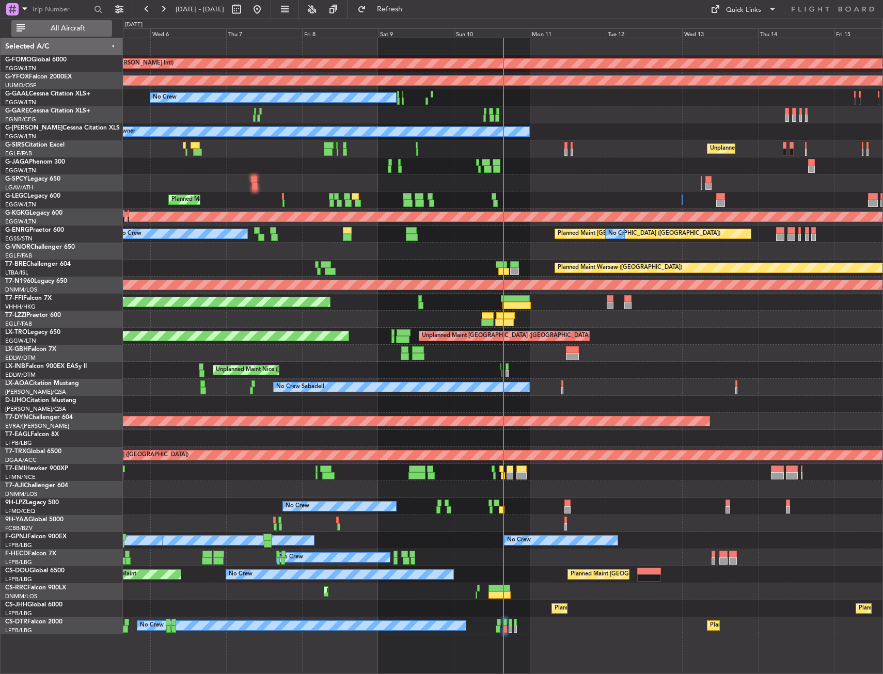
drag, startPoint x: 87, startPoint y: 23, endPoint x: 90, endPoint y: 30, distance: 7.6
click at [87, 23] on button "All Aircraft" at bounding box center [61, 28] width 101 height 17
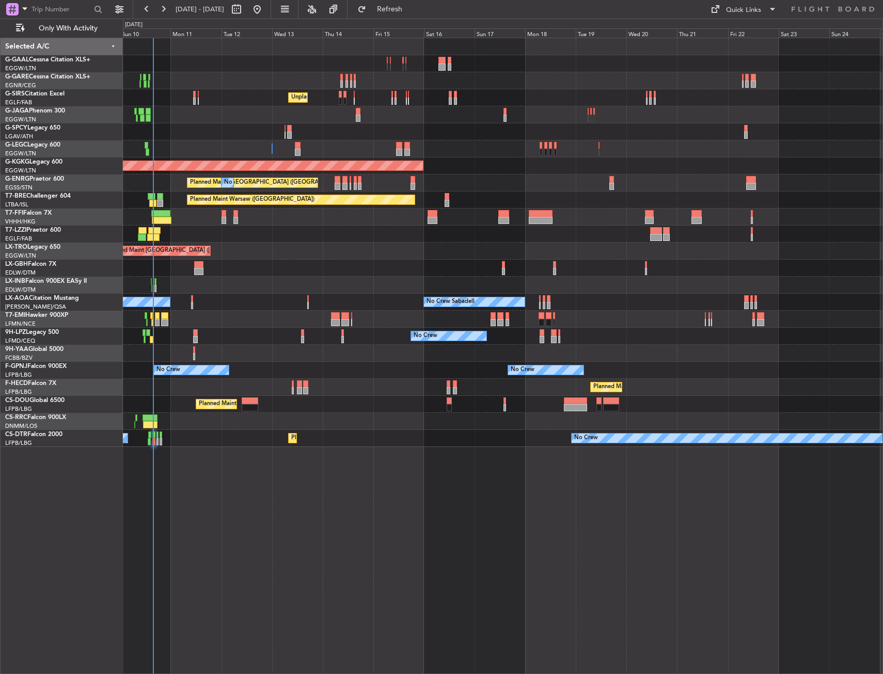
click at [244, 278] on div "No Crew Unplanned Maint [GEOGRAPHIC_DATA] ([GEOGRAPHIC_DATA]) A/C Unavailable […" at bounding box center [502, 242] width 759 height 409
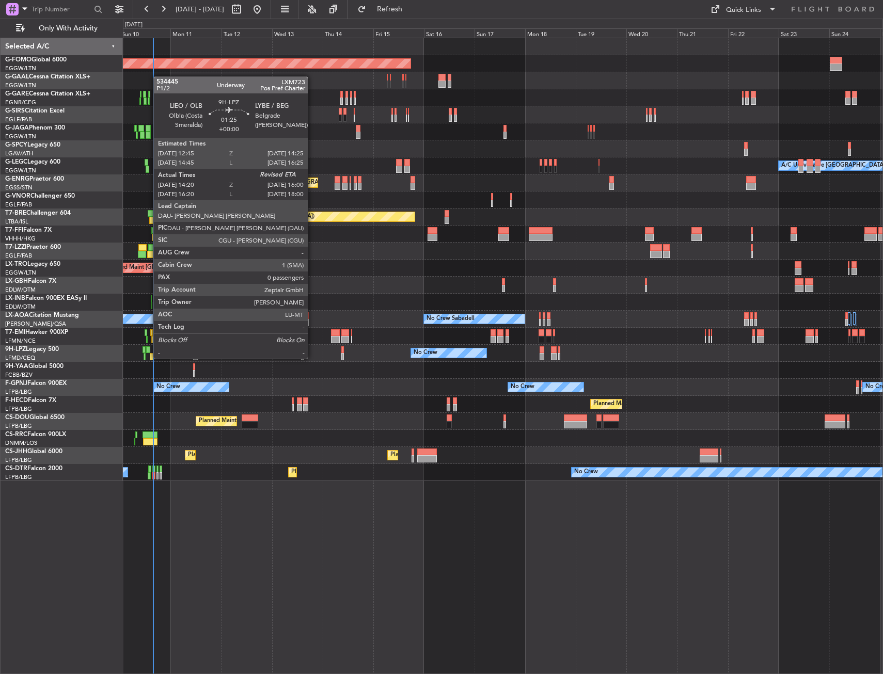
click at [148, 348] on div at bounding box center [148, 349] width 4 height 7
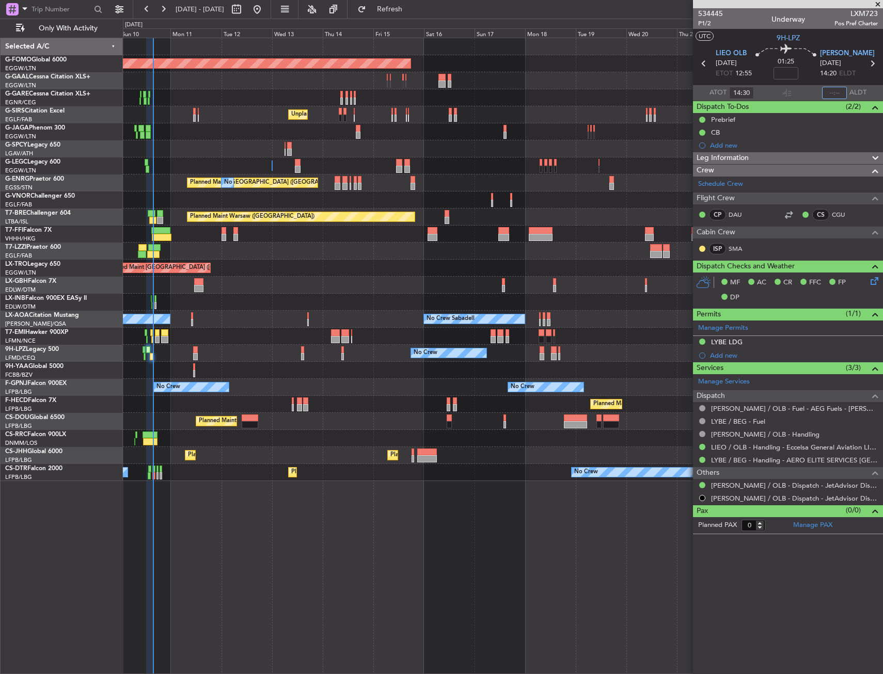
click at [828, 91] on input "text" at bounding box center [834, 93] width 25 height 12
click at [813, 42] on section "UTC 9H-LPZ" at bounding box center [788, 36] width 190 height 15
type input "15:46"
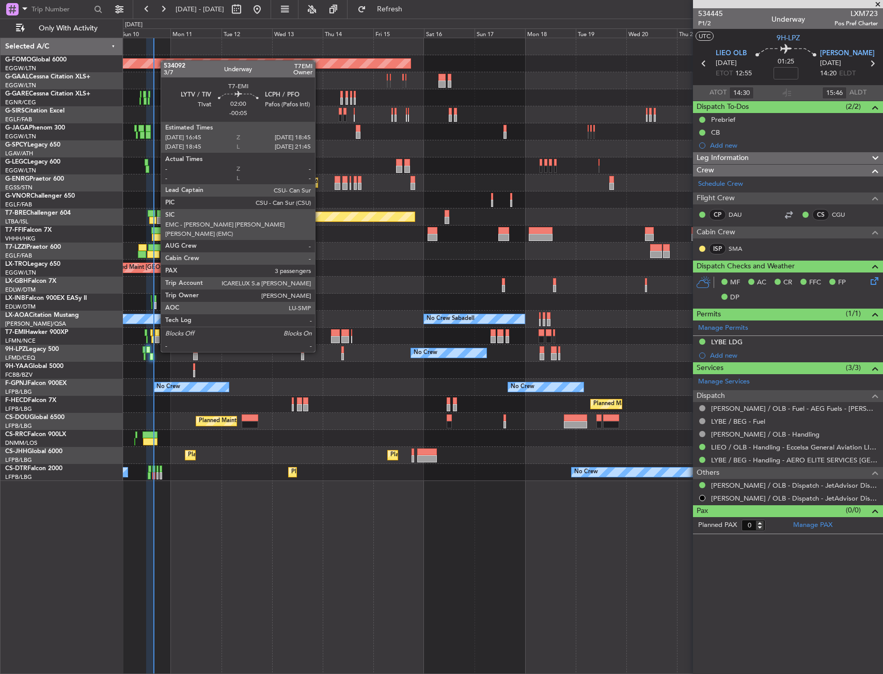
click at [155, 332] on div at bounding box center [157, 332] width 5 height 7
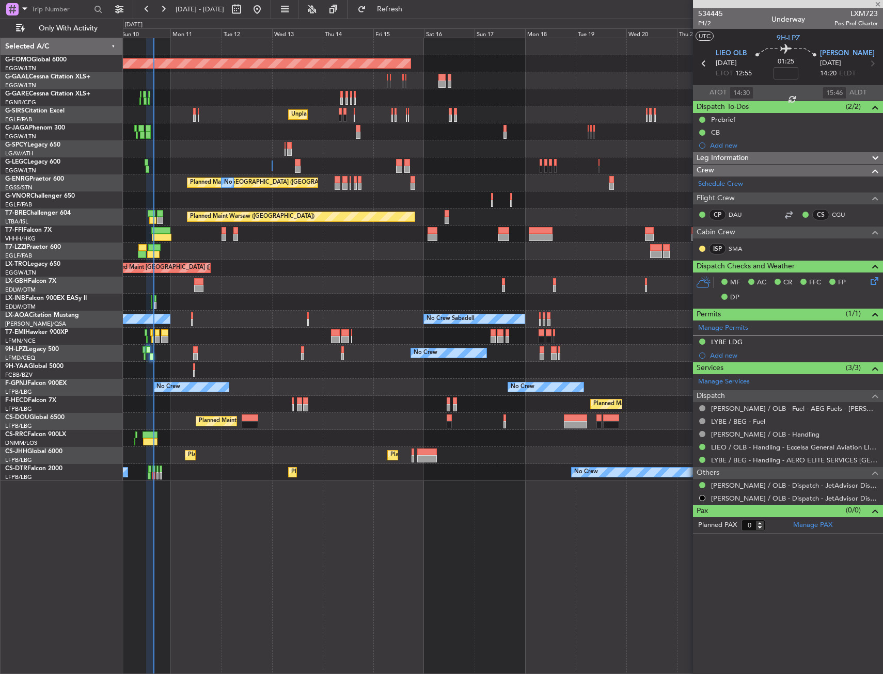
type input "-00:05"
type input "3"
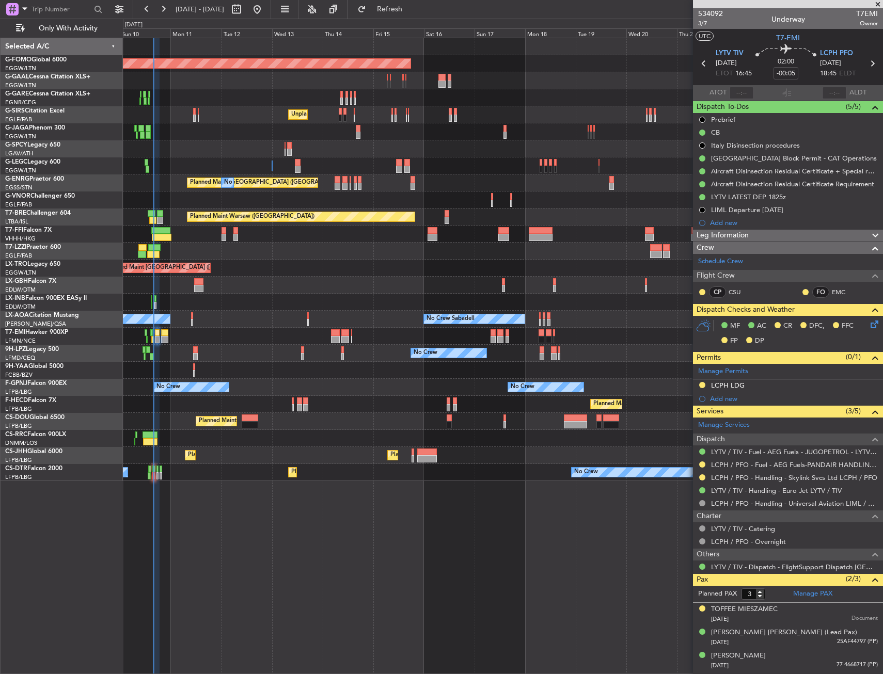
click at [156, 214] on div "Planned Maint Warsaw ([GEOGRAPHIC_DATA])" at bounding box center [502, 217] width 759 height 17
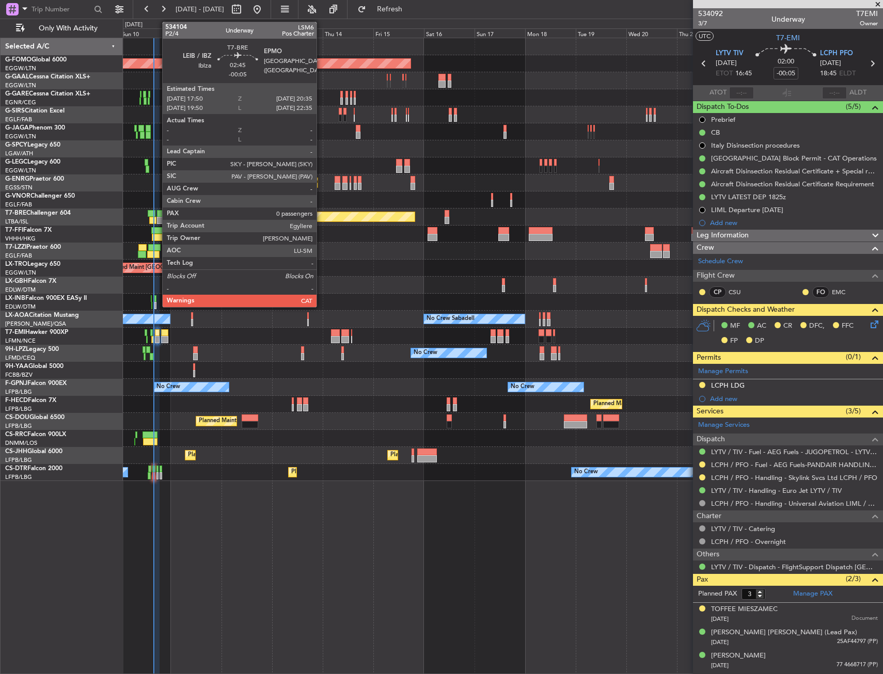
click at [157, 214] on div at bounding box center [160, 213] width 6 height 7
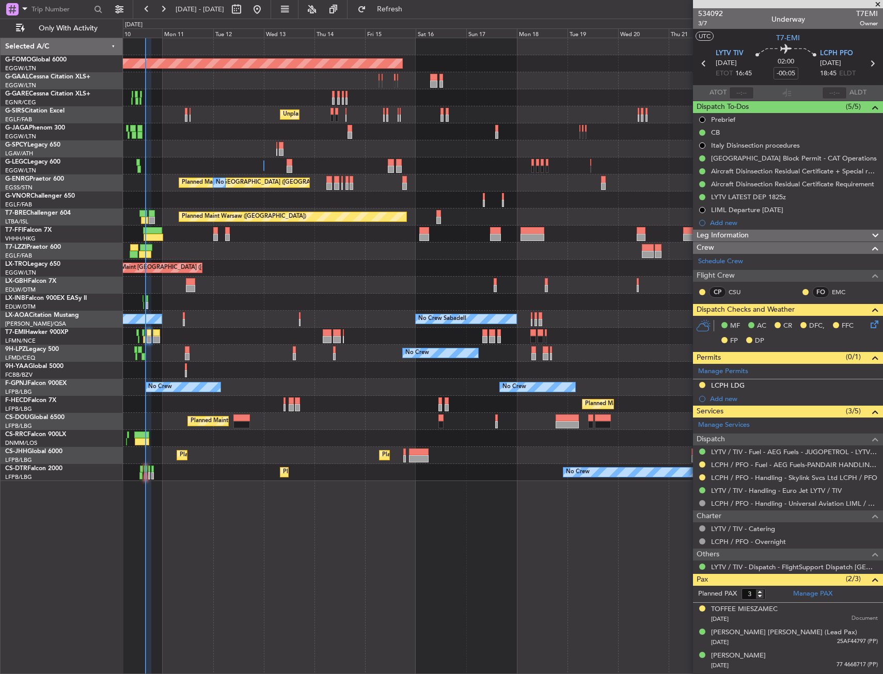
click at [236, 128] on div at bounding box center [502, 131] width 759 height 17
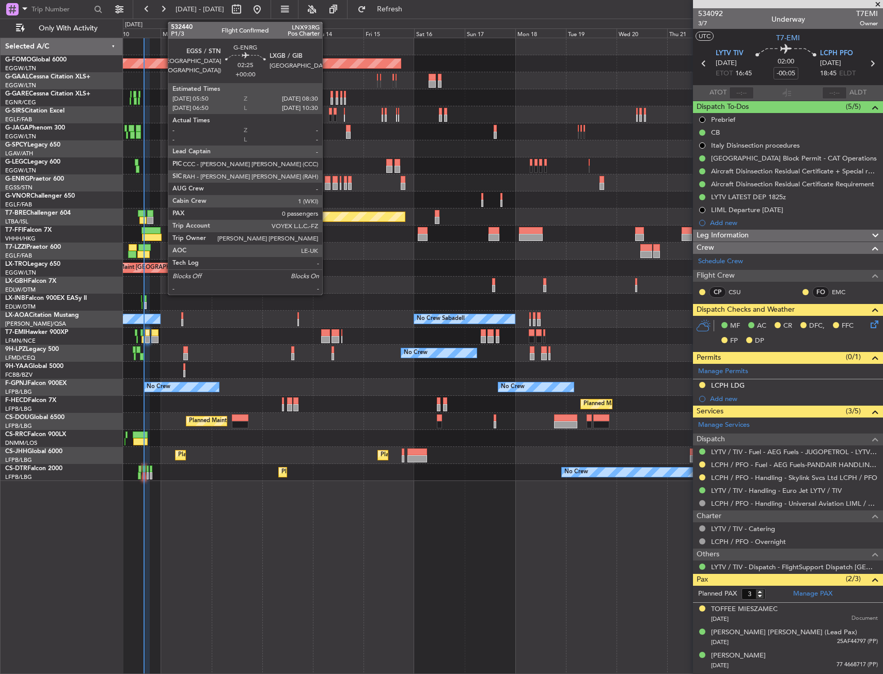
click at [327, 182] on div at bounding box center [328, 179] width 6 height 7
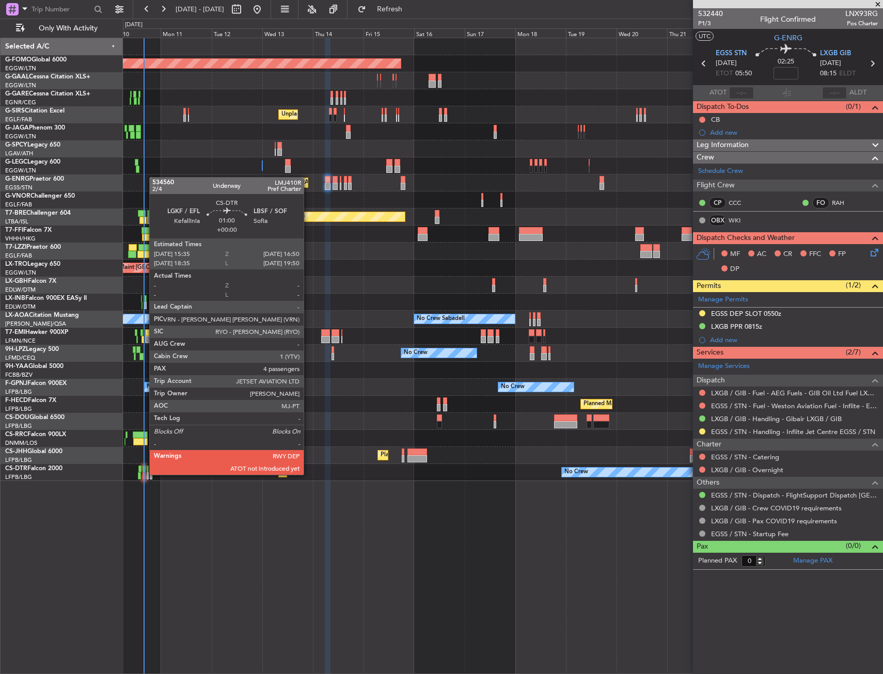
click at [144, 474] on div at bounding box center [143, 475] width 3 height 7
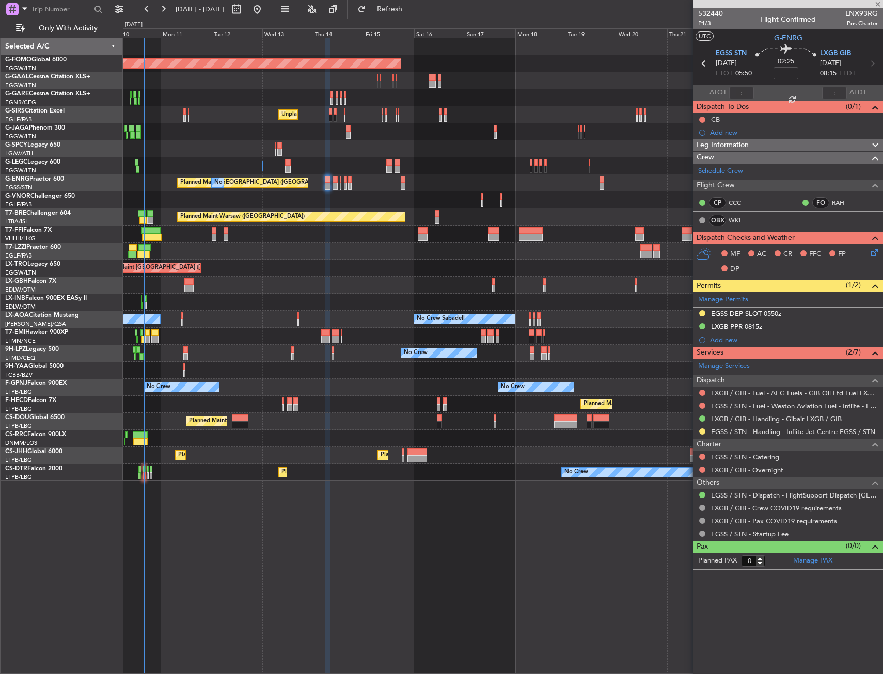
type input "4"
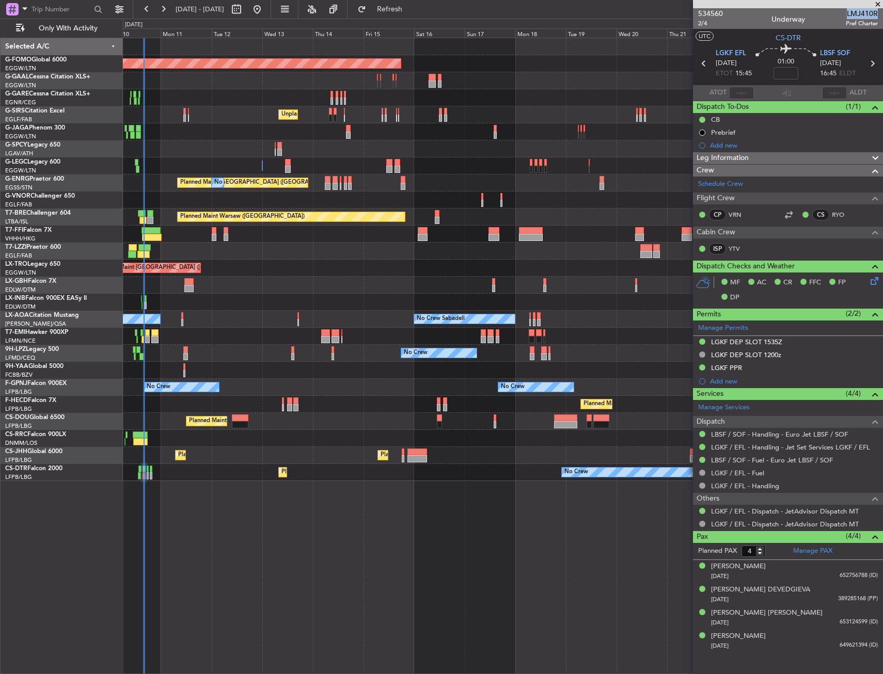
drag, startPoint x: 845, startPoint y: 13, endPoint x: 877, endPoint y: 11, distance: 31.6
click at [877, 11] on span "LMJ410R" at bounding box center [862, 13] width 32 height 11
copy span "LMJ410R"
click at [748, 93] on input "text" at bounding box center [741, 93] width 25 height 12
click at [749, 37] on section "UTC CS-DTR" at bounding box center [788, 36] width 190 height 15
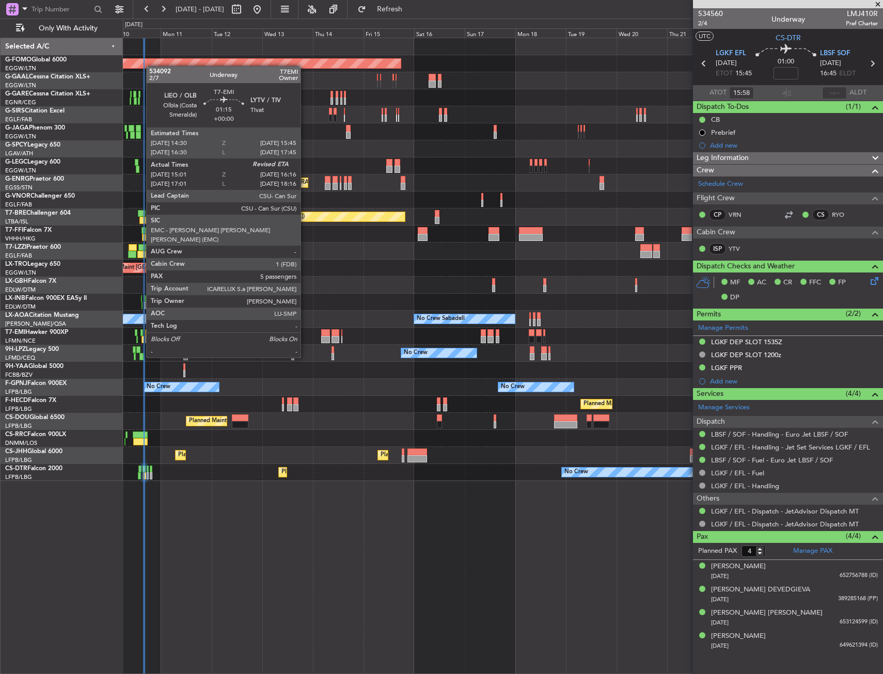
click at [141, 338] on div at bounding box center [142, 339] width 3 height 7
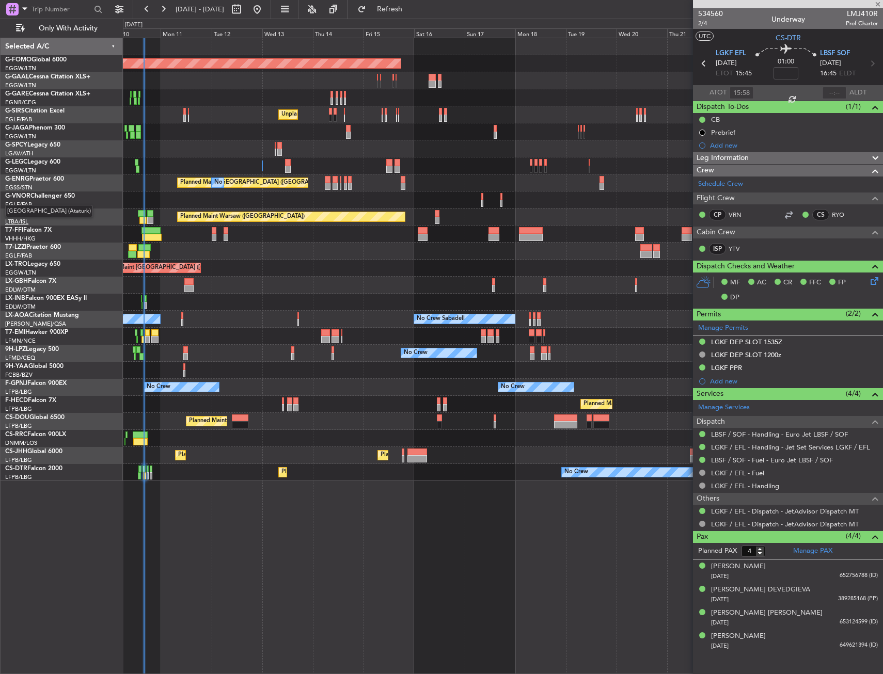
type input "15:01"
type input "5"
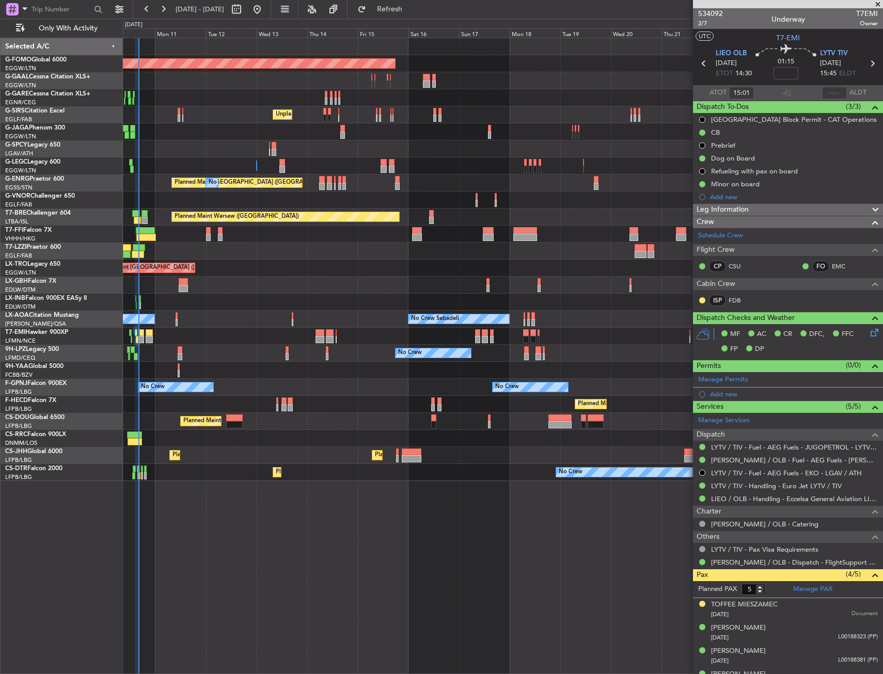
click at [205, 251] on div at bounding box center [502, 251] width 759 height 17
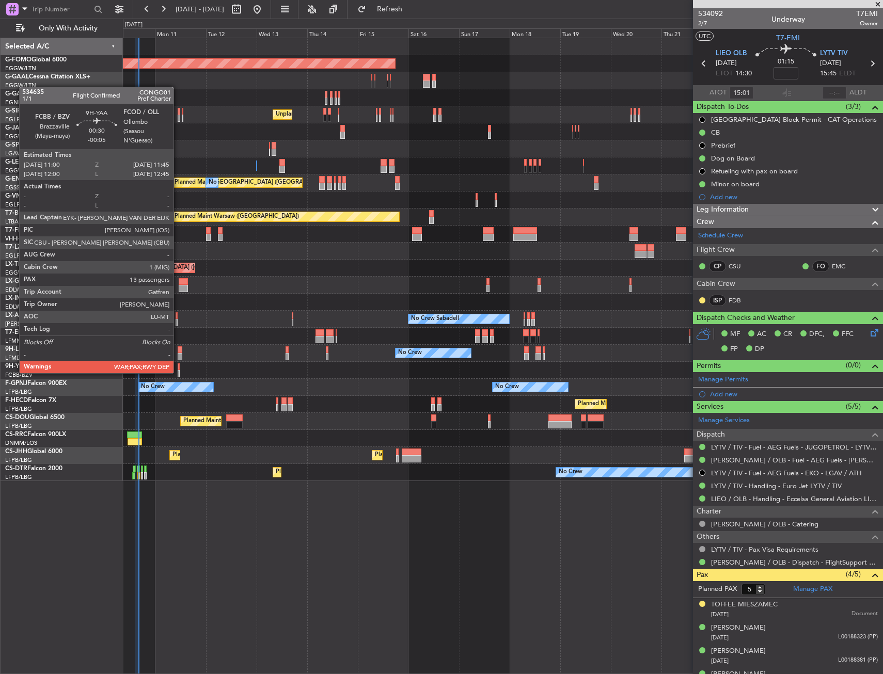
click at [178, 372] on div at bounding box center [179, 373] width 2 height 7
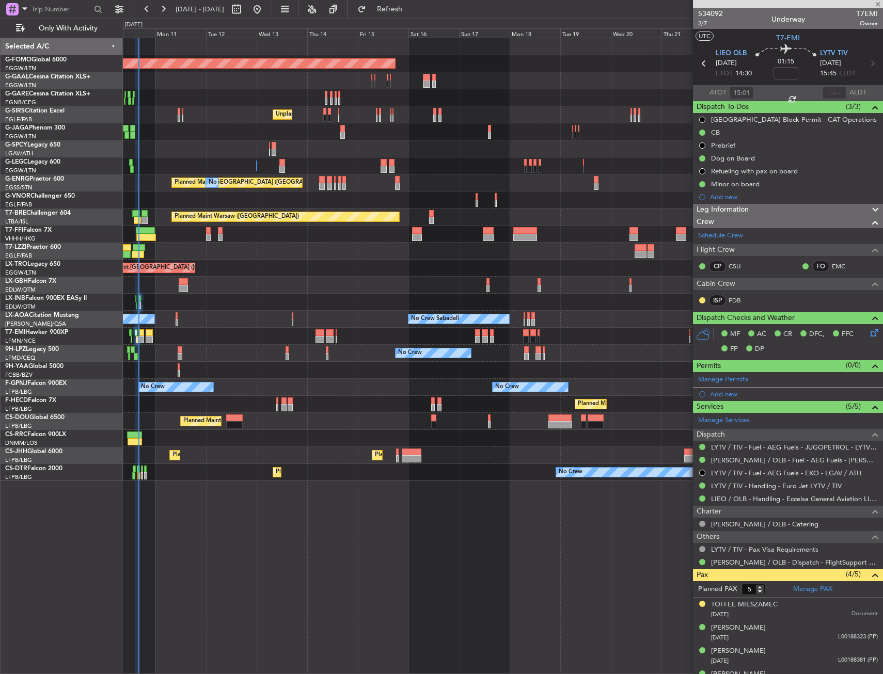
type input "-00:05"
type input "13"
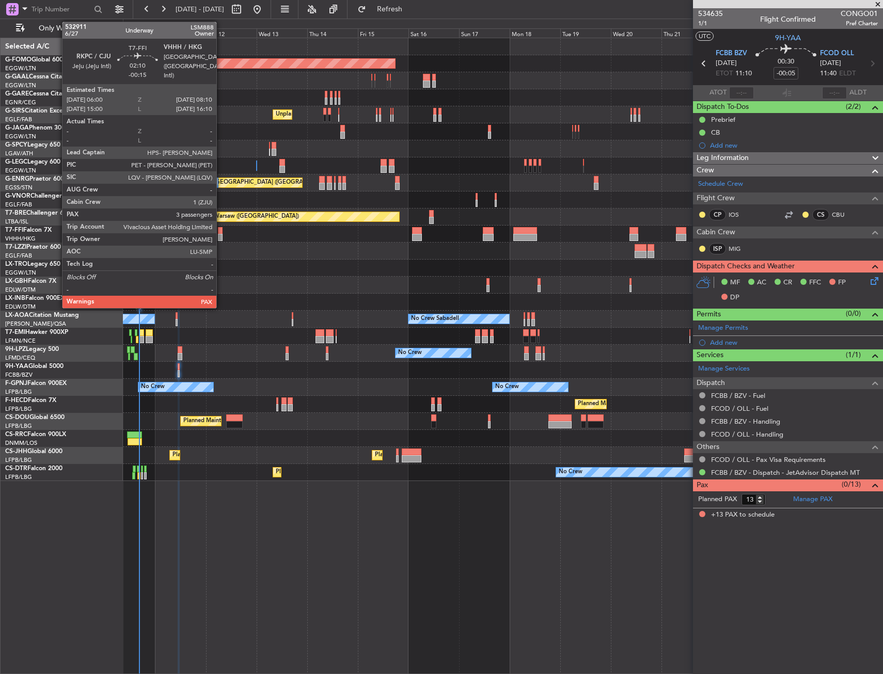
click at [221, 232] on div at bounding box center [220, 230] width 5 height 7
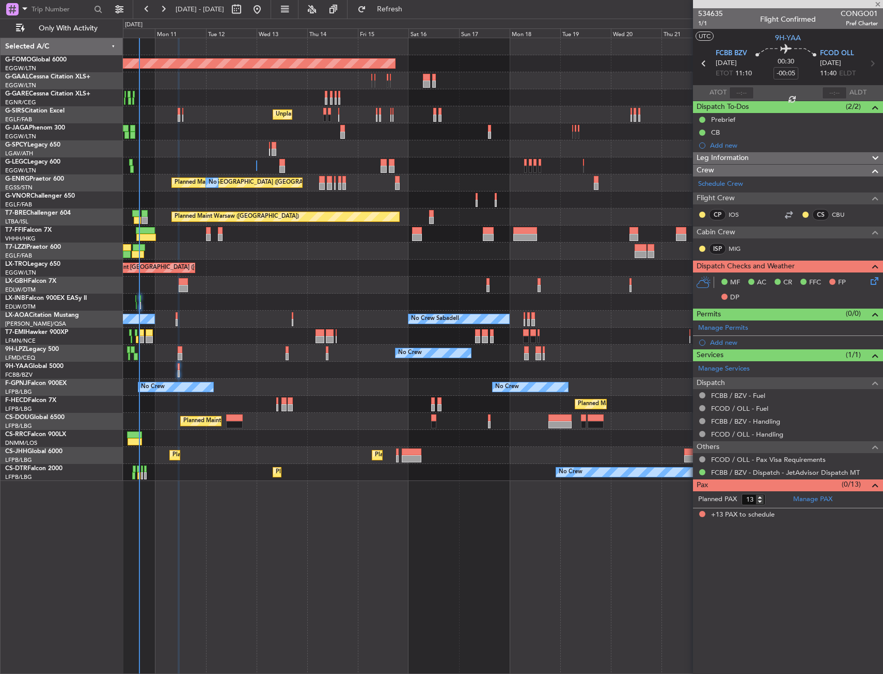
type input "-00:15"
type input "3"
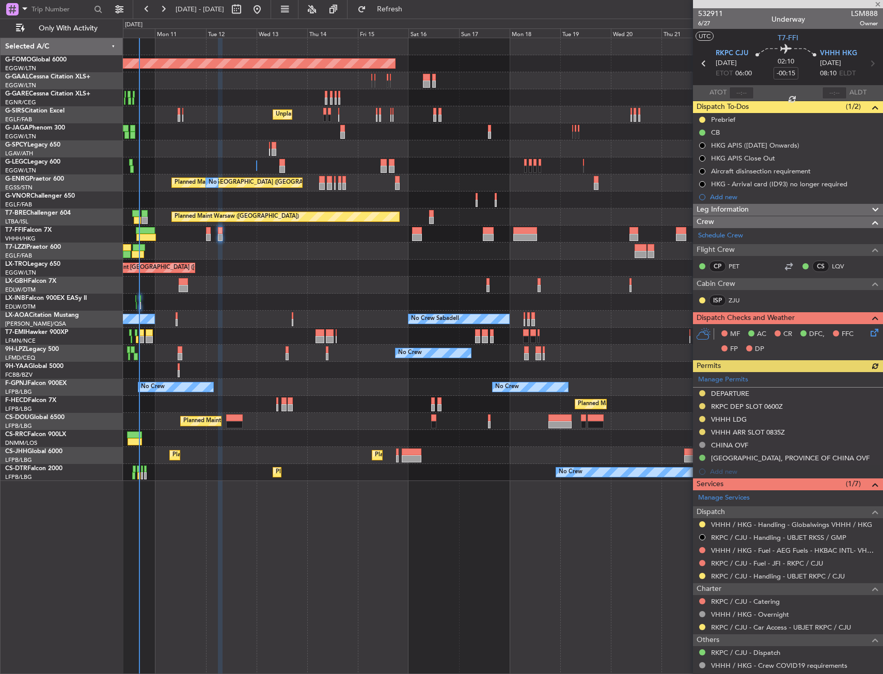
scroll to position [66, 0]
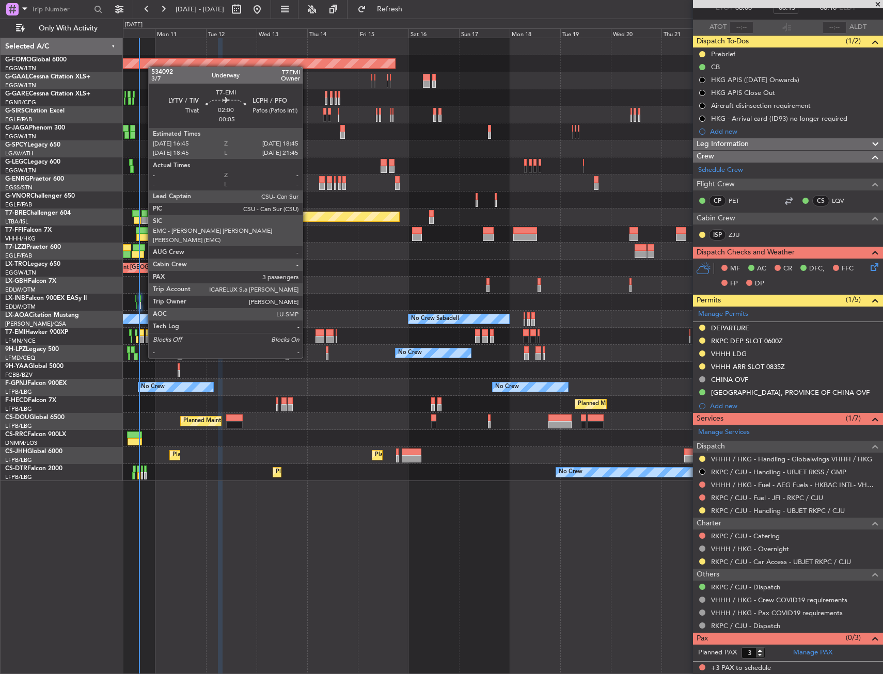
click at [143, 339] on div at bounding box center [141, 339] width 5 height 7
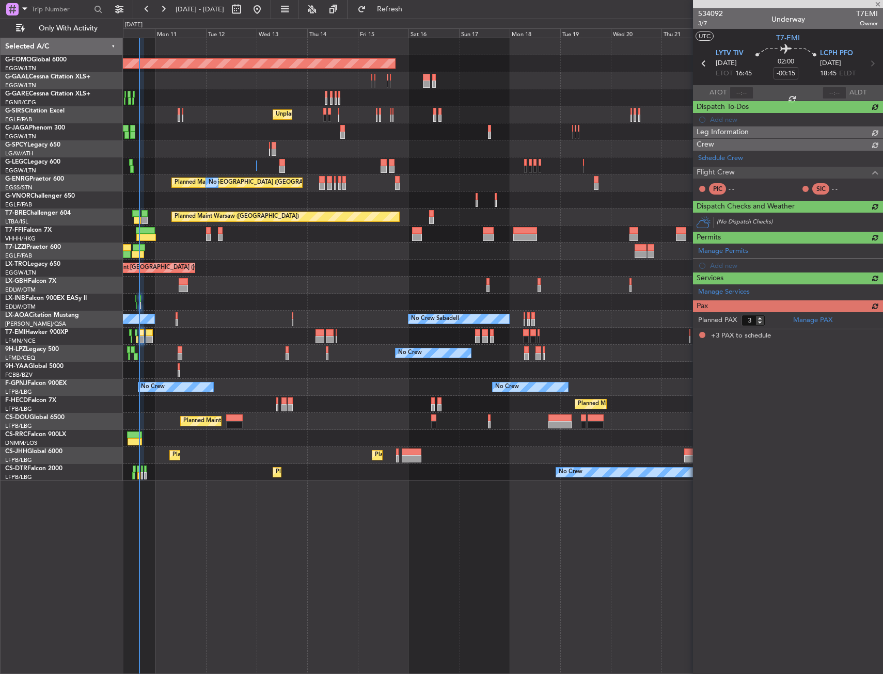
type input "-00:05"
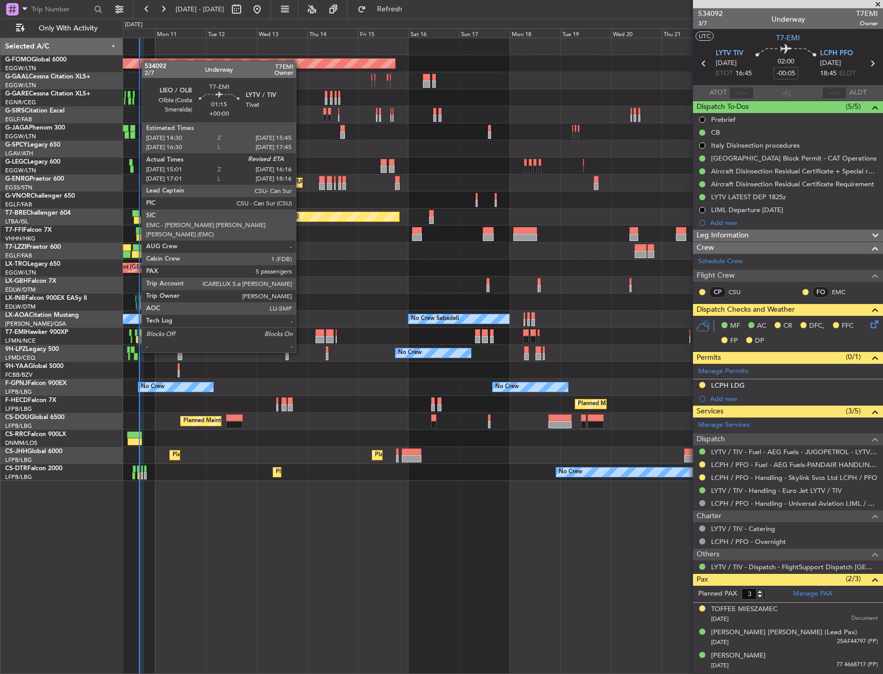
click at [136, 333] on div at bounding box center [136, 332] width 3 height 7
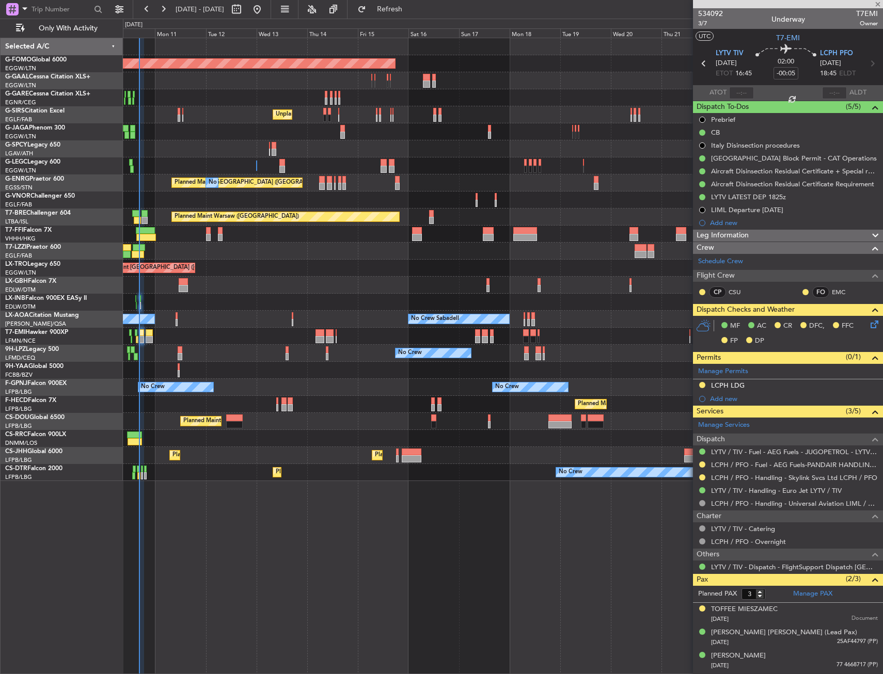
type input "15:01"
type input "5"
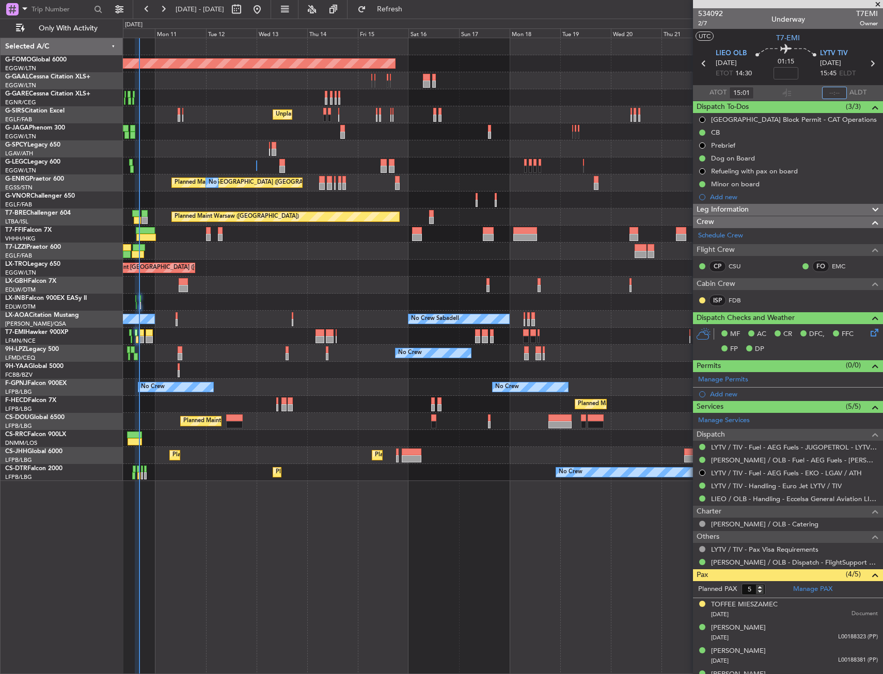
click at [826, 92] on input "text" at bounding box center [834, 93] width 25 height 12
click at [818, 34] on section "UTC T7-EMI" at bounding box center [788, 36] width 190 height 15
type input "16:11"
click at [177, 368] on div at bounding box center [502, 370] width 759 height 17
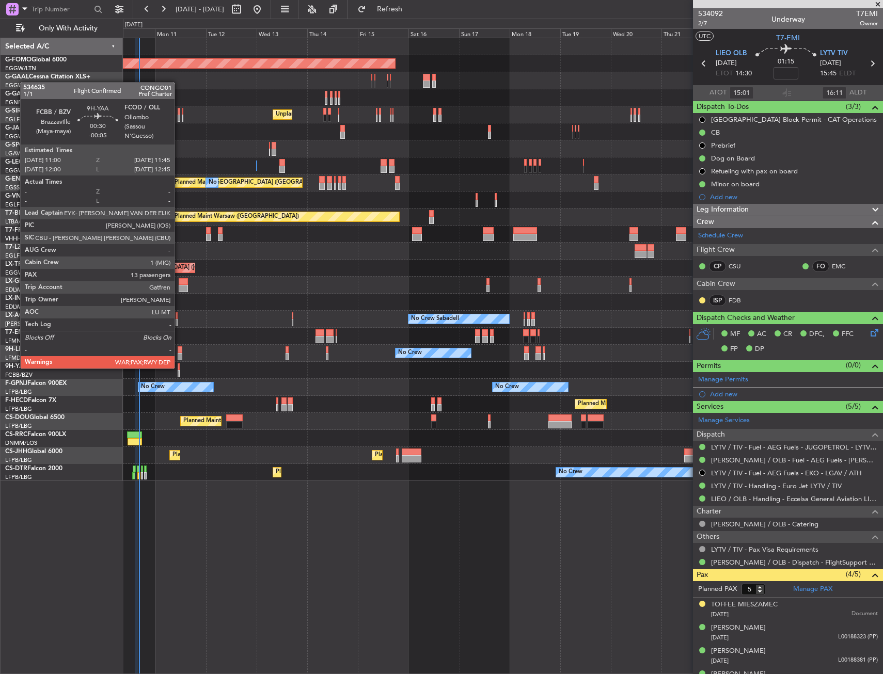
click at [179, 368] on div at bounding box center [179, 366] width 2 height 7
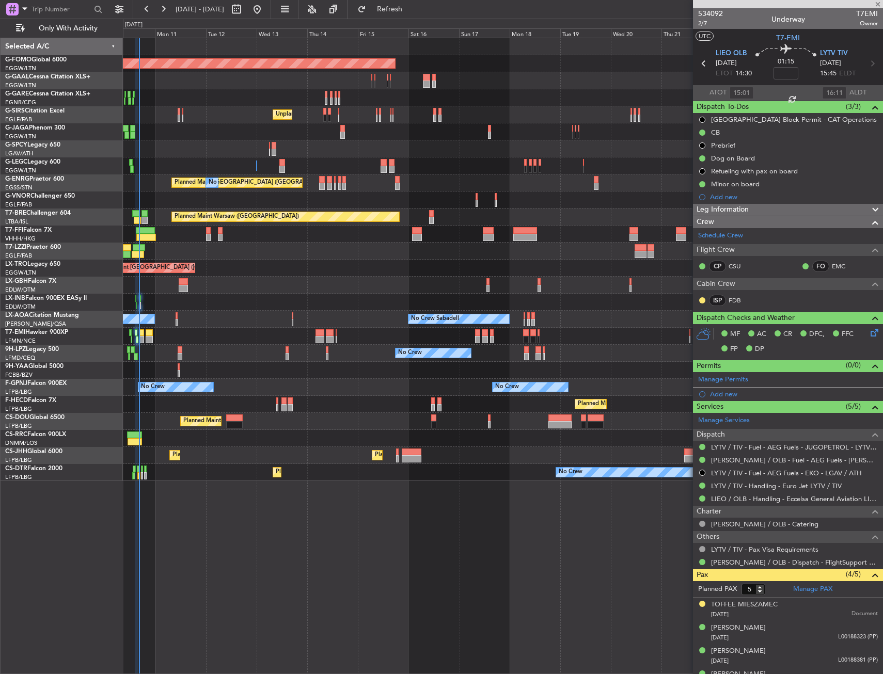
type input "-00:05"
type input "13"
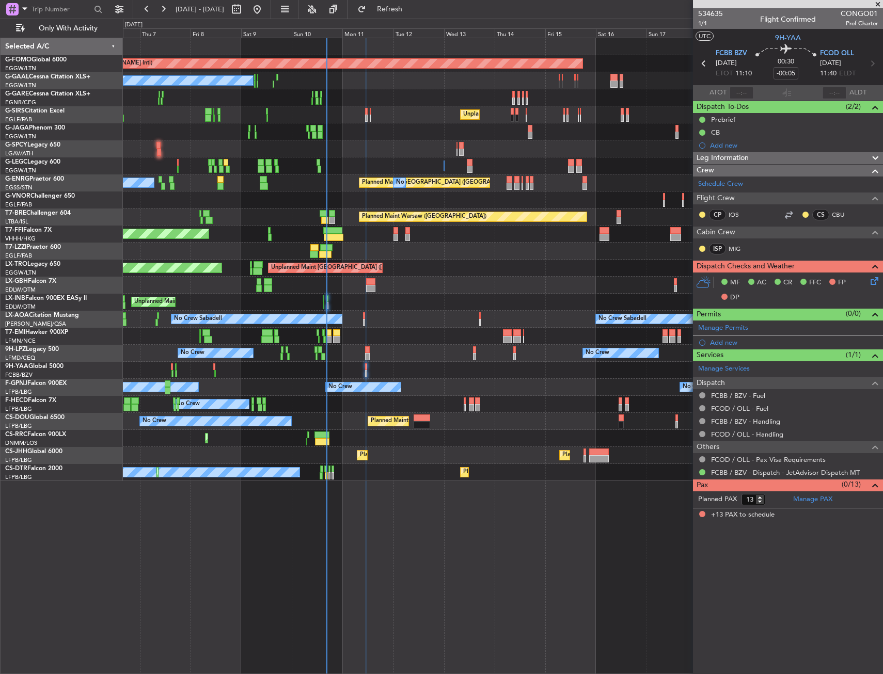
click at [366, 400] on div "Planned Maint Windsor Locks (Bradley Intl) No Crew Unplanned Maint London (Farn…" at bounding box center [502, 259] width 759 height 443
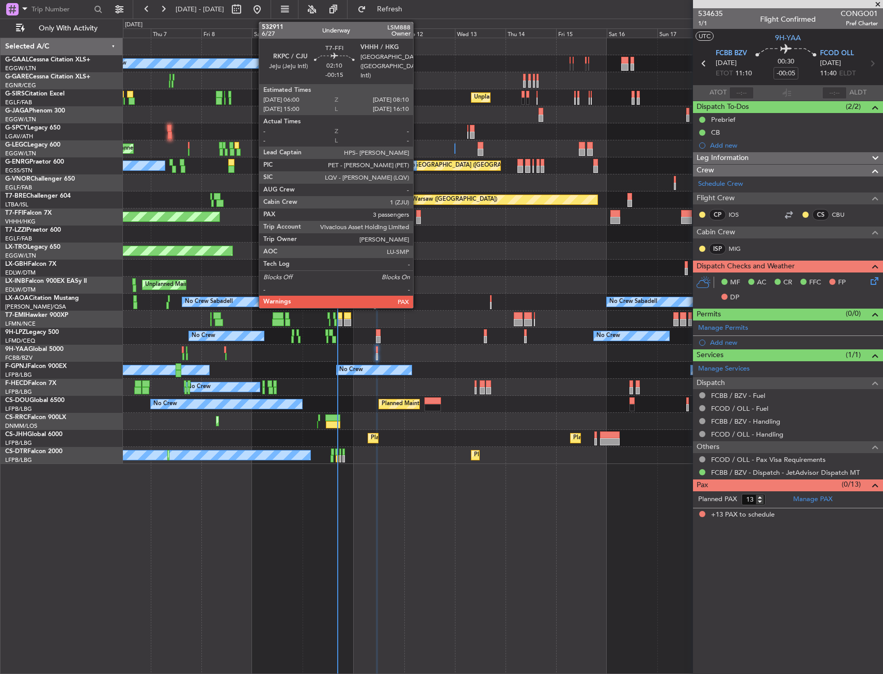
click at [418, 215] on div at bounding box center [418, 213] width 5 height 7
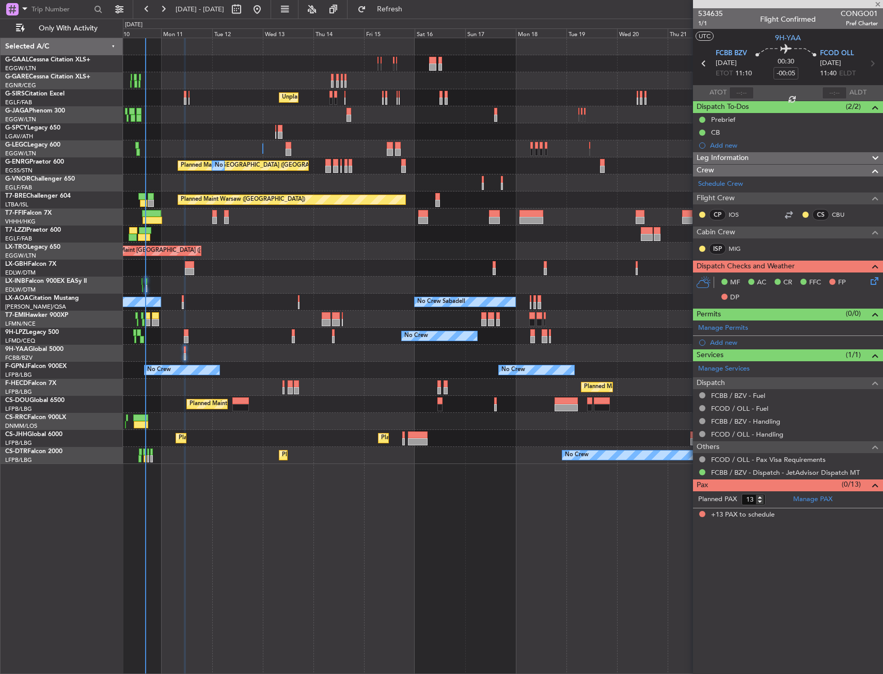
click at [244, 286] on div "Planned Maint Dusseldorf No Crew Unplanned Maint London (Farnborough) A/C Unava…" at bounding box center [502, 251] width 759 height 426
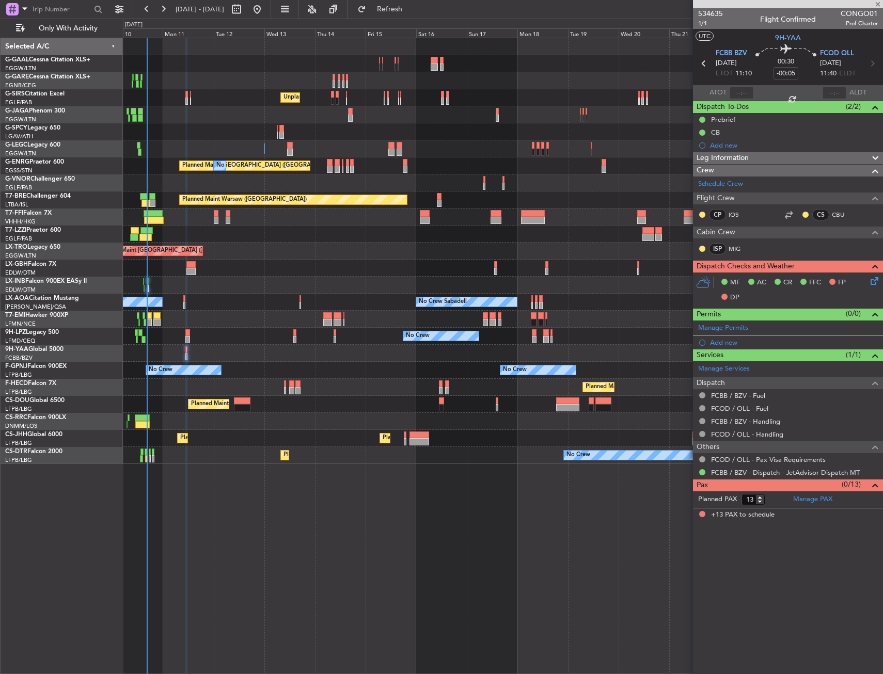
type input "-00:15"
type input "3"
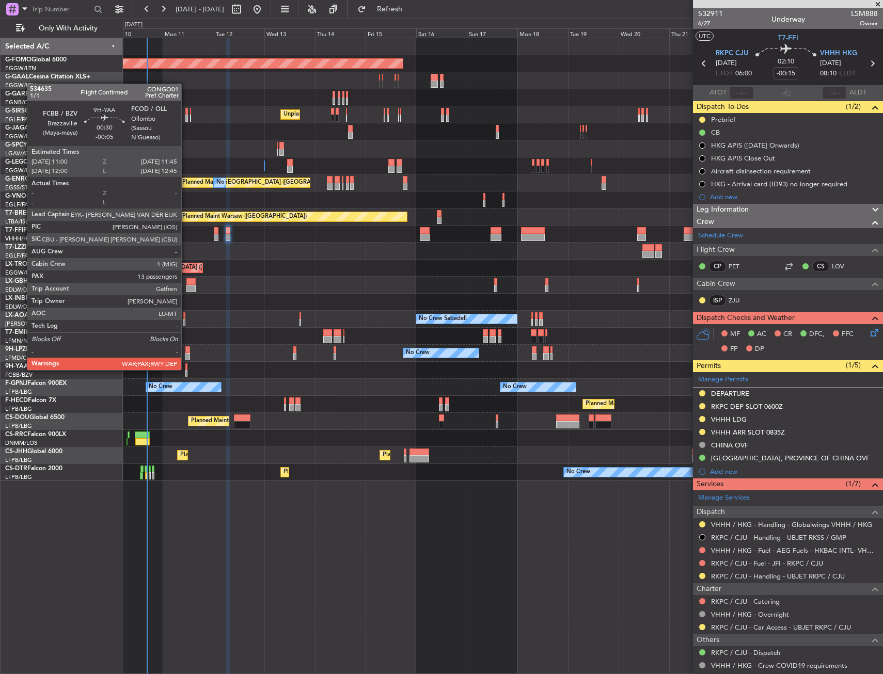
click at [186, 369] on div at bounding box center [186, 366] width 2 height 7
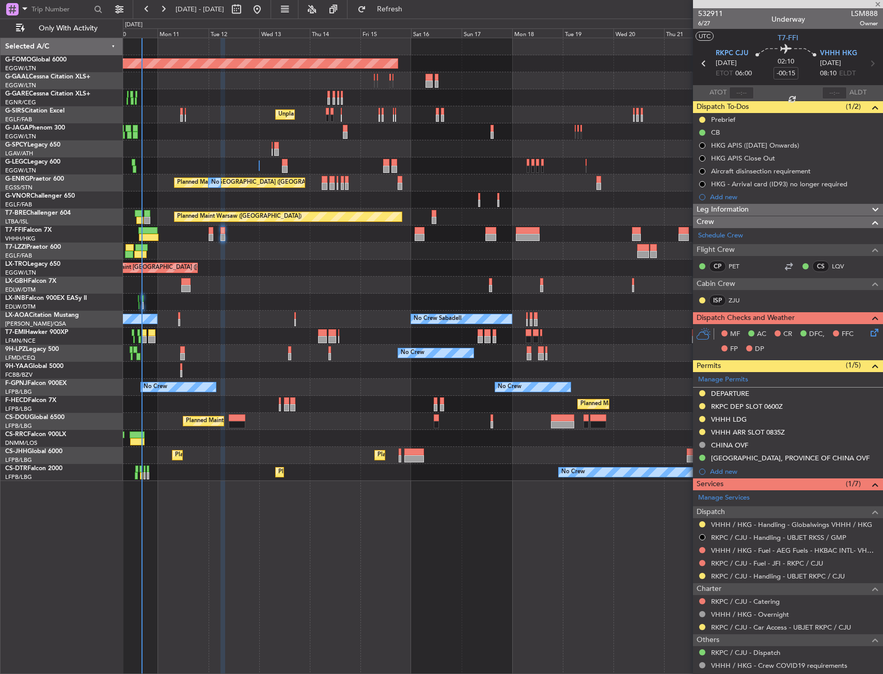
type input "-00:05"
type input "13"
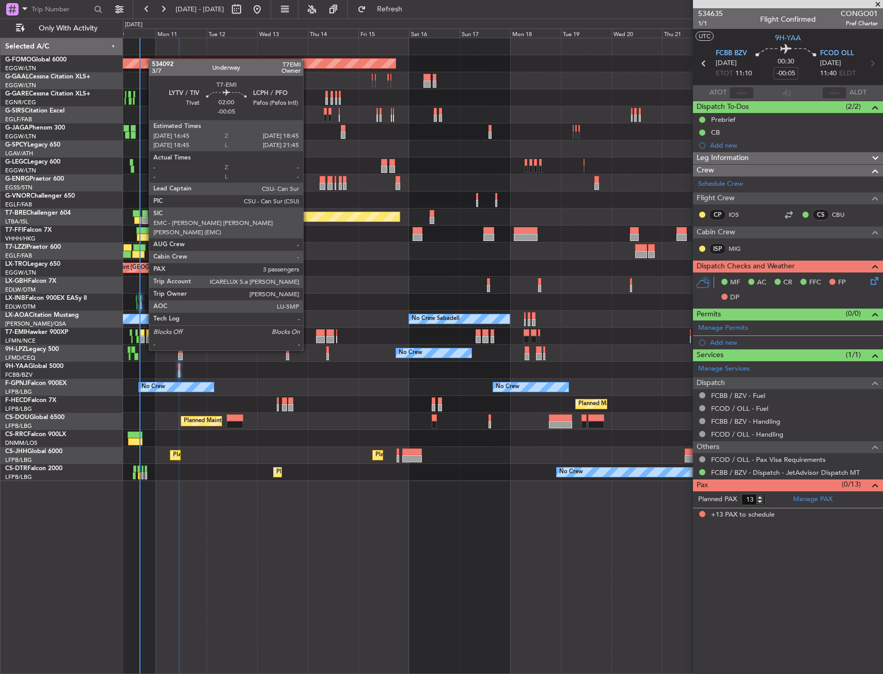
click at [144, 331] on div at bounding box center [142, 332] width 5 height 7
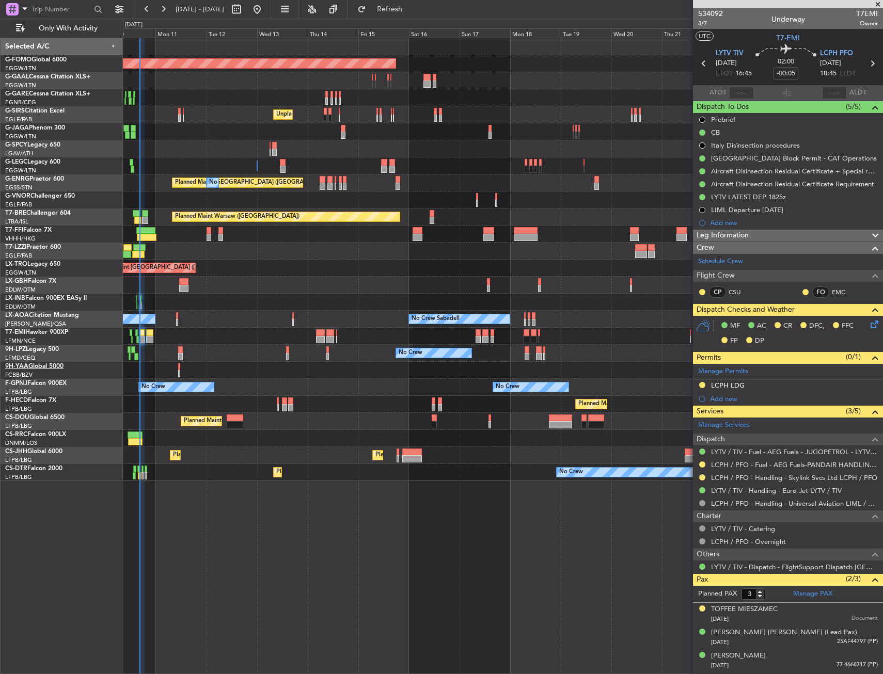
click at [58, 363] on link "9H-YAA Global 5000" at bounding box center [34, 366] width 58 height 6
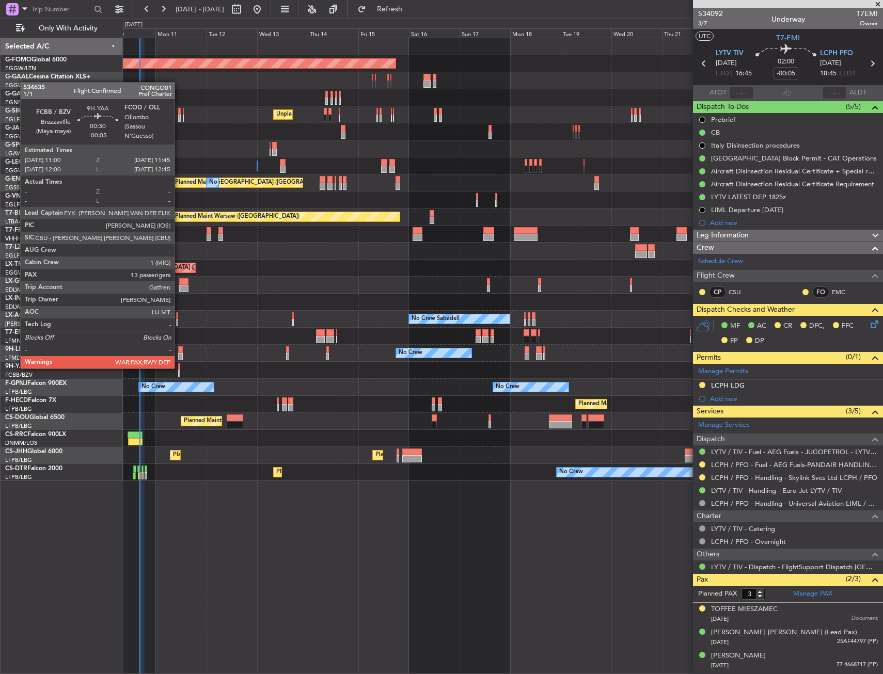
click at [179, 368] on div at bounding box center [179, 366] width 2 height 7
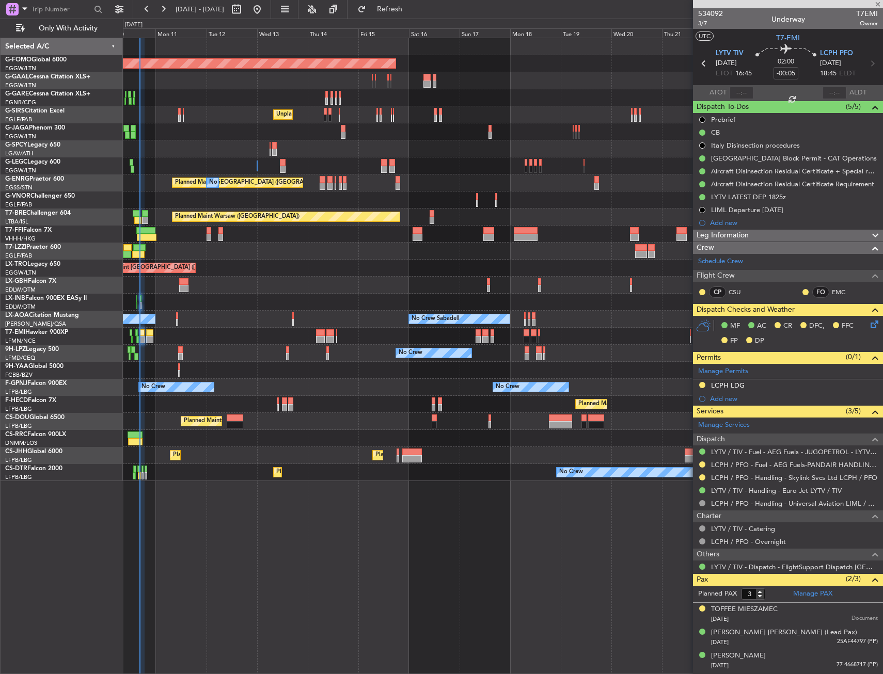
type input "13"
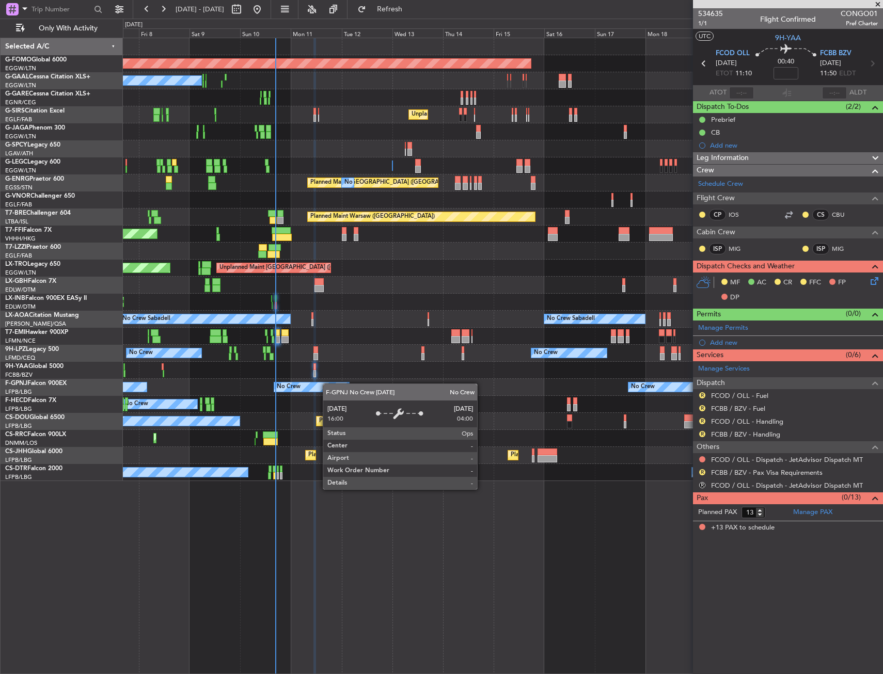
click at [329, 384] on div "No Crew" at bounding box center [311, 387] width 75 height 9
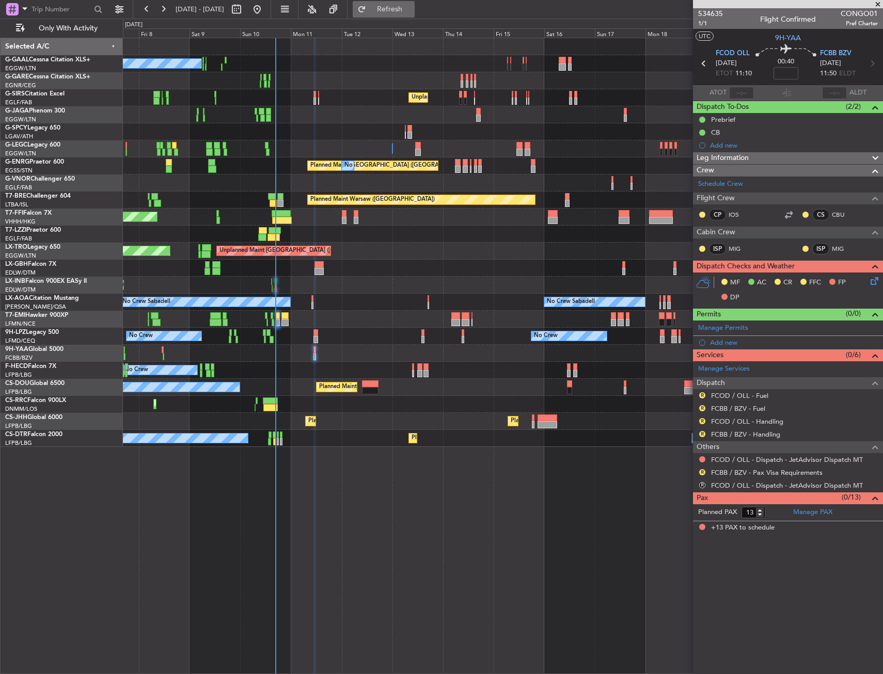
click at [411, 6] on span "Refresh" at bounding box center [389, 9] width 43 height 7
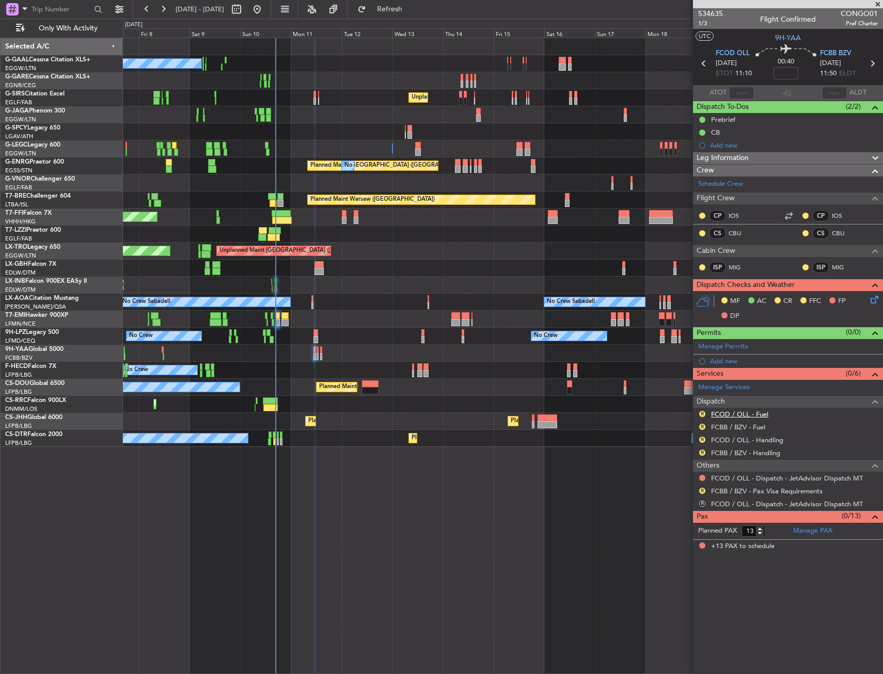
click at [744, 413] on link "FCOD / OLL - Fuel" at bounding box center [739, 414] width 57 height 9
click at [754, 439] on link "FCOD / OLL - Handling" at bounding box center [747, 440] width 72 height 9
click at [738, 456] on link "FCBB / BZV - Handling" at bounding box center [745, 453] width 69 height 9
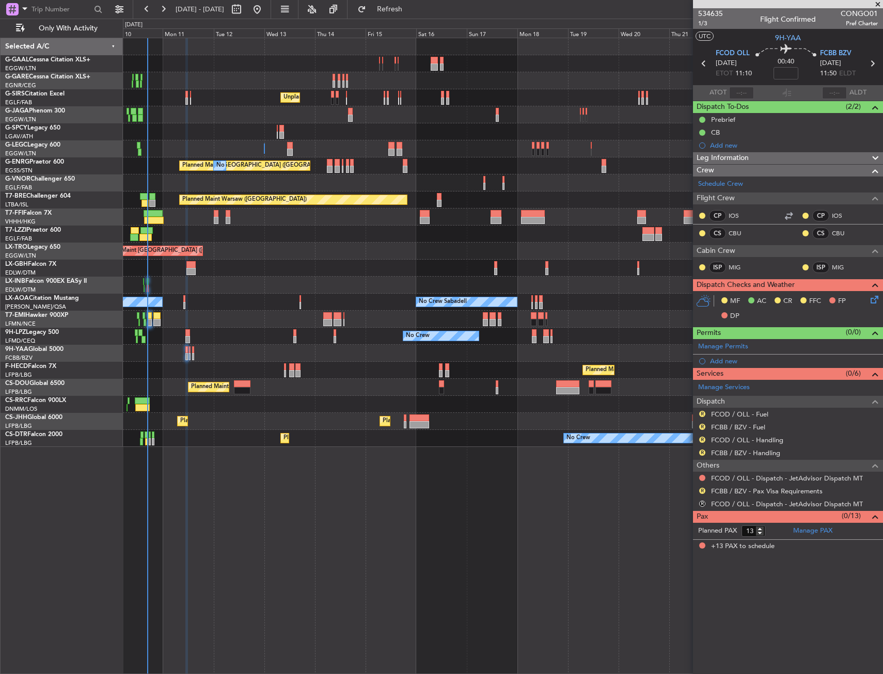
click at [290, 231] on div "Planned Maint Dusseldorf No Crew Unplanned Maint [GEOGRAPHIC_DATA] ([GEOGRAPHIC…" at bounding box center [502, 242] width 759 height 409
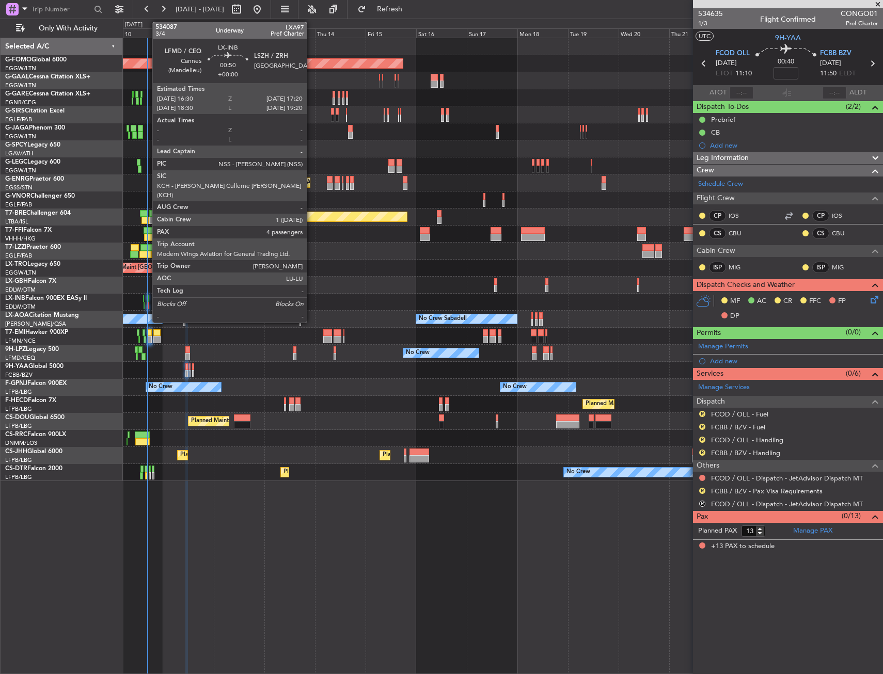
click at [147, 300] on div at bounding box center [148, 298] width 2 height 7
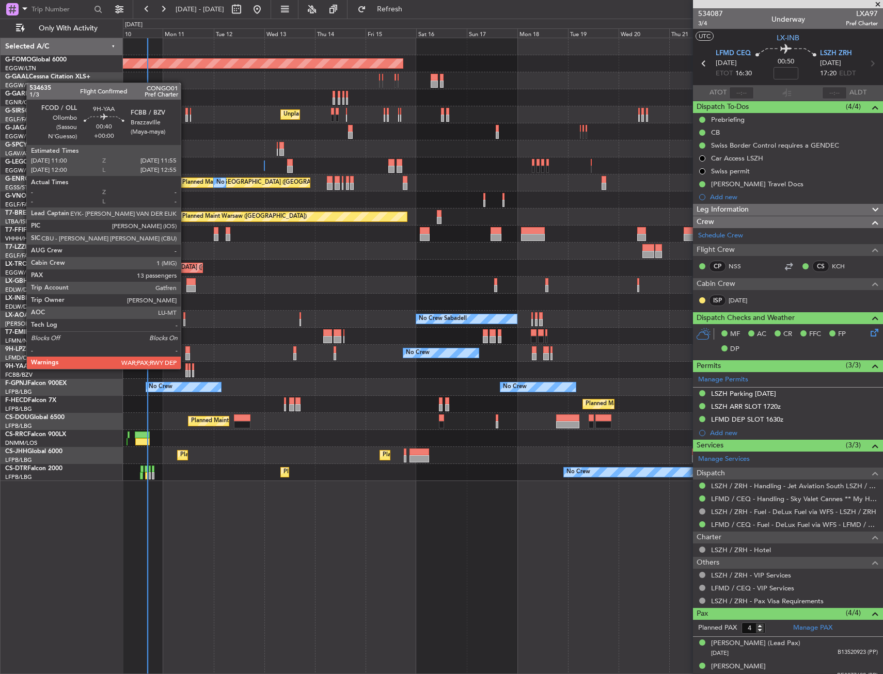
click at [185, 368] on div at bounding box center [186, 366] width 2 height 7
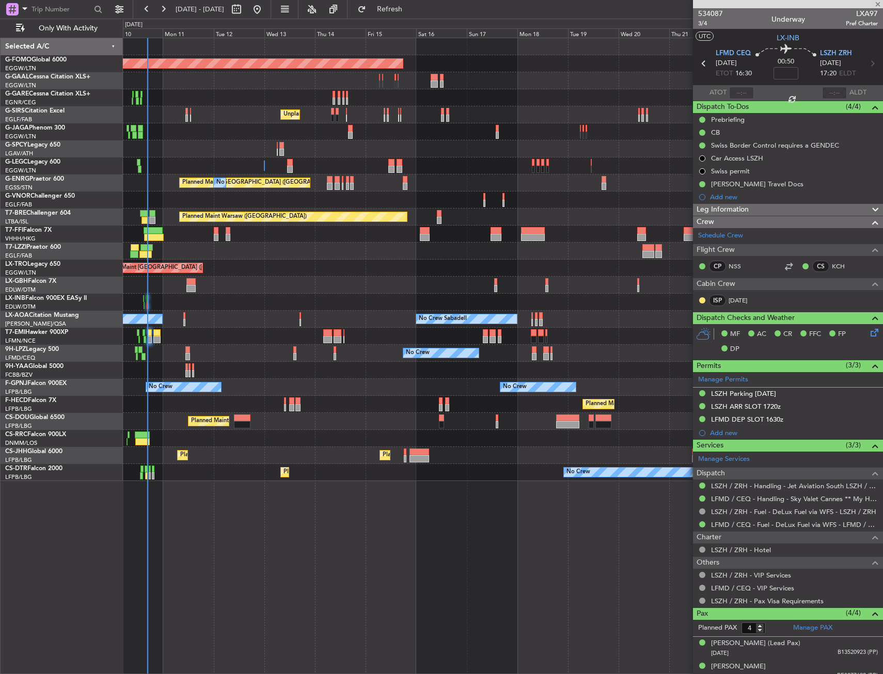
type input "13"
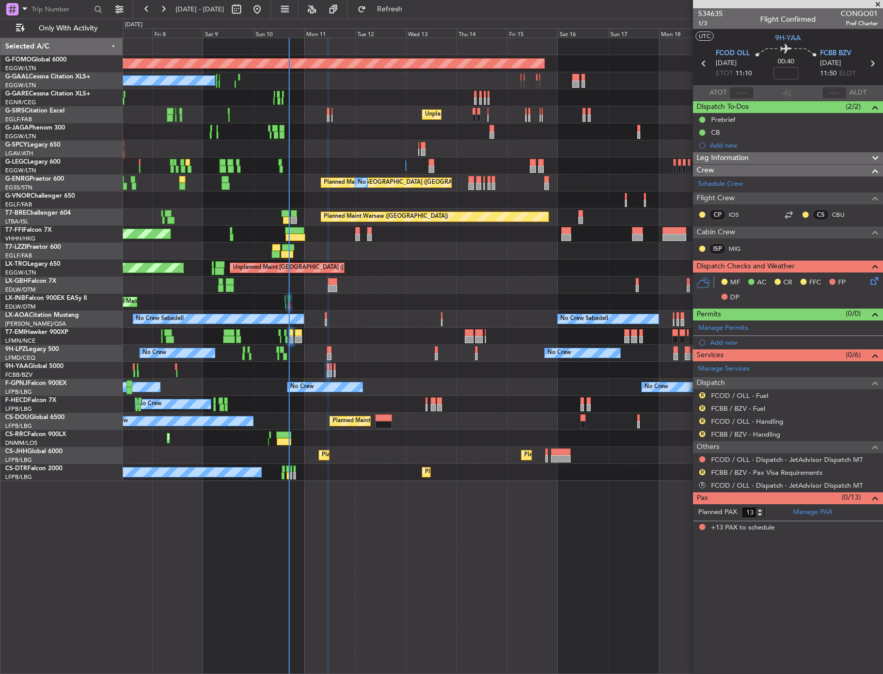
click at [359, 333] on div "A/C Unavailable" at bounding box center [502, 336] width 759 height 17
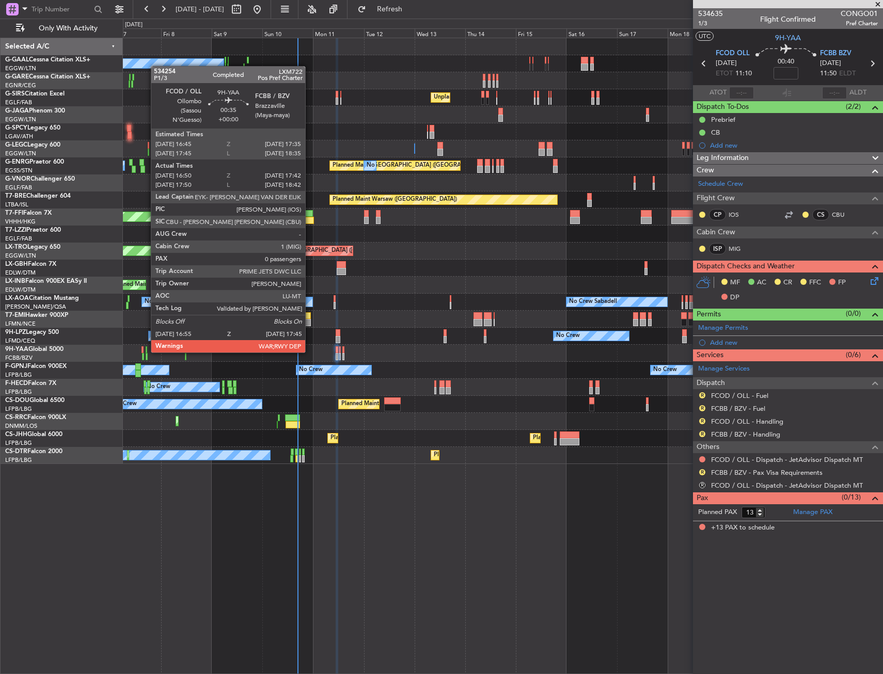
click at [146, 352] on div at bounding box center [147, 349] width 2 height 7
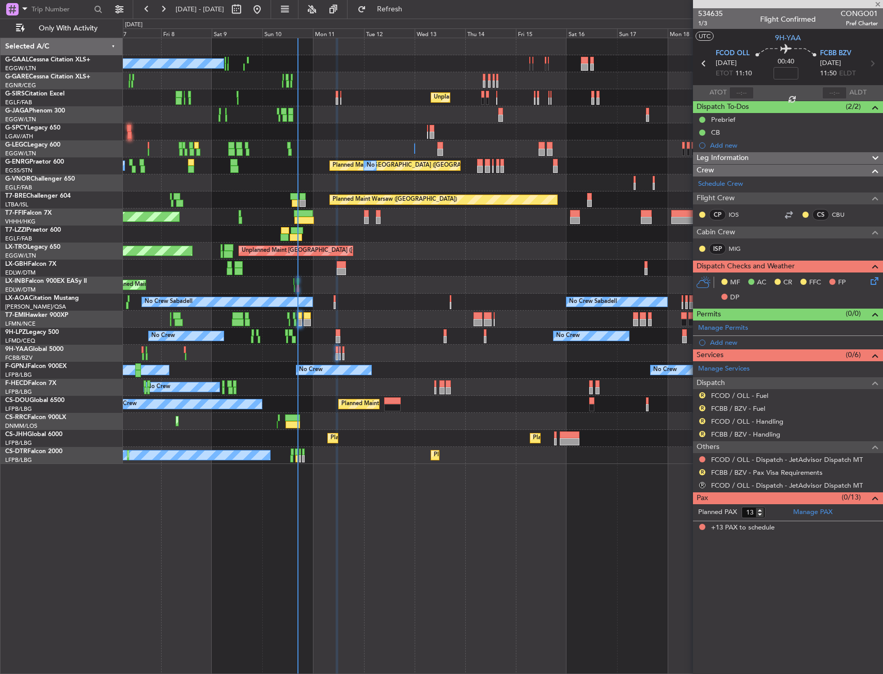
type input "17:00"
type input "17:37"
type input "0"
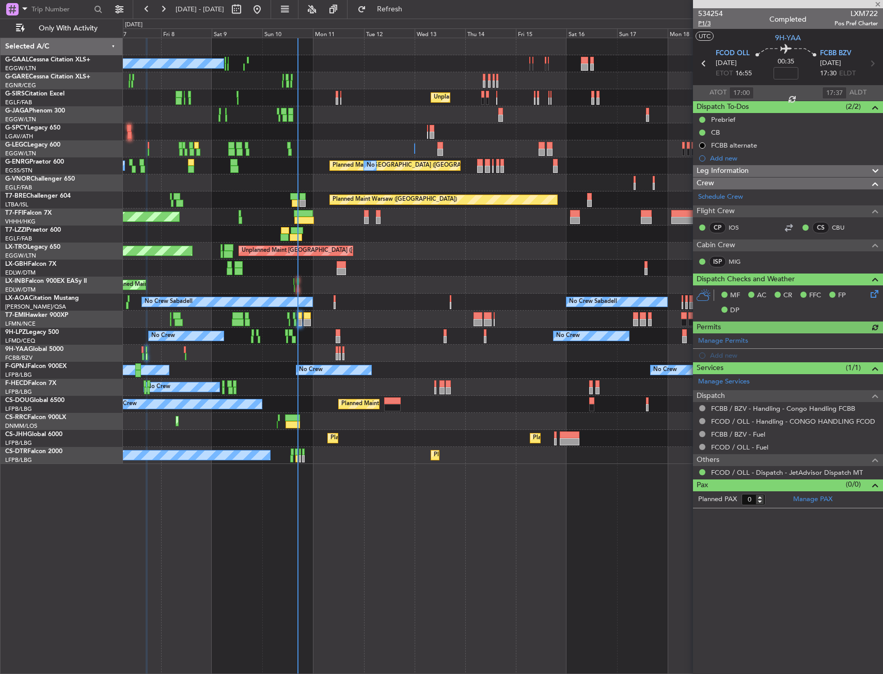
click at [701, 26] on span "P1/3" at bounding box center [710, 23] width 25 height 9
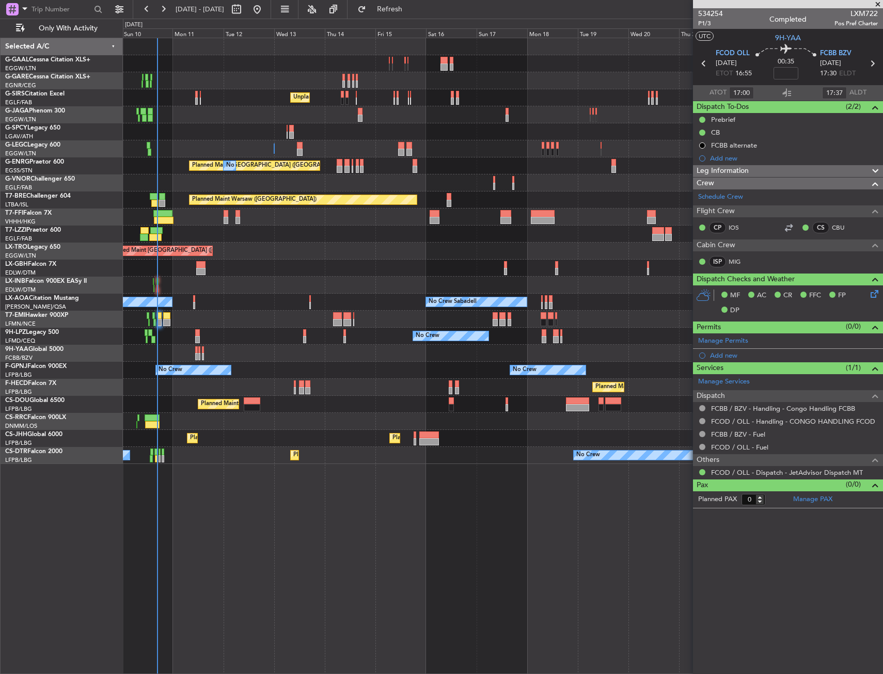
click at [297, 322] on div "Planned Maint Dusseldorf No Crew Unplanned Maint [GEOGRAPHIC_DATA] ([GEOGRAPHIC…" at bounding box center [502, 251] width 759 height 426
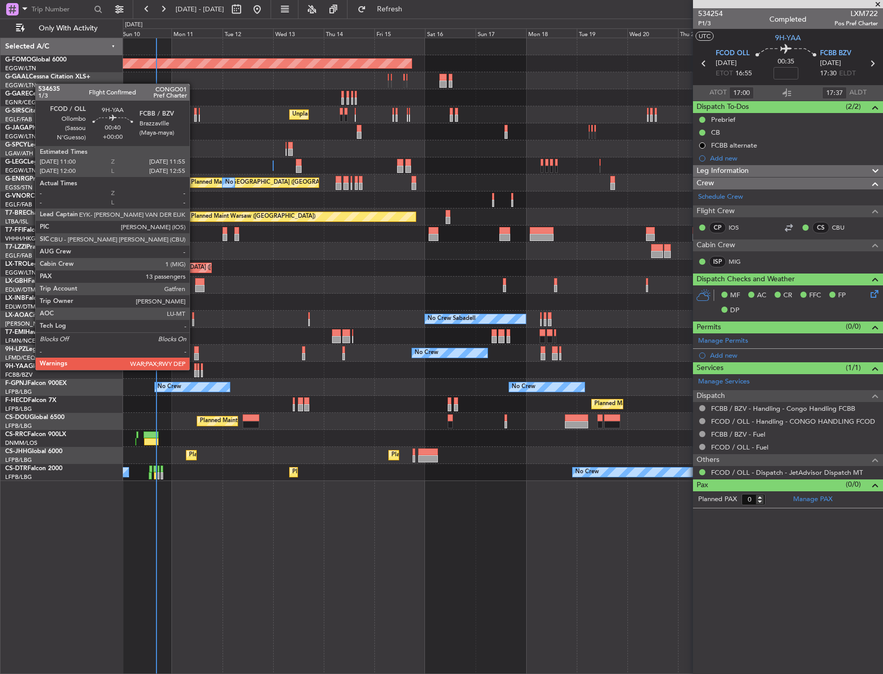
click at [194, 369] on div at bounding box center [195, 366] width 2 height 7
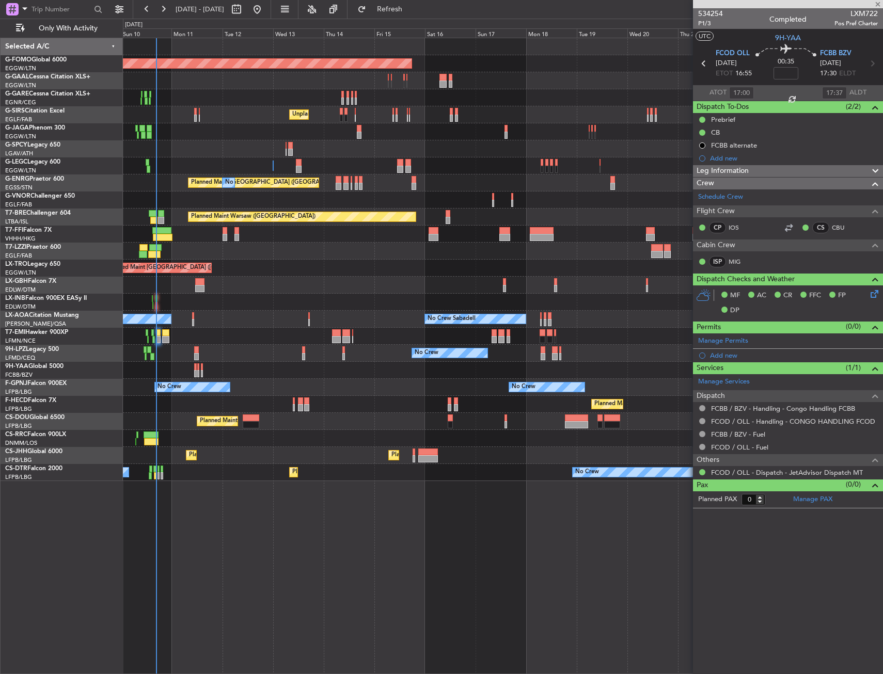
type input "13"
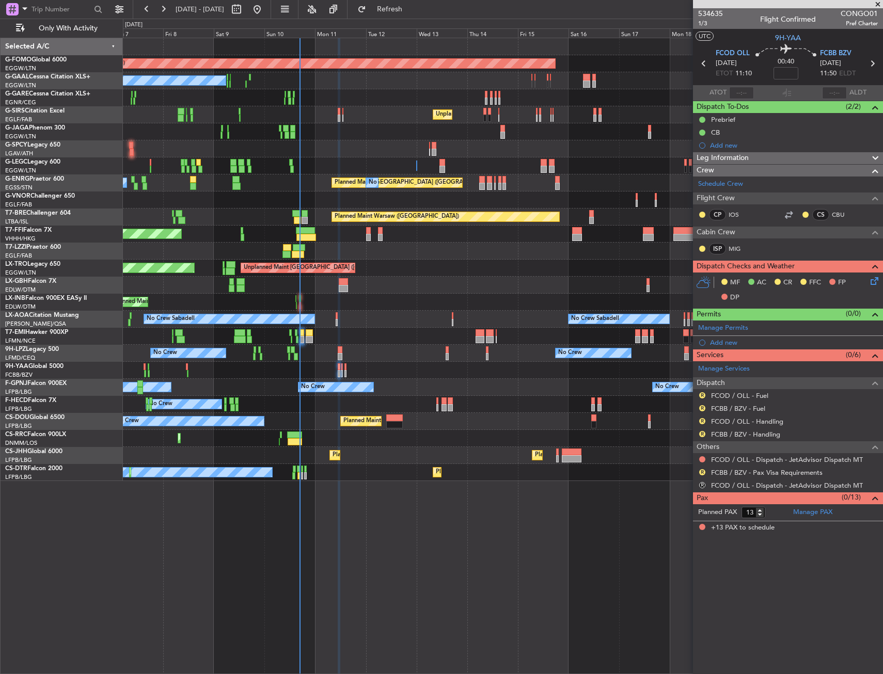
click at [481, 344] on div "Planned Maint Windsor Locks (Bradley Intl) No Crew Unplanned Maint London (Farn…" at bounding box center [502, 259] width 759 height 443
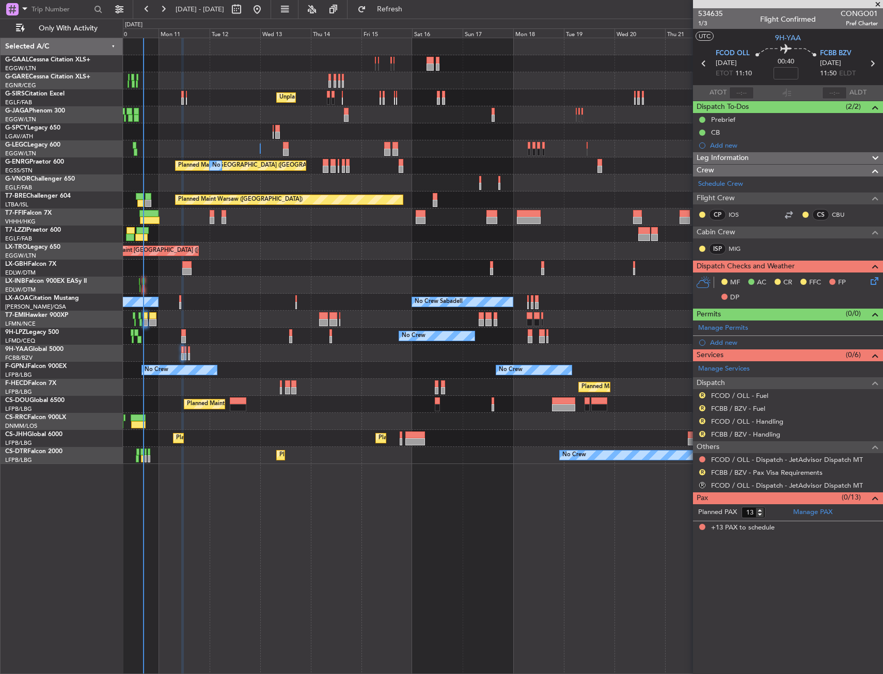
click at [312, 257] on div "Planned Maint Dusseldorf No Crew Unplanned Maint [GEOGRAPHIC_DATA] ([GEOGRAPHIC…" at bounding box center [502, 251] width 759 height 426
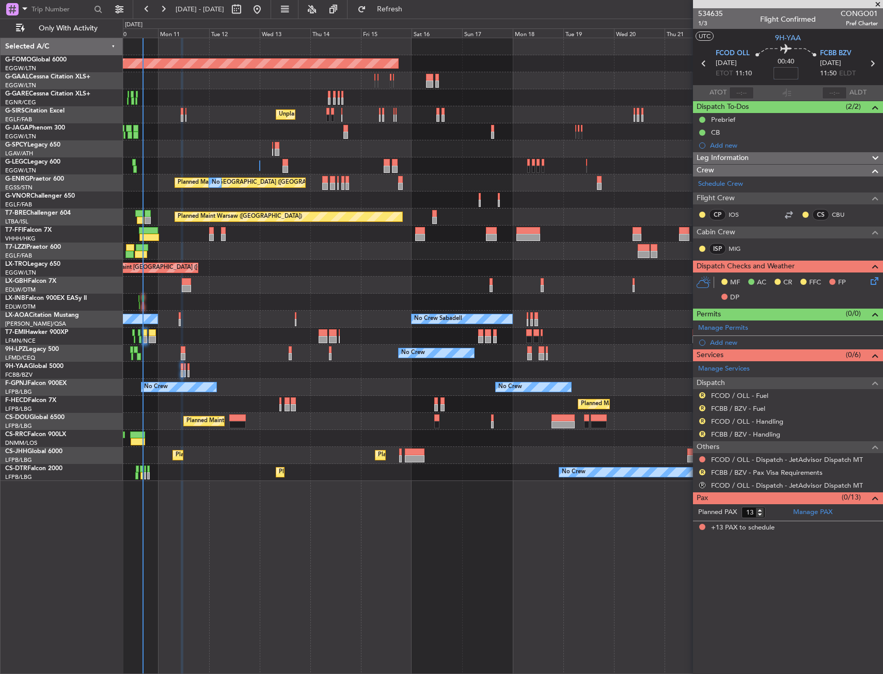
click at [783, 71] on input at bounding box center [785, 73] width 25 height 12
click at [751, 31] on section "UTC 9H-YAA" at bounding box center [788, 36] width 190 height 15
type input "-00:05"
click at [698, 22] on span "1/3" at bounding box center [710, 23] width 25 height 9
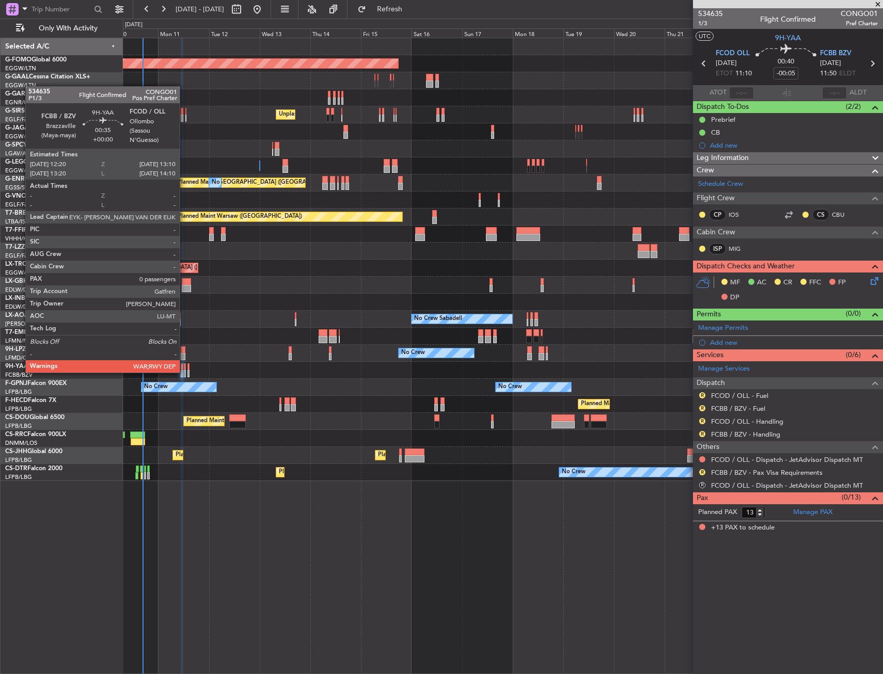
click at [184, 372] on div at bounding box center [185, 373] width 2 height 7
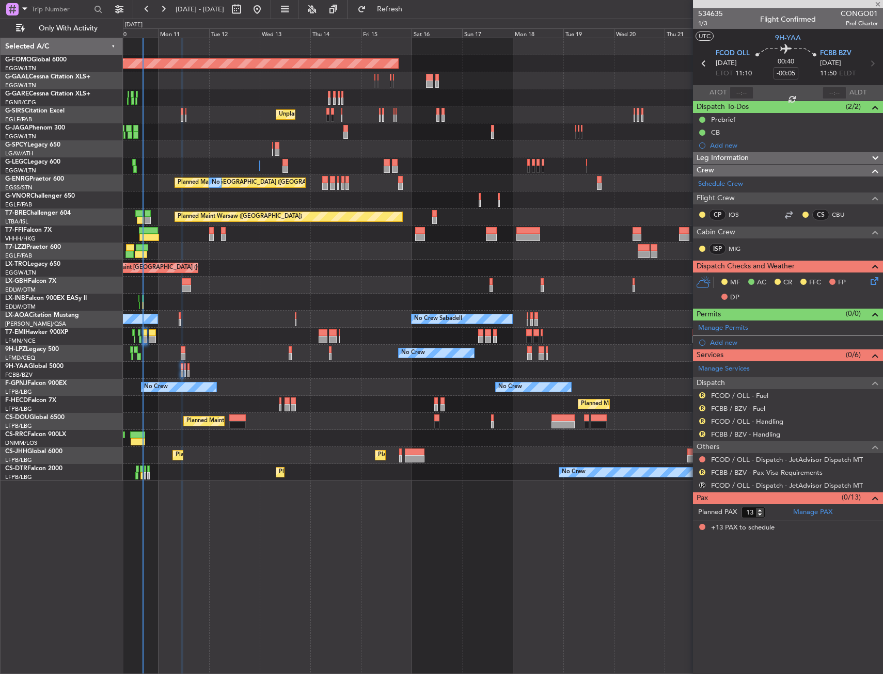
type input "0"
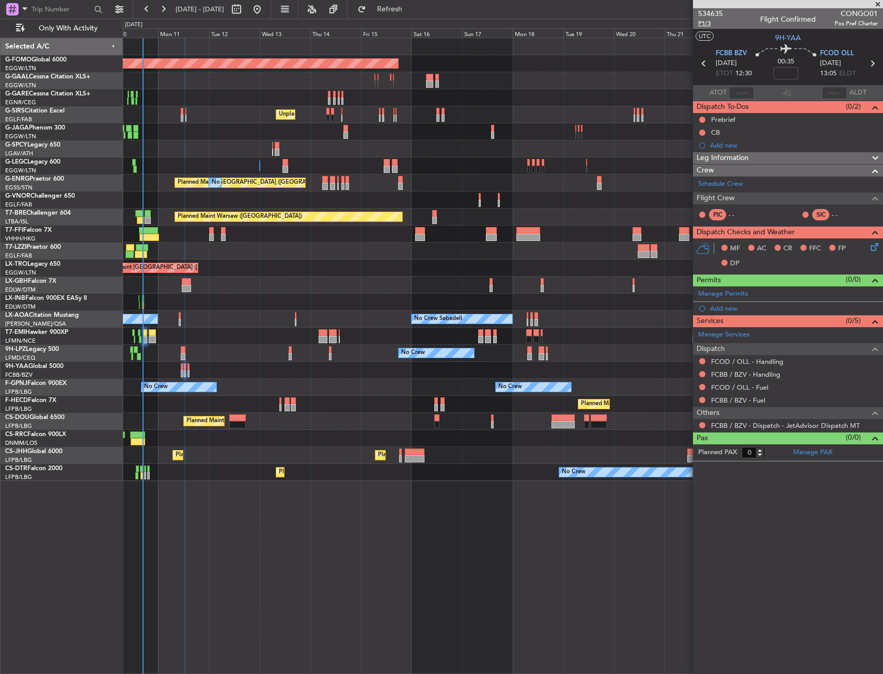
click at [702, 25] on span "P1/3" at bounding box center [710, 23] width 25 height 9
drag, startPoint x: 784, startPoint y: 72, endPoint x: 780, endPoint y: 68, distance: 5.8
click at [785, 72] on input at bounding box center [785, 73] width 25 height 12
click at [757, 34] on section "UTC 9H-YAA" at bounding box center [788, 36] width 190 height 15
type input "-00:05"
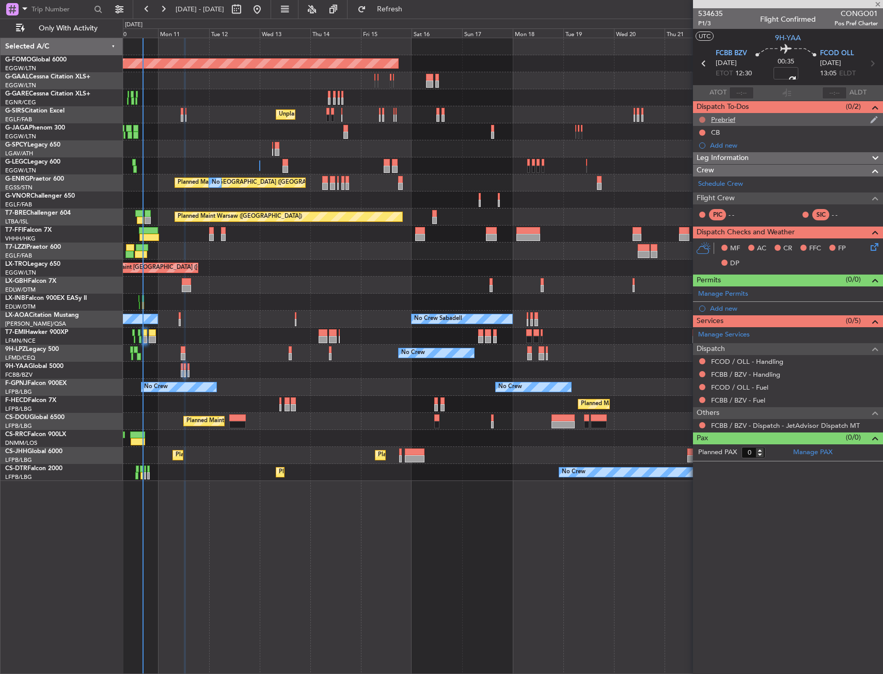
click at [702, 117] on button at bounding box center [702, 120] width 6 height 6
click at [693, 151] on span "In Progress" at bounding box center [707, 150] width 35 height 10
click at [702, 114] on div "Prebrief" at bounding box center [788, 119] width 190 height 13
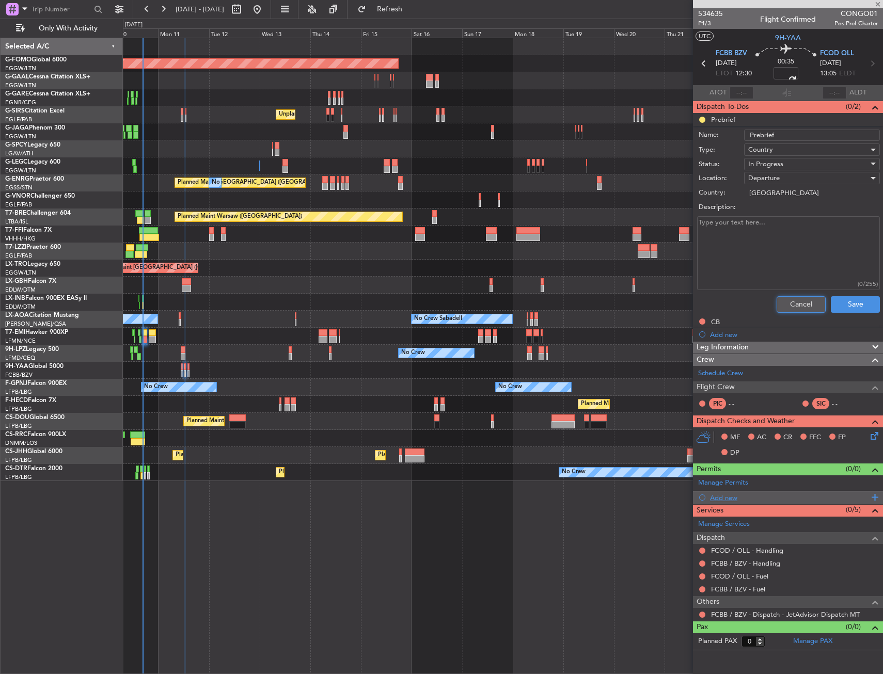
click at [790, 304] on button "Cancel" at bounding box center [800, 304] width 49 height 17
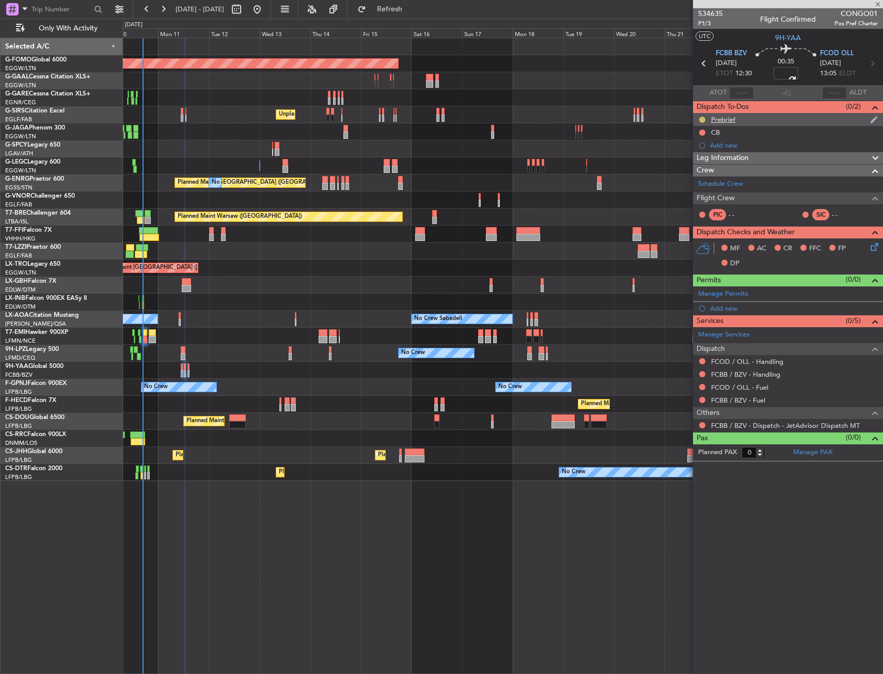
click at [702, 118] on button at bounding box center [702, 120] width 6 height 6
click at [701, 166] on span "Completed" at bounding box center [706, 165] width 34 height 10
click at [702, 130] on button at bounding box center [702, 133] width 6 height 6
click at [698, 173] on span "Completed" at bounding box center [707, 178] width 34 height 10
click at [872, 249] on icon at bounding box center [872, 245] width 8 height 8
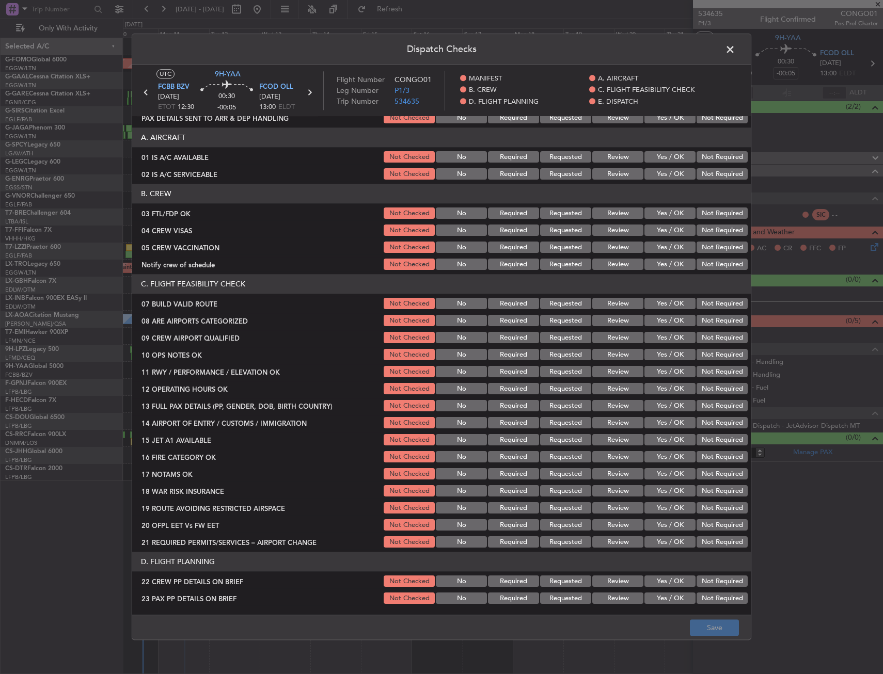
scroll to position [103, 0]
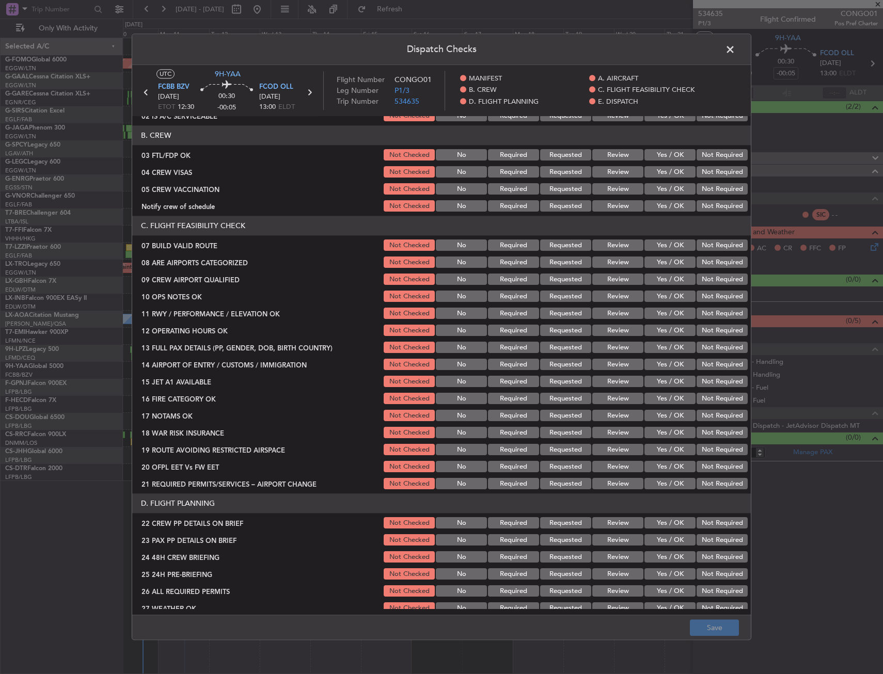
click at [664, 246] on button "Yes / OK" at bounding box center [669, 245] width 51 height 11
click at [669, 265] on button "Yes / OK" at bounding box center [669, 262] width 51 height 11
click at [669, 275] on button "Yes / OK" at bounding box center [669, 279] width 51 height 11
click at [672, 300] on button "Yes / OK" at bounding box center [669, 296] width 51 height 11
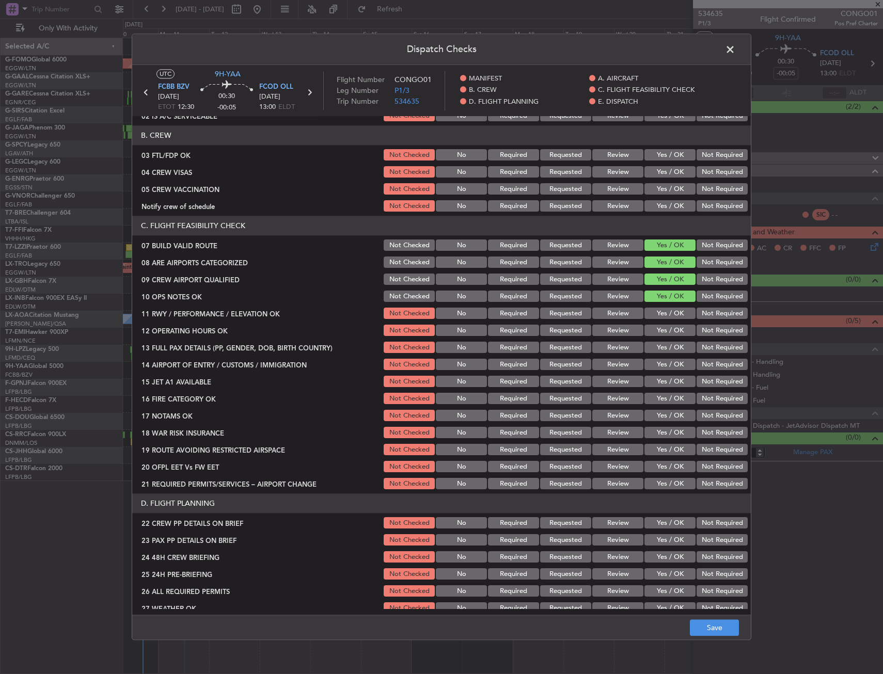
click at [671, 312] on button "Yes / OK" at bounding box center [669, 313] width 51 height 11
click at [670, 328] on button "Yes / OK" at bounding box center [669, 330] width 51 height 11
click at [667, 349] on button "Yes / OK" at bounding box center [669, 347] width 51 height 11
click at [667, 364] on button "Yes / OK" at bounding box center [669, 364] width 51 height 11
click at [666, 384] on button "Yes / OK" at bounding box center [669, 381] width 51 height 11
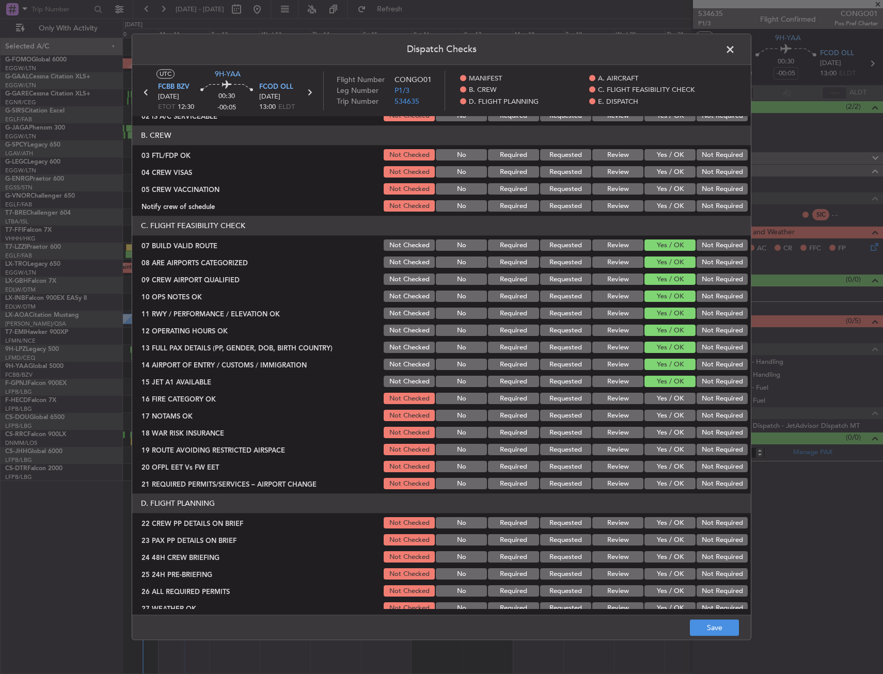
drag, startPoint x: 665, startPoint y: 398, endPoint x: 663, endPoint y: 410, distance: 12.0
click at [665, 399] on button "Yes / OK" at bounding box center [669, 398] width 51 height 11
click at [663, 421] on button "Yes / OK" at bounding box center [669, 415] width 51 height 11
click at [661, 438] on button "Yes / OK" at bounding box center [669, 432] width 51 height 11
click at [662, 455] on button "Yes / OK" at bounding box center [669, 449] width 51 height 11
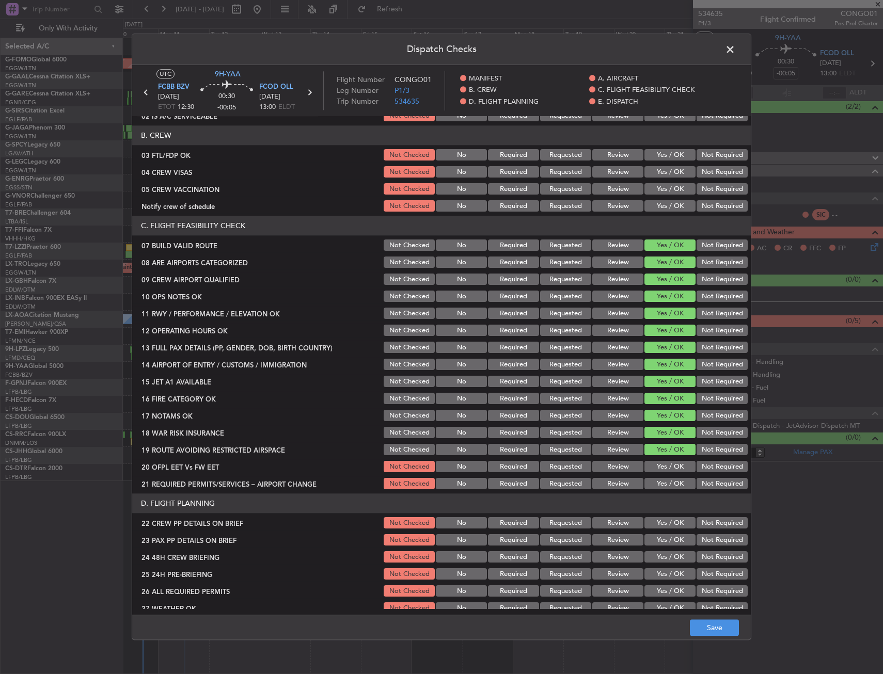
click at [662, 468] on button "Yes / OK" at bounding box center [669, 467] width 51 height 11
click at [659, 486] on button "Yes / OK" at bounding box center [669, 484] width 51 height 11
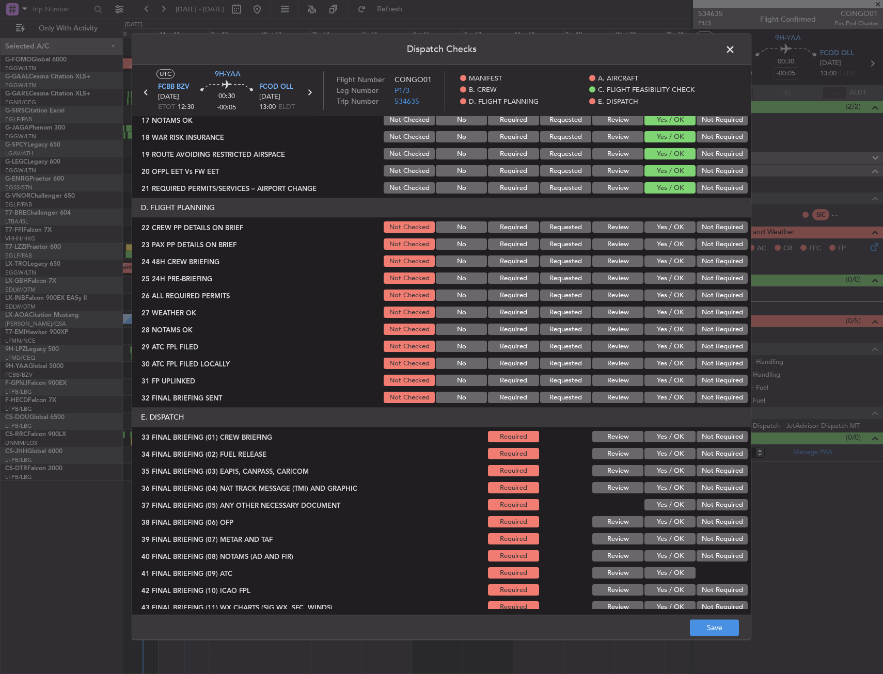
scroll to position [413, 0]
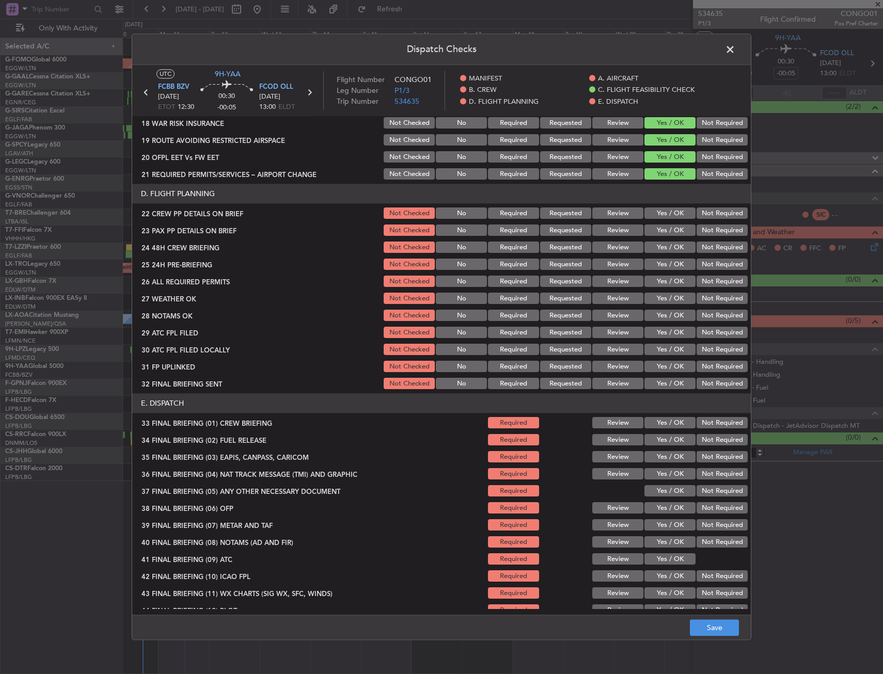
click at [658, 217] on button "Yes / OK" at bounding box center [669, 213] width 51 height 11
click at [657, 230] on button "Yes / OK" at bounding box center [669, 230] width 51 height 11
click at [657, 243] on button "Yes / OK" at bounding box center [669, 247] width 51 height 11
click at [660, 264] on button "Yes / OK" at bounding box center [669, 264] width 51 height 11
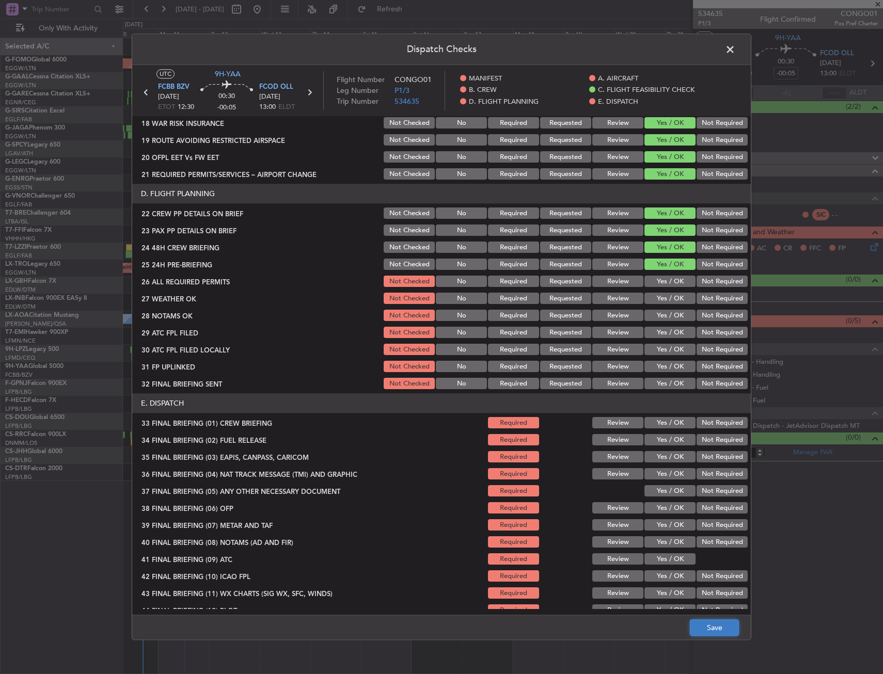
click at [701, 627] on button "Save" at bounding box center [714, 628] width 49 height 17
click at [735, 52] on span at bounding box center [735, 52] width 0 height 21
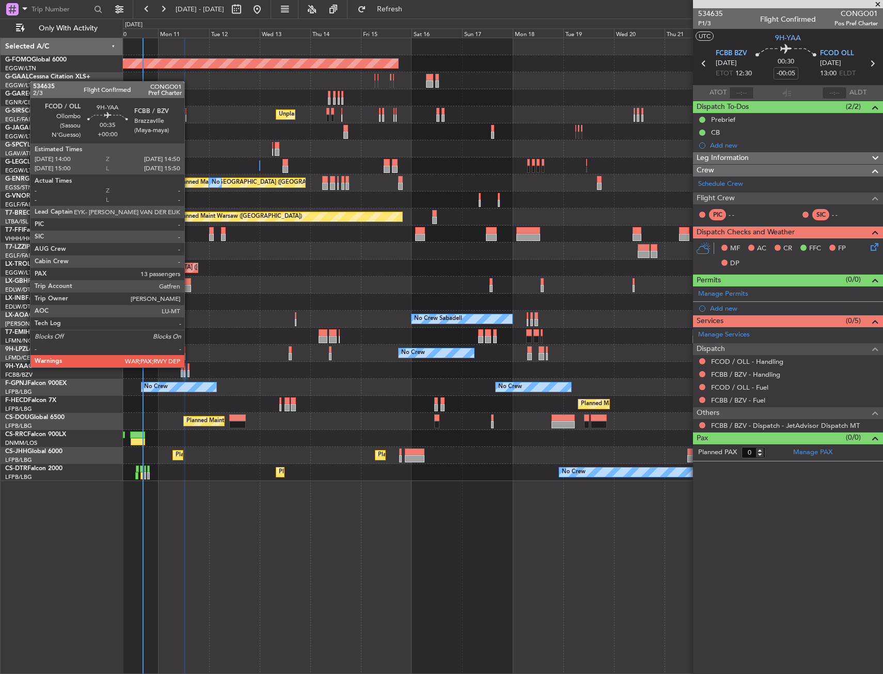
click at [189, 367] on div at bounding box center [188, 366] width 2 height 7
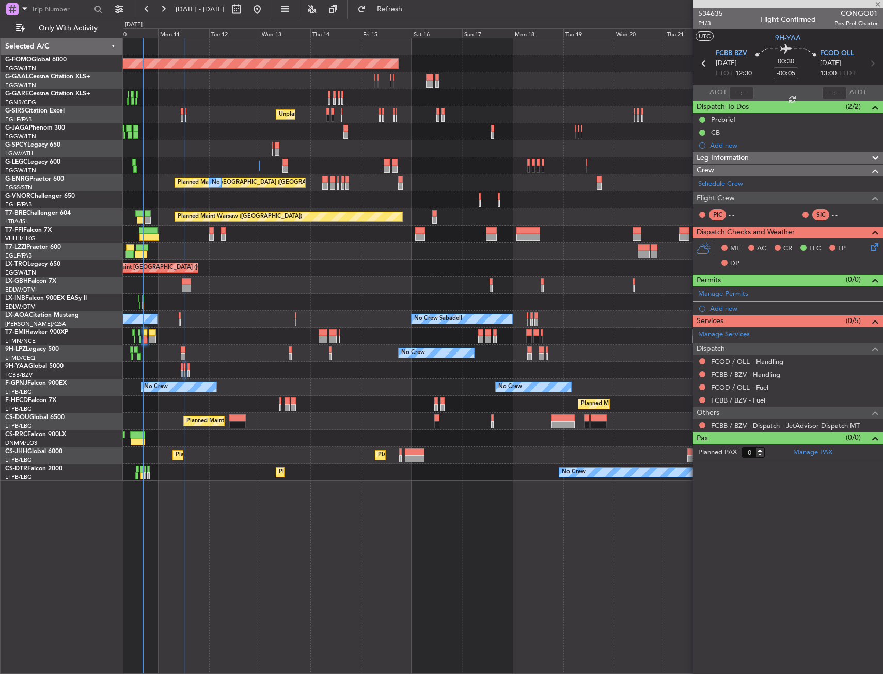
type input "13"
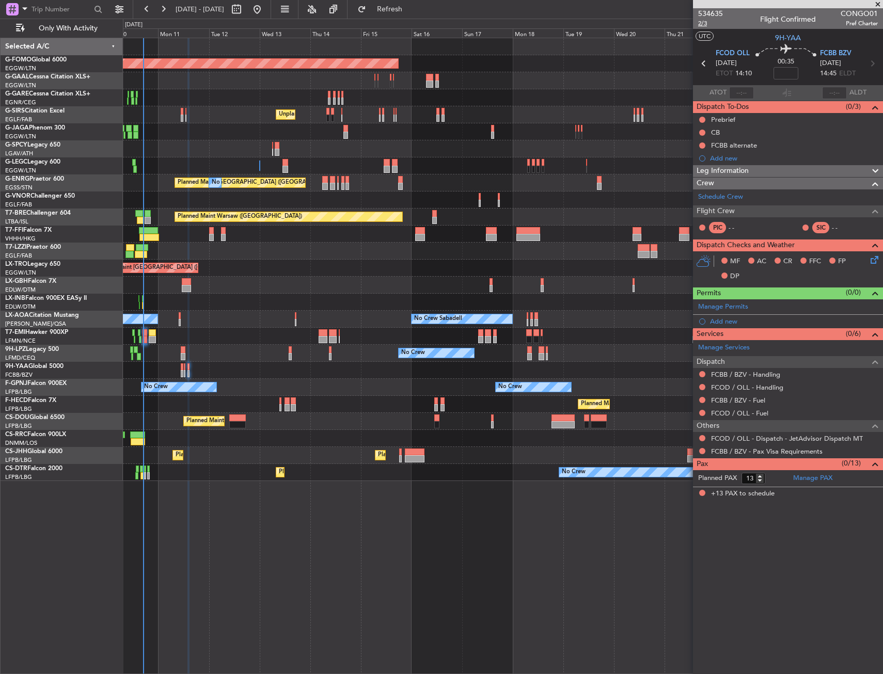
click at [704, 24] on span "2/3" at bounding box center [710, 23] width 25 height 9
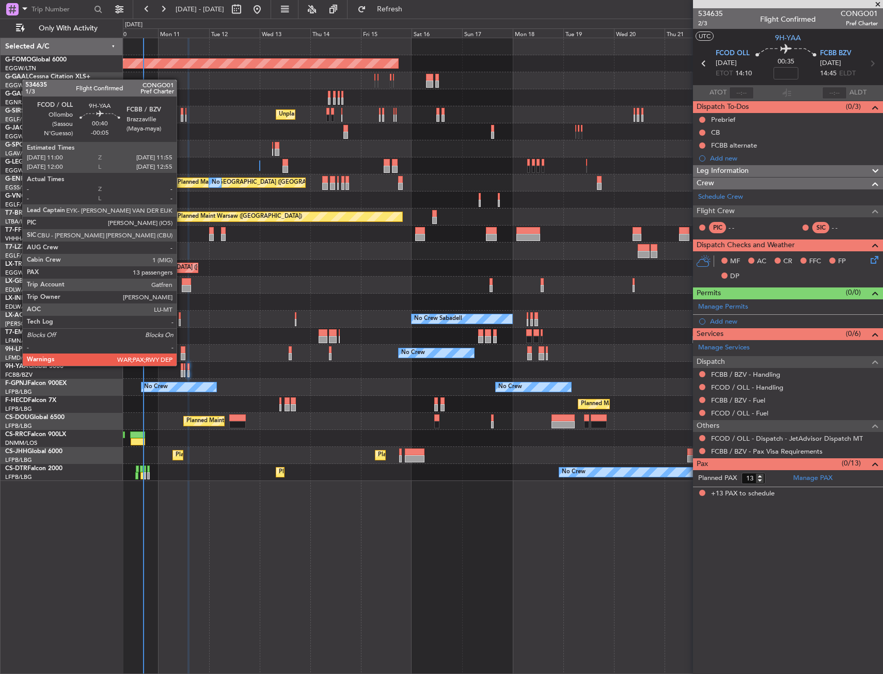
click at [181, 365] on div at bounding box center [182, 366] width 2 height 7
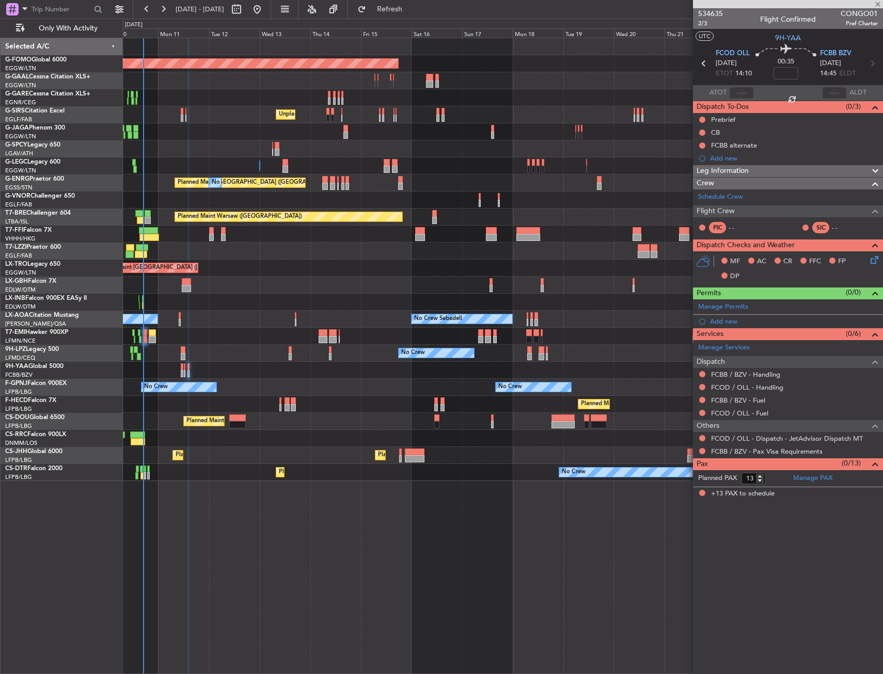
type input "-00:05"
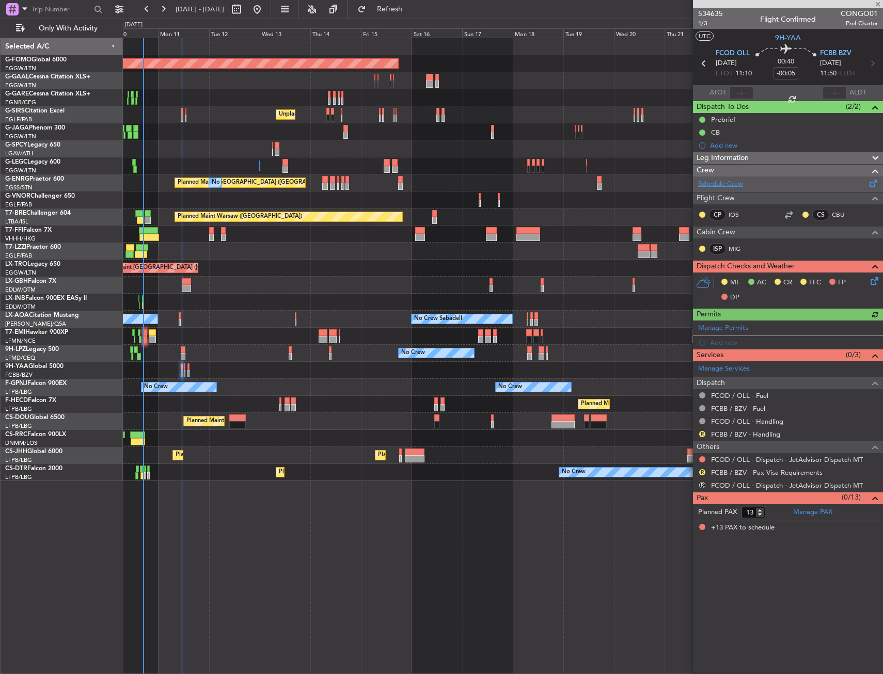
click at [721, 181] on link "Schedule Crew" at bounding box center [720, 184] width 45 height 10
click at [877, 282] on icon at bounding box center [872, 279] width 8 height 8
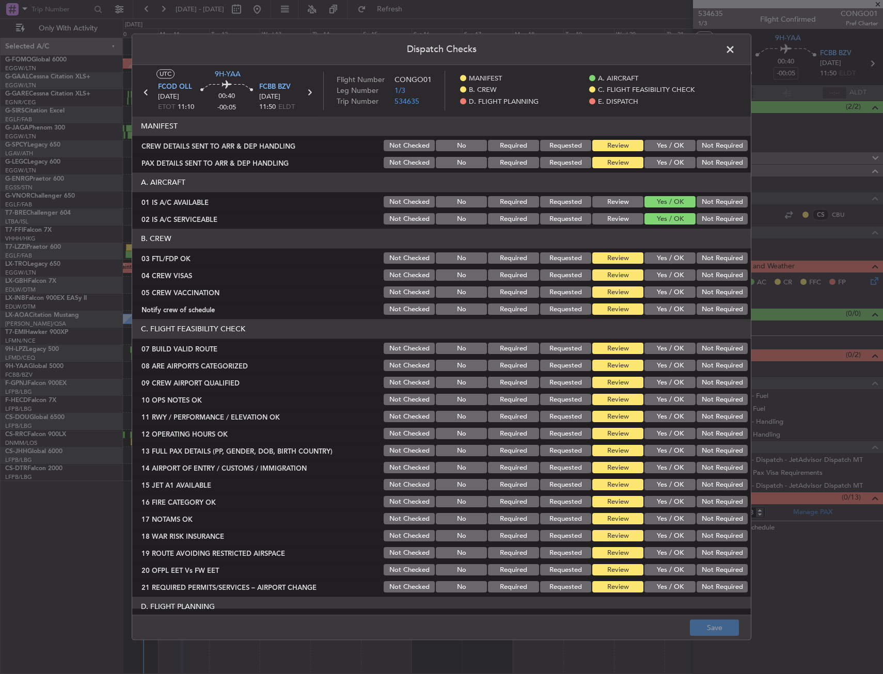
click at [655, 254] on button "Yes / OK" at bounding box center [669, 258] width 51 height 11
click at [712, 276] on button "Not Required" at bounding box center [721, 275] width 51 height 11
click at [707, 293] on button "Not Required" at bounding box center [721, 292] width 51 height 11
click at [664, 308] on button "Yes / OK" at bounding box center [669, 309] width 51 height 11
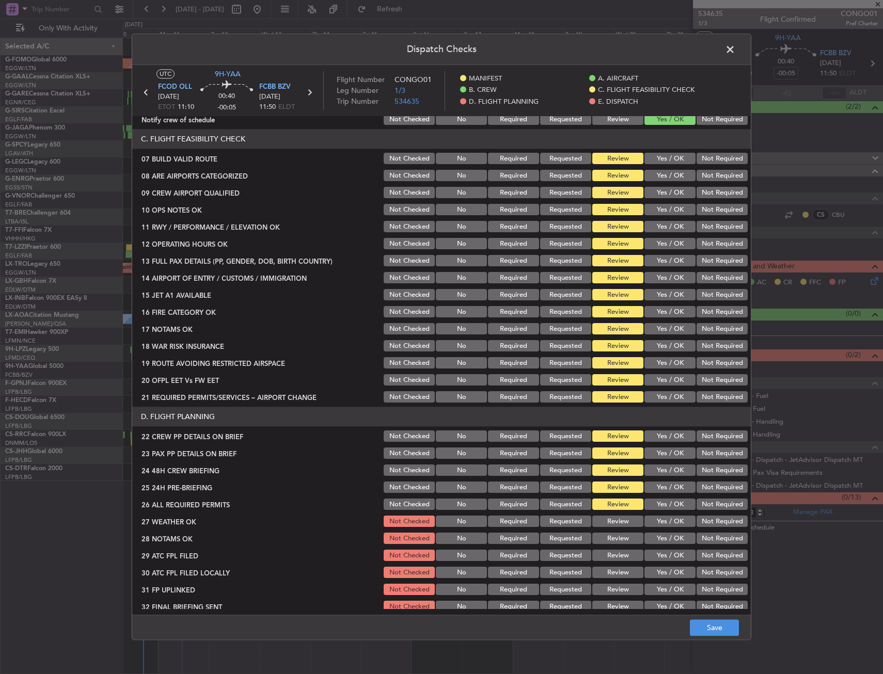
scroll to position [206, 0]
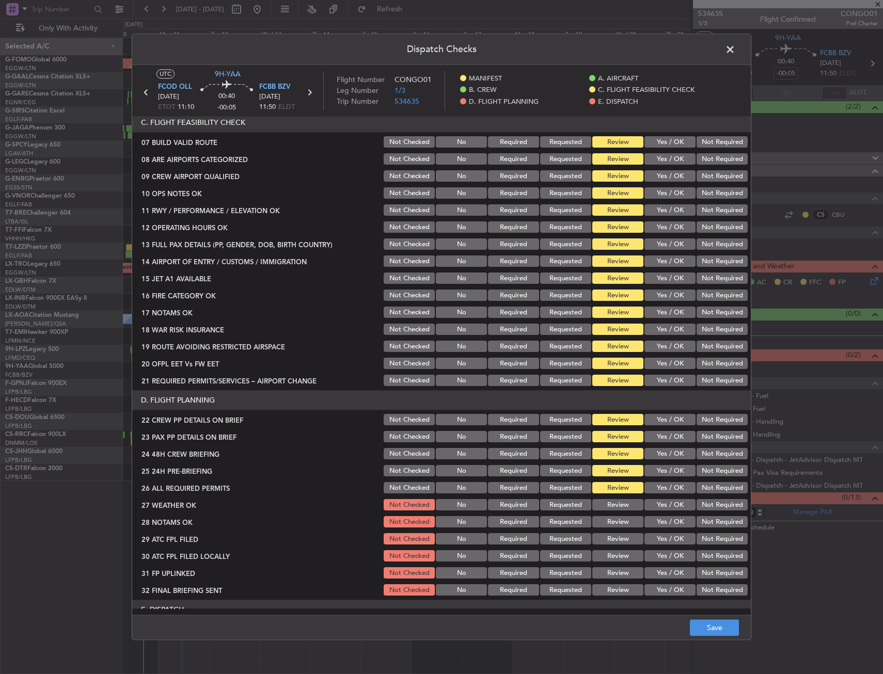
click at [661, 144] on button "Yes / OK" at bounding box center [669, 142] width 51 height 11
drag, startPoint x: 662, startPoint y: 156, endPoint x: 663, endPoint y: 173, distance: 16.5
click at [663, 157] on button "Yes / OK" at bounding box center [669, 159] width 51 height 11
click at [663, 180] on button "Yes / OK" at bounding box center [669, 176] width 51 height 11
click at [663, 195] on button "Yes / OK" at bounding box center [669, 193] width 51 height 11
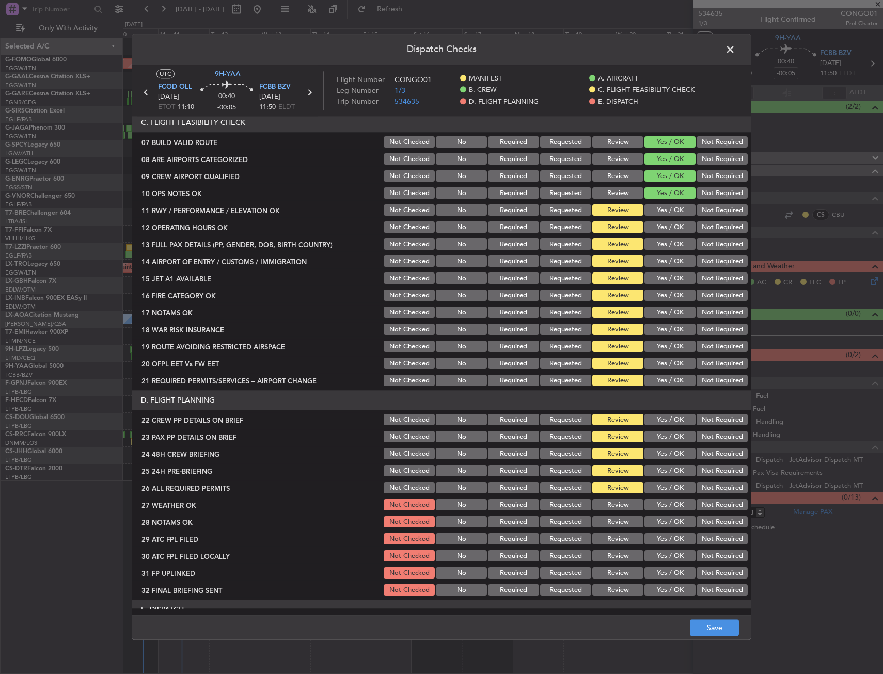
click at [661, 209] on button "Yes / OK" at bounding box center [669, 210] width 51 height 11
click at [658, 230] on button "Yes / OK" at bounding box center [669, 227] width 51 height 11
click at [658, 244] on button "Yes / OK" at bounding box center [669, 244] width 51 height 11
click at [655, 265] on button "Yes / OK" at bounding box center [669, 261] width 51 height 11
click at [654, 281] on button "Yes / OK" at bounding box center [669, 278] width 51 height 11
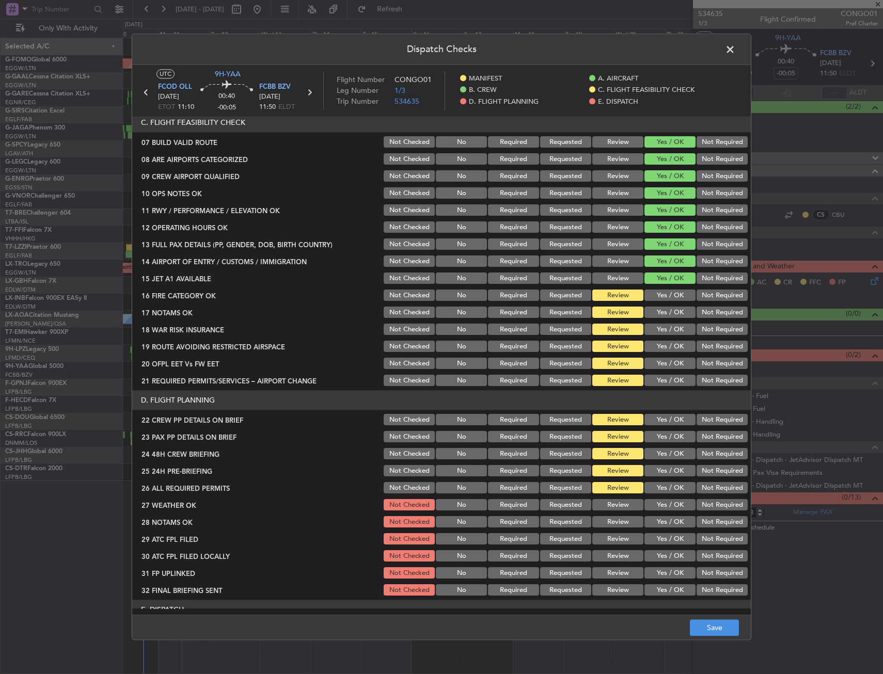
click at [655, 297] on button "Yes / OK" at bounding box center [669, 295] width 51 height 11
click at [657, 313] on button "Yes / OK" at bounding box center [669, 312] width 51 height 11
click at [661, 337] on div "Yes / OK" at bounding box center [669, 330] width 52 height 14
drag, startPoint x: 658, startPoint y: 328, endPoint x: 659, endPoint y: 339, distance: 11.4
click at [659, 329] on button "Yes / OK" at bounding box center [669, 329] width 51 height 11
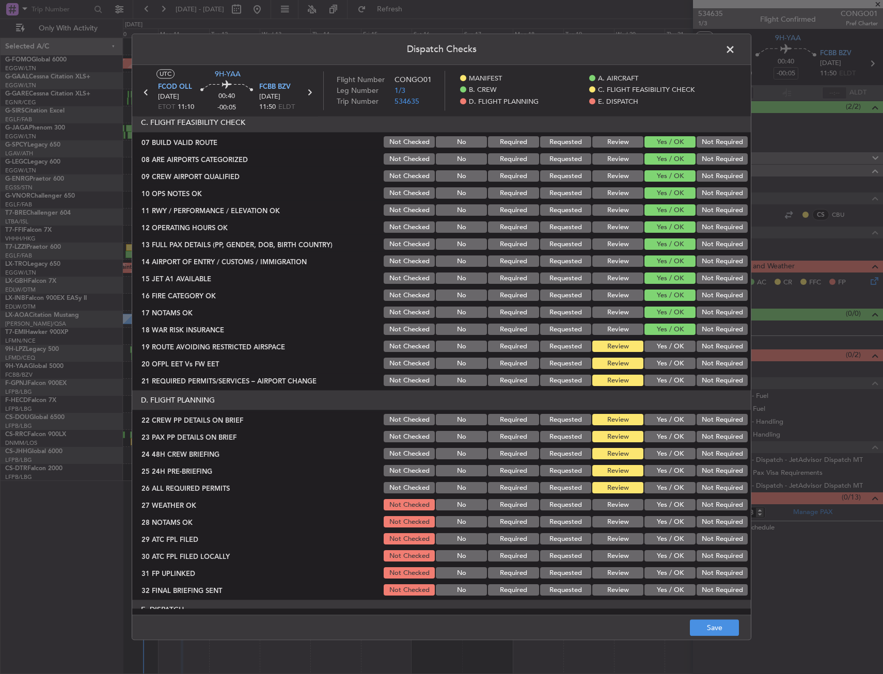
drag, startPoint x: 663, startPoint y: 349, endPoint x: 667, endPoint y: 359, distance: 10.6
click at [663, 351] on button "Yes / OK" at bounding box center [669, 346] width 51 height 11
click at [670, 365] on button "Yes / OK" at bounding box center [669, 363] width 51 height 11
click at [673, 381] on button "Yes / OK" at bounding box center [669, 380] width 51 height 11
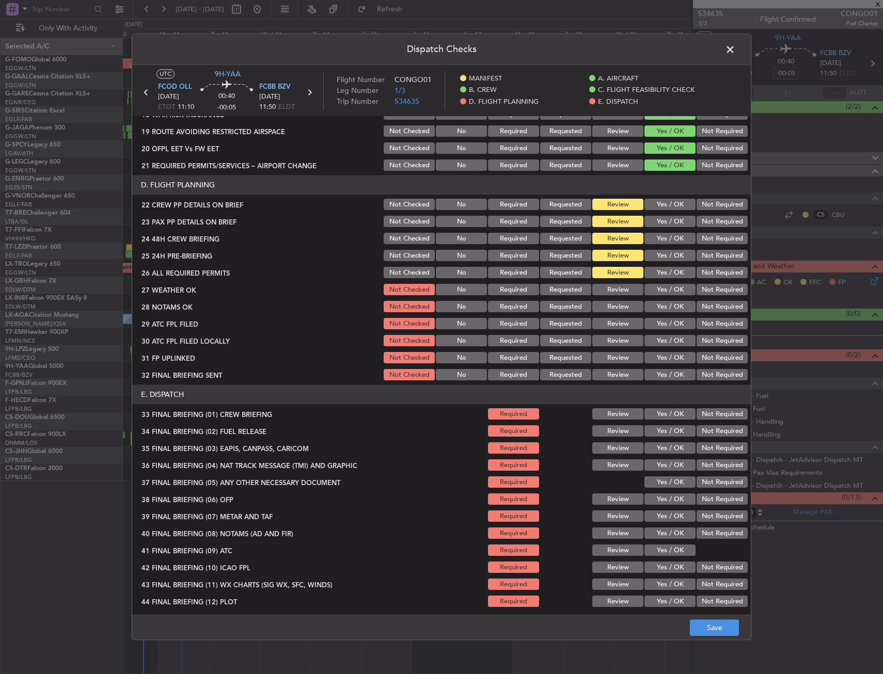
scroll to position [424, 0]
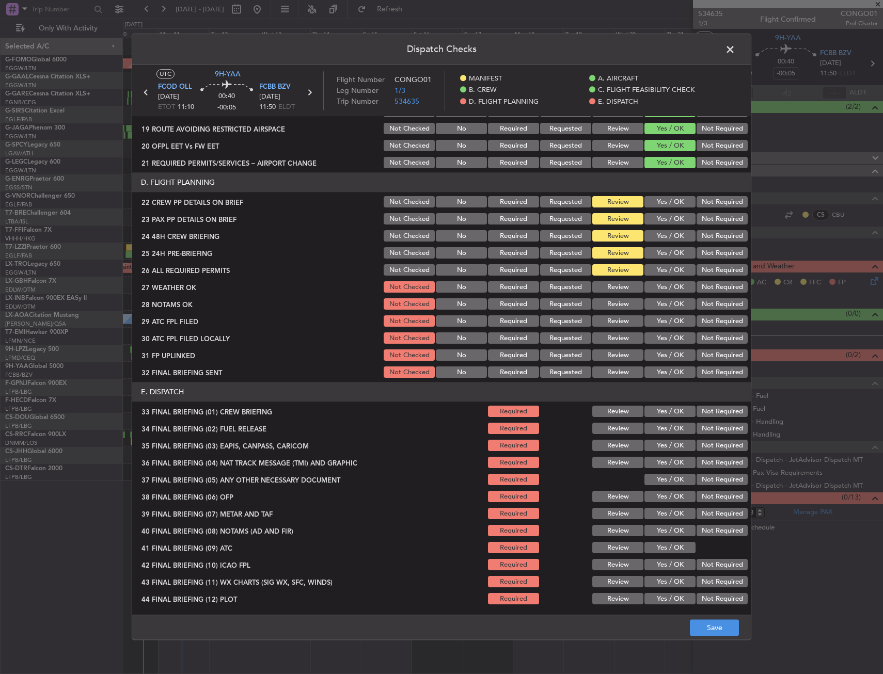
click at [675, 202] on button "Yes / OK" at bounding box center [669, 202] width 51 height 11
drag, startPoint x: 674, startPoint y: 216, endPoint x: 672, endPoint y: 235, distance: 18.7
click at [674, 217] on button "Yes / OK" at bounding box center [669, 219] width 51 height 11
click at [672, 235] on button "Yes / OK" at bounding box center [669, 236] width 51 height 11
click at [671, 246] on div "Yes / OK" at bounding box center [669, 253] width 52 height 14
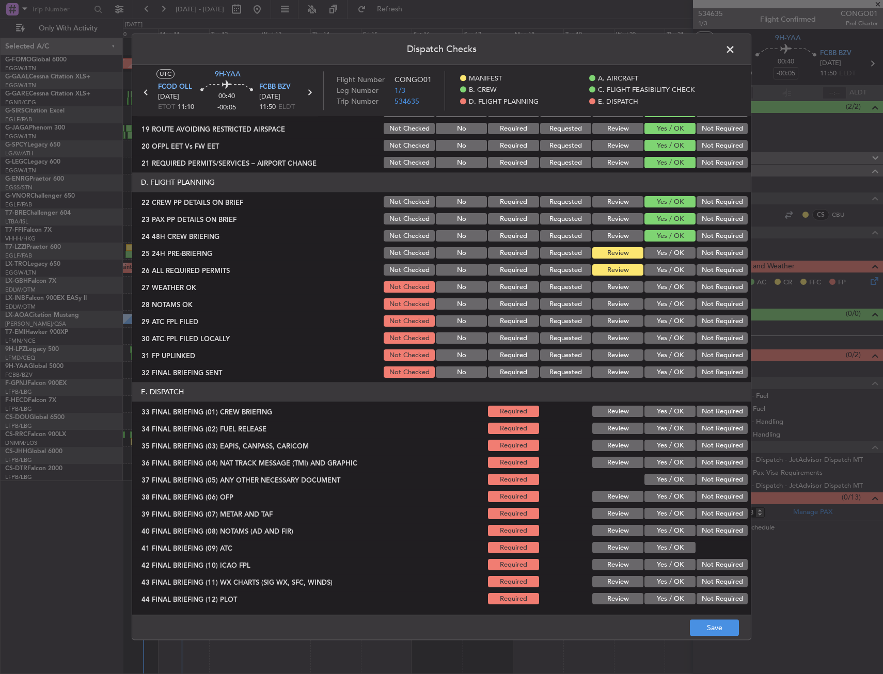
click at [671, 259] on div "Yes / OK" at bounding box center [669, 253] width 52 height 14
click at [666, 254] on button "Yes / OK" at bounding box center [669, 253] width 51 height 11
click at [667, 265] on button "Yes / OK" at bounding box center [669, 270] width 51 height 11
click at [711, 623] on button "Save" at bounding box center [714, 628] width 49 height 17
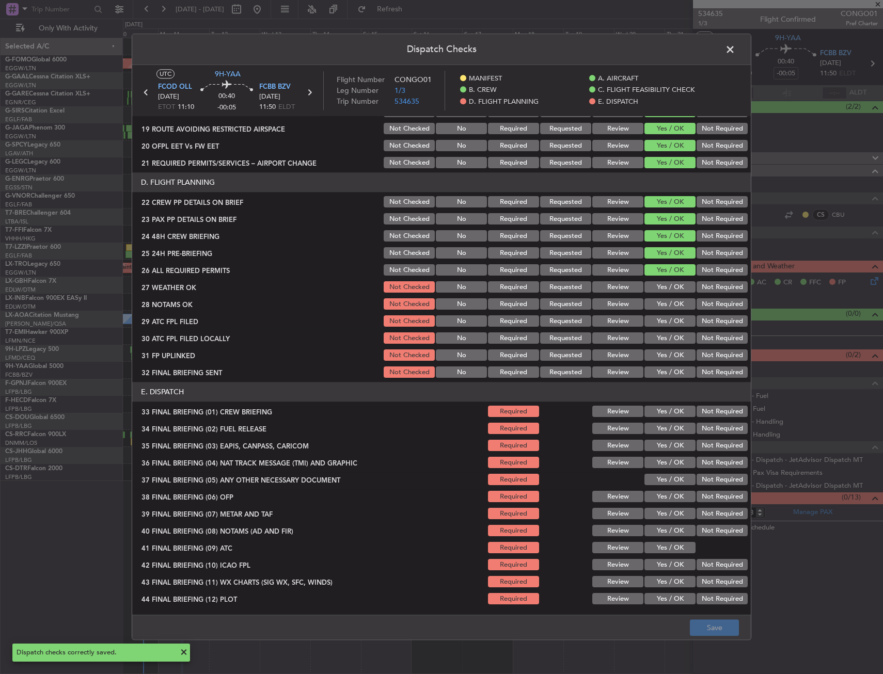
click at [735, 47] on span at bounding box center [735, 52] width 0 height 21
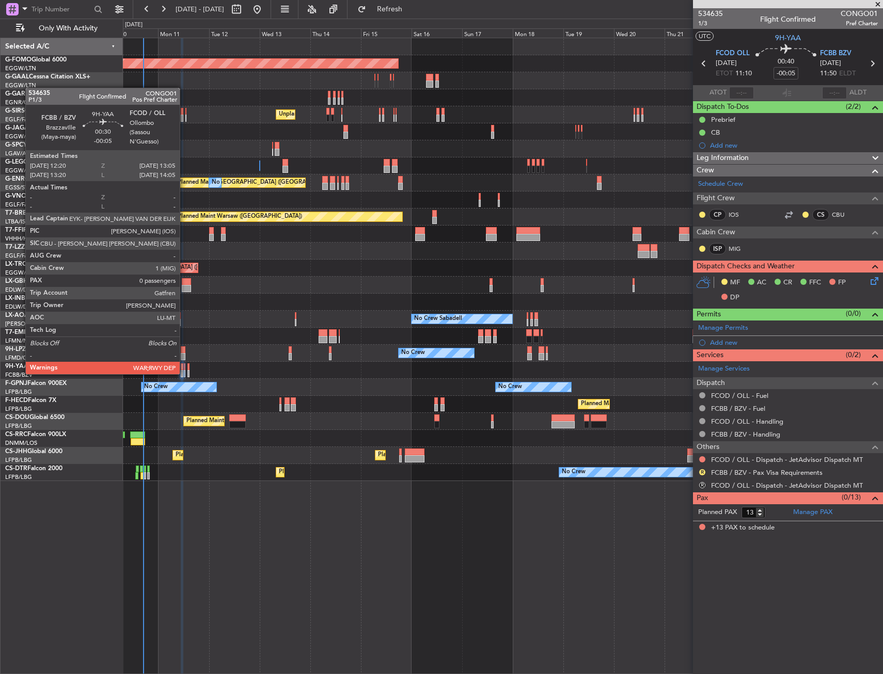
click at [184, 373] on div at bounding box center [185, 373] width 2 height 7
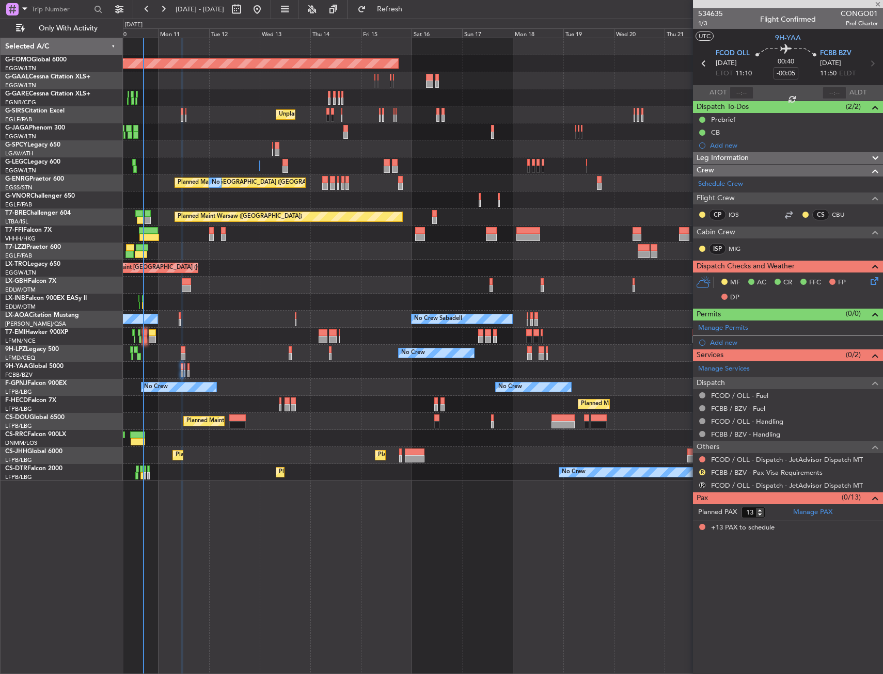
type input "0"
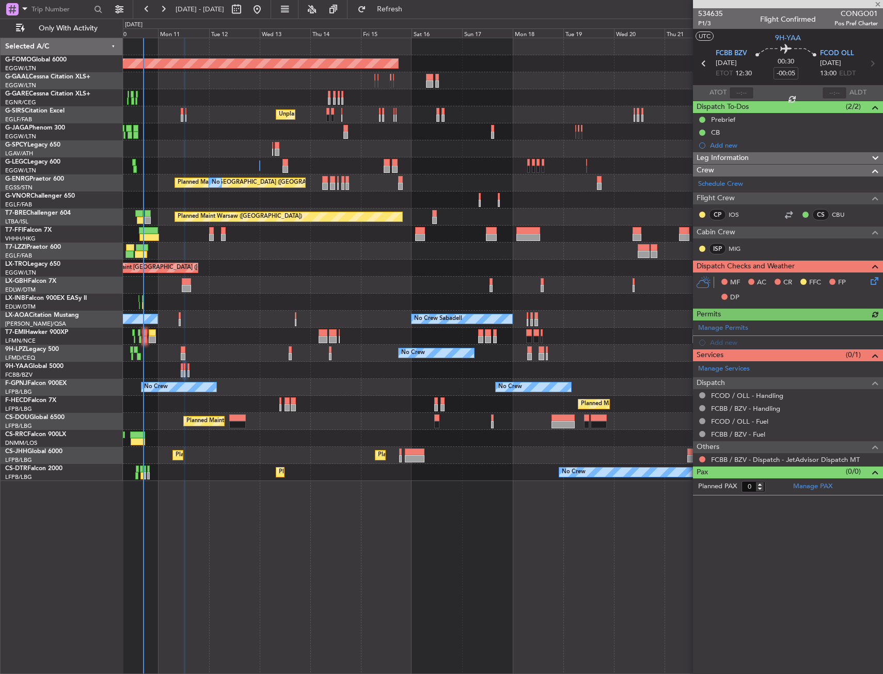
click at [873, 281] on icon at bounding box center [872, 279] width 8 height 8
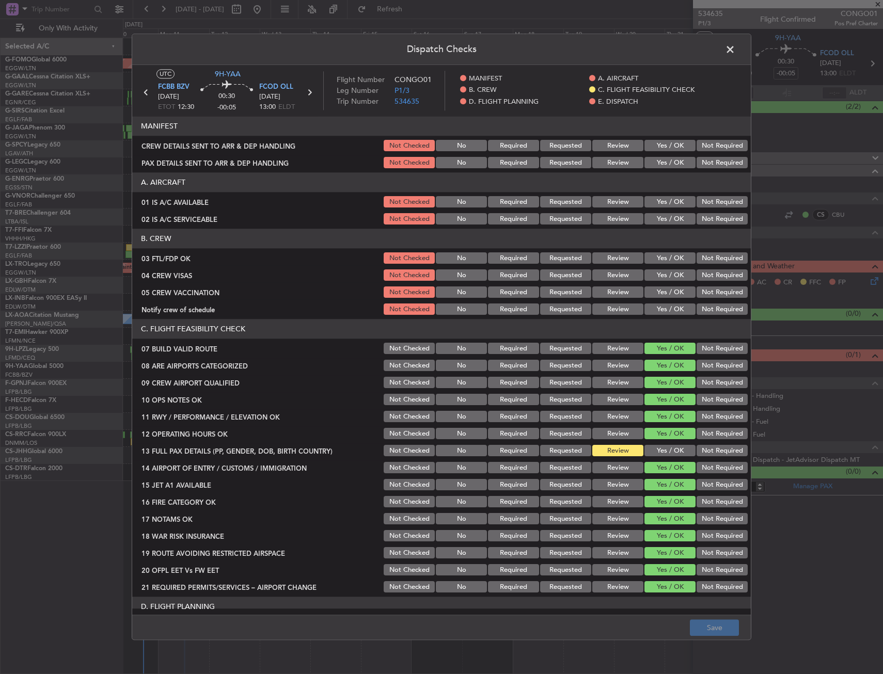
click at [667, 257] on button "Yes / OK" at bounding box center [669, 258] width 51 height 11
click at [702, 271] on div "Not Required" at bounding box center [721, 275] width 52 height 14
click at [703, 277] on button "Not Required" at bounding box center [721, 275] width 51 height 11
drag, startPoint x: 699, startPoint y: 287, endPoint x: 679, endPoint y: 300, distance: 23.8
click at [696, 291] on button "Not Required" at bounding box center [721, 292] width 51 height 11
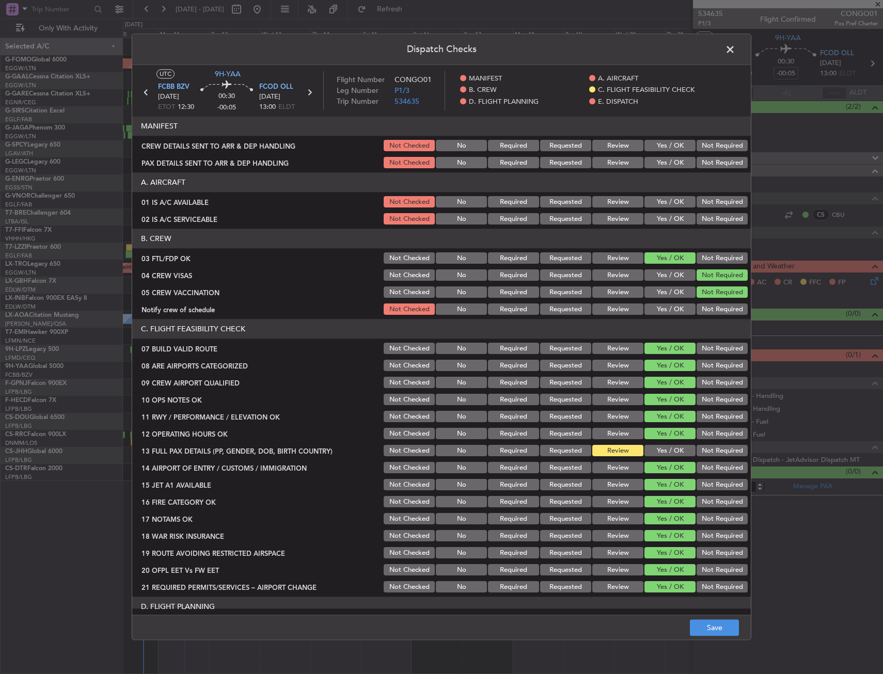
click at [673, 308] on button "Yes / OK" at bounding box center [669, 309] width 51 height 11
click at [664, 202] on button "Yes / OK" at bounding box center [669, 202] width 51 height 11
click at [662, 214] on button "Yes / OK" at bounding box center [669, 219] width 51 height 11
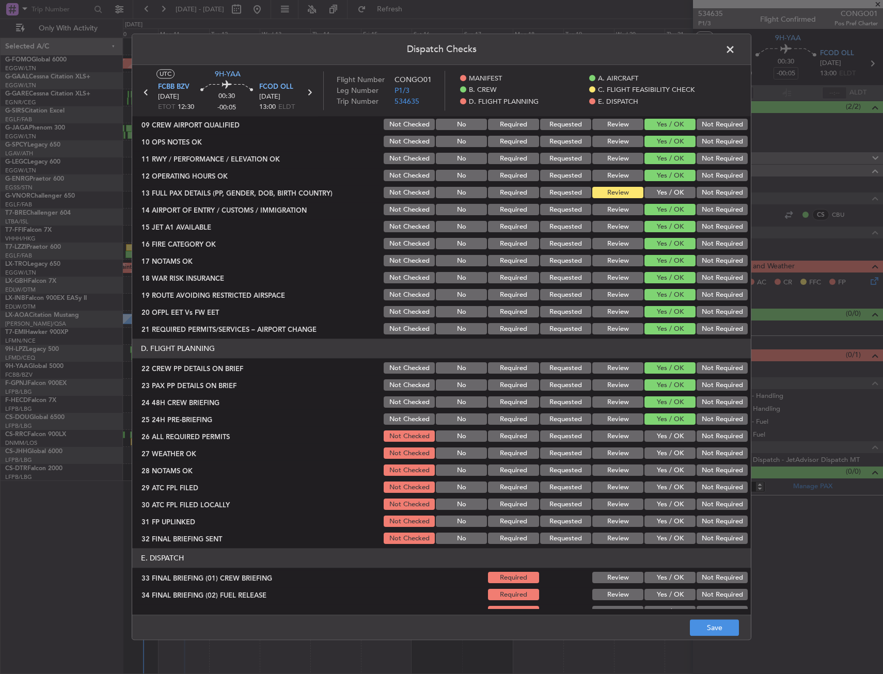
click at [655, 189] on button "Yes / OK" at bounding box center [669, 192] width 51 height 11
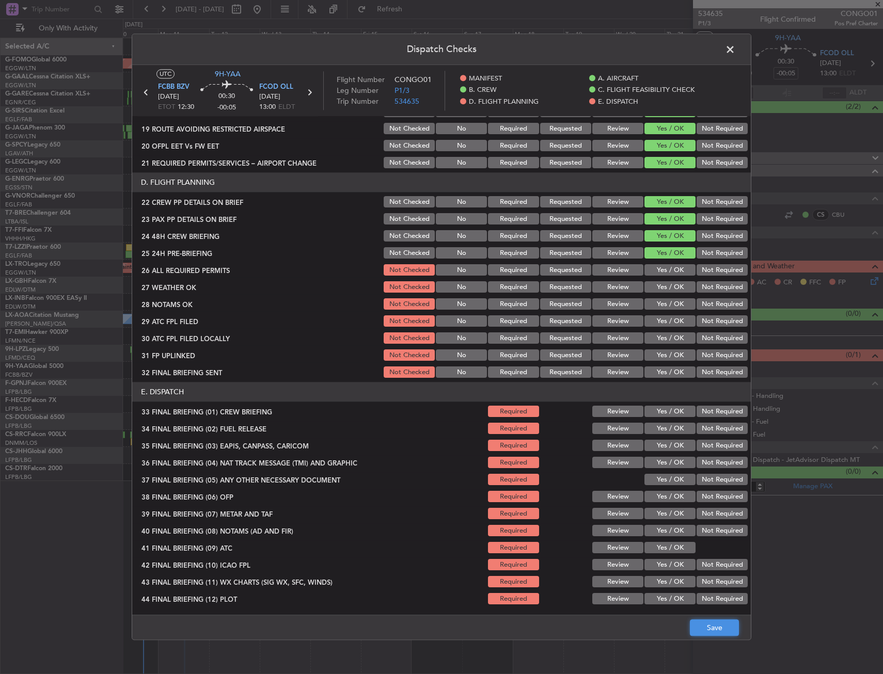
drag, startPoint x: 701, startPoint y: 631, endPoint x: 699, endPoint y: 624, distance: 7.0
click at [701, 630] on button "Save" at bounding box center [714, 628] width 49 height 17
click at [735, 44] on span at bounding box center [735, 52] width 0 height 21
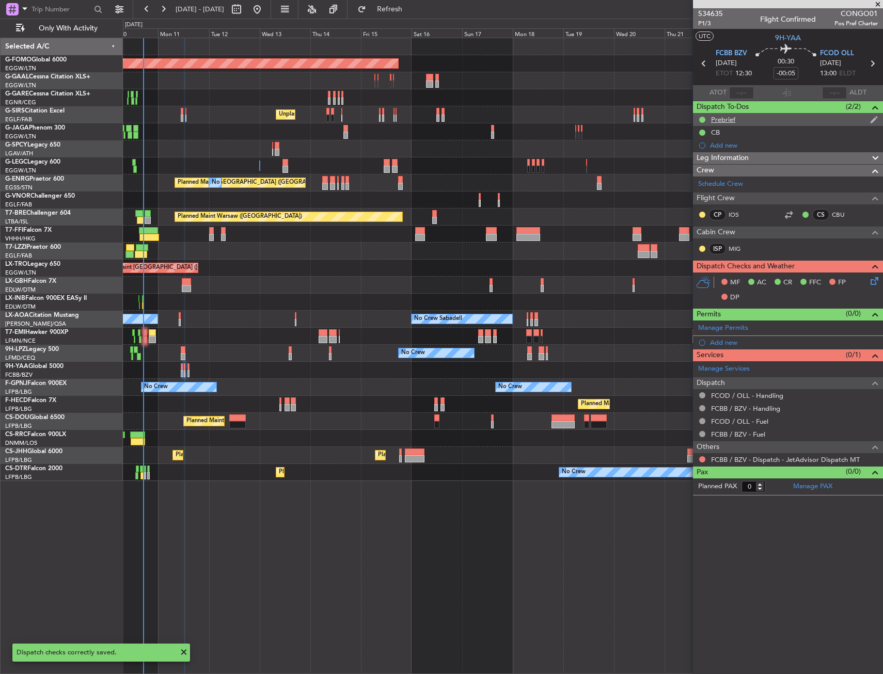
click at [751, 122] on div "Prebrief" at bounding box center [788, 119] width 190 height 13
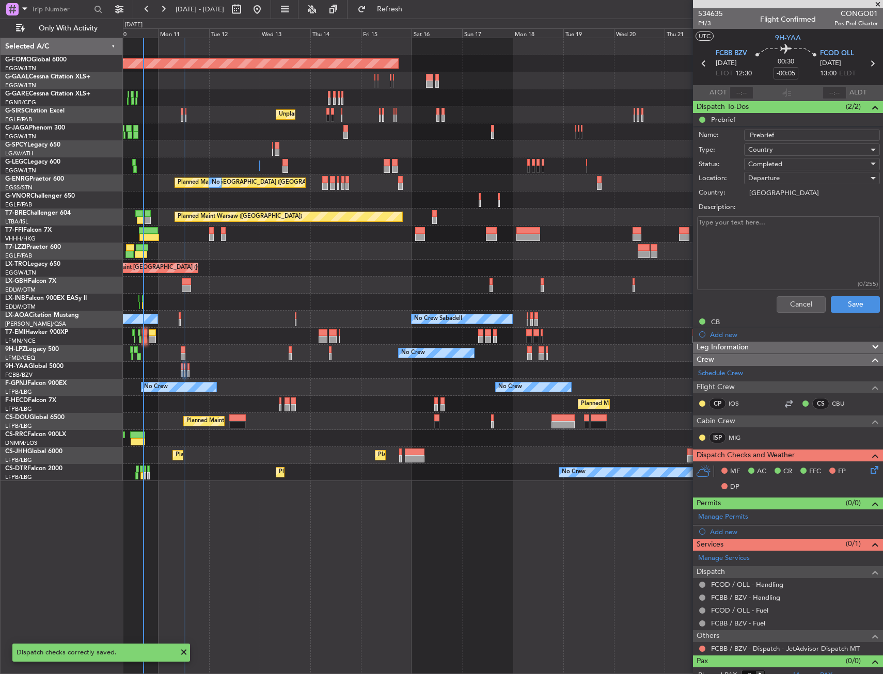
click at [748, 231] on textarea "Description:" at bounding box center [788, 253] width 183 height 74
paste textarea "ETD 13:20 Lt FCBB FCOD FERRY FUEL REM-300lbs CS LXM"
type textarea "ETD 13:20 Lt FCBB FCOD FERRY FUEL REM-300lbs CS LXM"
click at [846, 304] on button "Save" at bounding box center [855, 304] width 49 height 17
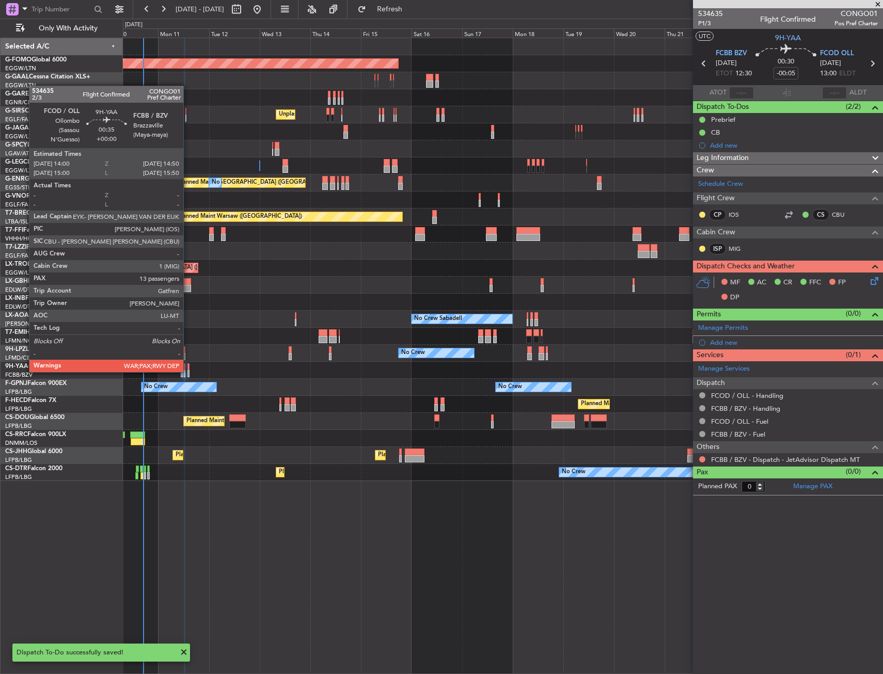
click at [188, 371] on div at bounding box center [188, 373] width 2 height 7
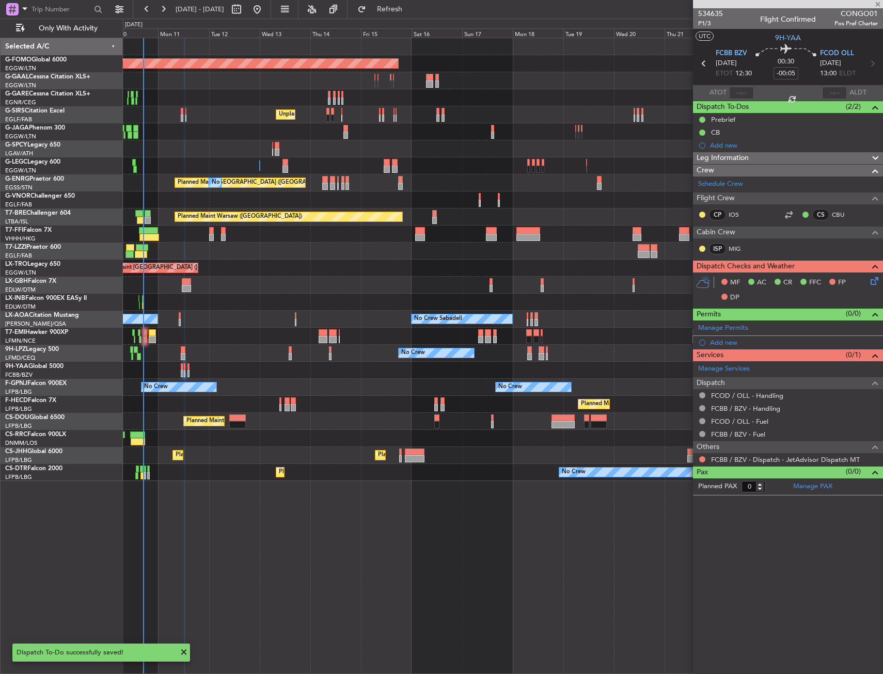
type input "13"
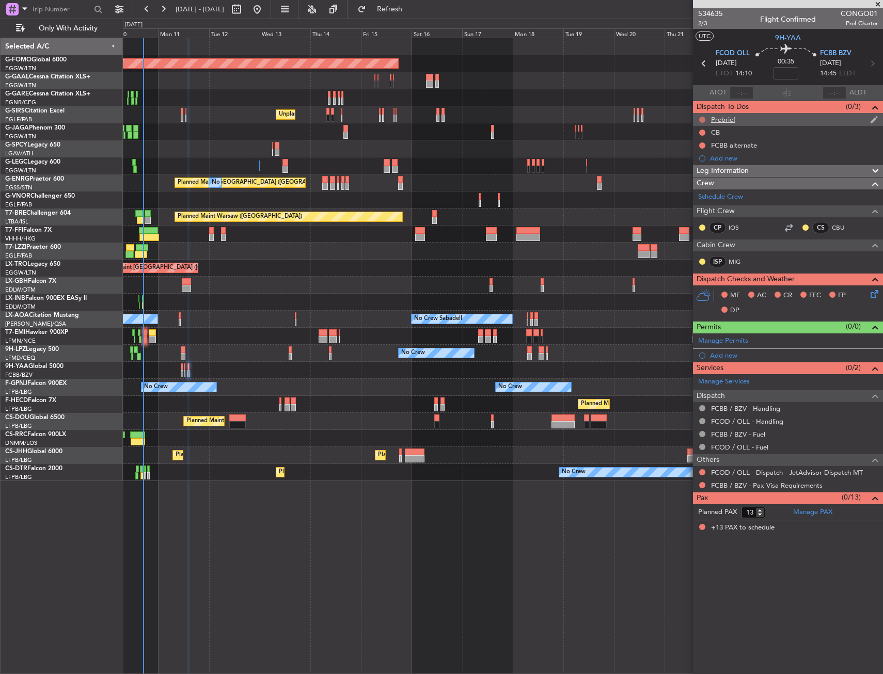
click at [700, 119] on button at bounding box center [702, 120] width 6 height 6
click at [696, 166] on span "Completed" at bounding box center [707, 165] width 34 height 10
click at [755, 119] on div "Prebrief" at bounding box center [788, 119] width 190 height 13
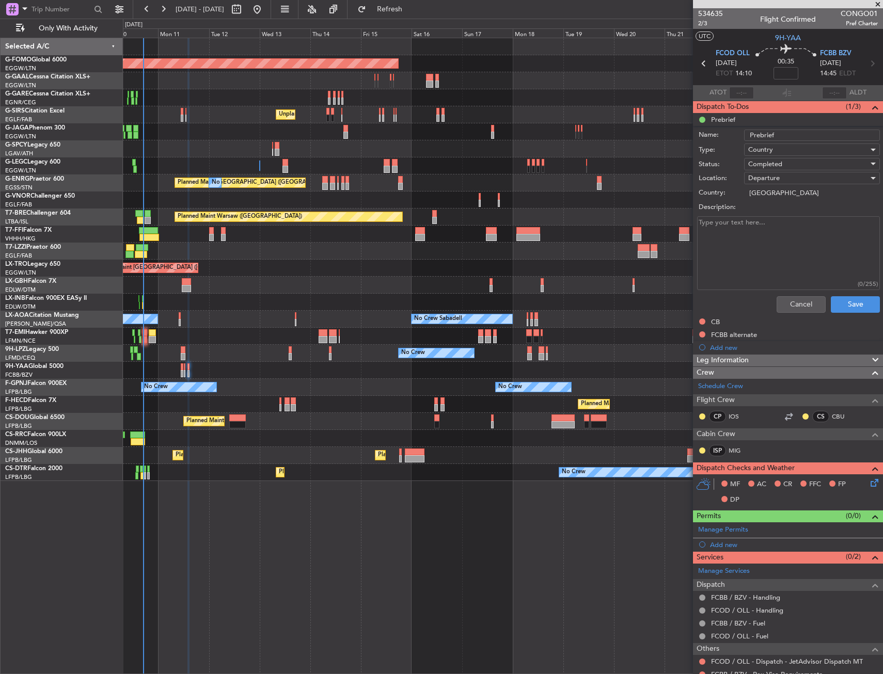
click at [754, 227] on textarea "Description:" at bounding box center [788, 253] width 183 height 74
paste textarea "ETD 15Lt FCOD FCBB FUEL REM-300Lbs CONGO04 Pax 13 Cargo 1000Lbs"
type textarea "ETD 15Lt FCOD FCBB FUEL REM-300Lbs CONGO04 Pax 13 Cargo 1000Lbs"
click at [841, 303] on button "Save" at bounding box center [855, 304] width 49 height 17
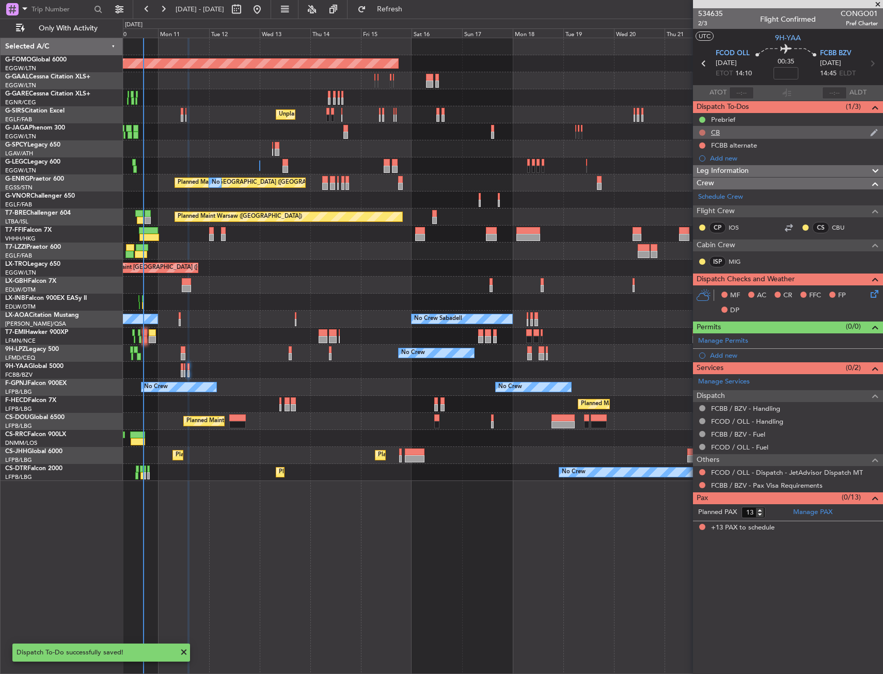
click at [702, 131] on button at bounding box center [702, 133] width 6 height 6
click at [762, 143] on div "FCBB alternate" at bounding box center [788, 145] width 190 height 13
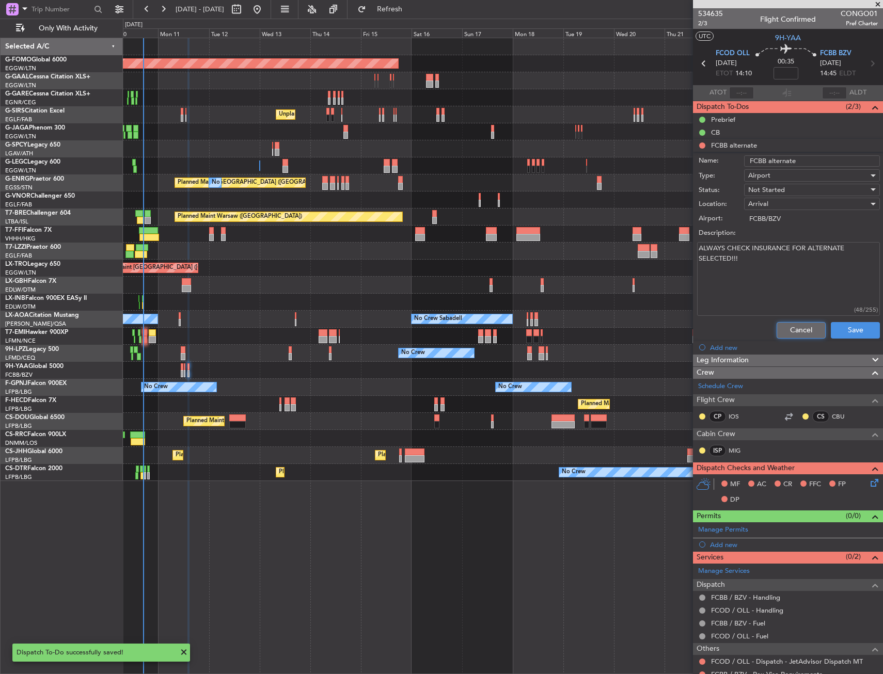
click at [805, 327] on button "Cancel" at bounding box center [800, 330] width 49 height 17
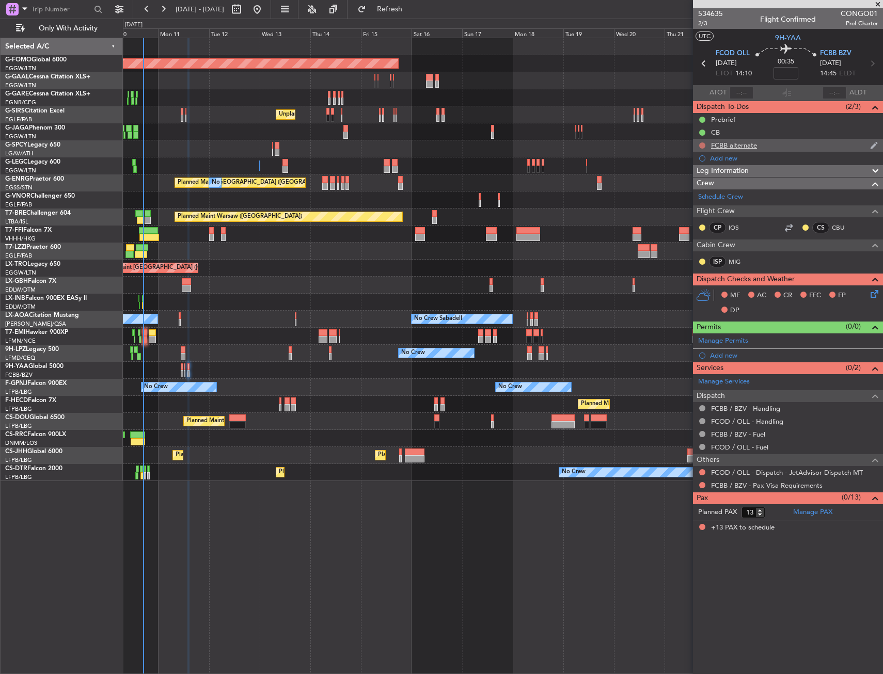
click at [702, 142] on button at bounding box center [702, 145] width 6 height 6
click at [702, 173] on span "In Progress" at bounding box center [707, 175] width 35 height 10
click at [877, 292] on icon at bounding box center [872, 292] width 8 height 8
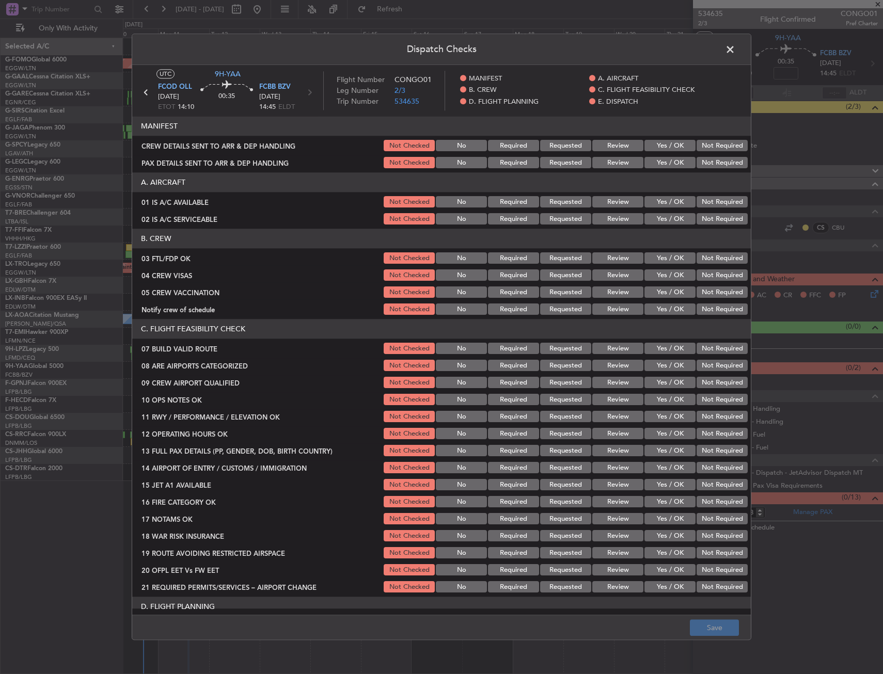
click at [664, 203] on button "Yes / OK" at bounding box center [669, 202] width 51 height 11
drag, startPoint x: 663, startPoint y: 214, endPoint x: 663, endPoint y: 221, distance: 7.2
click at [663, 214] on button "Yes / OK" at bounding box center [669, 219] width 51 height 11
click at [663, 221] on button "Yes / OK" at bounding box center [669, 219] width 51 height 11
drag, startPoint x: 669, startPoint y: 261, endPoint x: 699, endPoint y: 273, distance: 32.9
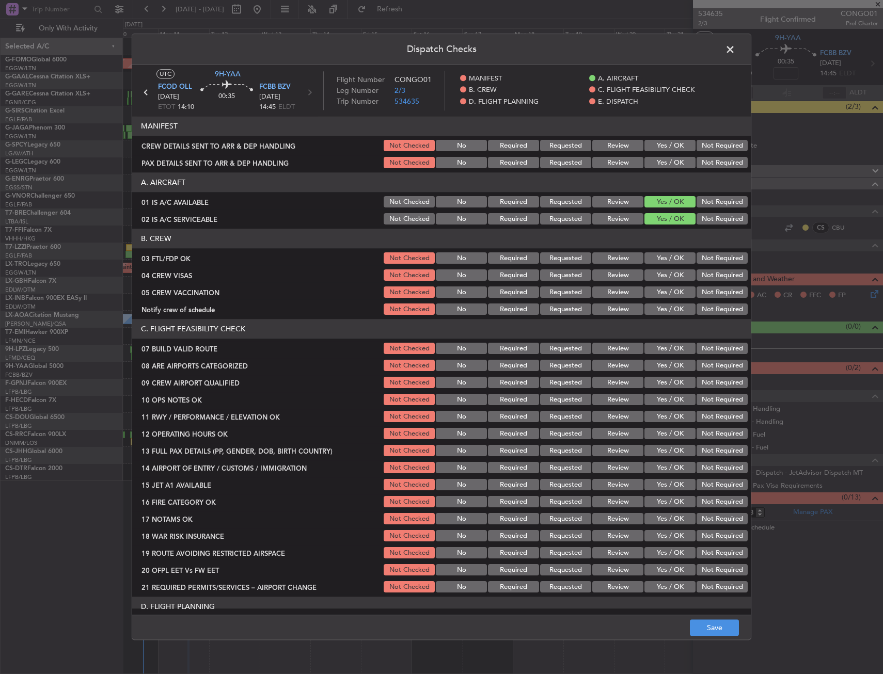
click at [670, 261] on button "Yes / OK" at bounding box center [669, 258] width 51 height 11
drag, startPoint x: 705, startPoint y: 275, endPoint x: 702, endPoint y: 288, distance: 13.2
click at [705, 275] on button "Not Required" at bounding box center [721, 275] width 51 height 11
click at [702, 288] on button "Not Required" at bounding box center [721, 292] width 51 height 11
click at [672, 306] on button "Yes / OK" at bounding box center [669, 309] width 51 height 11
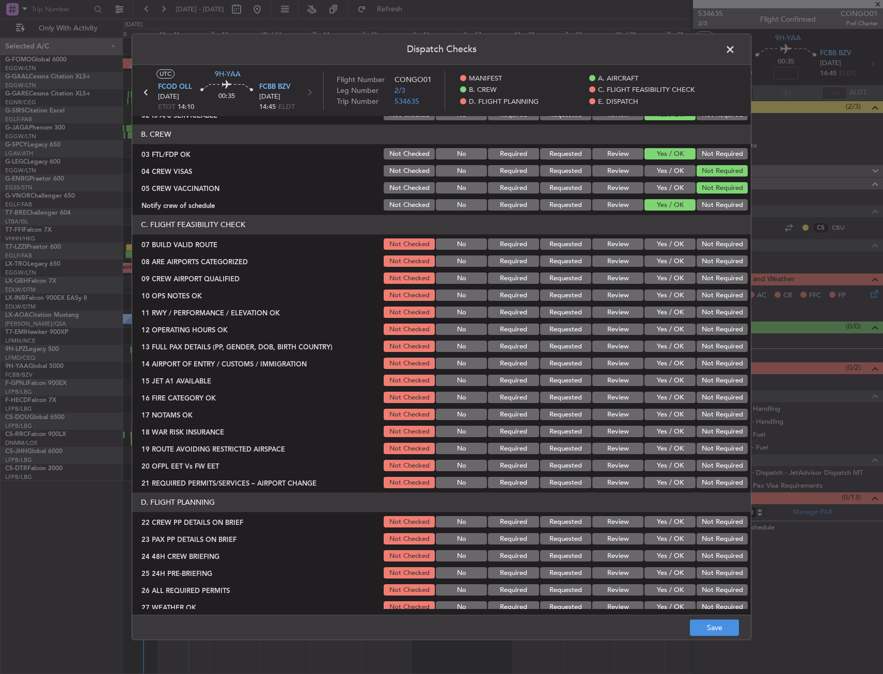
scroll to position [103, 0]
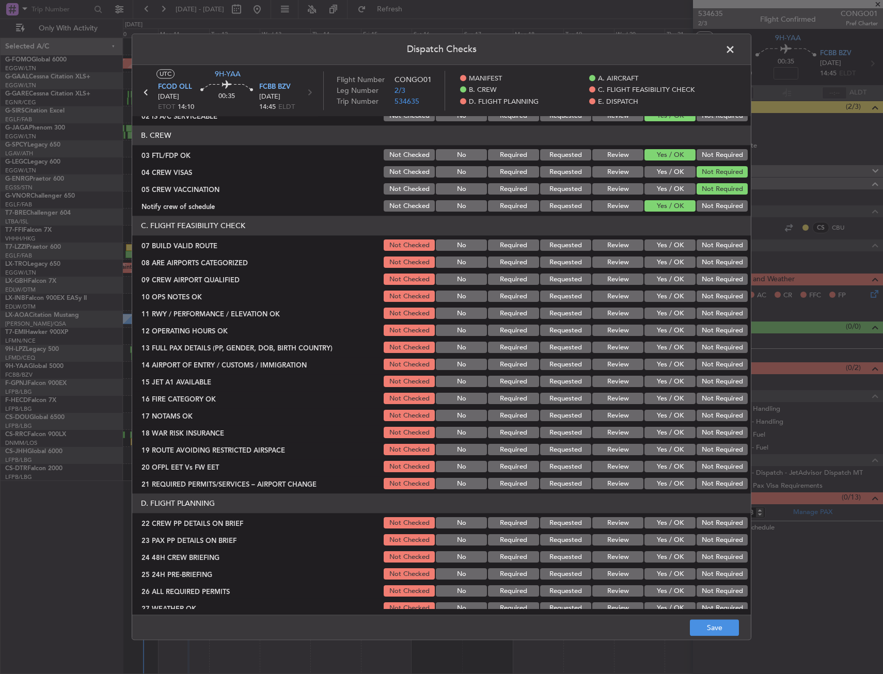
click at [663, 241] on button "Yes / OK" at bounding box center [669, 245] width 51 height 11
drag, startPoint x: 664, startPoint y: 256, endPoint x: 660, endPoint y: 267, distance: 11.9
click at [664, 257] on div "Yes / OK" at bounding box center [669, 263] width 52 height 14
click at [660, 267] on button "Yes / OK" at bounding box center [669, 262] width 51 height 11
click at [659, 280] on button "Yes / OK" at bounding box center [669, 279] width 51 height 11
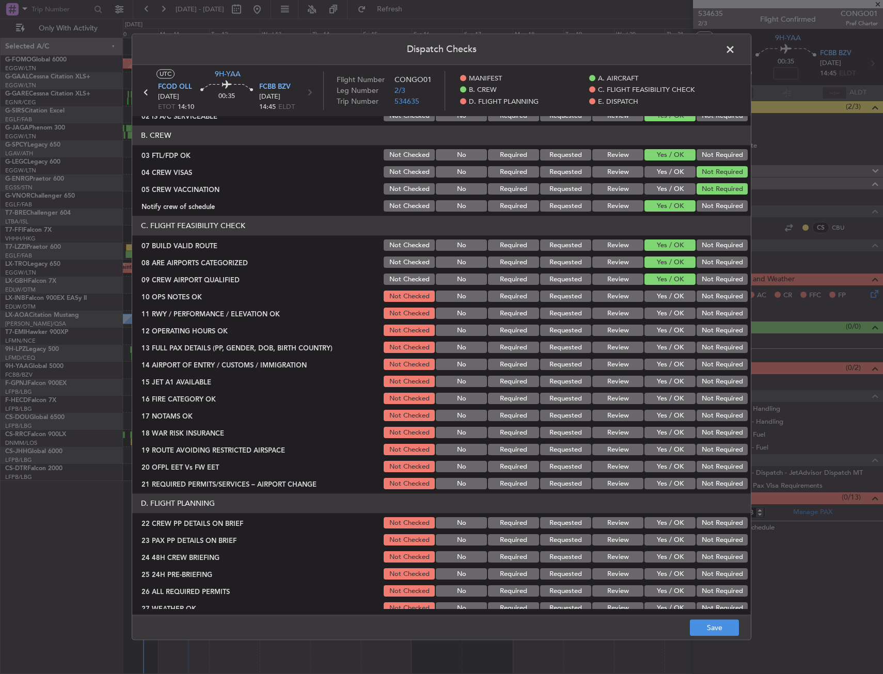
drag, startPoint x: 658, startPoint y: 298, endPoint x: 658, endPoint y: 310, distance: 12.4
click at [658, 298] on button "Yes / OK" at bounding box center [669, 296] width 51 height 11
click at [659, 316] on button "Yes / OK" at bounding box center [669, 313] width 51 height 11
click at [660, 329] on button "Yes / OK" at bounding box center [669, 330] width 51 height 11
click at [660, 342] on div "Yes / OK" at bounding box center [669, 348] width 52 height 14
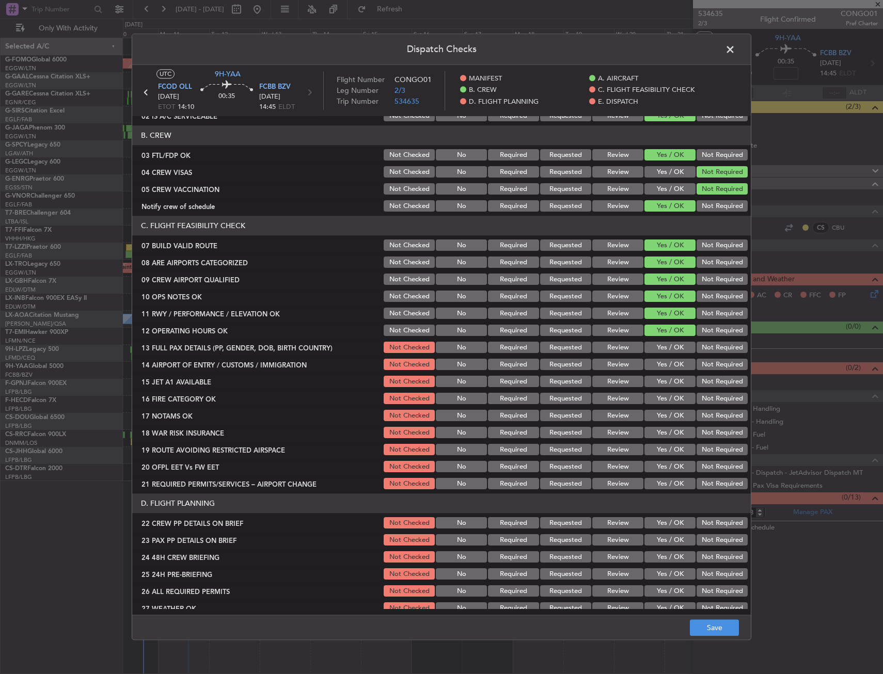
drag, startPoint x: 660, startPoint y: 347, endPoint x: 657, endPoint y: 357, distance: 10.3
click at [659, 347] on button "Yes / OK" at bounding box center [669, 347] width 51 height 11
click at [657, 361] on button "Yes / OK" at bounding box center [669, 364] width 51 height 11
click at [659, 383] on button "Yes / OK" at bounding box center [669, 381] width 51 height 11
click at [660, 399] on button "Yes / OK" at bounding box center [669, 398] width 51 height 11
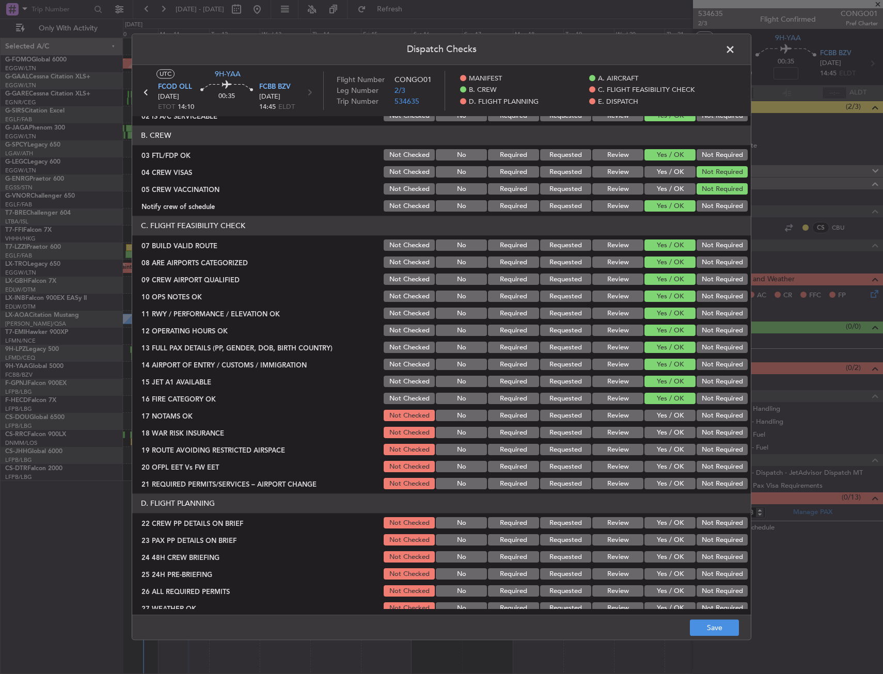
click at [661, 415] on button "Yes / OK" at bounding box center [669, 415] width 51 height 11
drag, startPoint x: 663, startPoint y: 431, endPoint x: 663, endPoint y: 441, distance: 10.9
click at [663, 432] on button "Yes / OK" at bounding box center [669, 432] width 51 height 11
click at [664, 455] on button "Yes / OK" at bounding box center [669, 449] width 51 height 11
drag, startPoint x: 663, startPoint y: 468, endPoint x: 663, endPoint y: 479, distance: 10.9
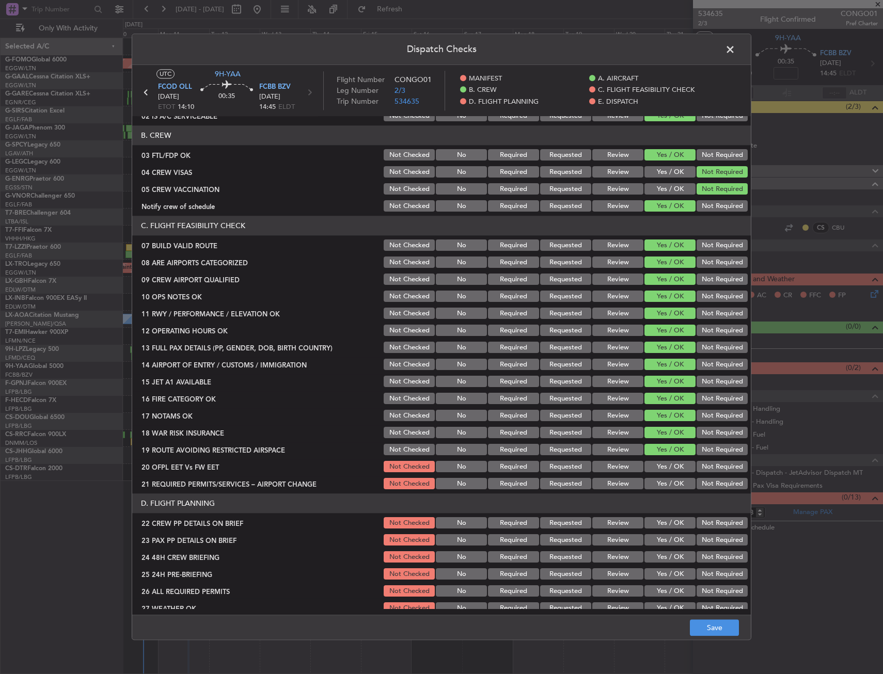
click at [663, 471] on button "Yes / OK" at bounding box center [669, 467] width 51 height 11
click at [663, 482] on button "Yes / OK" at bounding box center [669, 484] width 51 height 11
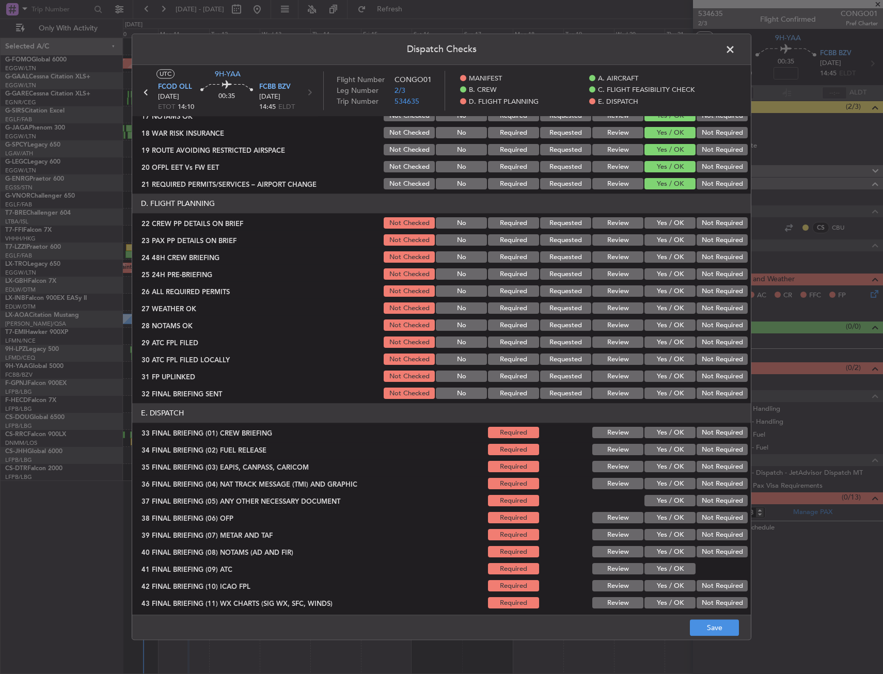
scroll to position [413, 0]
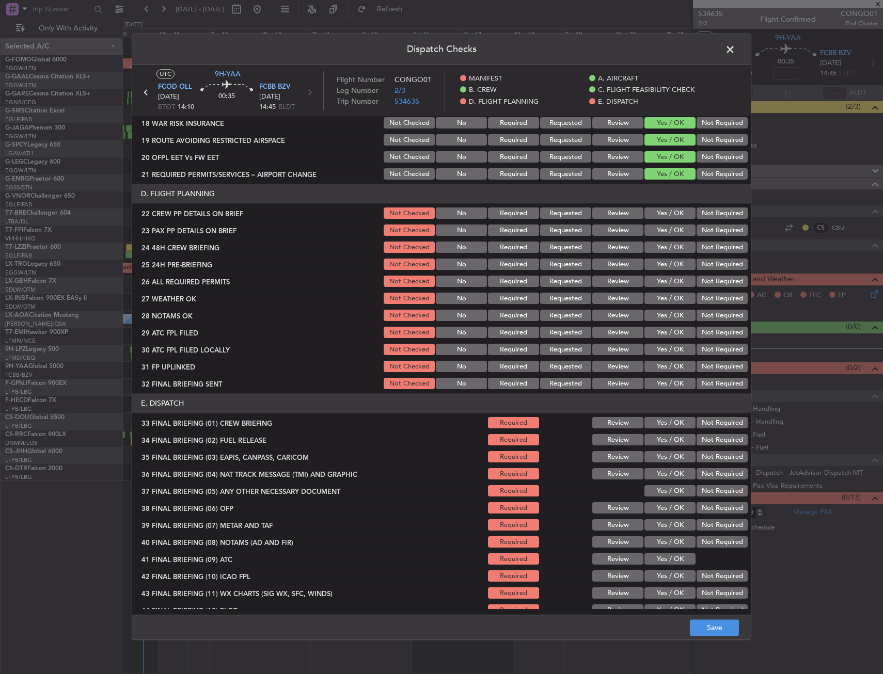
click at [668, 217] on button "Yes / OK" at bounding box center [669, 213] width 51 height 11
click at [668, 230] on button "Yes / OK" at bounding box center [669, 230] width 51 height 11
click at [668, 245] on button "Yes / OK" at bounding box center [669, 247] width 51 height 11
click at [670, 264] on button "Yes / OK" at bounding box center [669, 264] width 51 height 11
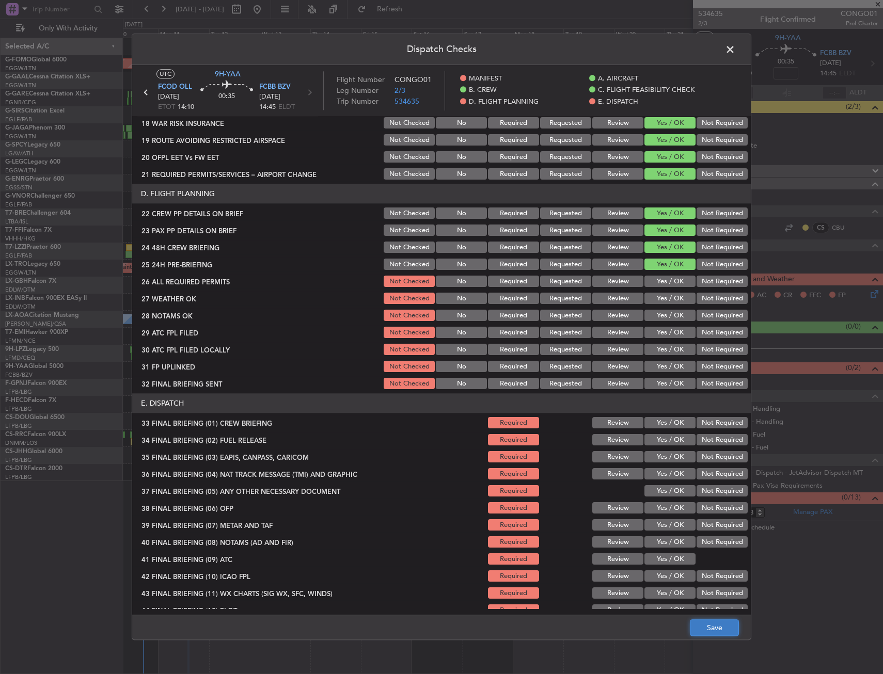
click at [709, 622] on button "Save" at bounding box center [714, 628] width 49 height 17
click at [735, 49] on span at bounding box center [735, 52] width 0 height 21
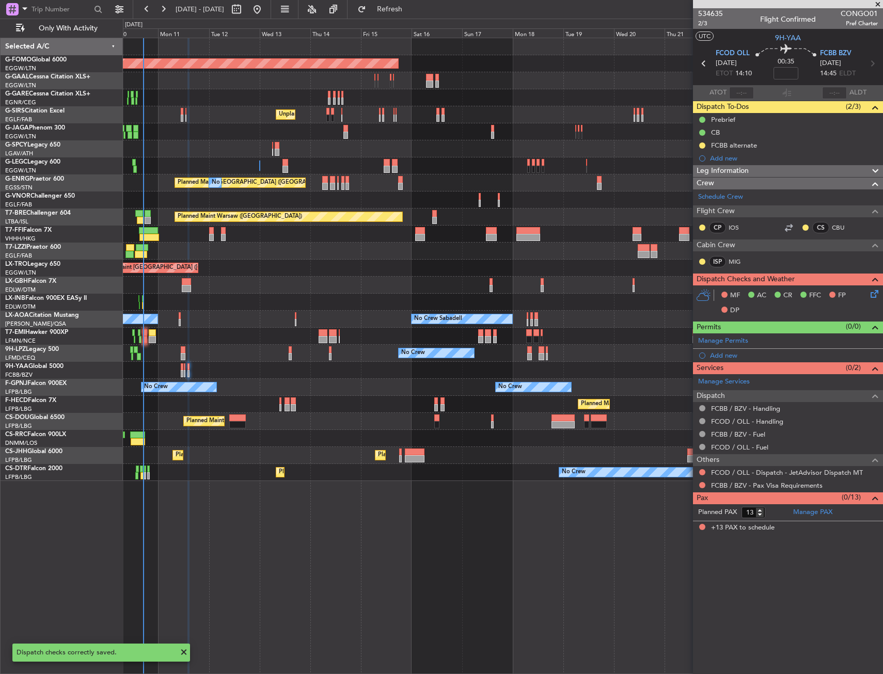
click at [186, 368] on div at bounding box center [502, 370] width 759 height 17
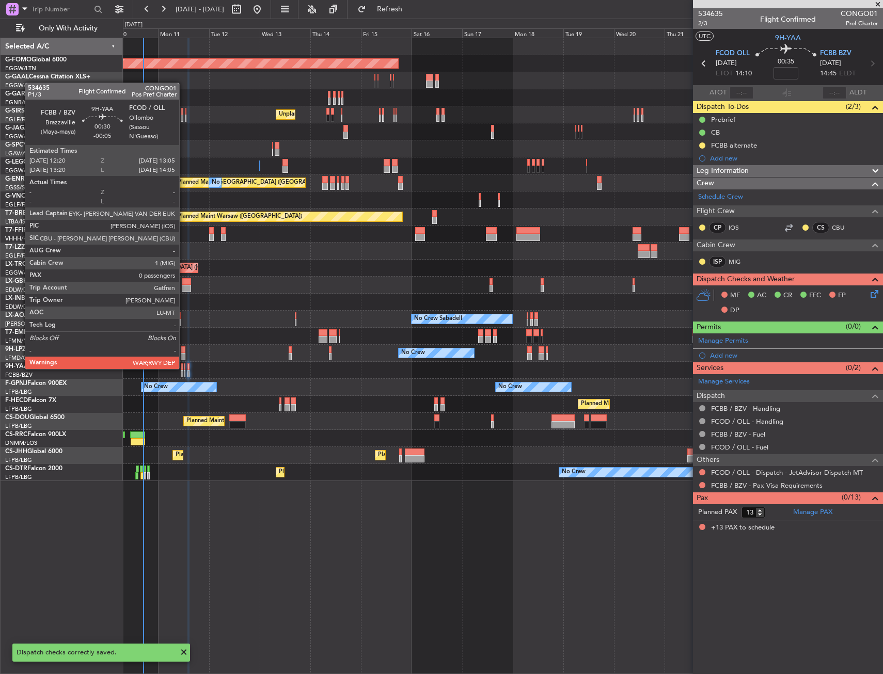
click at [184, 368] on div at bounding box center [185, 366] width 2 height 7
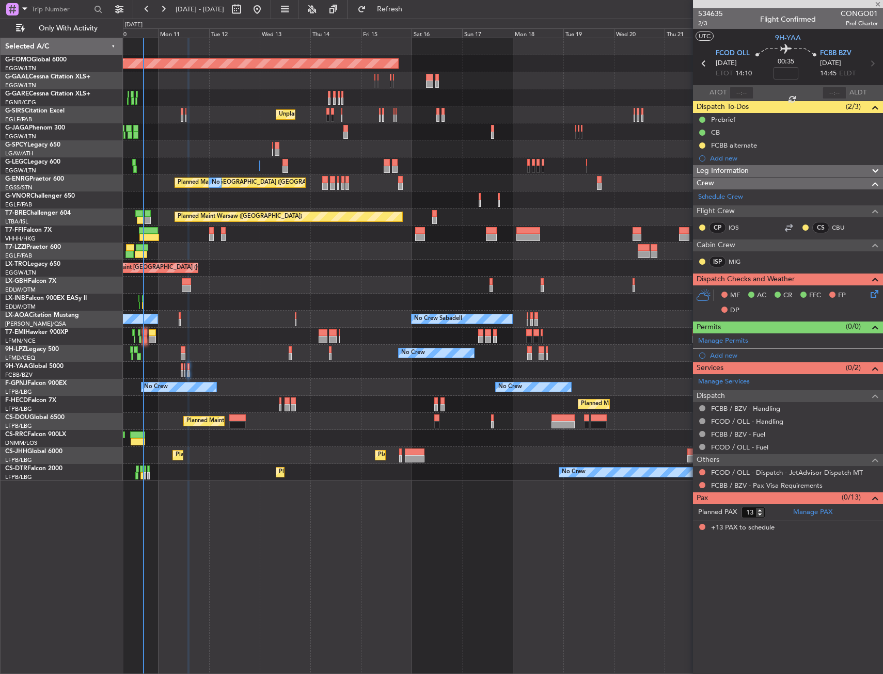
type input "-00:05"
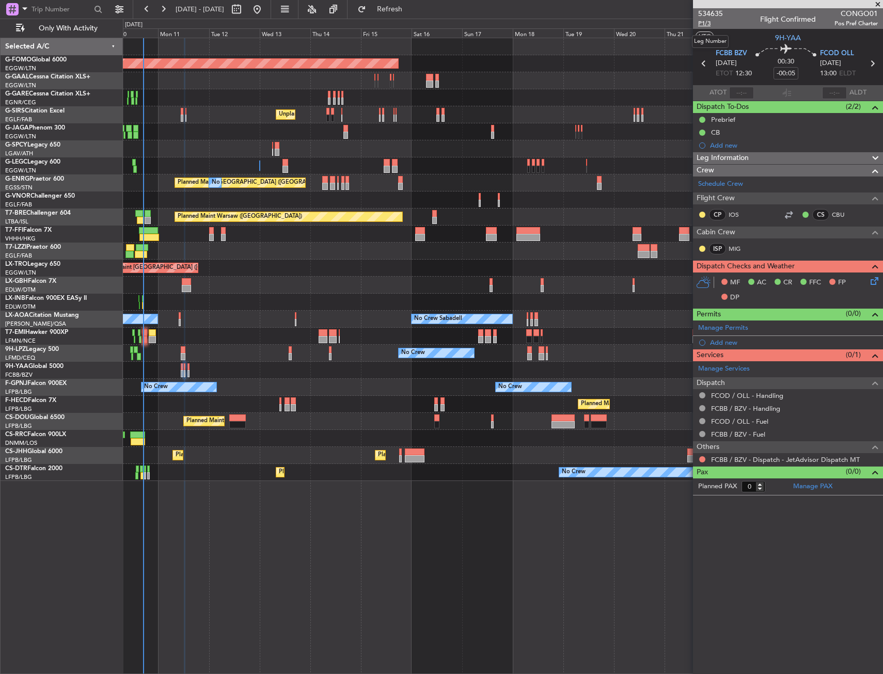
click at [704, 23] on span "P1/3" at bounding box center [710, 23] width 25 height 9
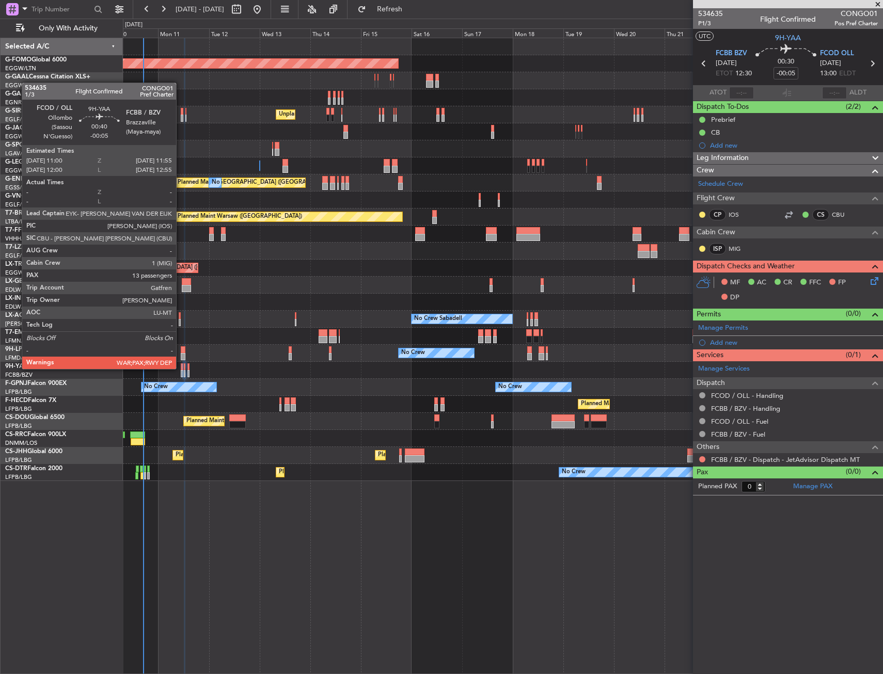
click at [181, 368] on div at bounding box center [182, 366] width 2 height 7
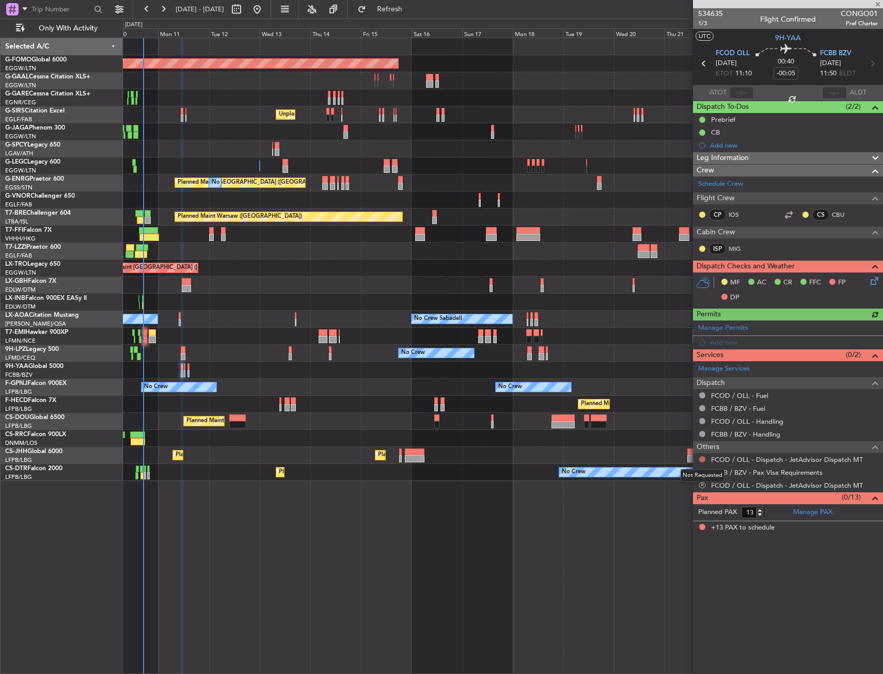
click at [702, 461] on button at bounding box center [702, 459] width 6 height 6
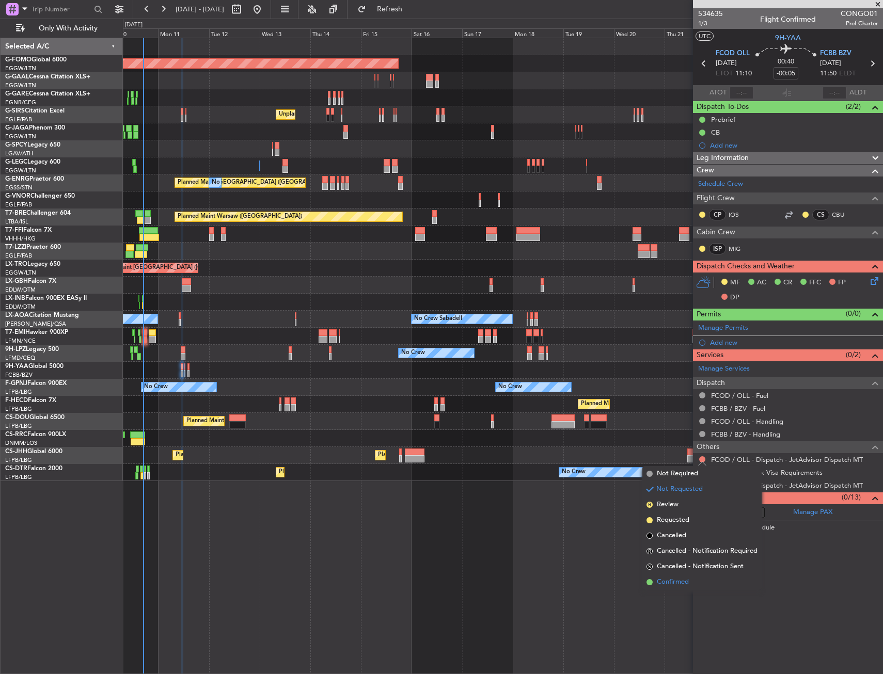
click at [675, 581] on span "Confirmed" at bounding box center [673, 582] width 32 height 10
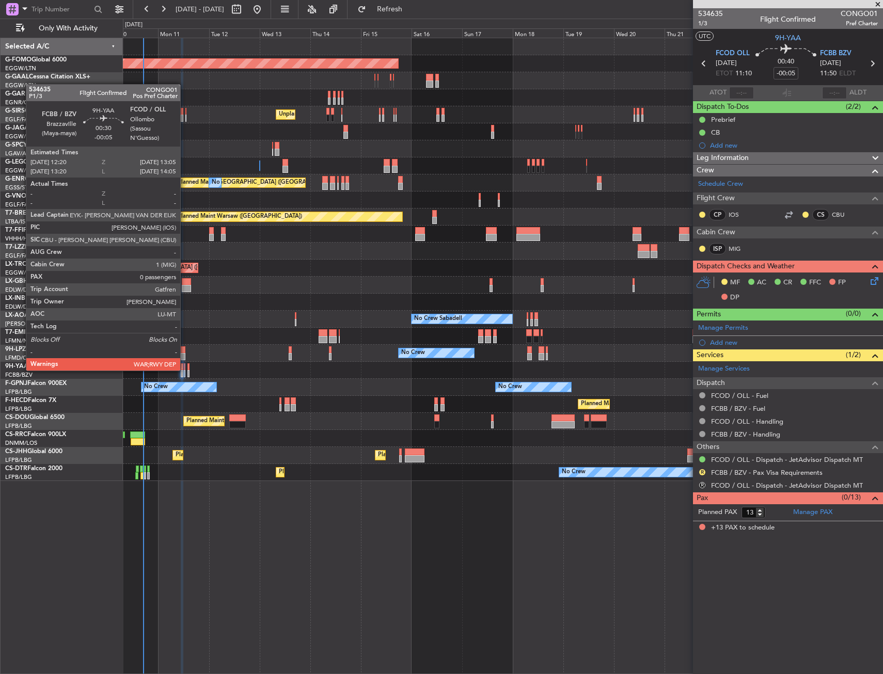
click at [185, 370] on div at bounding box center [185, 366] width 2 height 7
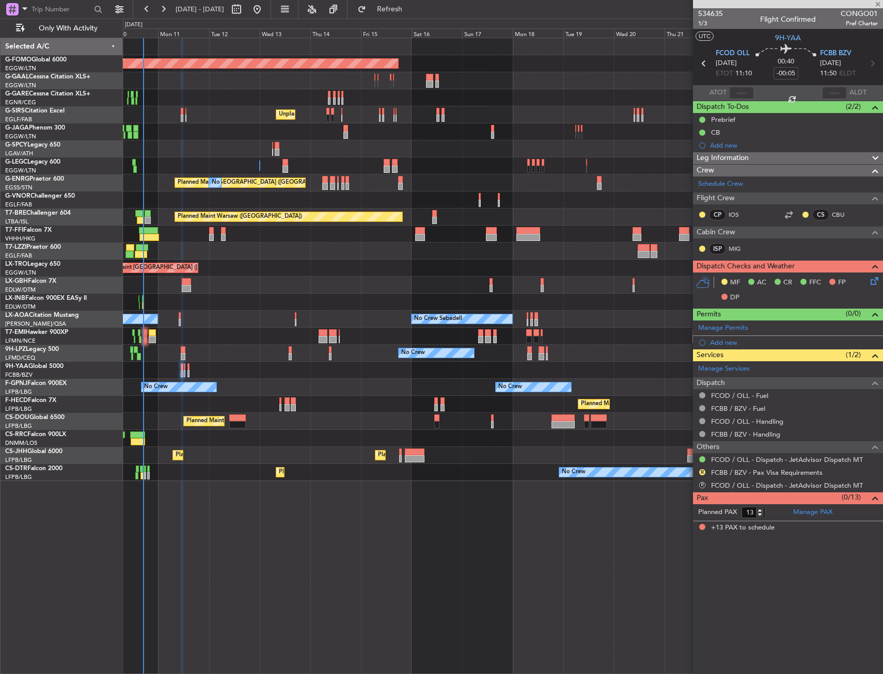
type input "0"
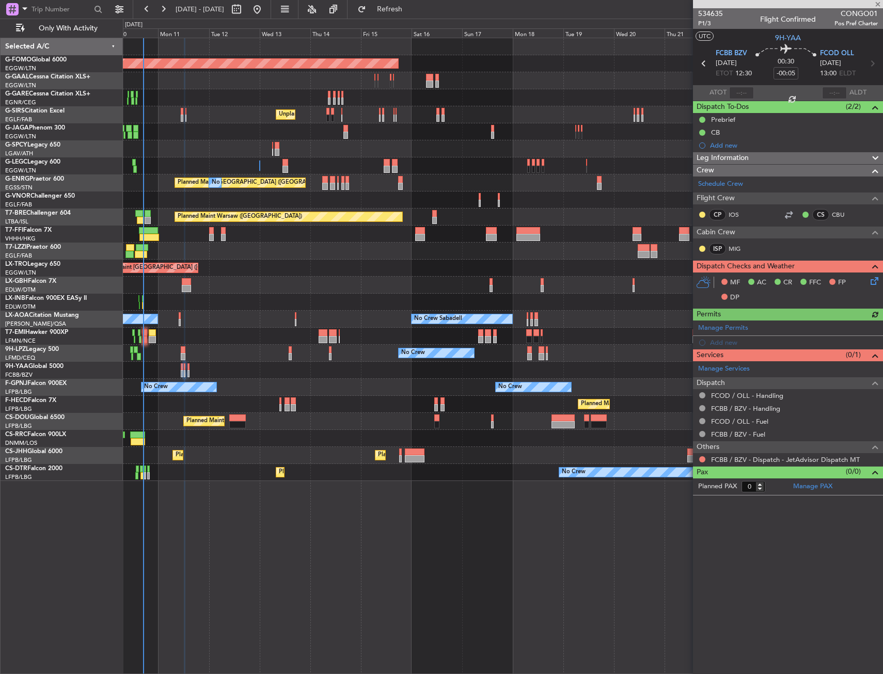
click at [701, 459] on button at bounding box center [702, 459] width 6 height 6
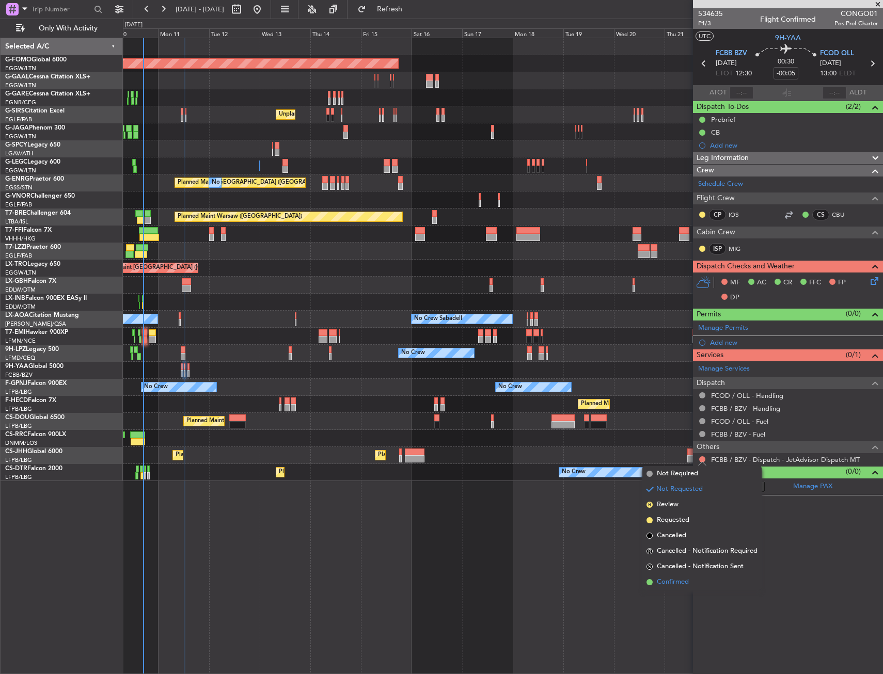
click at [669, 581] on span "Confirmed" at bounding box center [673, 582] width 32 height 10
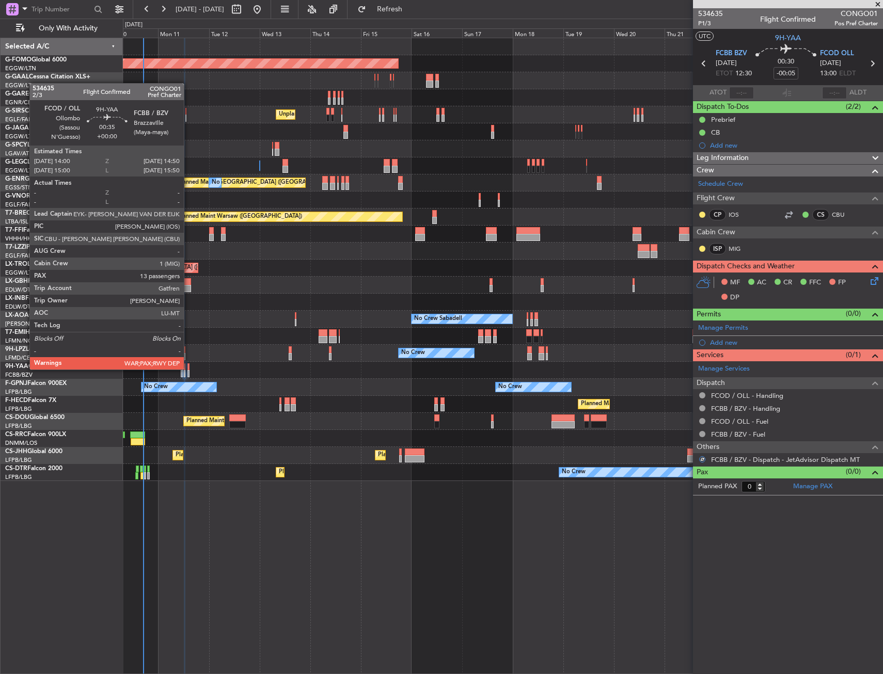
click at [188, 369] on div at bounding box center [188, 366] width 2 height 7
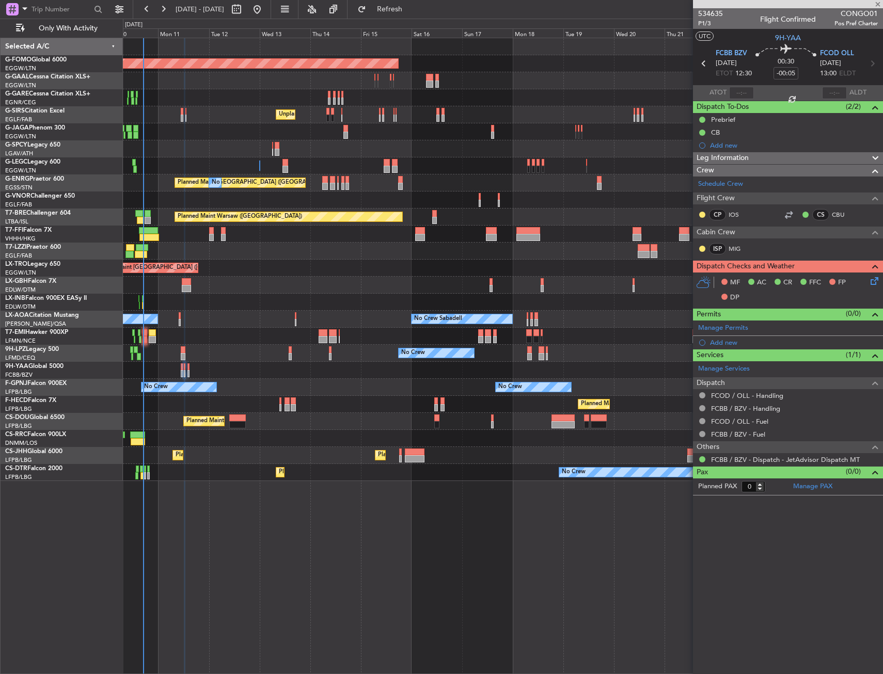
type input "13"
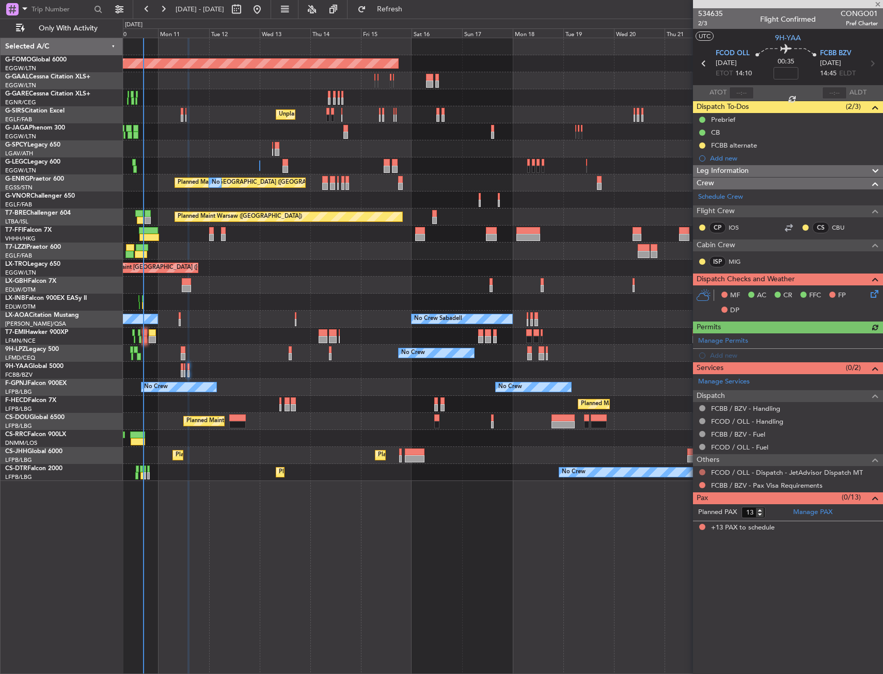
click at [702, 472] on button at bounding box center [702, 472] width 6 height 6
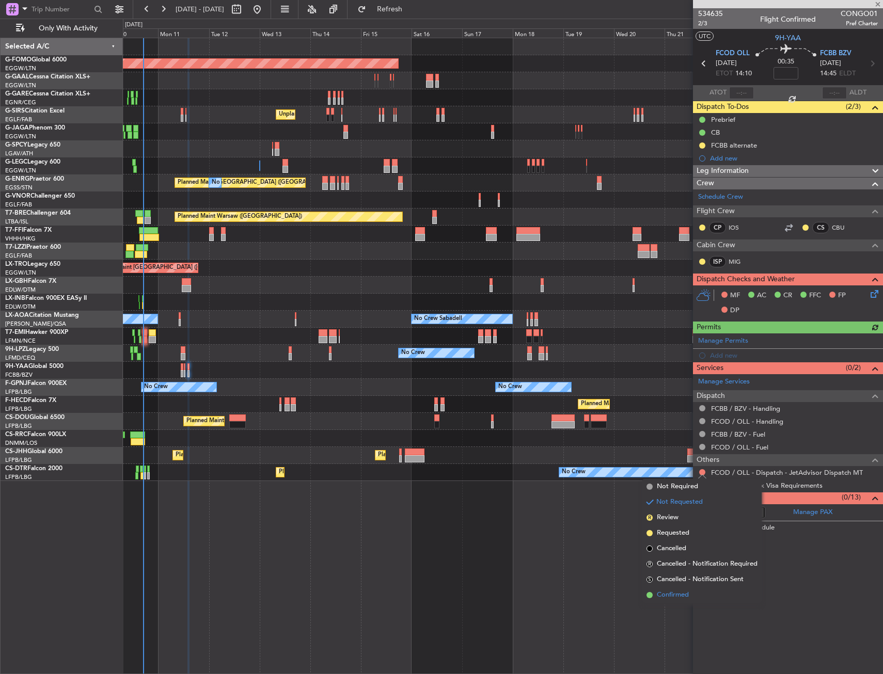
click at [683, 593] on span "Confirmed" at bounding box center [673, 595] width 32 height 10
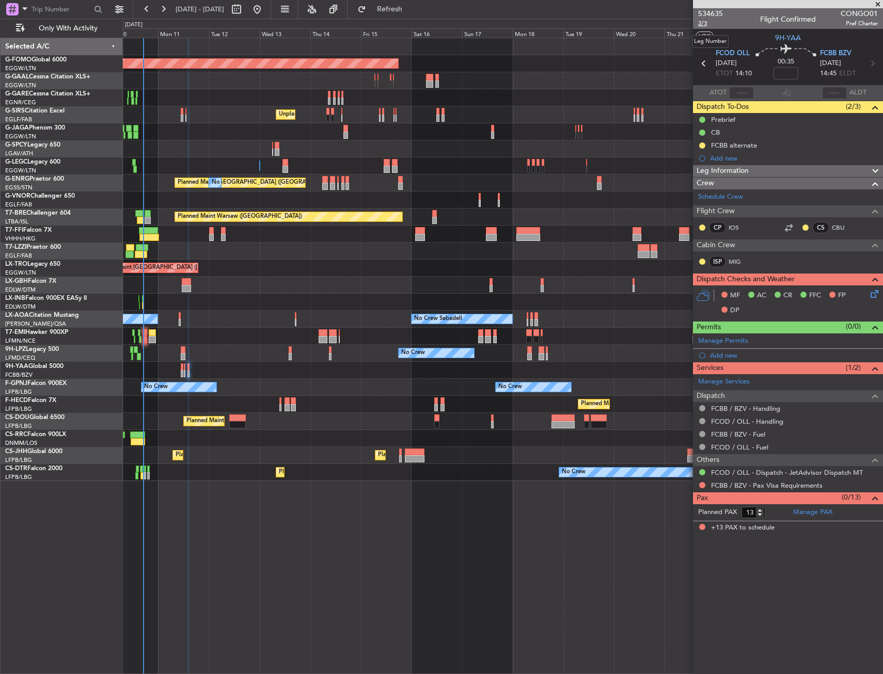
click at [705, 20] on span "2/3" at bounding box center [710, 23] width 25 height 9
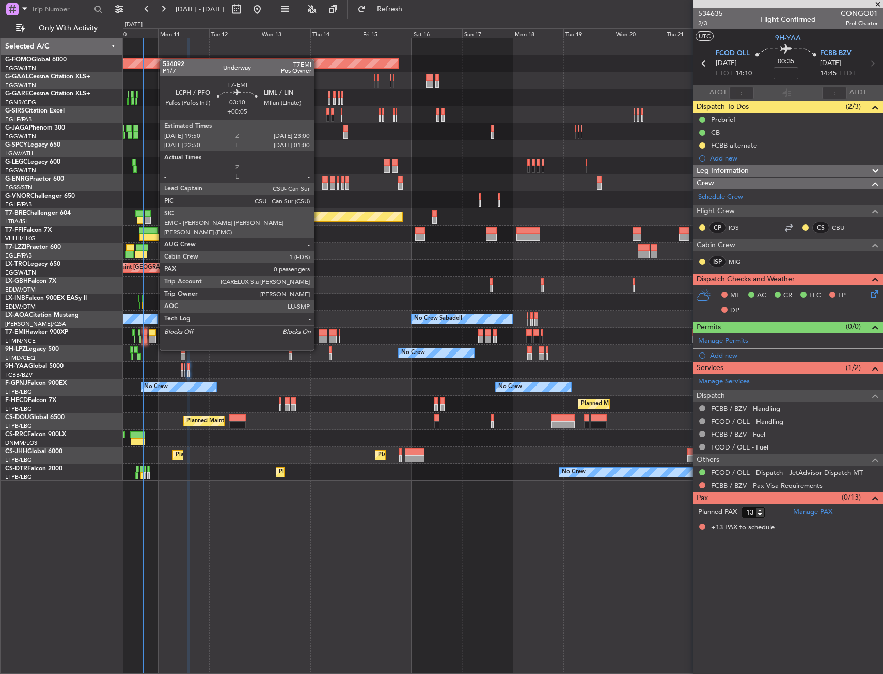
click at [154, 331] on div at bounding box center [152, 332] width 7 height 7
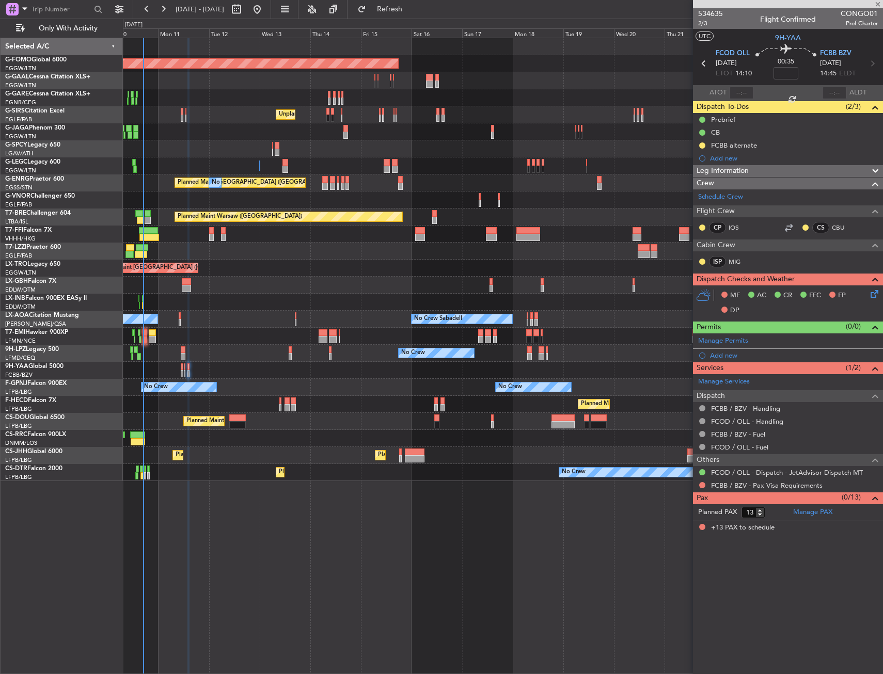
type input "+00:05"
type input "0"
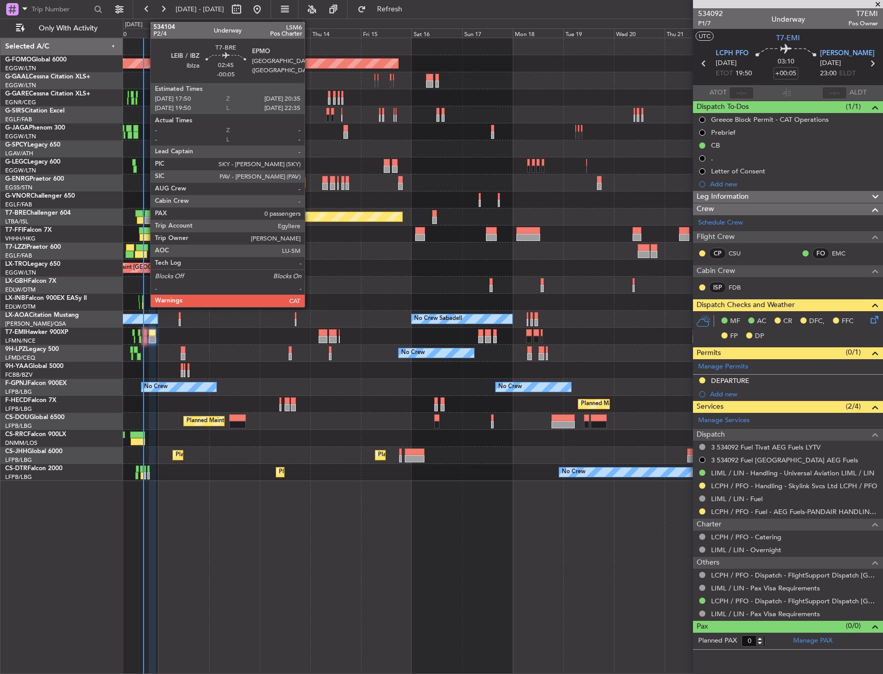
click at [145, 220] on div at bounding box center [148, 220] width 6 height 7
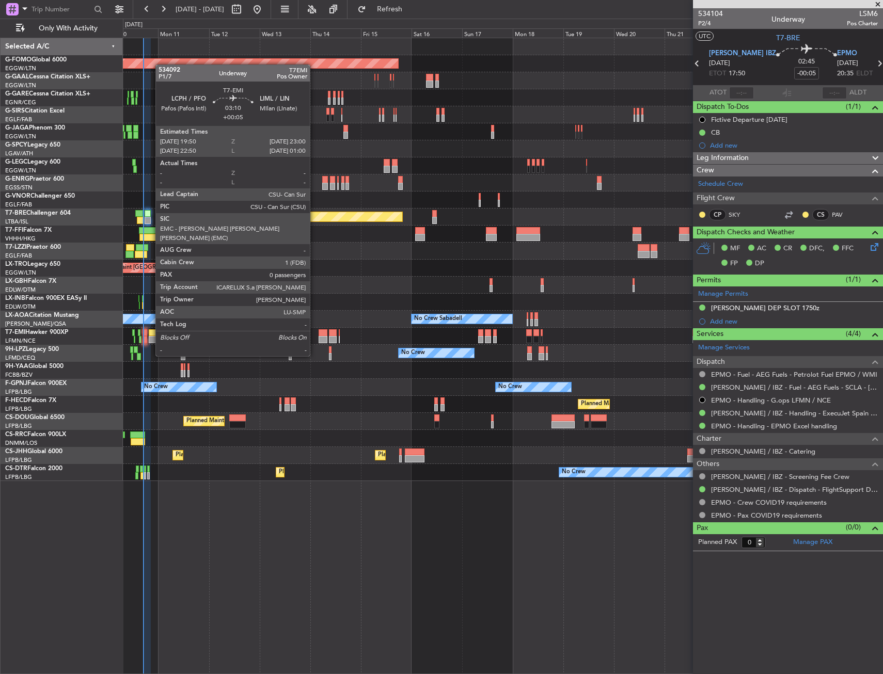
click at [150, 337] on div at bounding box center [152, 339] width 7 height 7
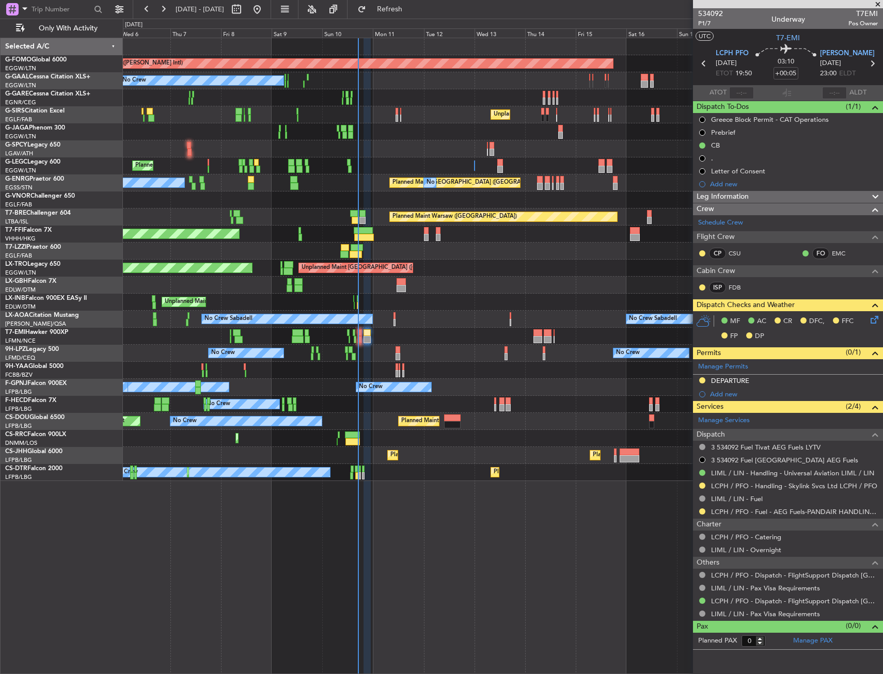
click at [398, 339] on div "Planned Maint Windsor Locks (Bradley Intl) Planned Maint Palma De Mallorca No C…" at bounding box center [502, 259] width 759 height 443
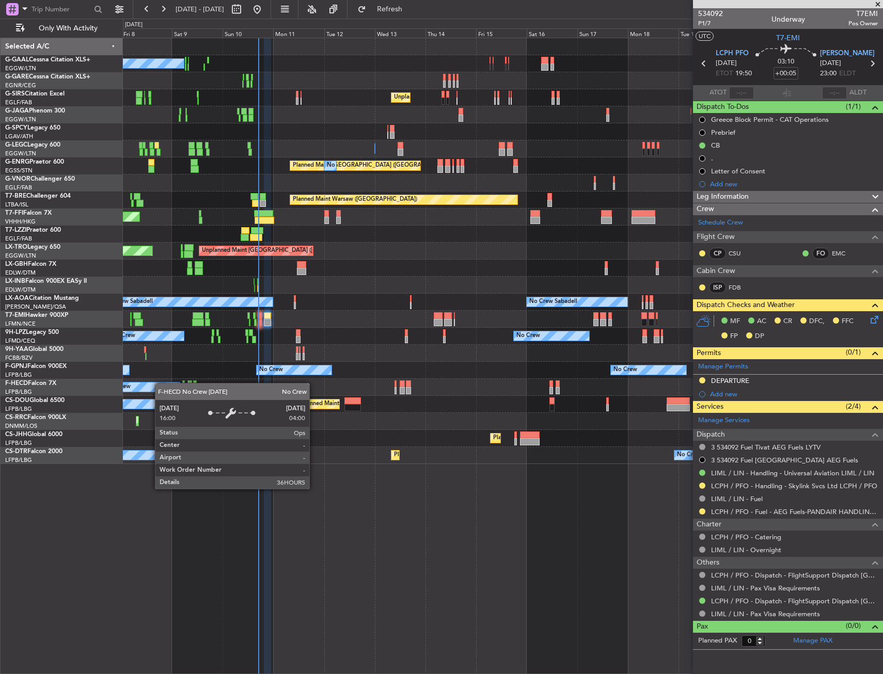
click at [72, 409] on div "No Crew Planned Maint Dusseldorf Unplanned Maint London (Farnborough) A/C Unava…" at bounding box center [441, 347] width 883 height 656
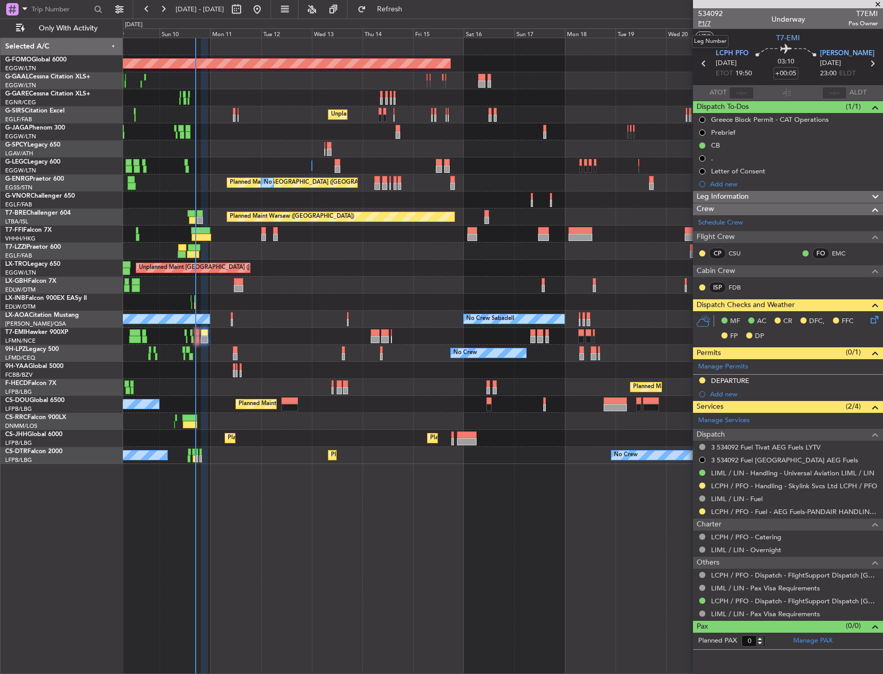
click at [707, 24] on span "P1/7" at bounding box center [710, 23] width 25 height 9
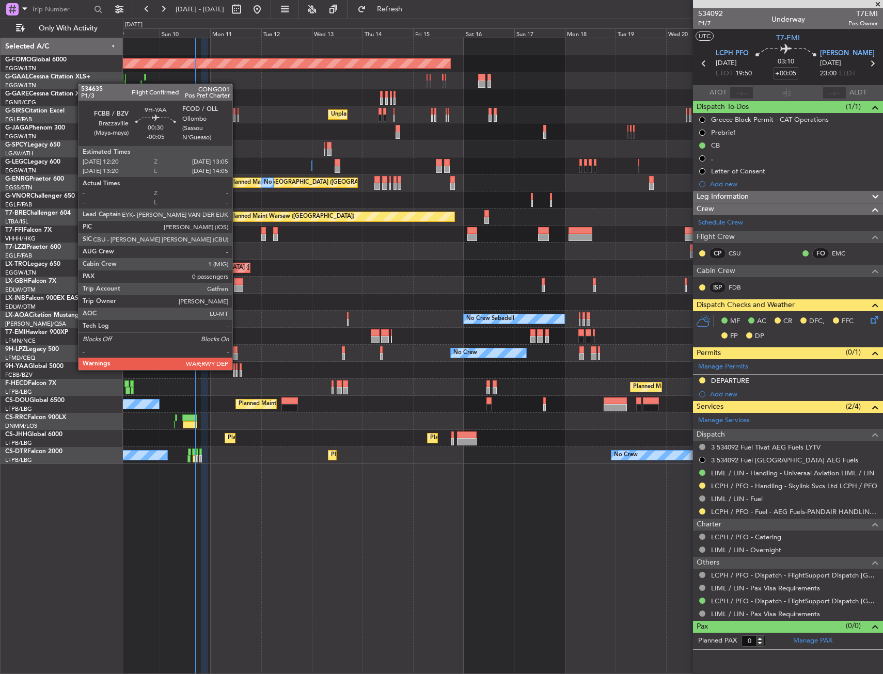
click at [237, 369] on div at bounding box center [237, 366] width 2 height 7
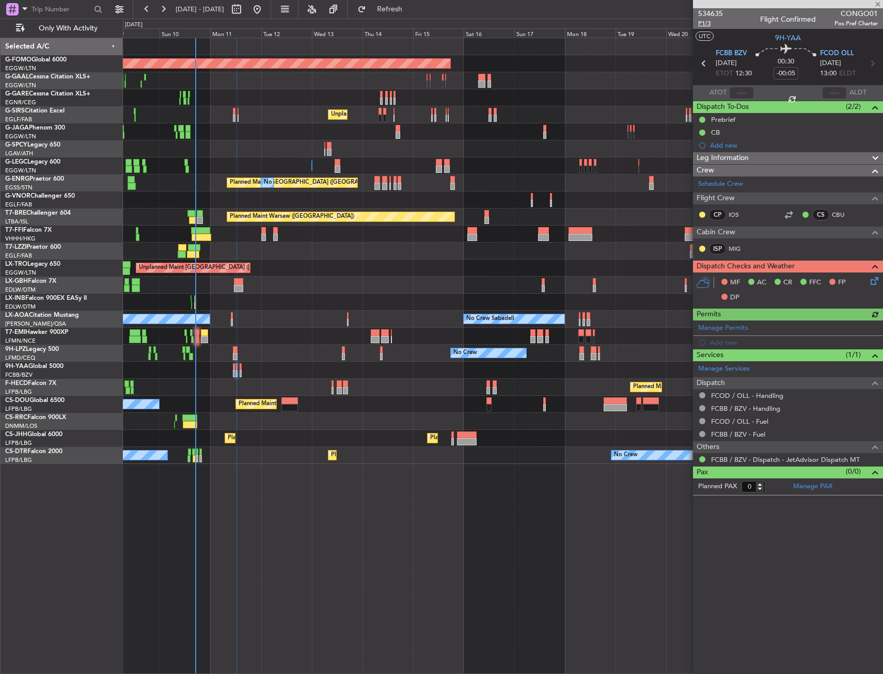
click at [708, 25] on span "P1/3" at bounding box center [710, 23] width 25 height 9
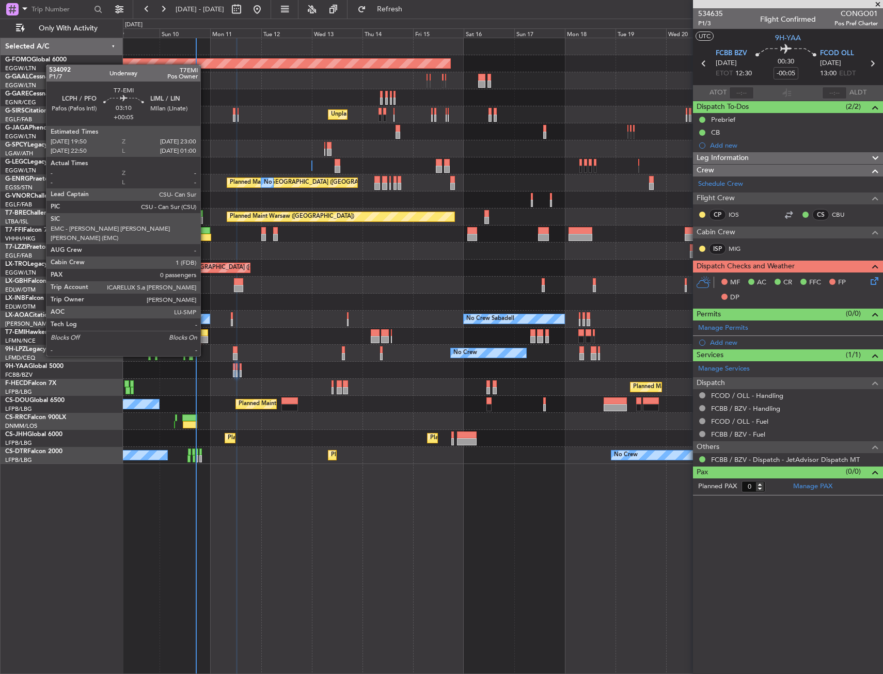
click at [205, 337] on div at bounding box center [204, 339] width 7 height 7
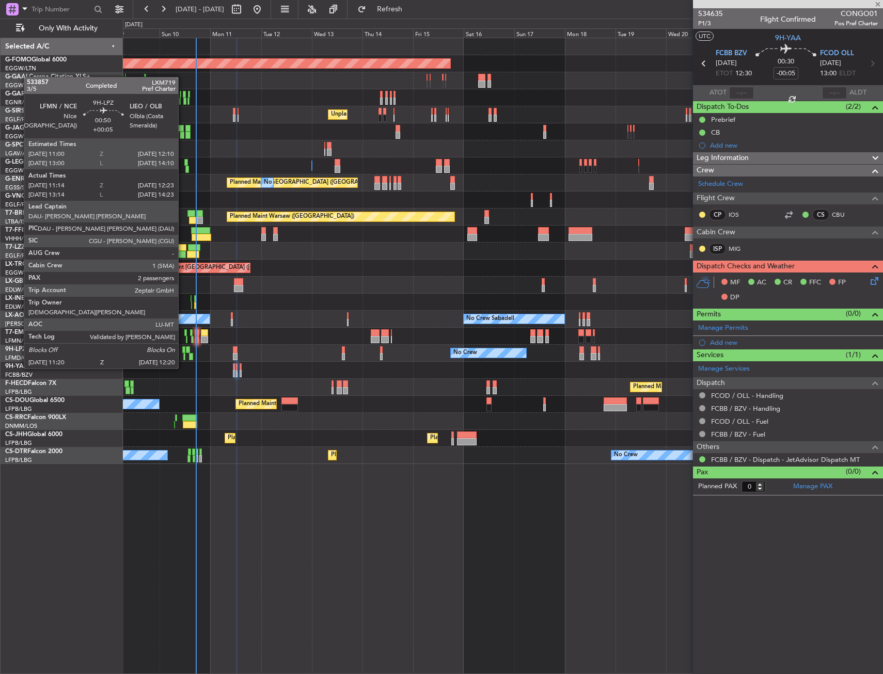
type input "+00:05"
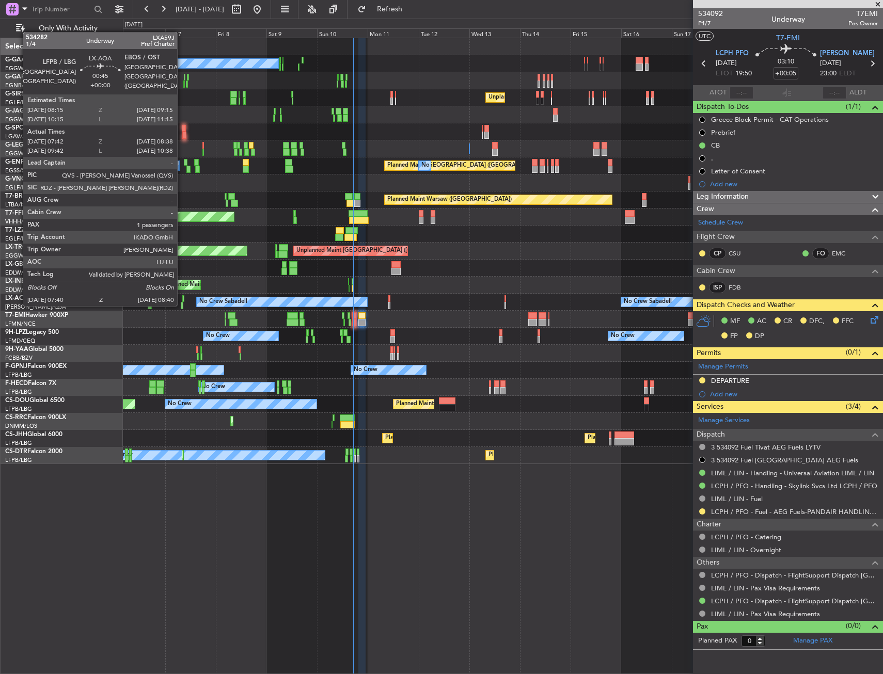
click at [182, 304] on div at bounding box center [182, 305] width 3 height 7
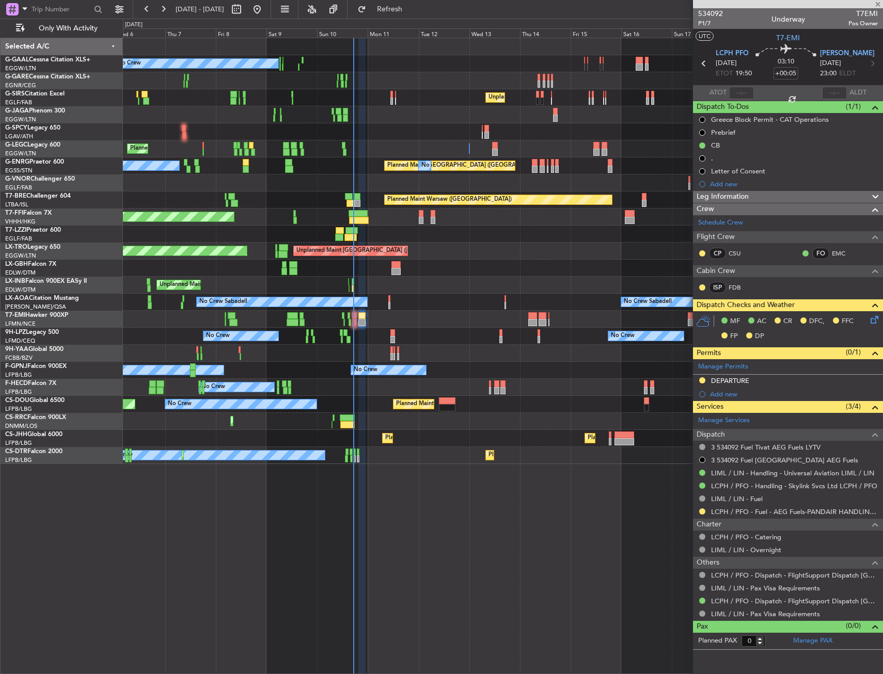
type input "07:52"
type input "08:33"
type input "1"
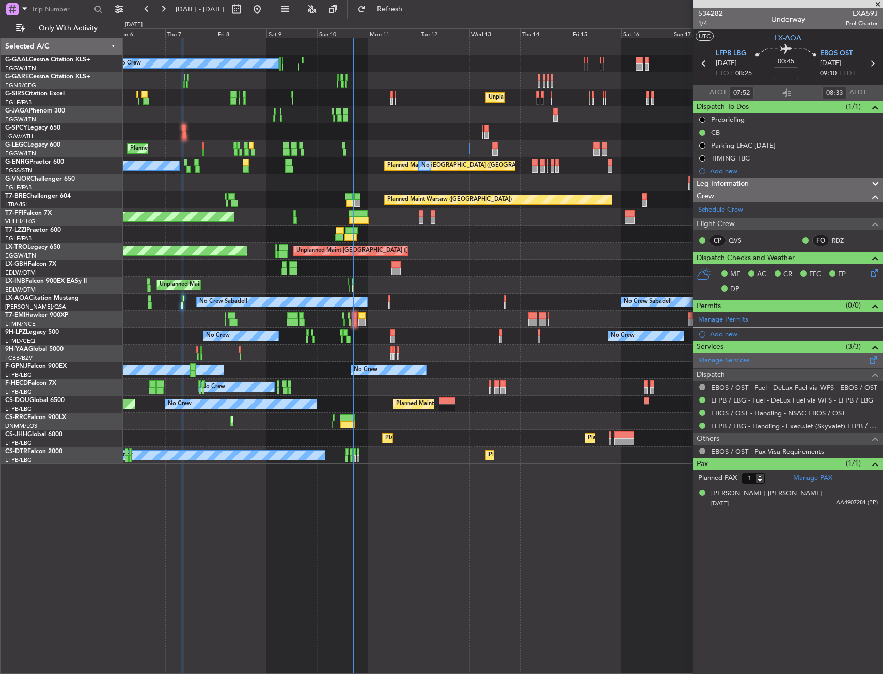
click at [742, 360] on link "Manage Services" at bounding box center [724, 361] width 52 height 10
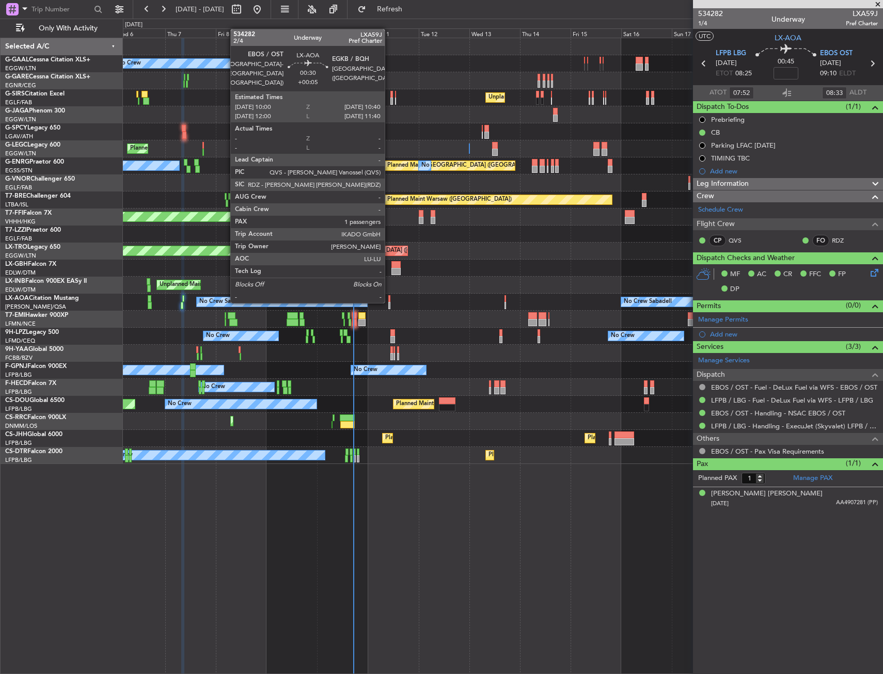
click at [389, 301] on div at bounding box center [389, 298] width 2 height 7
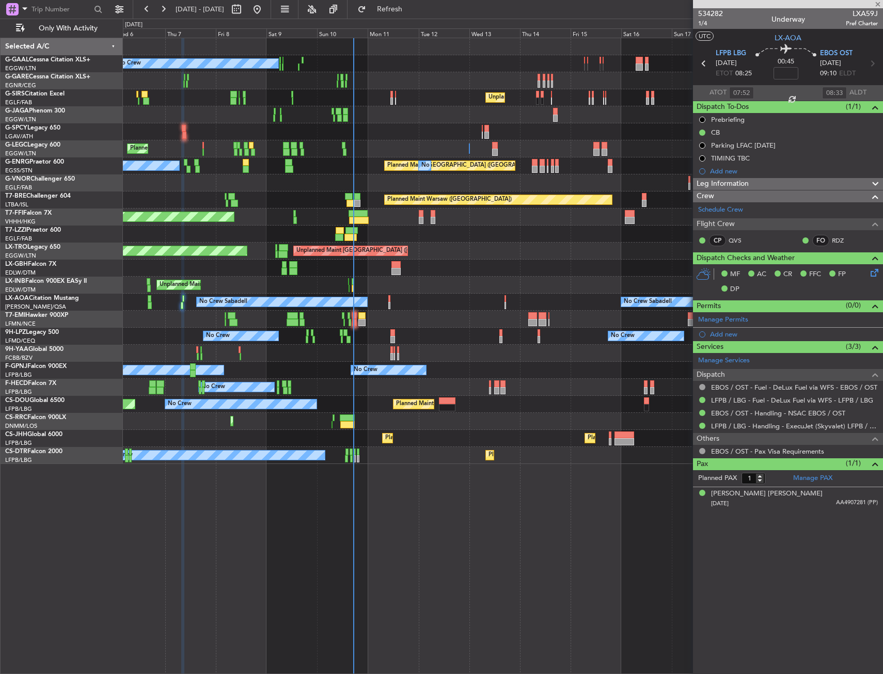
type input "+00:05"
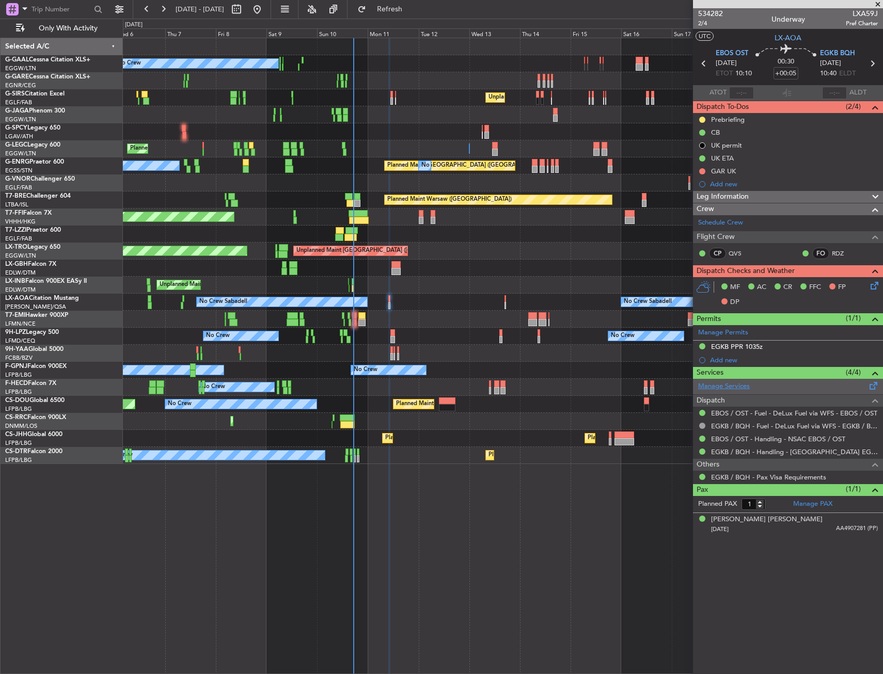
click at [732, 384] on link "Manage Services" at bounding box center [724, 386] width 52 height 10
click at [727, 387] on link "Manage Services" at bounding box center [724, 386] width 52 height 10
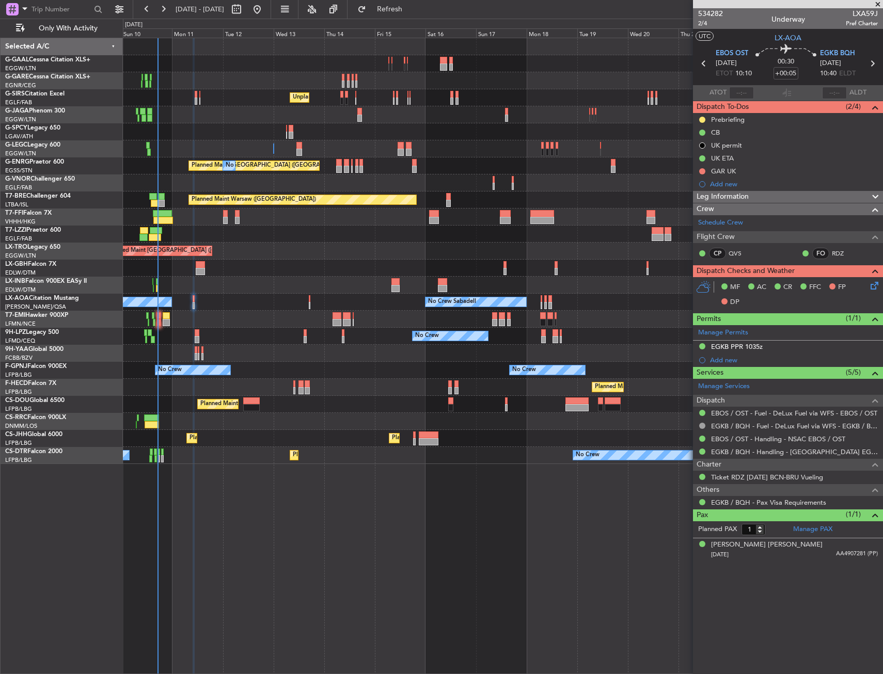
click at [283, 268] on div "Planned Maint Dusseldorf No Crew Unplanned Maint [GEOGRAPHIC_DATA] ([GEOGRAPHIC…" at bounding box center [502, 251] width 759 height 426
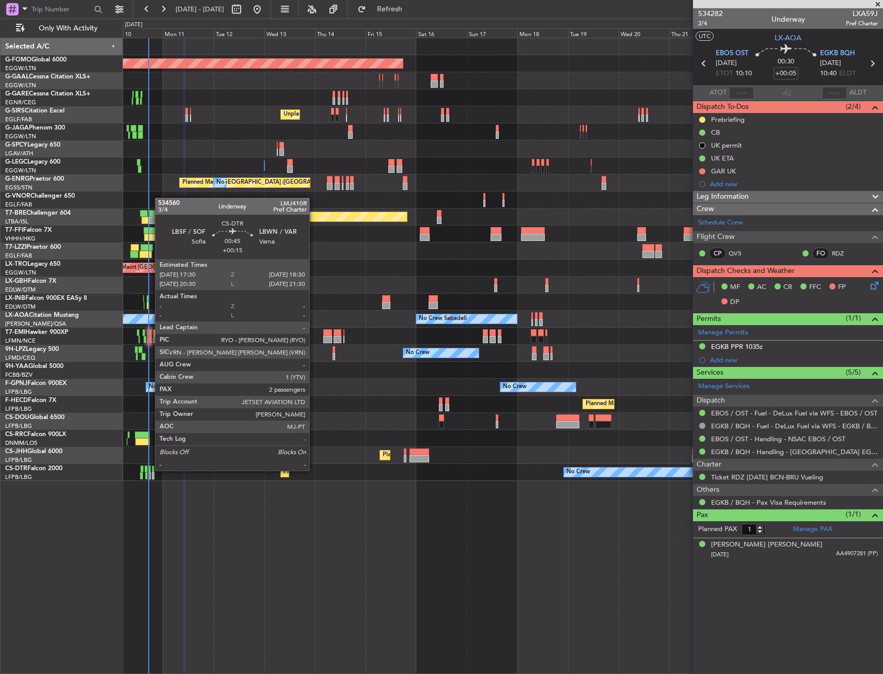
click at [150, 470] on div at bounding box center [150, 469] width 3 height 7
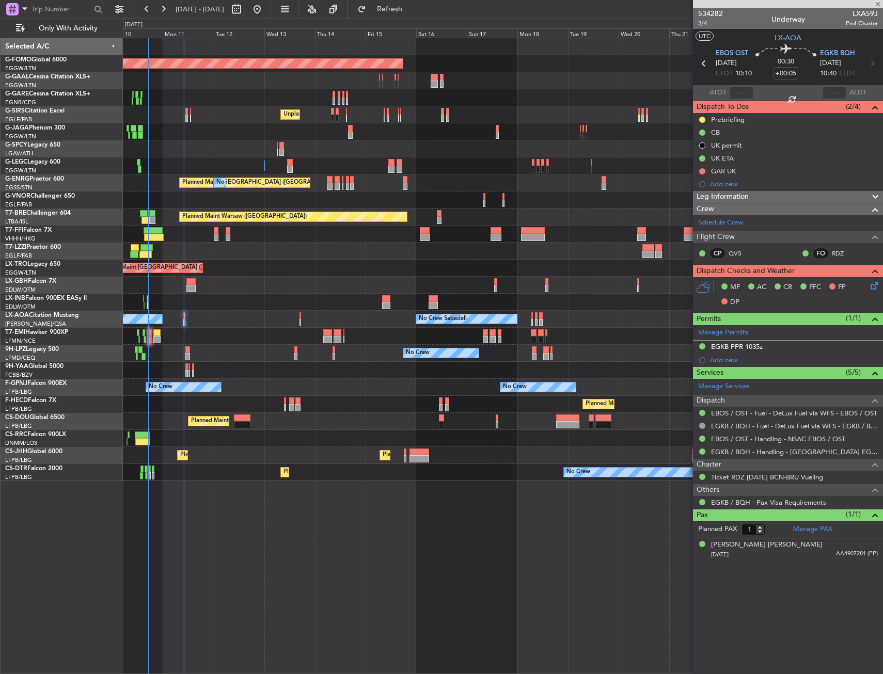
type input "+00:15"
type input "2"
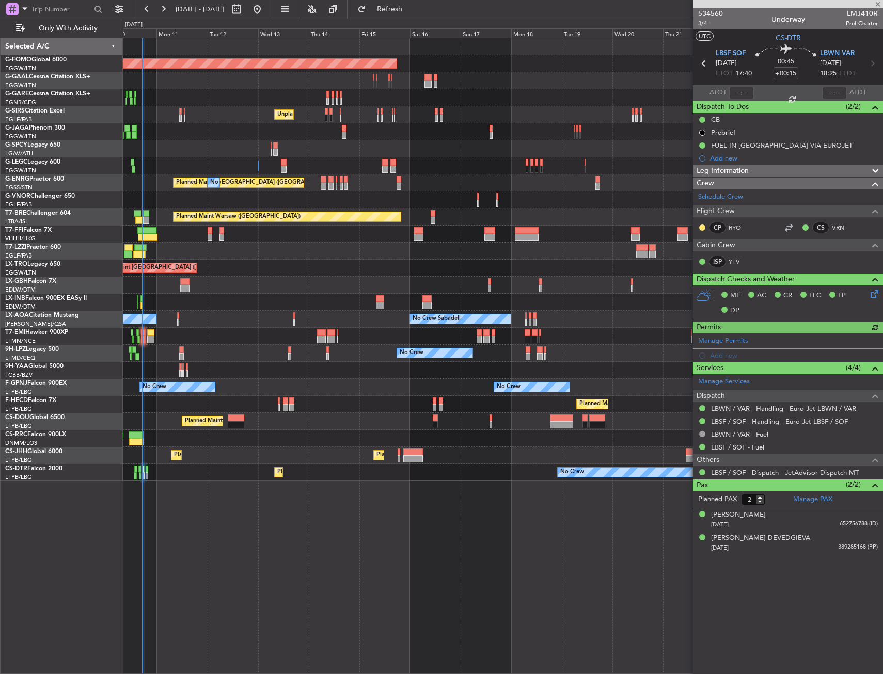
click at [164, 473] on div "No Crew Planned Maint Sofia Planned Maint Sofia No Crew" at bounding box center [502, 472] width 759 height 17
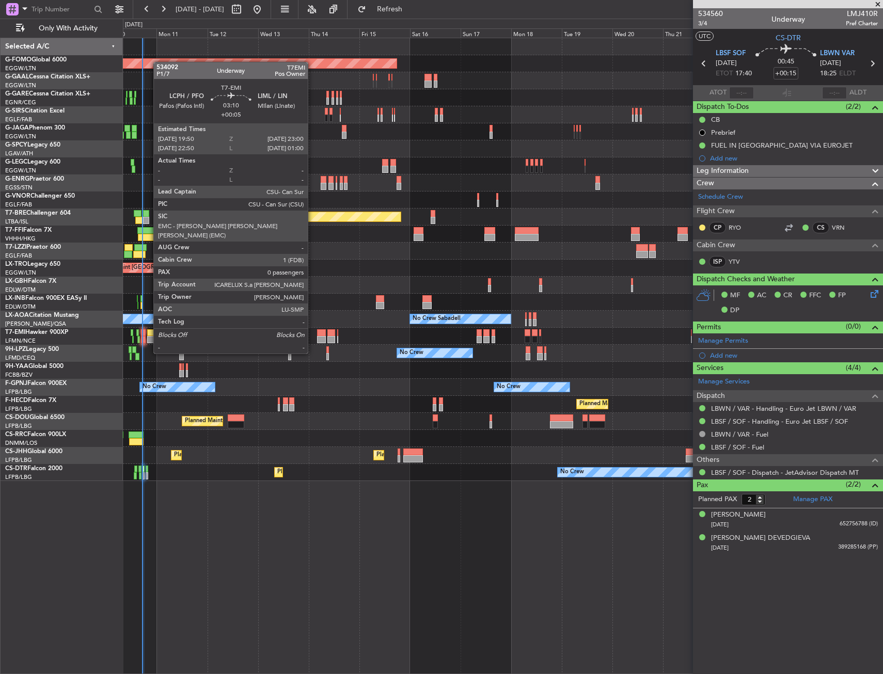
click at [148, 334] on div at bounding box center [150, 332] width 7 height 7
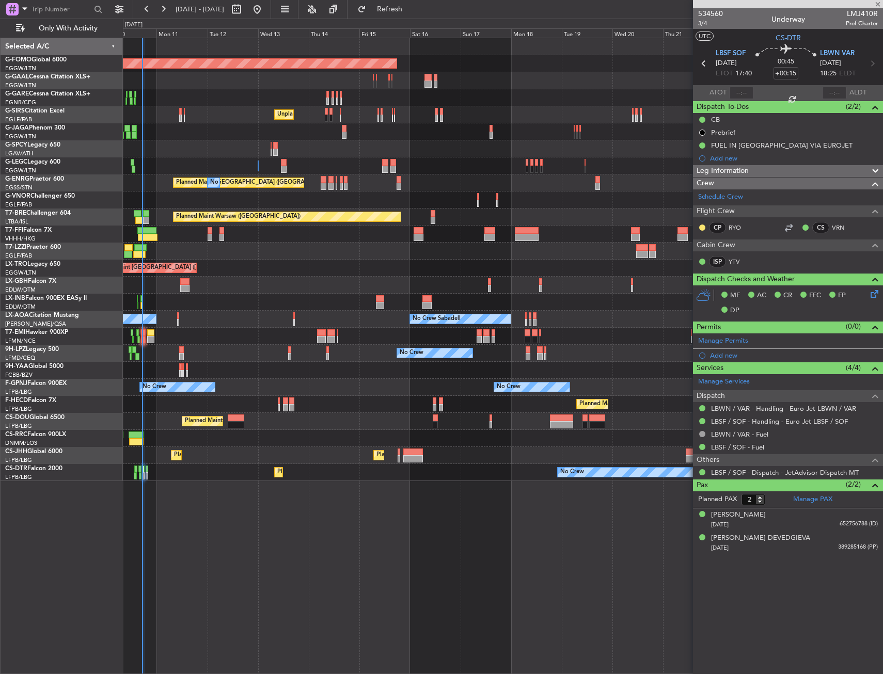
type input "+00:05"
type input "0"
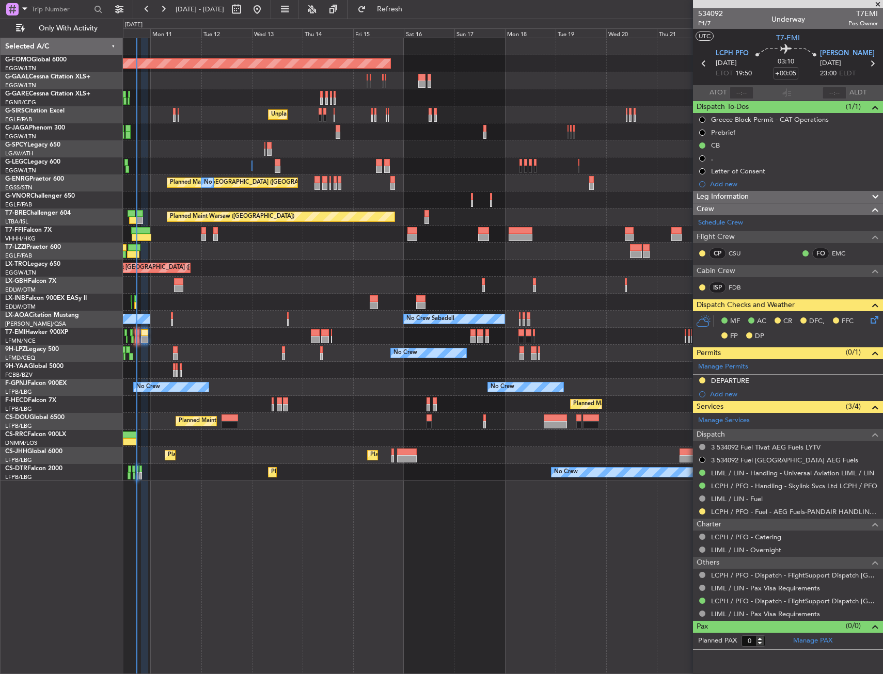
click at [170, 338] on div at bounding box center [502, 336] width 759 height 17
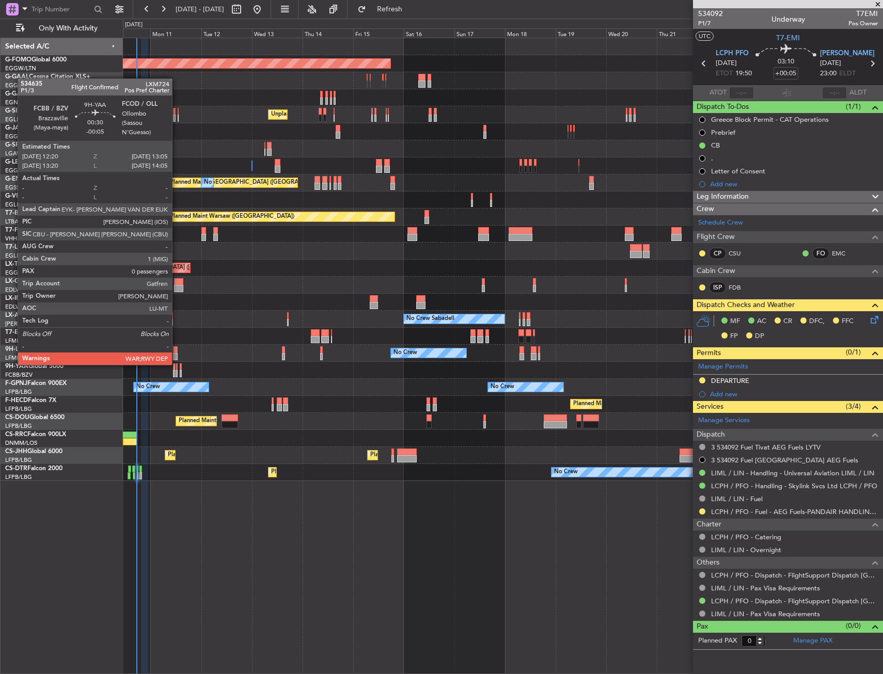
click at [177, 364] on div at bounding box center [177, 366] width 2 height 7
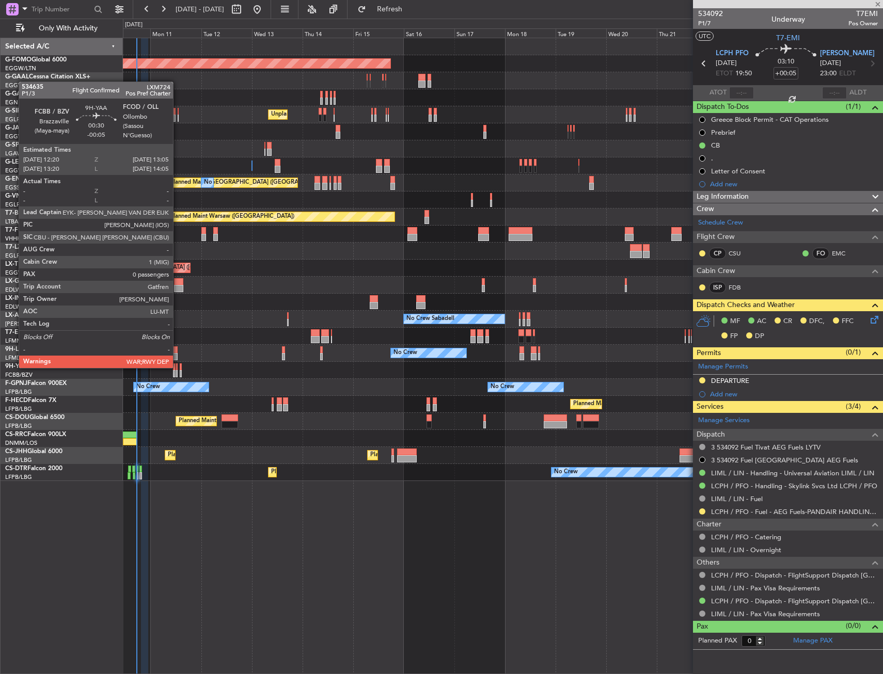
type input "-00:05"
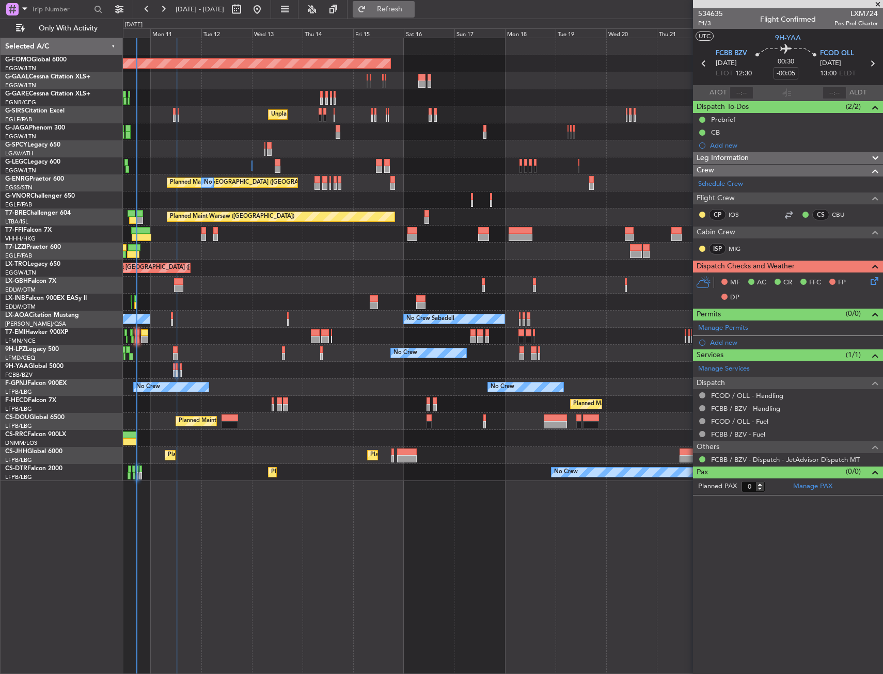
click at [415, 17] on button "Refresh" at bounding box center [384, 9] width 62 height 17
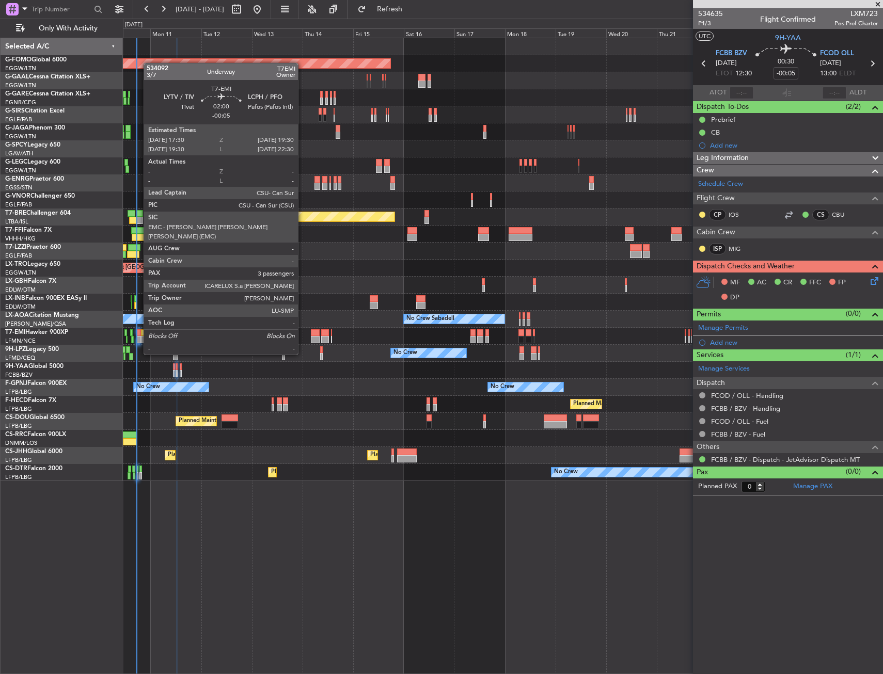
click at [138, 335] on div at bounding box center [138, 332] width 5 height 7
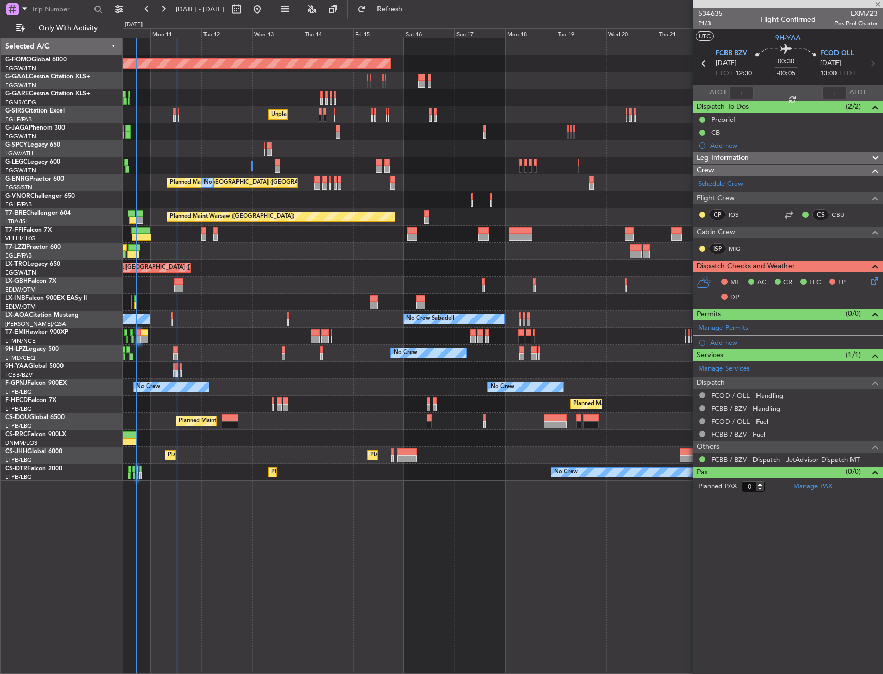
type input "3"
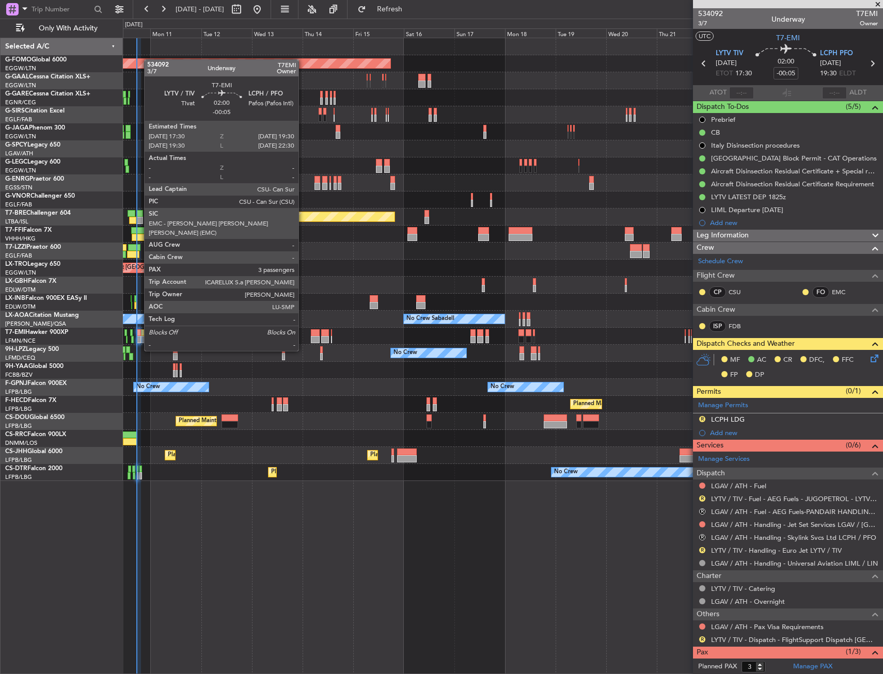
click at [139, 331] on div at bounding box center [138, 332] width 5 height 7
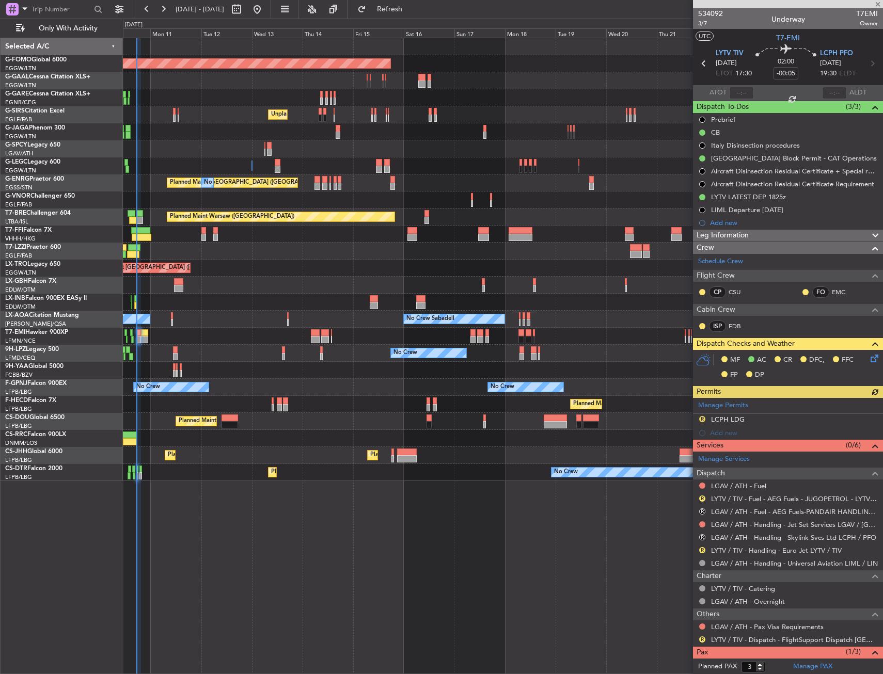
scroll to position [60, 0]
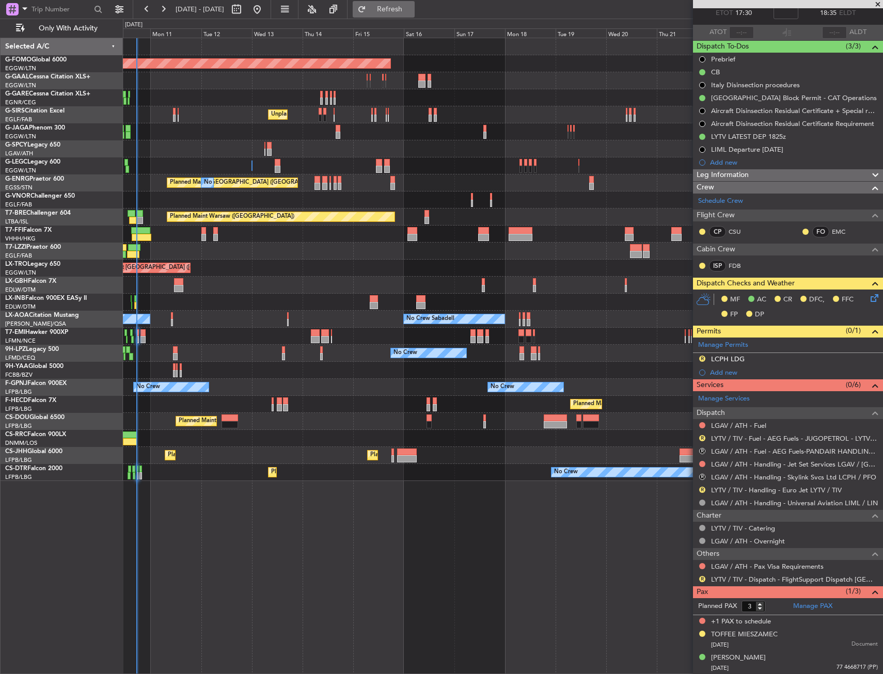
click at [403, 13] on button "Refresh" at bounding box center [384, 9] width 62 height 17
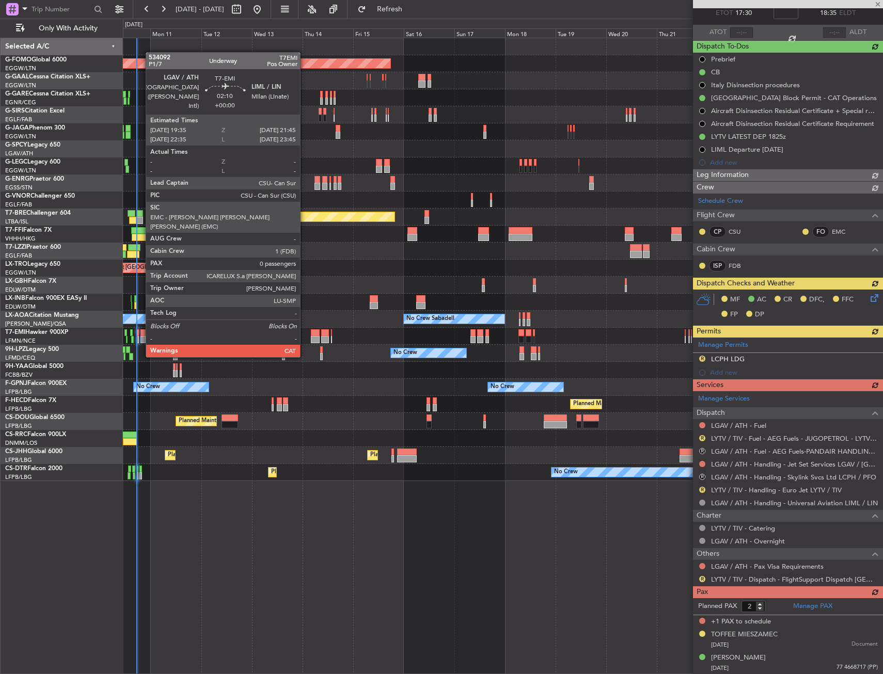
scroll to position [47, 0]
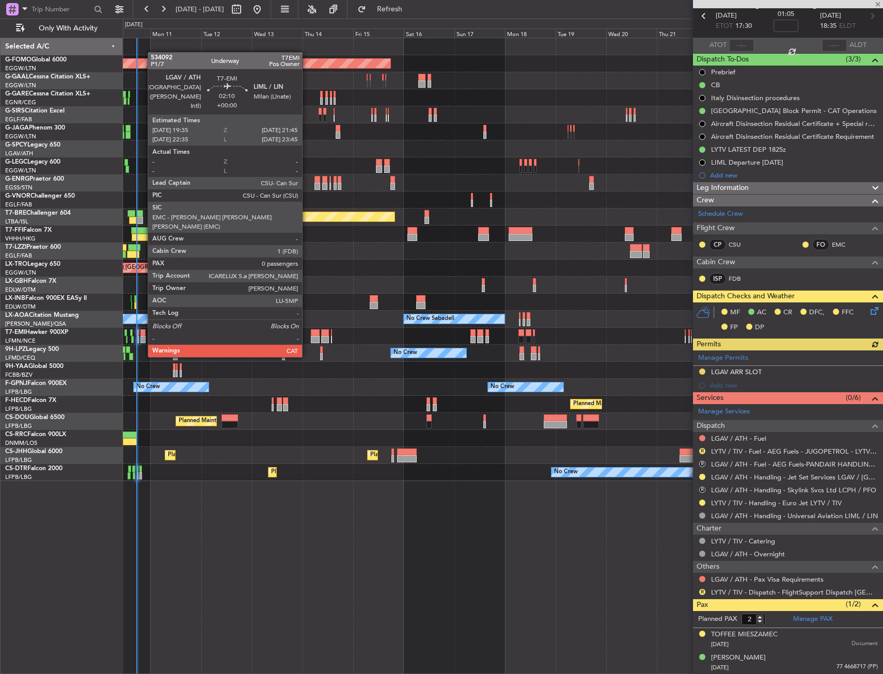
click at [142, 338] on div at bounding box center [142, 339] width 5 height 7
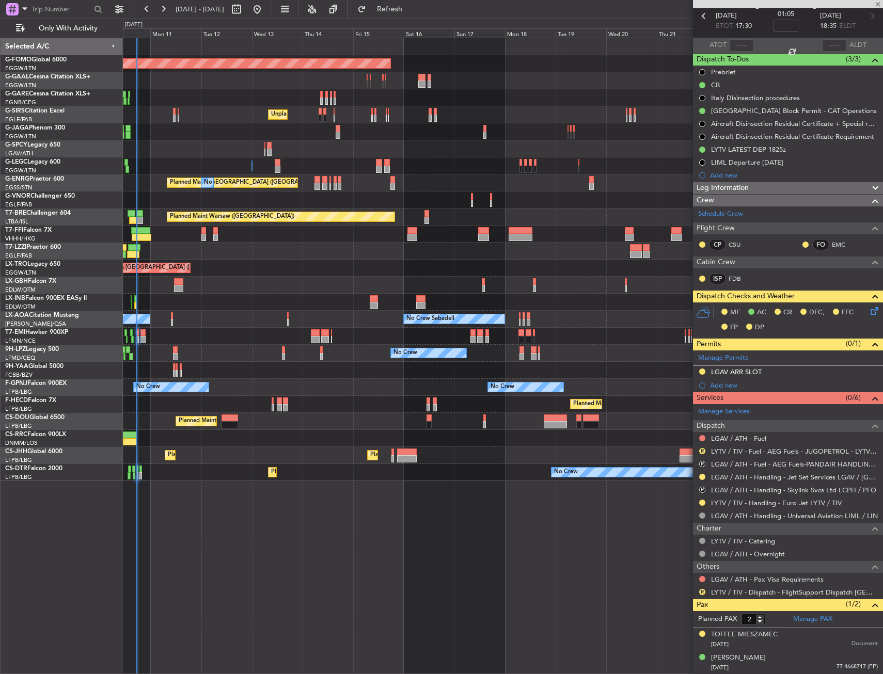
type input "0"
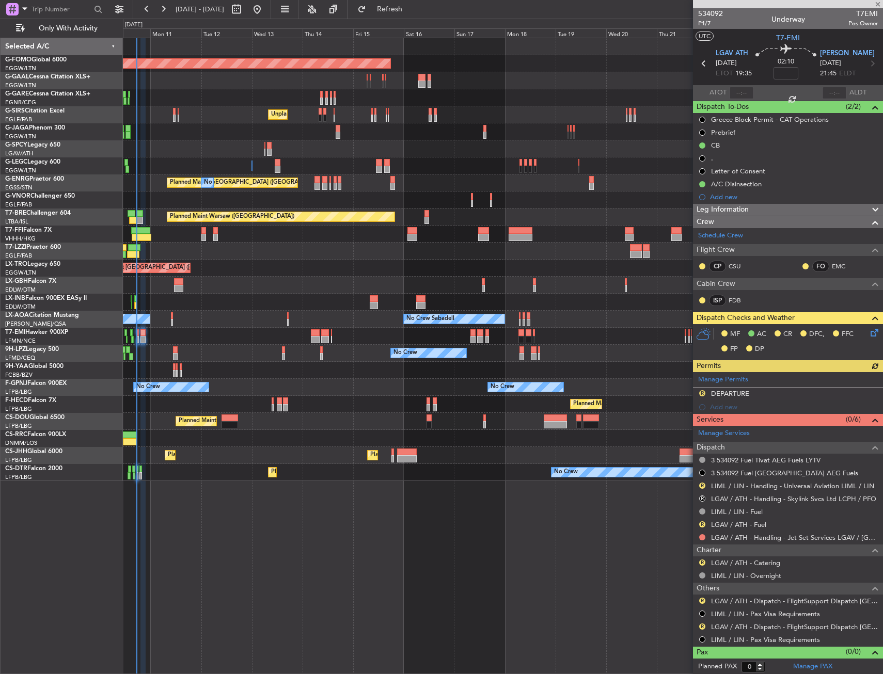
scroll to position [1, 0]
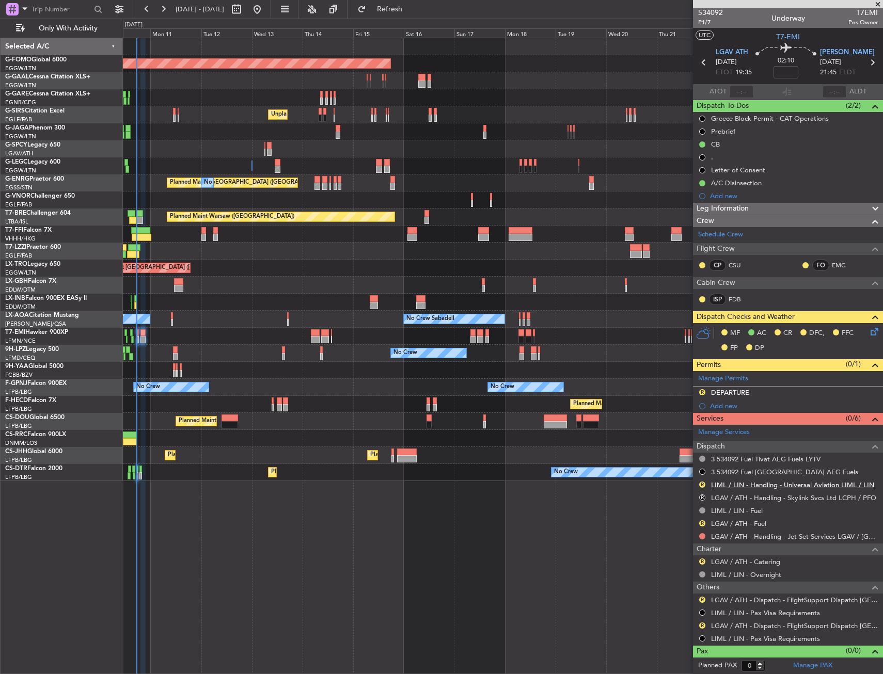
click at [729, 483] on link "LIML / LIN - Handling - Universal Aviation LIML / LIN" at bounding box center [792, 485] width 163 height 9
click at [411, 12] on span "Refresh" at bounding box center [389, 9] width 43 height 7
click at [139, 340] on div at bounding box center [502, 336] width 759 height 17
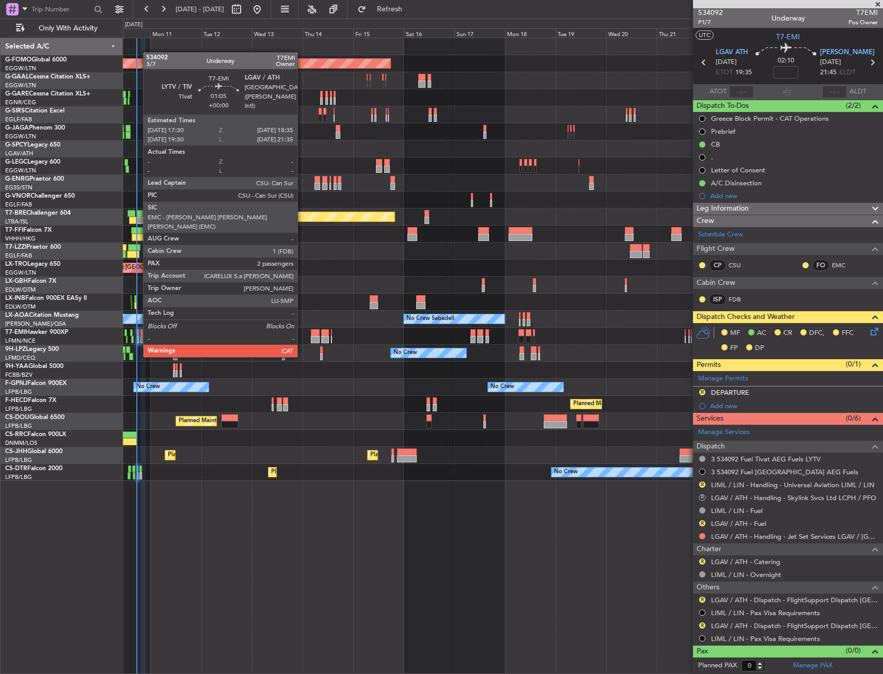
click at [138, 338] on div at bounding box center [137, 339] width 3 height 7
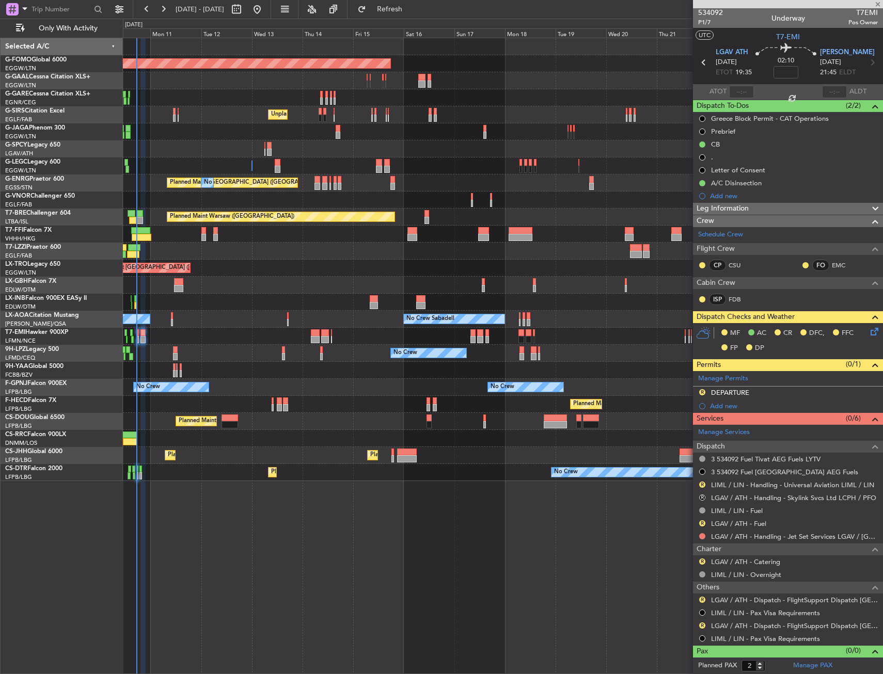
scroll to position [0, 0]
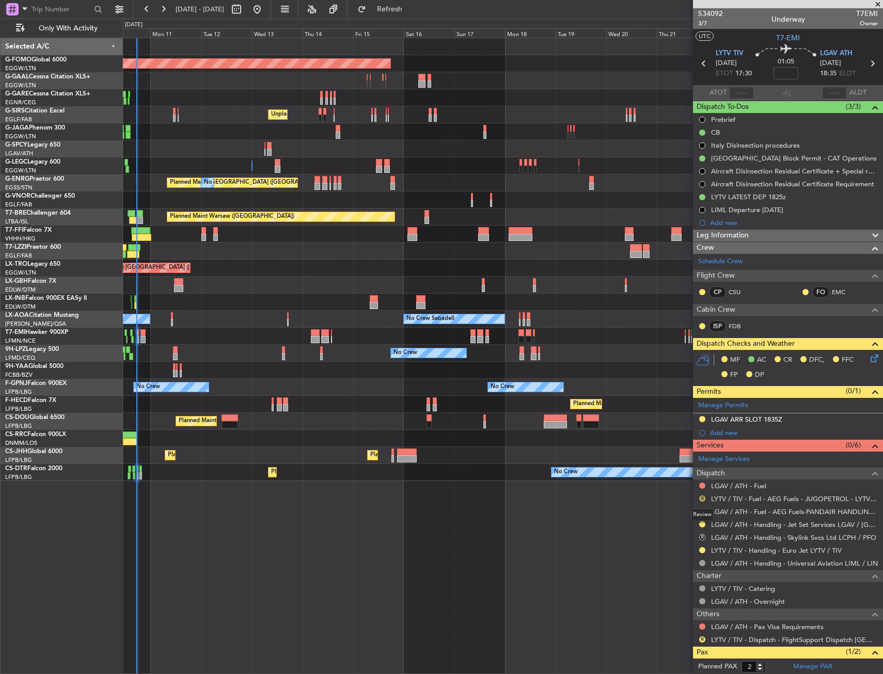
click at [701, 497] on button "R" at bounding box center [702, 499] width 6 height 6
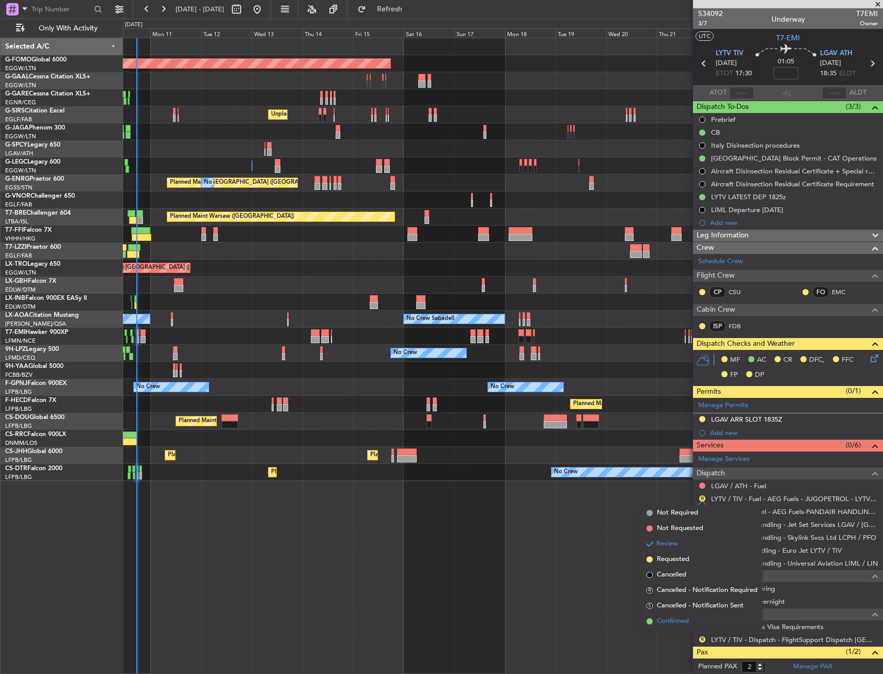
click at [671, 617] on span "Confirmed" at bounding box center [673, 621] width 32 height 10
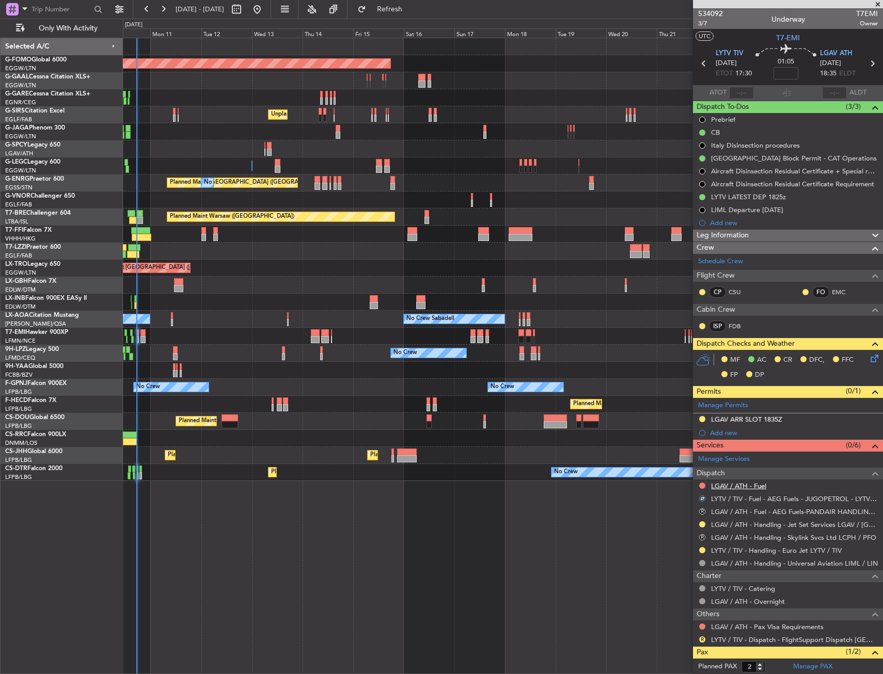
click at [721, 487] on link "LGAV / ATH - Fuel" at bounding box center [738, 486] width 55 height 9
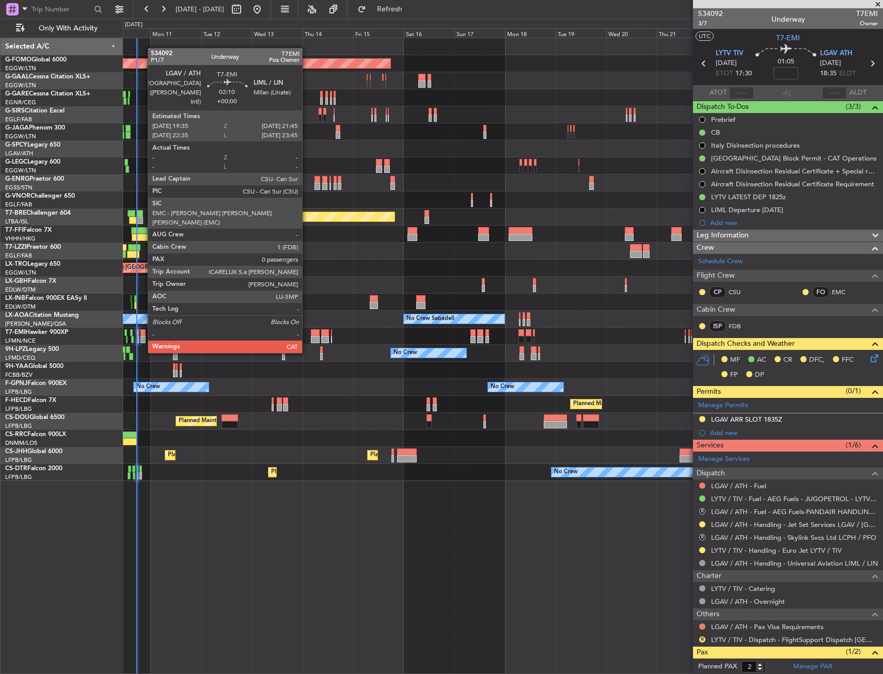
click at [142, 333] on div at bounding box center [142, 332] width 5 height 7
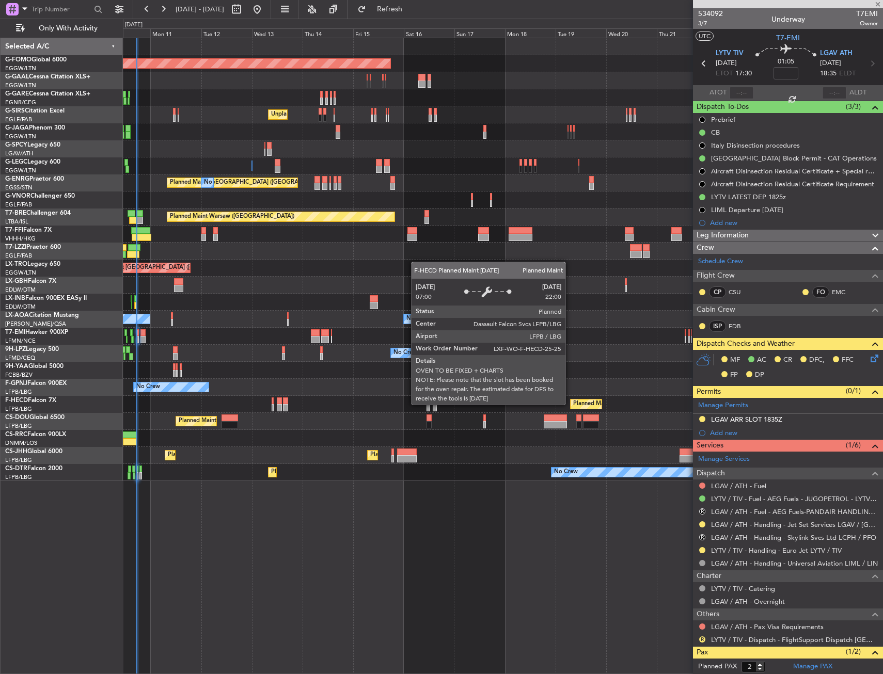
type input "0"
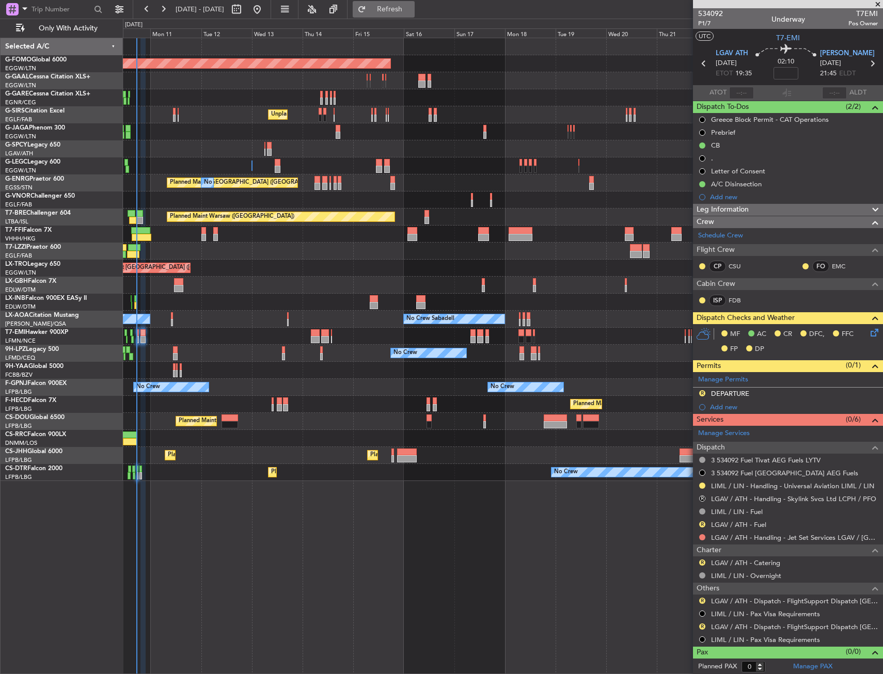
click at [411, 8] on span "Refresh" at bounding box center [389, 9] width 43 height 7
click at [734, 525] on link "LGAV / ATH - Fuel" at bounding box center [738, 524] width 55 height 9
click at [411, 12] on span "Refresh" at bounding box center [389, 9] width 43 height 7
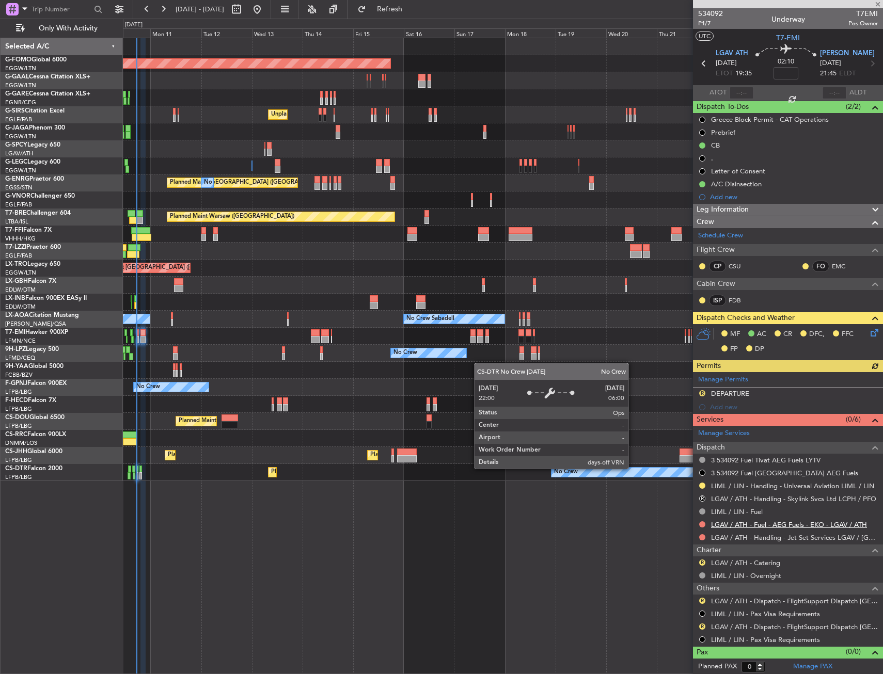
click at [743, 523] on link "LGAV / ATH - Fuel - AEG Fuels - EKO - LGAV / ATH" at bounding box center [789, 524] width 156 height 9
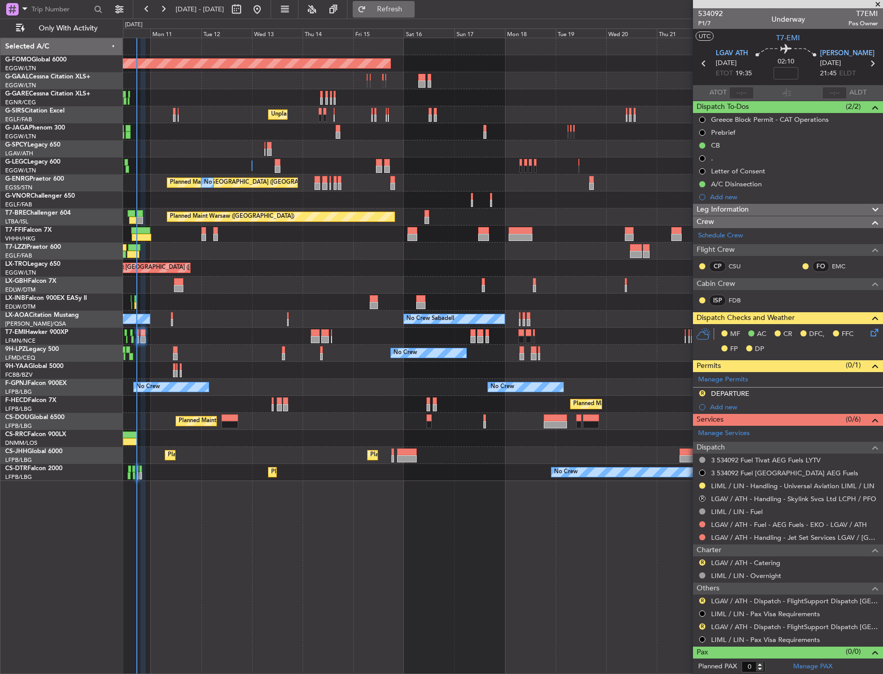
click at [411, 8] on span "Refresh" at bounding box center [389, 9] width 43 height 7
click at [726, 536] on link "LGAV / ATH - Handling - Jet Set Services LGAV / ATH" at bounding box center [794, 537] width 167 height 9
click at [411, 13] on span "Refresh" at bounding box center [389, 9] width 43 height 7
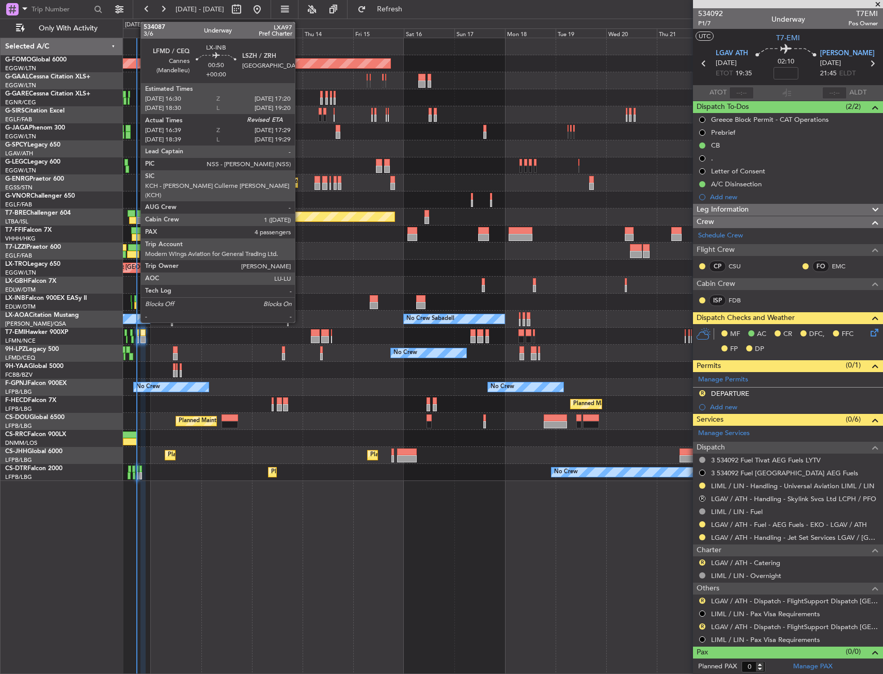
click at [135, 299] on div at bounding box center [135, 298] width 2 height 7
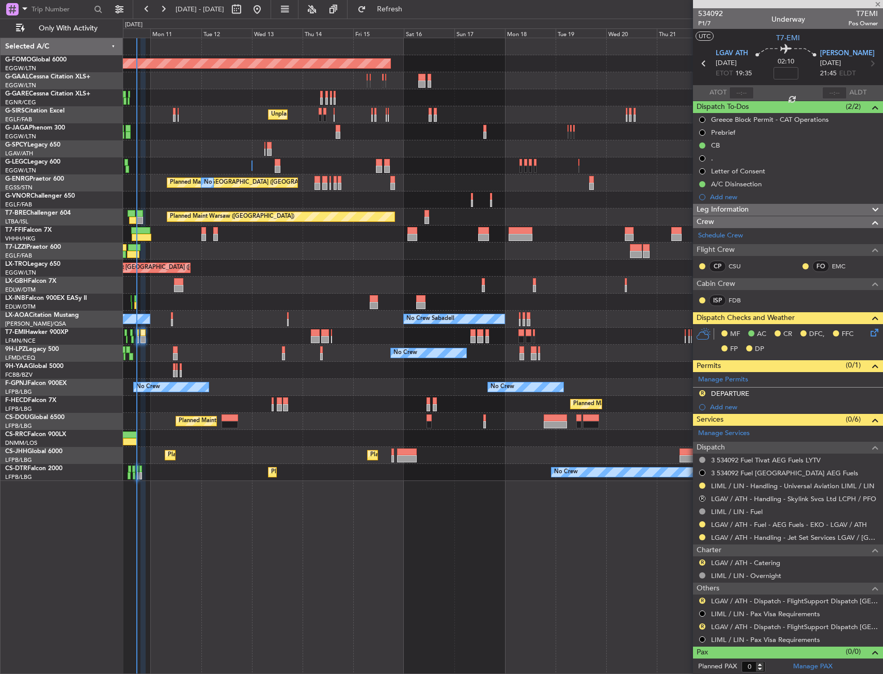
type input "16:39"
type input "4"
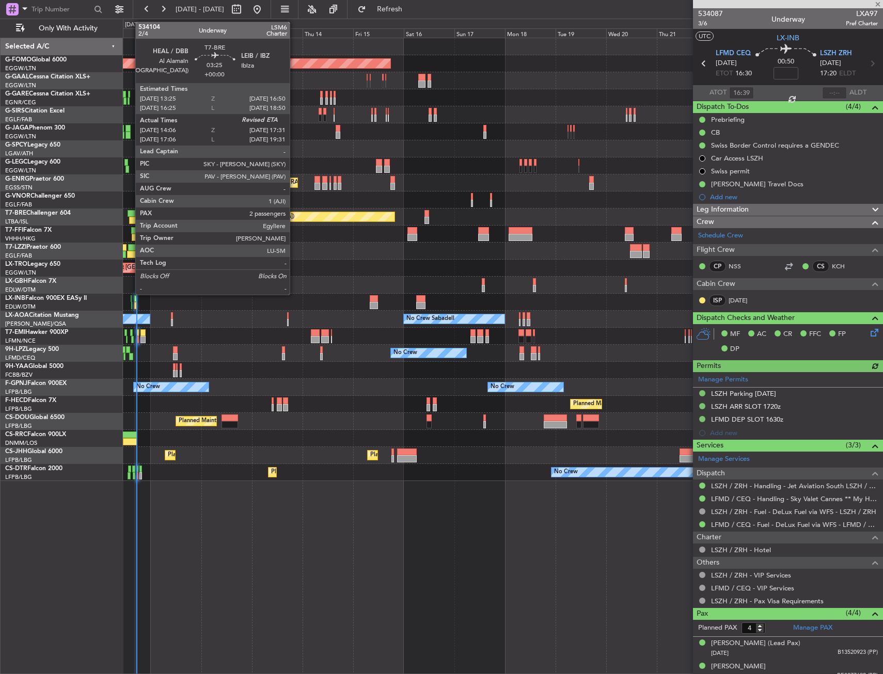
click at [130, 215] on div at bounding box center [131, 213] width 7 height 7
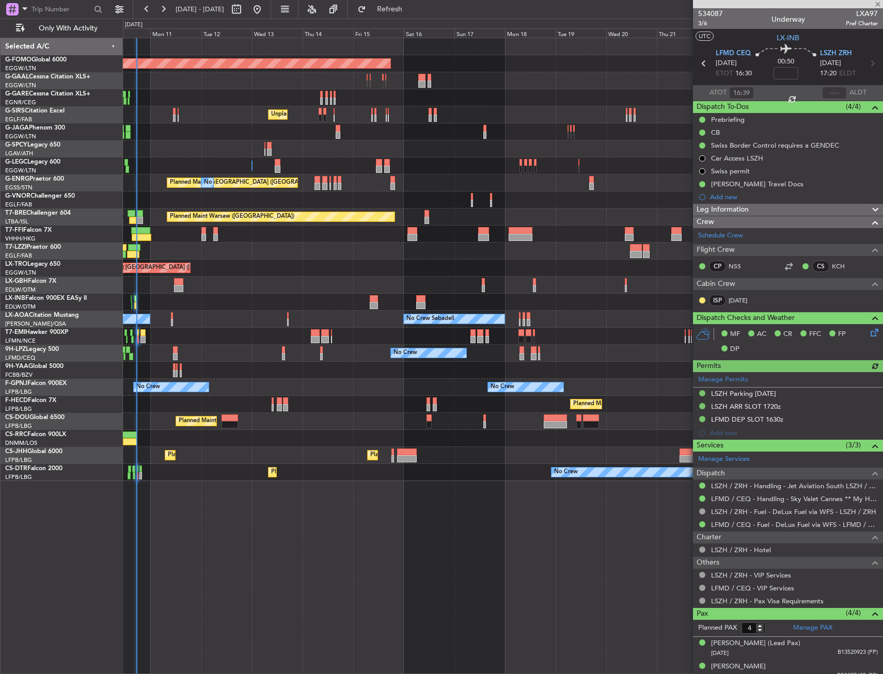
type input "14:06"
type input "2"
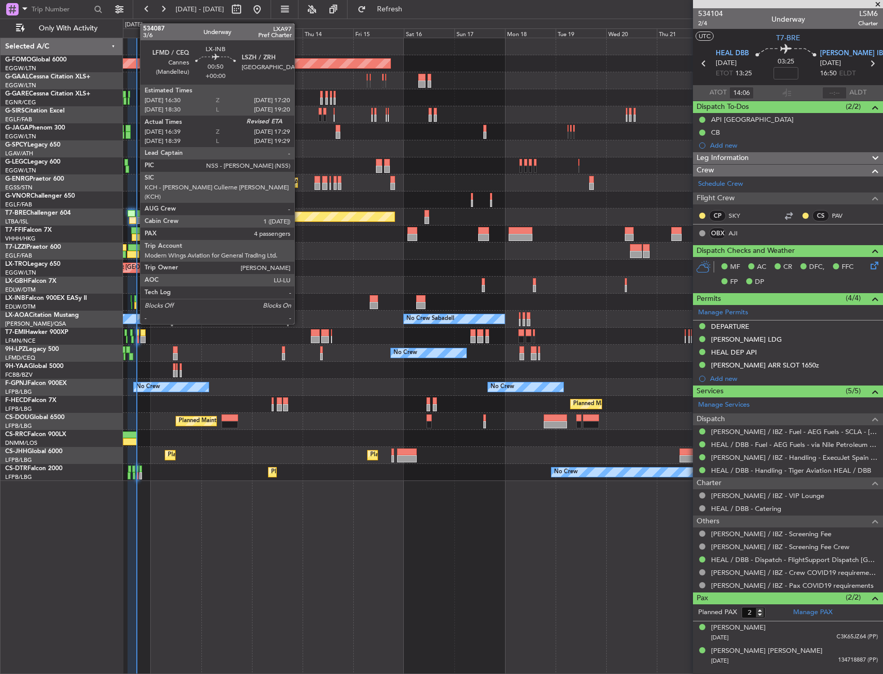
click at [135, 305] on div at bounding box center [135, 305] width 2 height 7
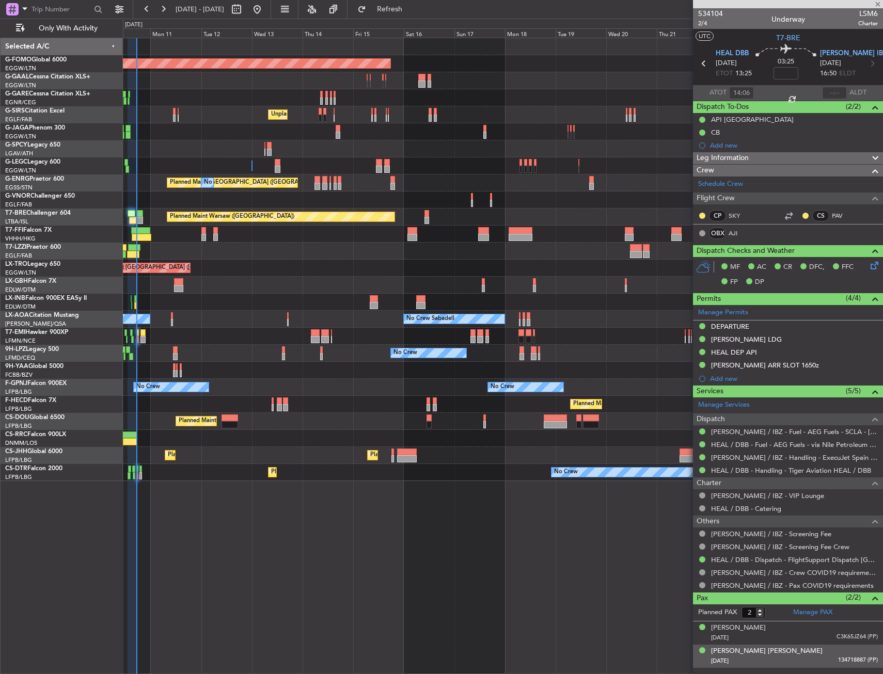
type input "16:39"
type input "4"
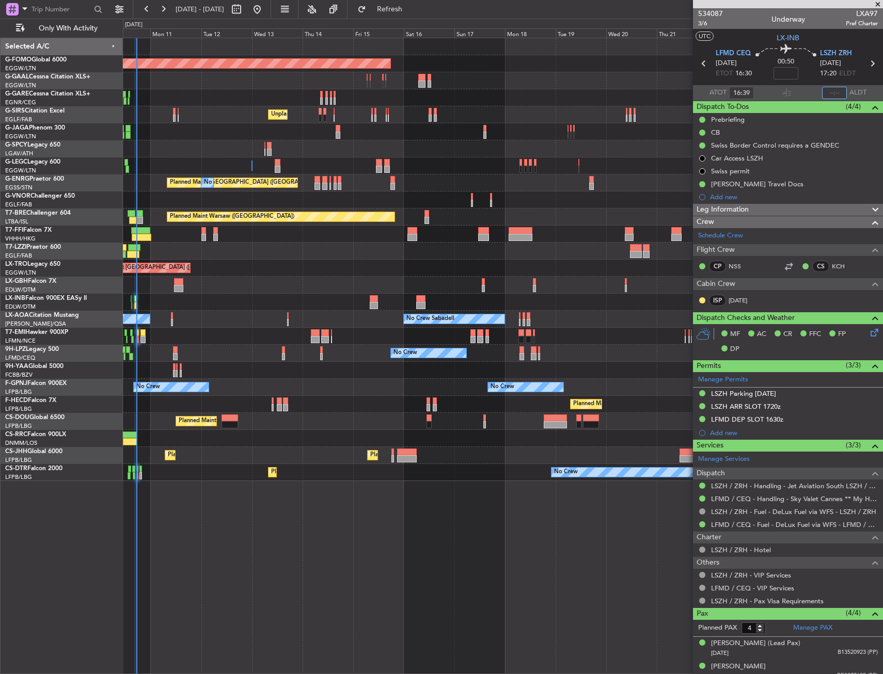
click at [830, 87] on input "text" at bounding box center [834, 93] width 25 height 12
click at [823, 36] on section "UTC LX-INB" at bounding box center [788, 36] width 190 height 15
type input "17:30"
click at [215, 305] on div "Unplanned Maint Nice ([GEOGRAPHIC_DATA])" at bounding box center [502, 302] width 759 height 17
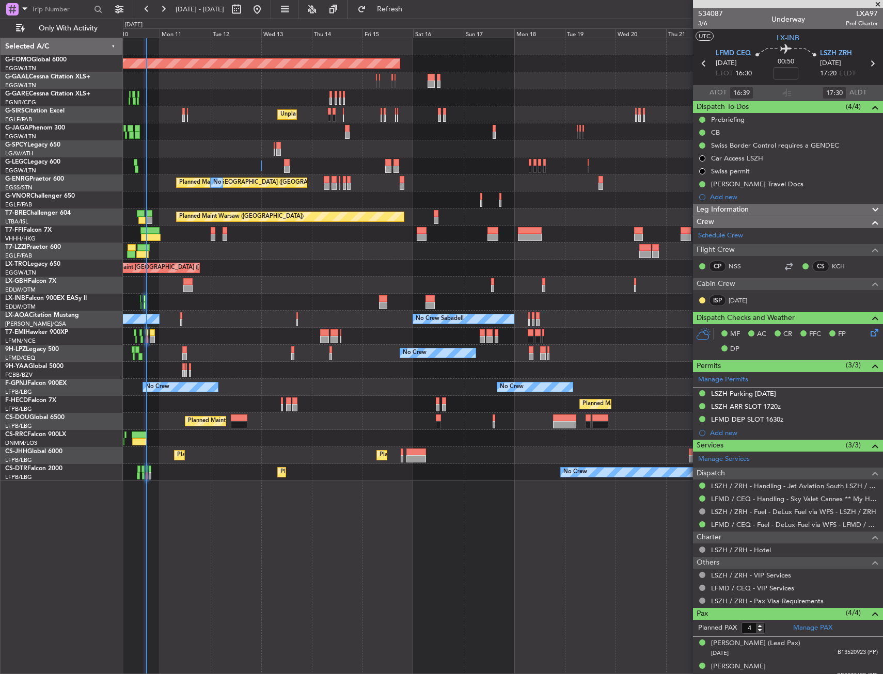
click at [201, 306] on div "Unplanned Maint Nice ([GEOGRAPHIC_DATA])" at bounding box center [502, 302] width 759 height 17
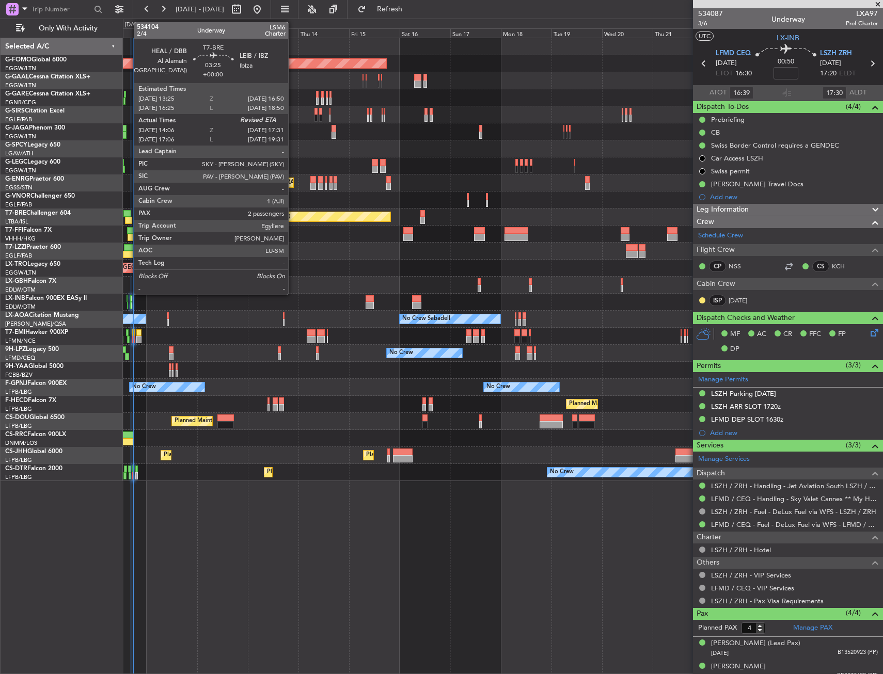
click at [129, 218] on div at bounding box center [128, 220] width 7 height 7
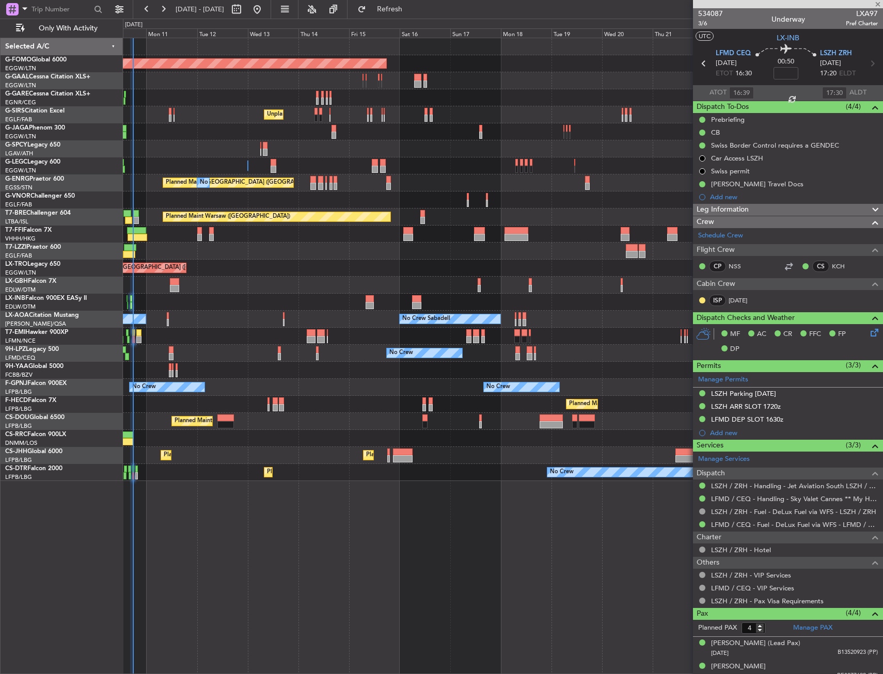
type input "14:06"
type input "2"
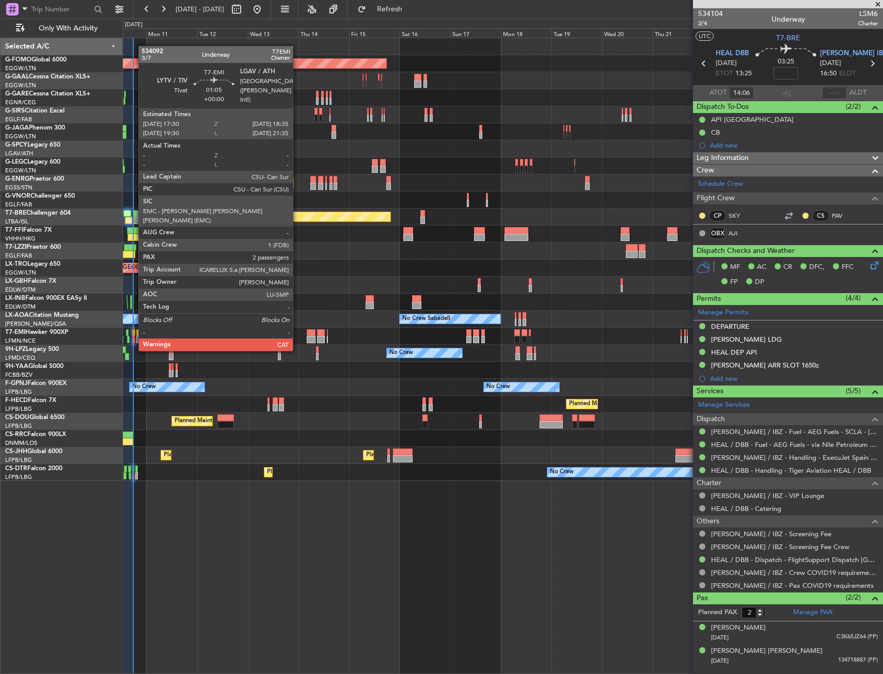
click at [133, 331] on div at bounding box center [133, 332] width 3 height 7
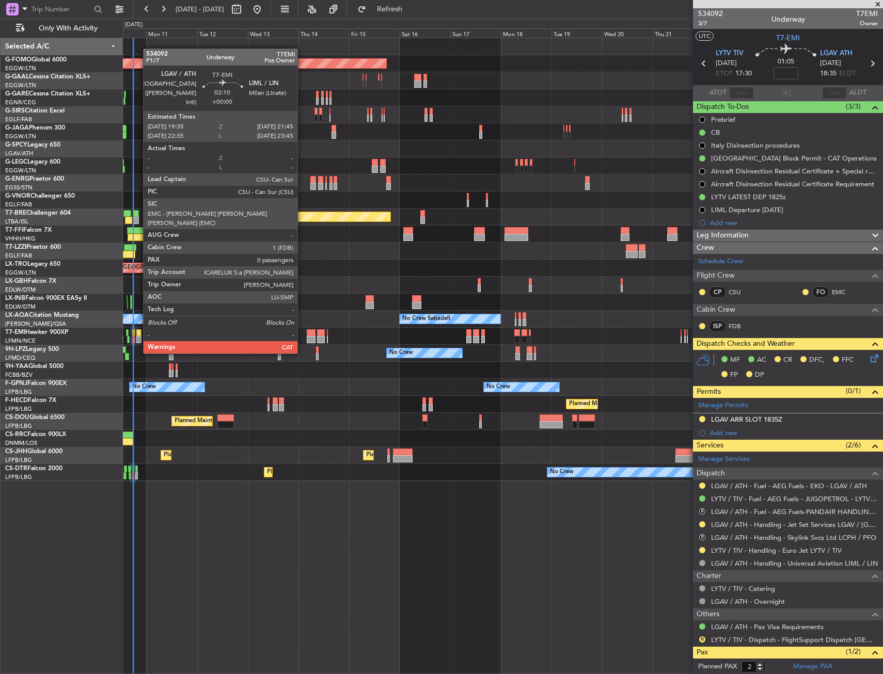
click at [138, 334] on div at bounding box center [138, 332] width 5 height 7
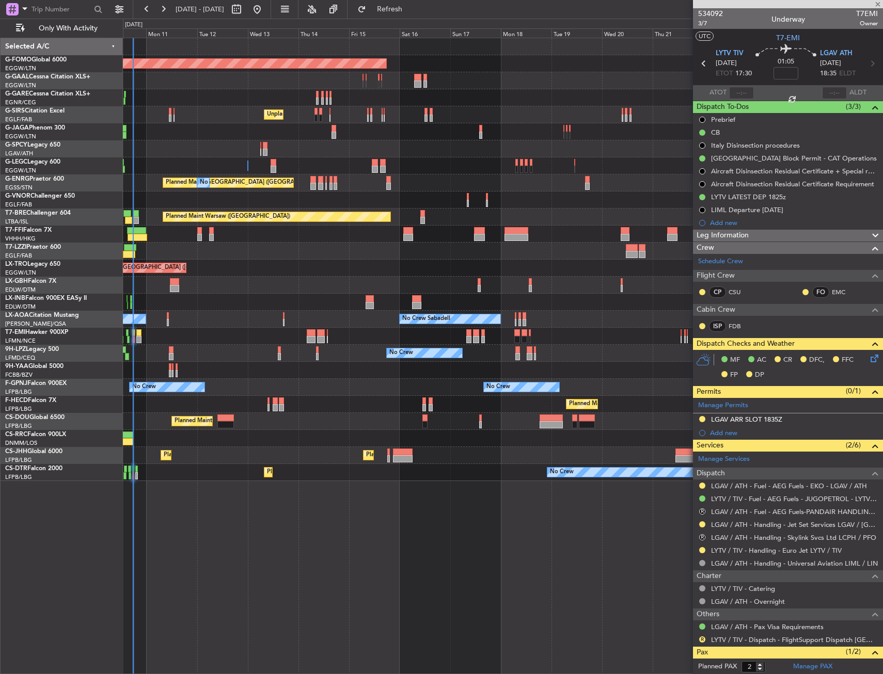
type input "0"
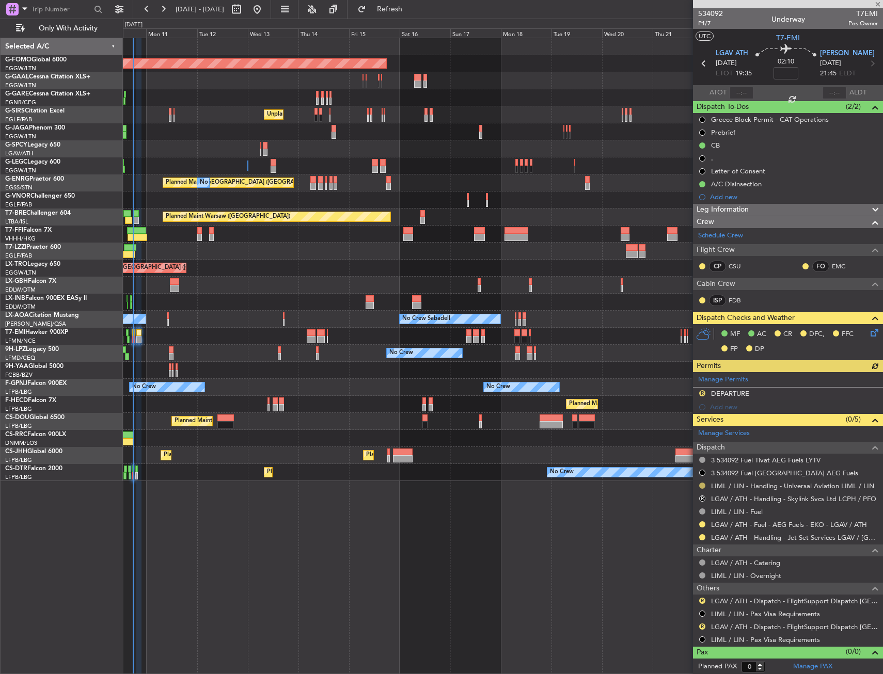
click at [703, 485] on button at bounding box center [702, 486] width 6 height 6
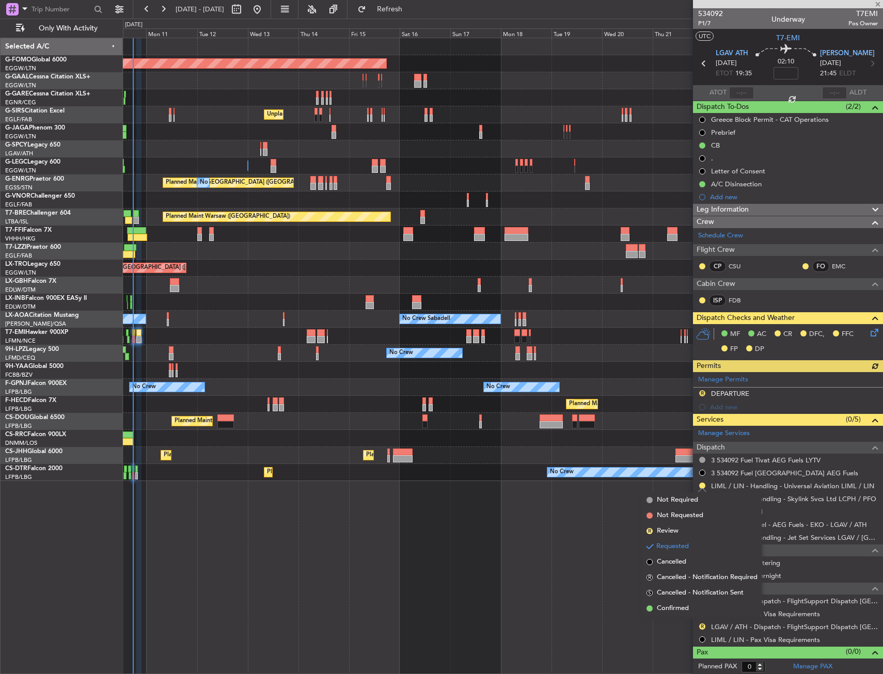
drag, startPoint x: 683, startPoint y: 610, endPoint x: 709, endPoint y: 567, distance: 49.6
click at [683, 609] on span "Confirmed" at bounding box center [673, 608] width 32 height 10
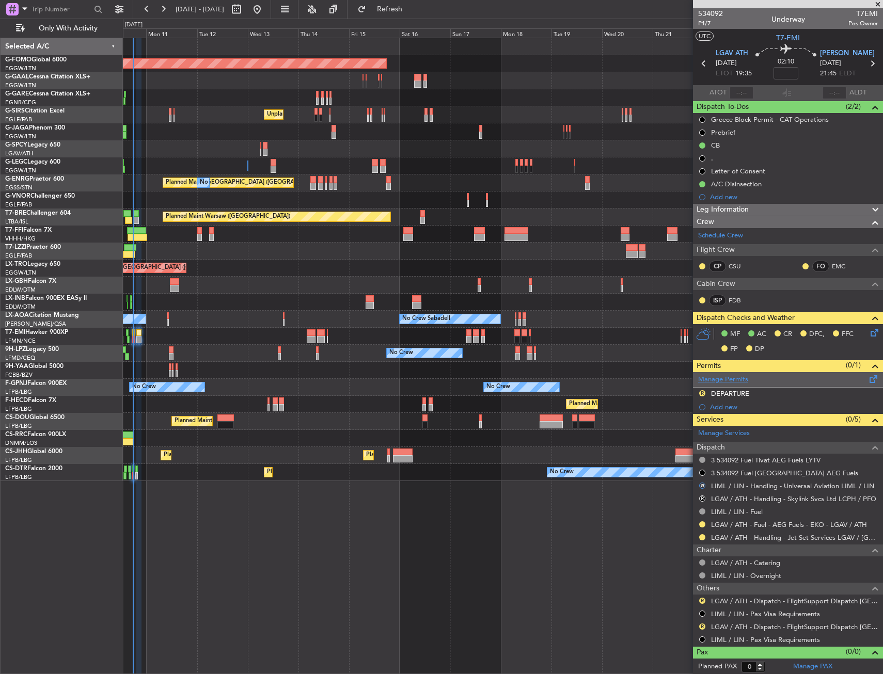
click at [723, 380] on link "Manage Permits" at bounding box center [723, 380] width 50 height 10
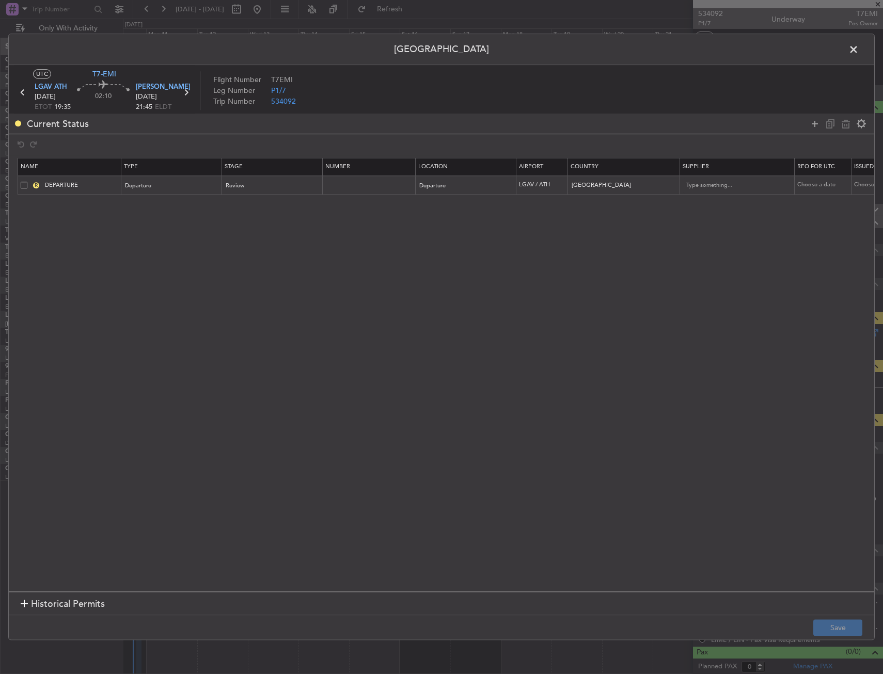
click at [28, 185] on div "R DEPARTURE" at bounding box center [71, 185] width 100 height 9
drag, startPoint x: 22, startPoint y: 185, endPoint x: 91, endPoint y: 187, distance: 69.2
click at [23, 185] on span at bounding box center [24, 185] width 7 height 7
click at [28, 182] on input "checkbox" at bounding box center [28, 182] width 0 height 0
click at [845, 123] on icon at bounding box center [845, 124] width 12 height 12
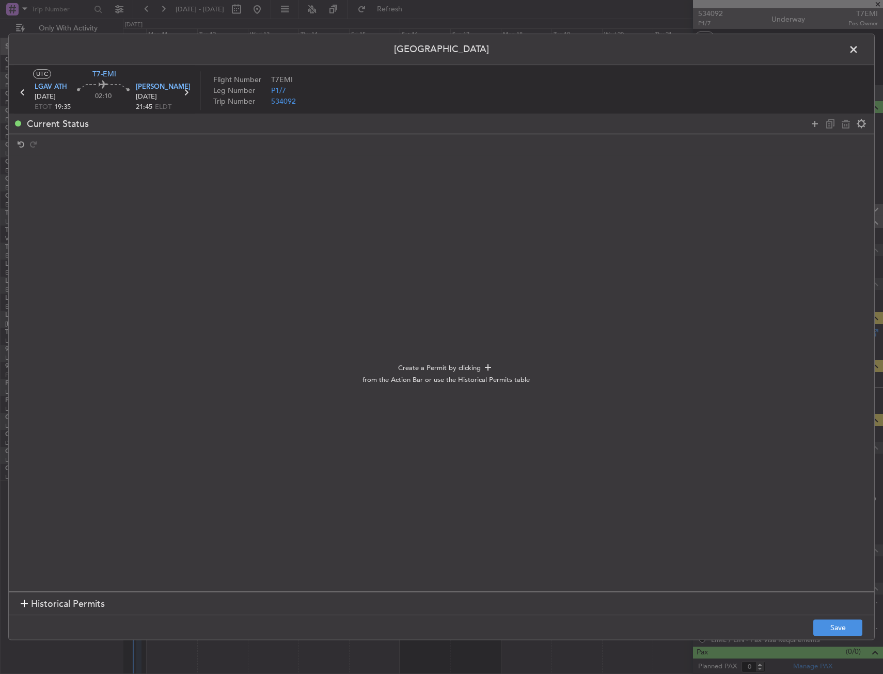
click at [863, 622] on footer "Save" at bounding box center [441, 627] width 865 height 25
click at [842, 632] on button "Save" at bounding box center [837, 628] width 49 height 17
click at [858, 47] on span at bounding box center [858, 52] width 0 height 21
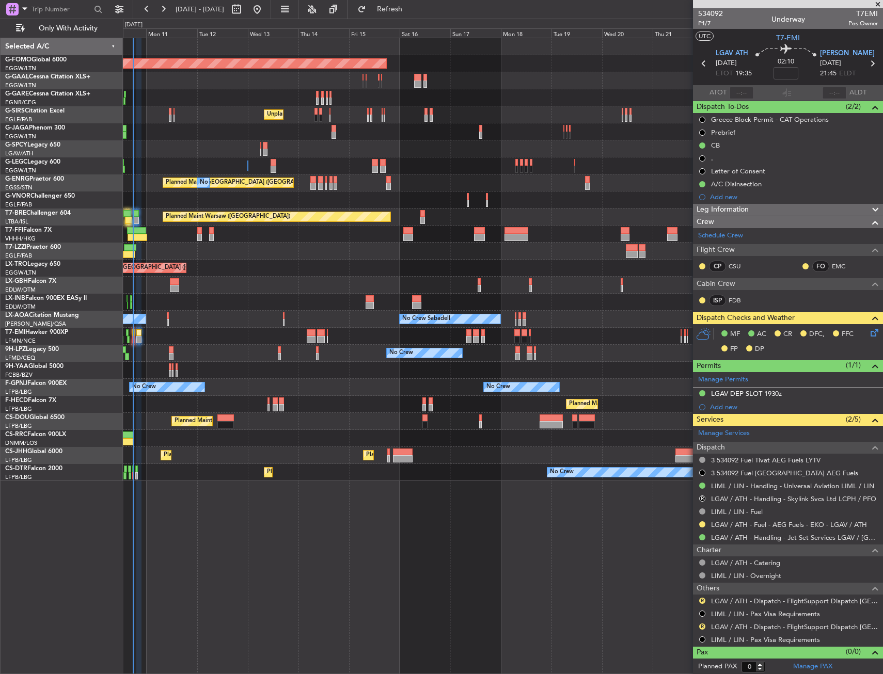
click at [869, 333] on icon at bounding box center [872, 331] width 8 height 8
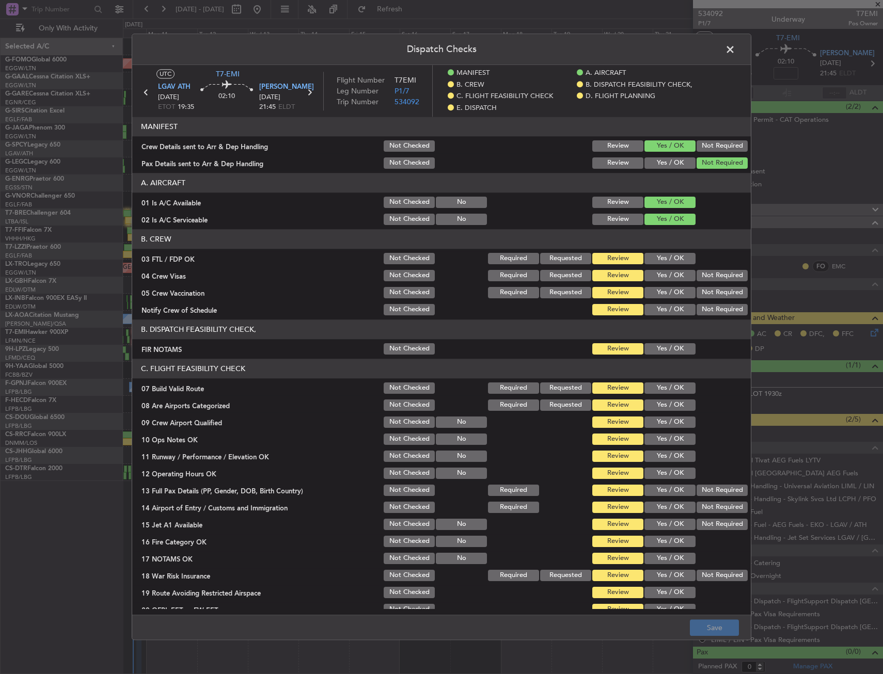
click at [735, 52] on span at bounding box center [735, 52] width 0 height 21
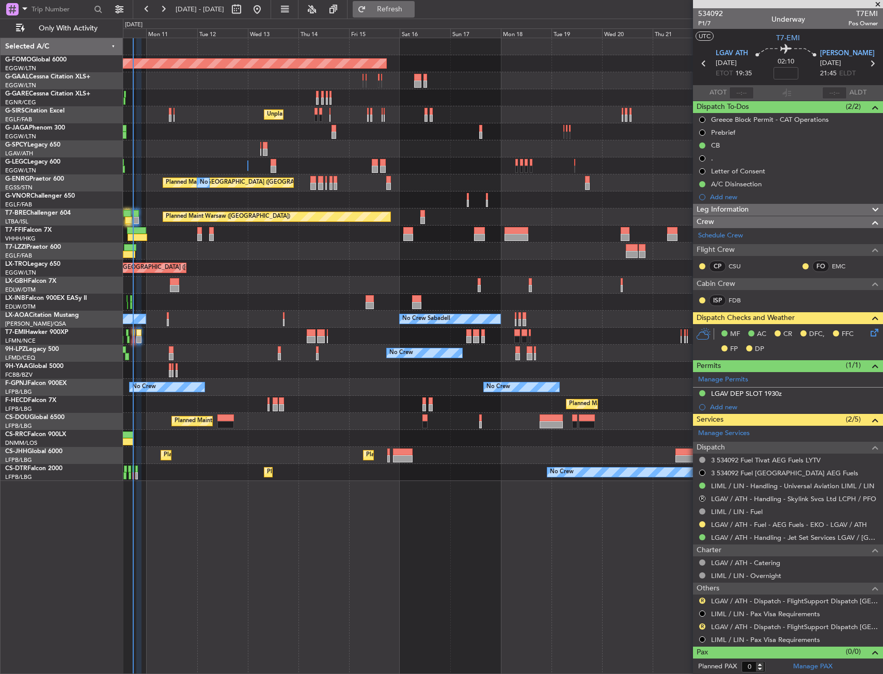
drag, startPoint x: 412, startPoint y: 6, endPoint x: 411, endPoint y: 15, distance: 9.9
click at [411, 6] on span "Refresh" at bounding box center [389, 9] width 43 height 7
click at [400, 10] on button "Refresh" at bounding box center [384, 9] width 62 height 17
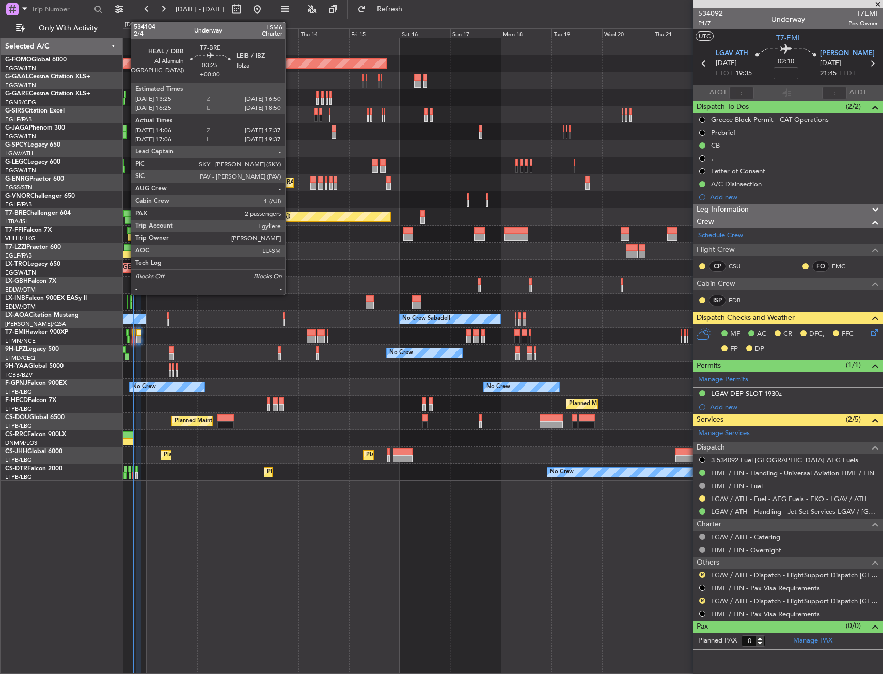
click at [125, 213] on div at bounding box center [126, 213] width 7 height 7
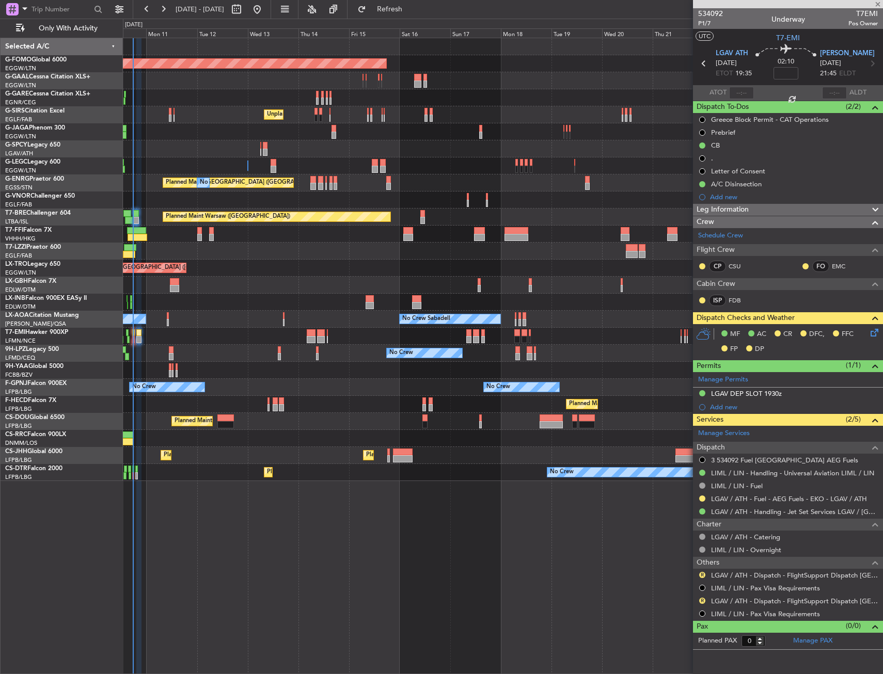
type input "14:06"
type input "17:37"
type input "2"
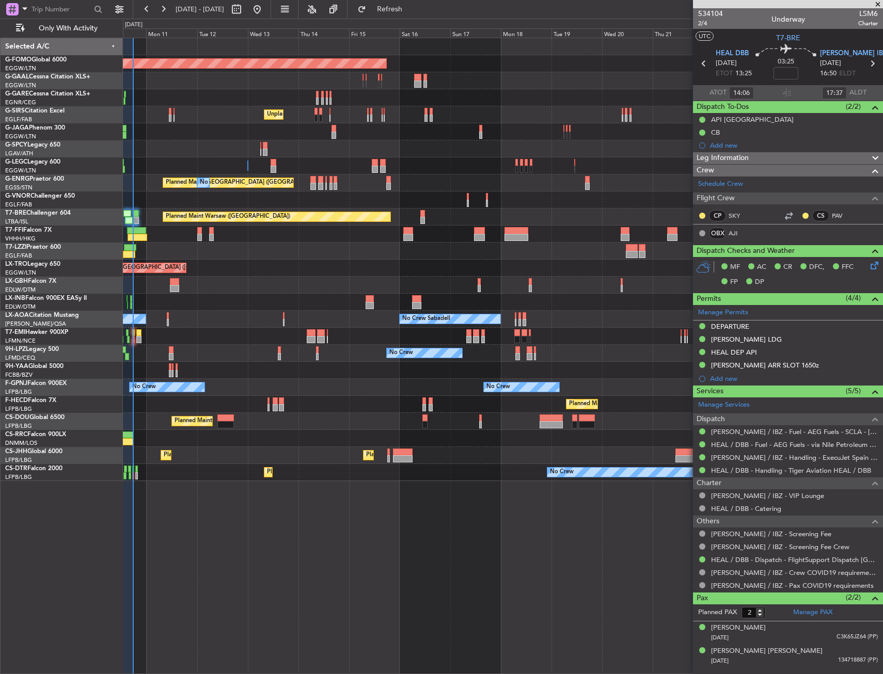
click at [234, 328] on div "Planned Maint Windsor Locks (Bradley Intl) Planned Maint Dusseldorf No Crew Unp…" at bounding box center [502, 259] width 759 height 443
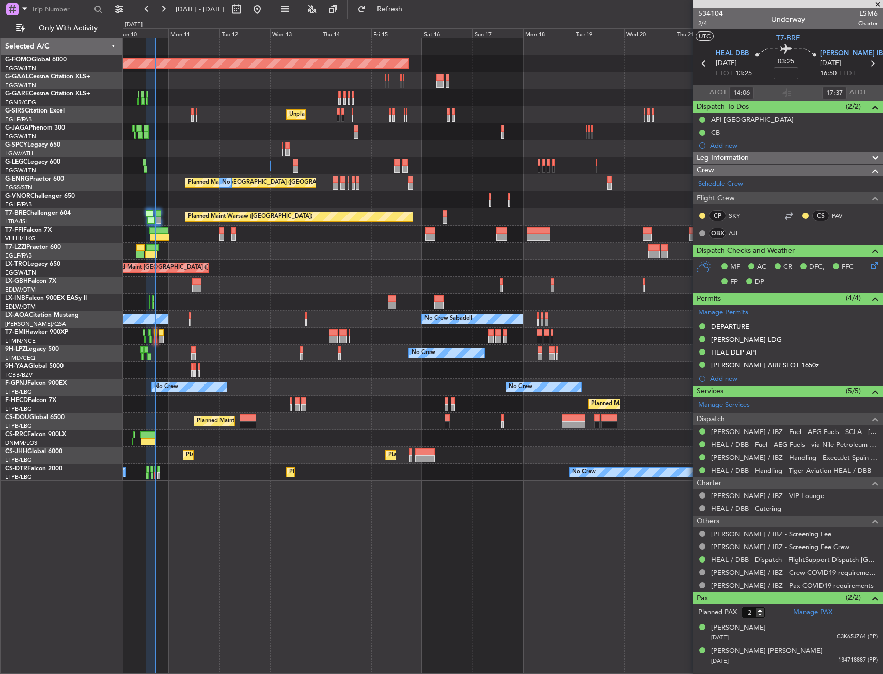
click at [205, 323] on div "No Crew Sabadell No Crew Sabadell" at bounding box center [502, 319] width 759 height 17
click at [398, 17] on button "Refresh" at bounding box center [384, 9] width 62 height 17
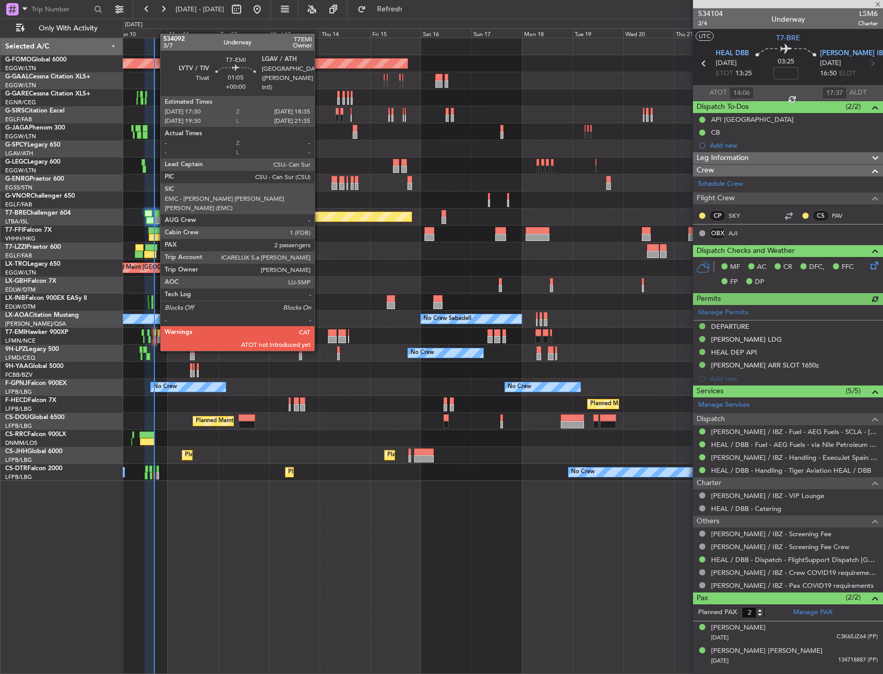
click at [155, 331] on div at bounding box center [154, 332] width 3 height 7
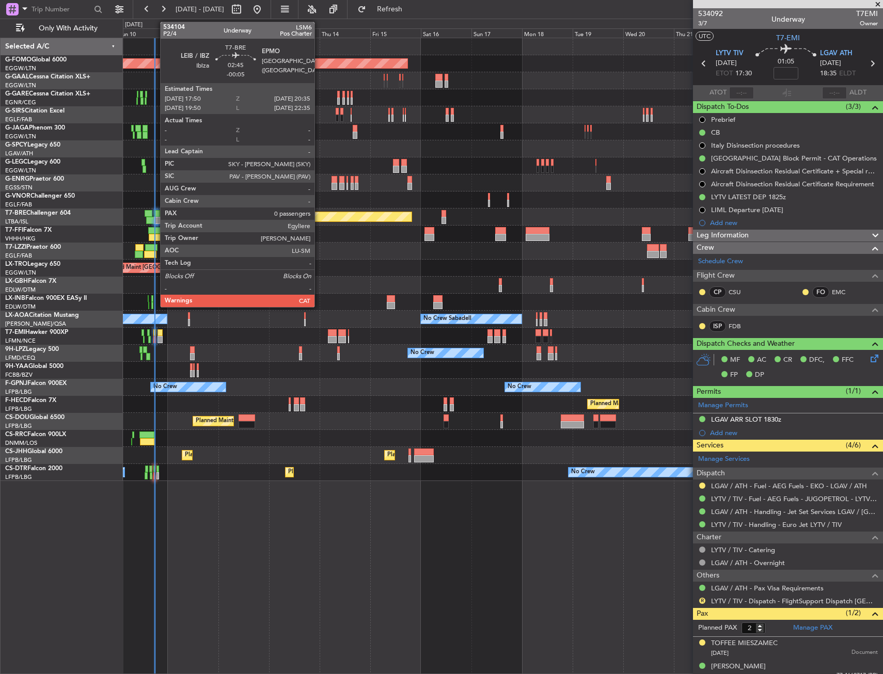
click at [155, 215] on div at bounding box center [157, 213] width 6 height 7
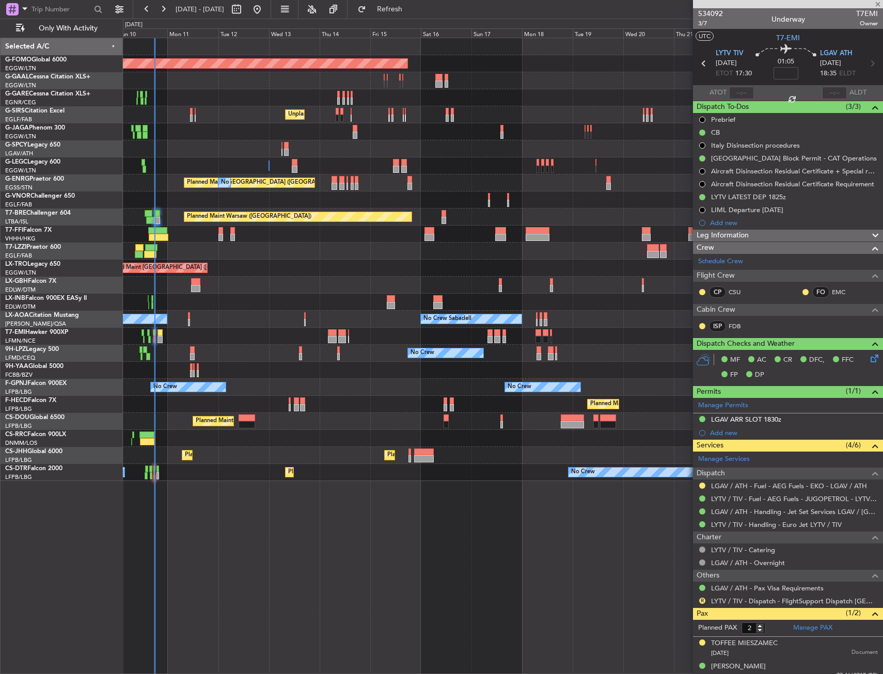
type input "-00:05"
type input "0"
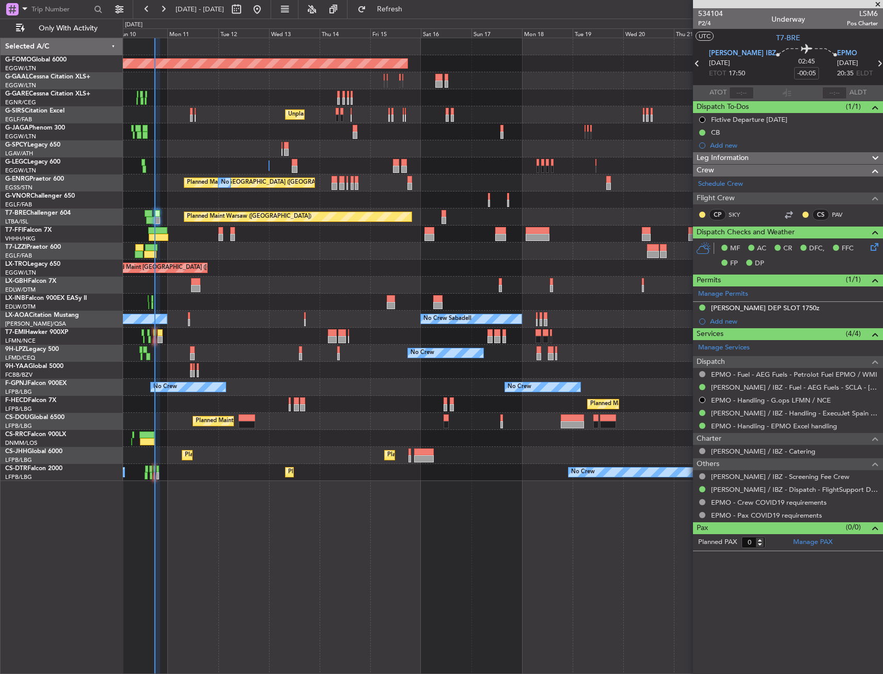
drag, startPoint x: 418, startPoint y: 4, endPoint x: 397, endPoint y: 20, distance: 26.5
click at [415, 4] on button "Refresh" at bounding box center [384, 9] width 62 height 17
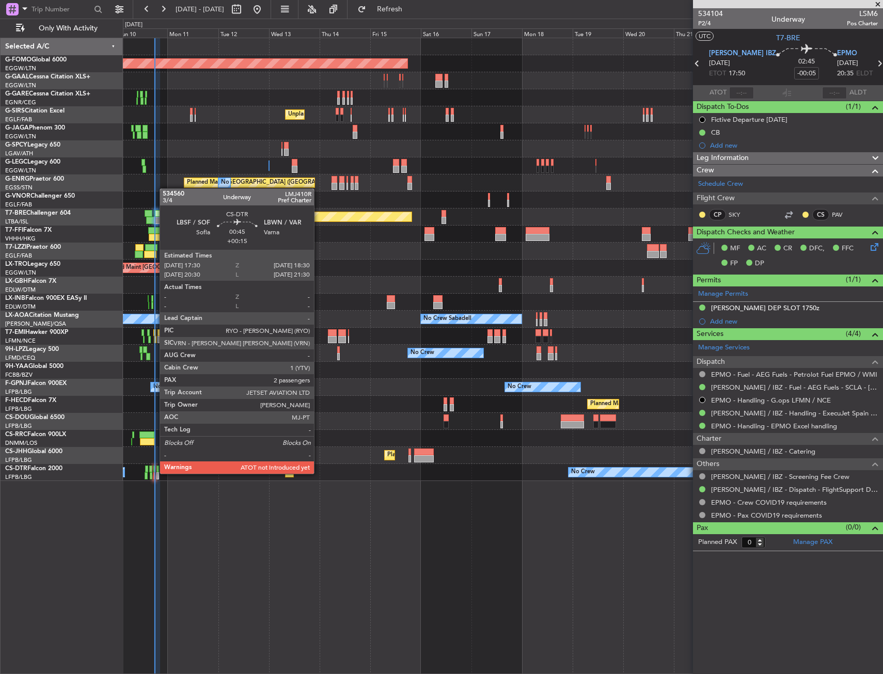
click at [154, 473] on div at bounding box center [154, 475] width 3 height 7
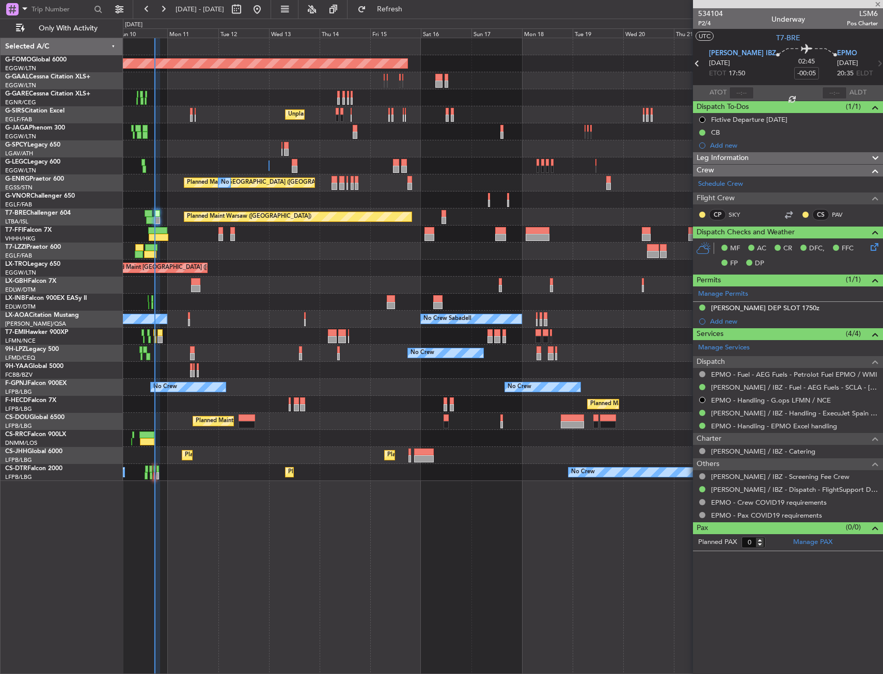
type input "+00:15"
type input "2"
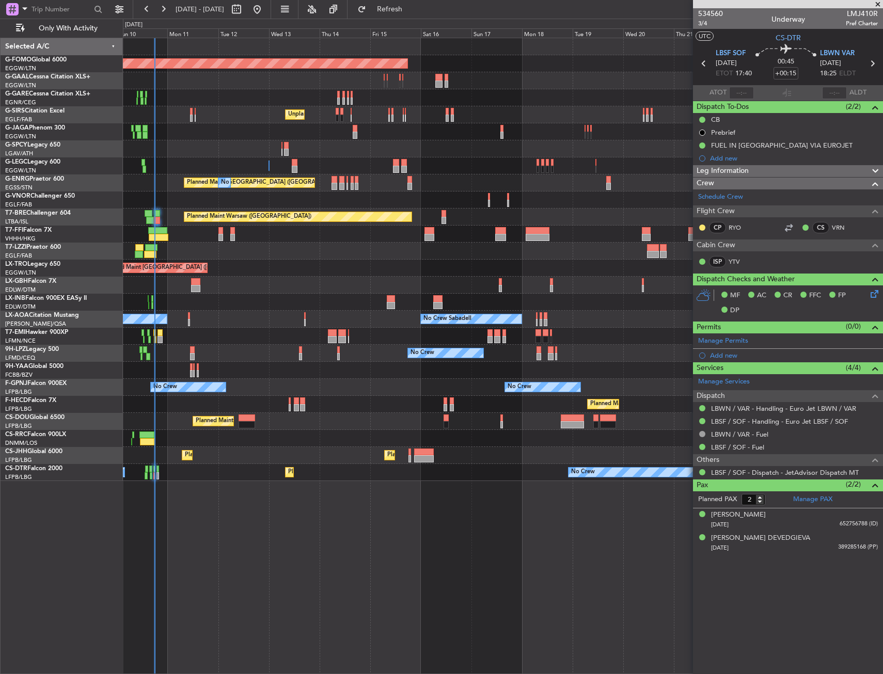
click at [319, 294] on div "Planned Maint Windsor Locks (Bradley Intl) Planned Maint Dusseldorf No Crew Unp…" at bounding box center [502, 259] width 759 height 443
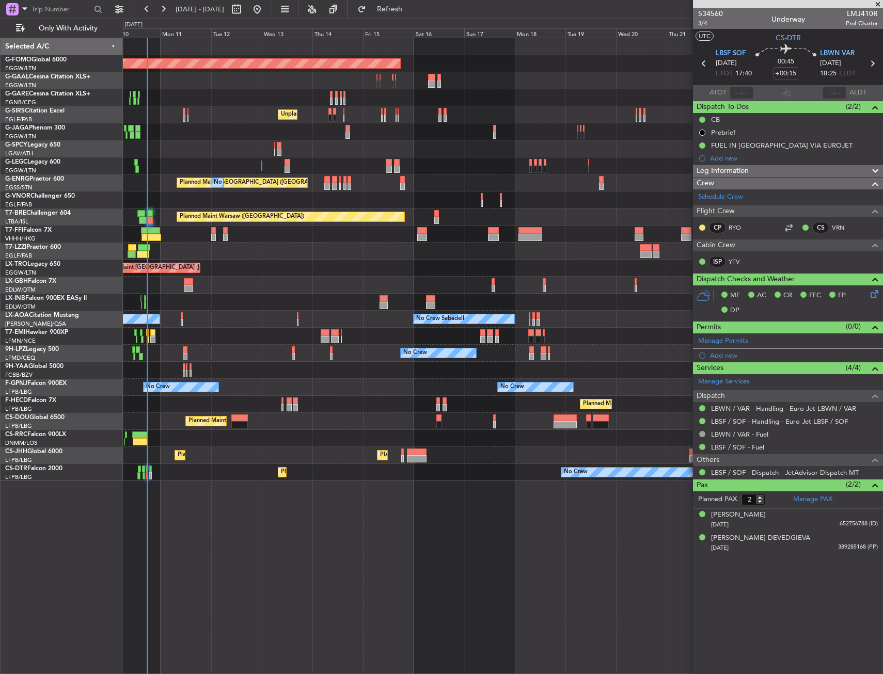
click at [273, 293] on div at bounding box center [502, 285] width 759 height 17
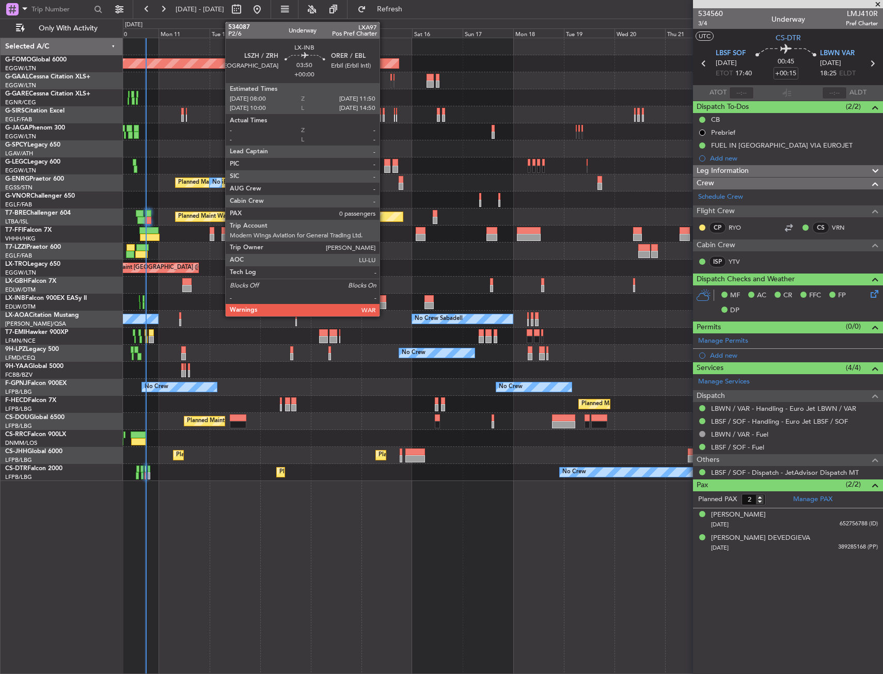
click at [384, 300] on div at bounding box center [382, 298] width 8 height 7
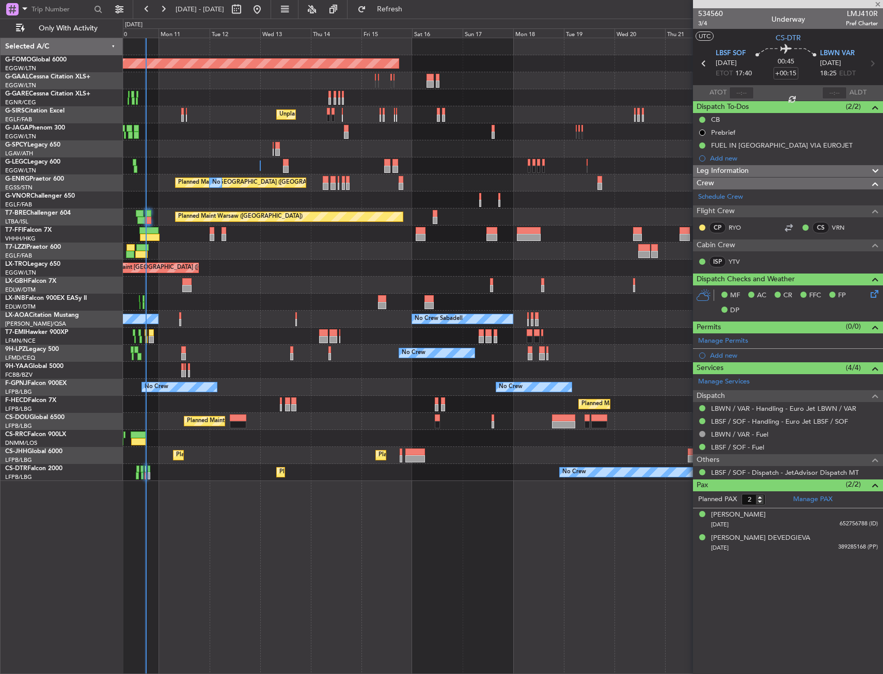
type input "0"
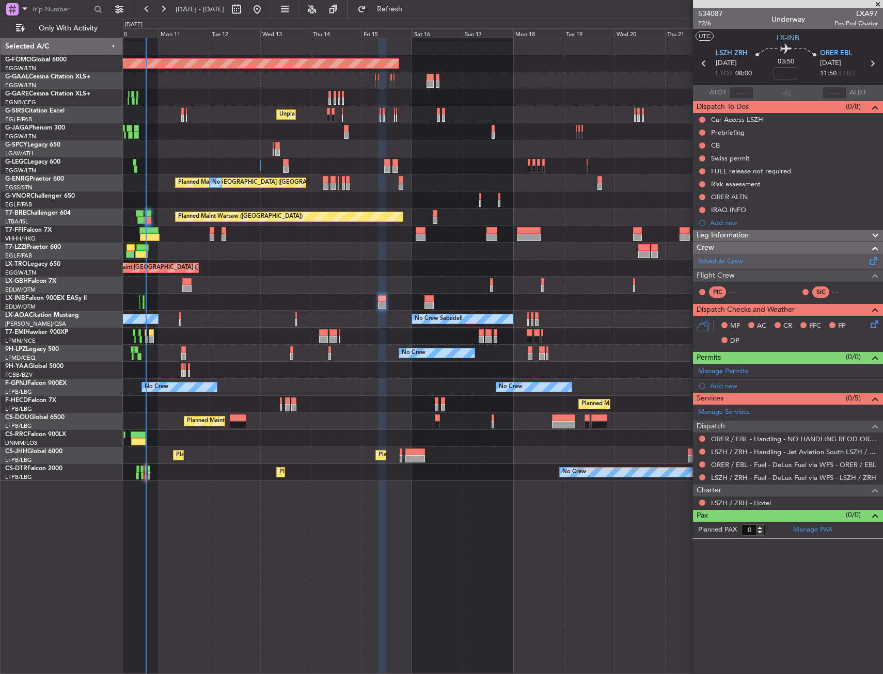
click at [726, 261] on link "Schedule Crew" at bounding box center [720, 262] width 45 height 10
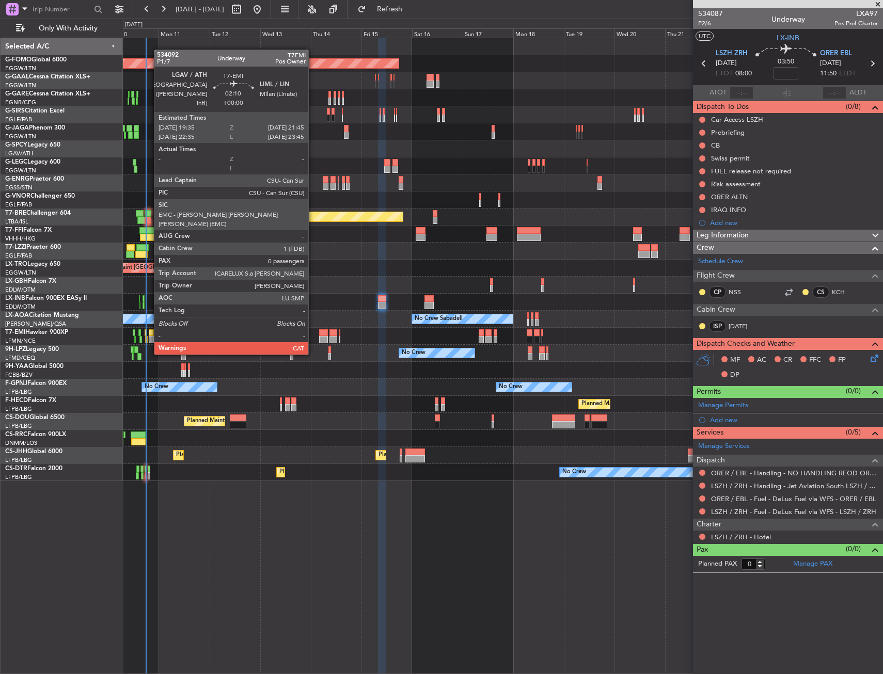
click at [149, 335] on div at bounding box center [151, 332] width 5 height 7
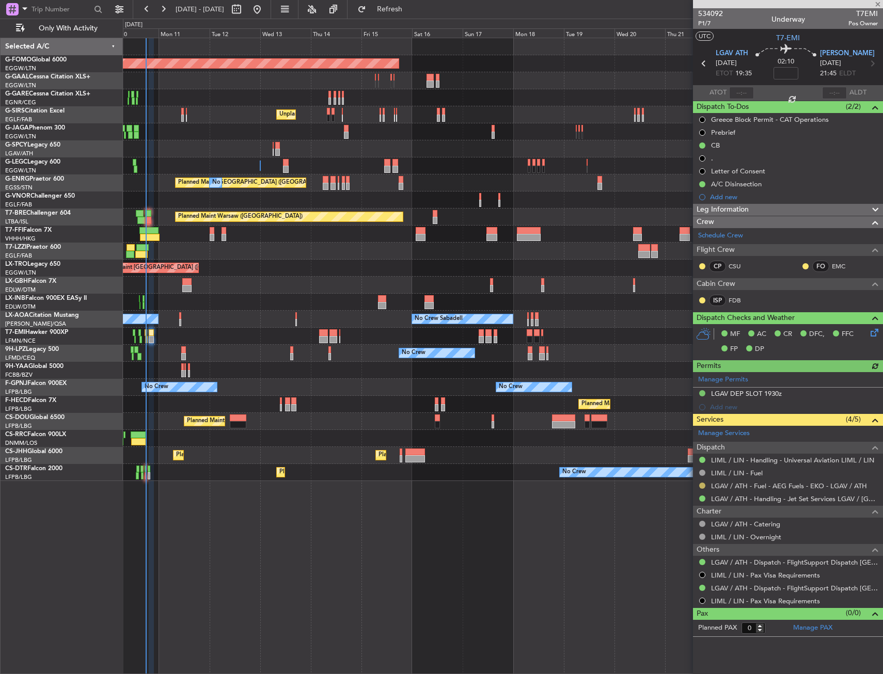
click at [702, 484] on button at bounding box center [702, 486] width 6 height 6
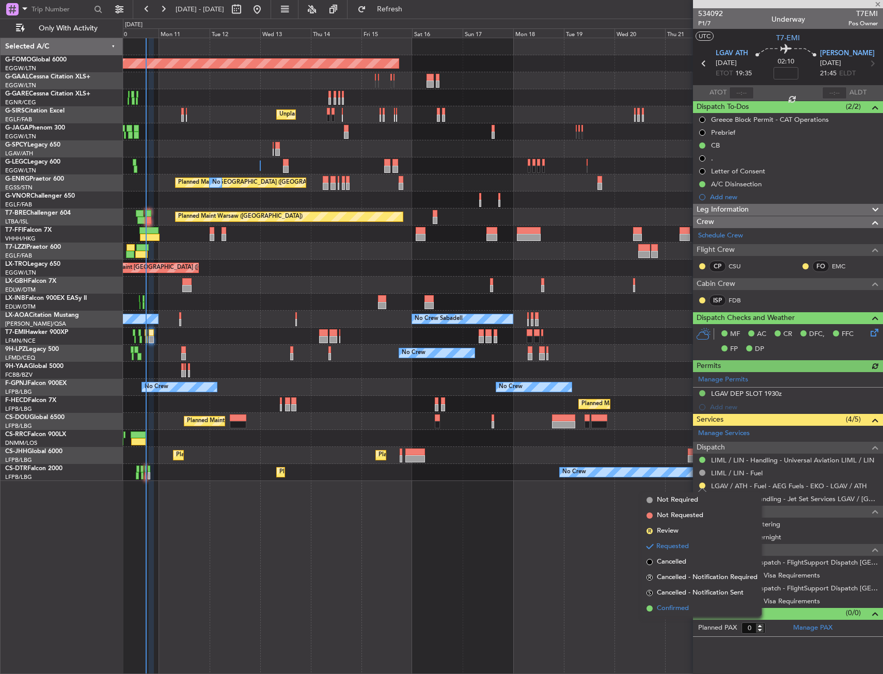
click at [673, 603] on span "Confirmed" at bounding box center [673, 608] width 32 height 10
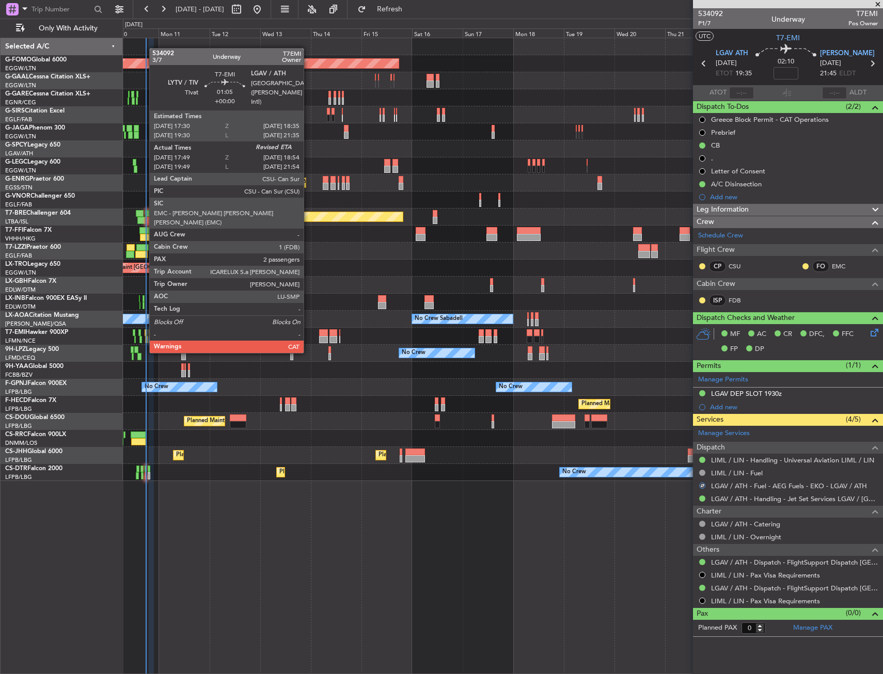
click at [145, 333] on div at bounding box center [146, 332] width 3 height 7
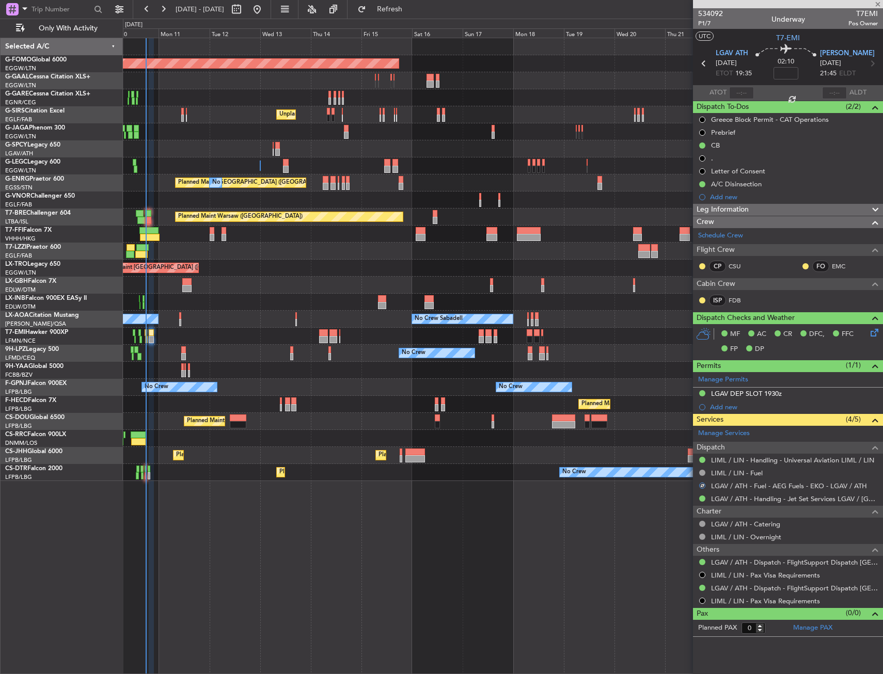
type input "17:49"
type input "2"
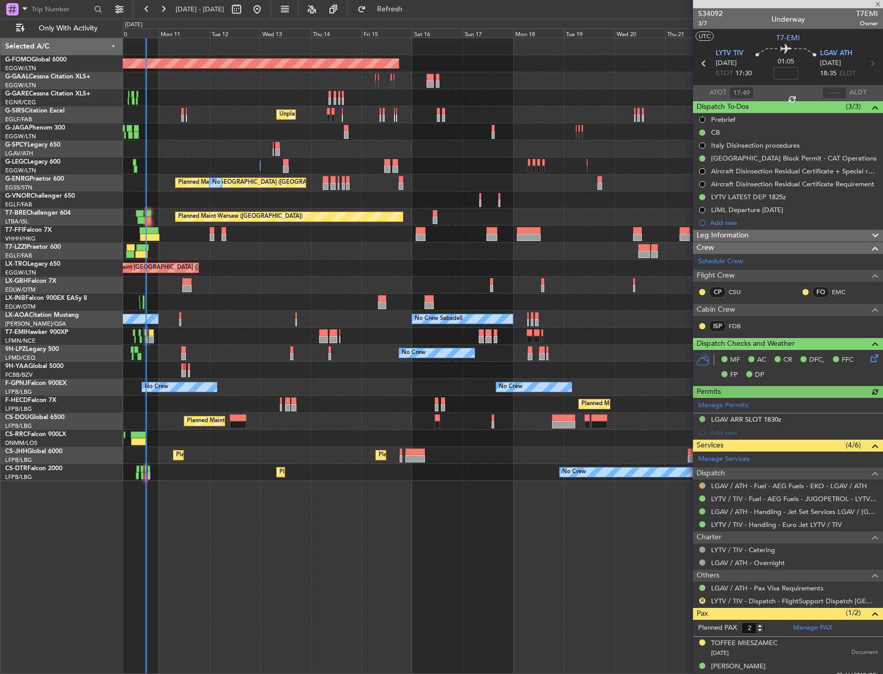
click at [701, 483] on button at bounding box center [702, 486] width 6 height 6
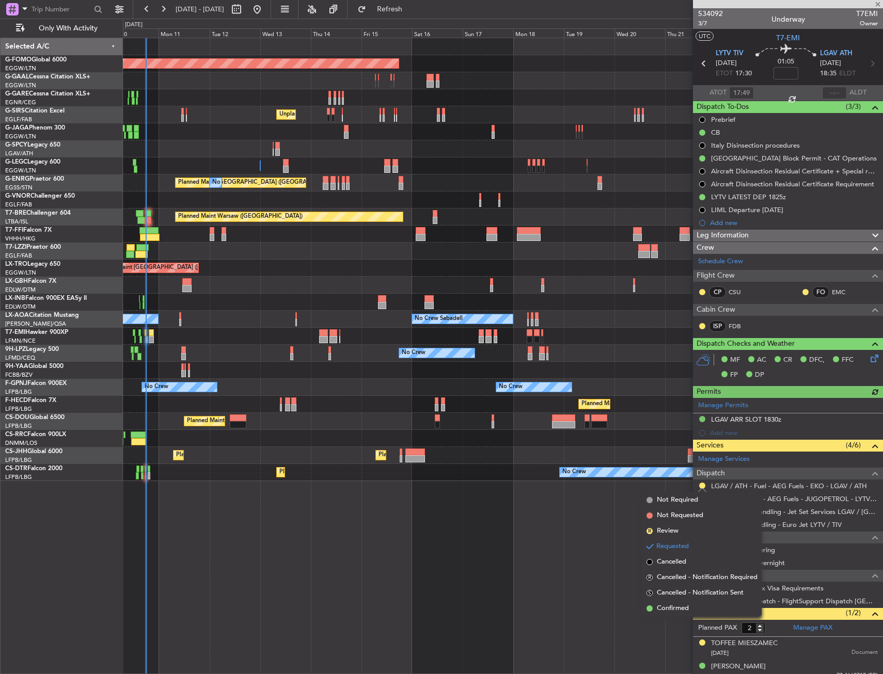
click at [666, 615] on li "Confirmed" at bounding box center [701, 608] width 119 height 15
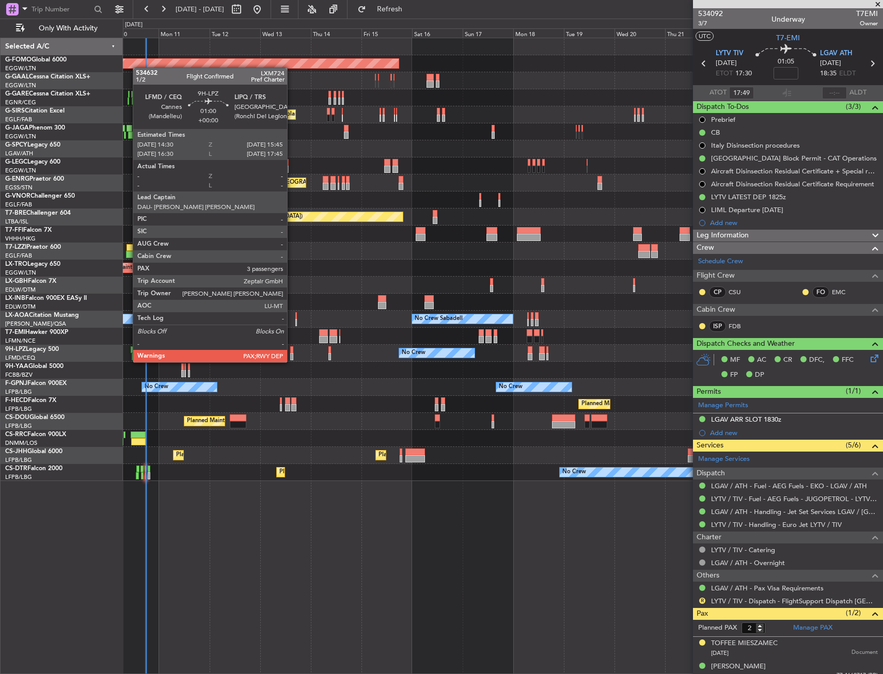
click at [292, 352] on div at bounding box center [291, 349] width 3 height 7
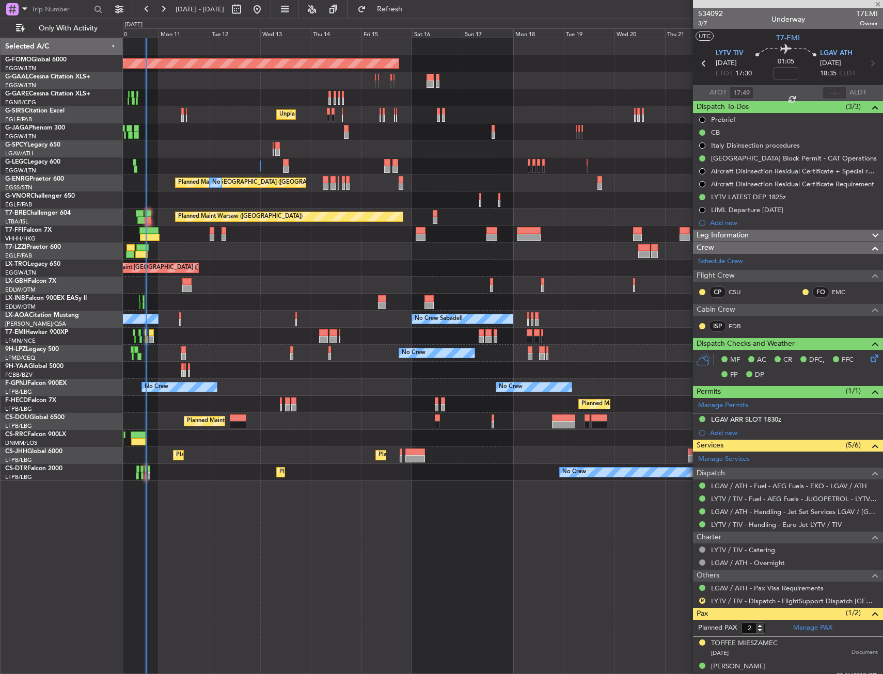
type input "3"
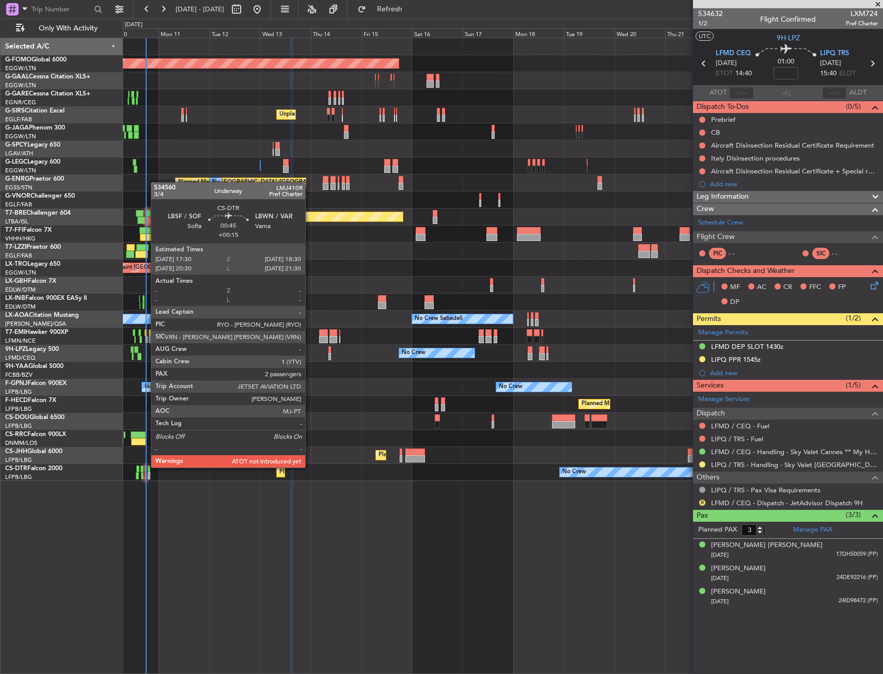
click at [146, 467] on div at bounding box center [146, 469] width 3 height 7
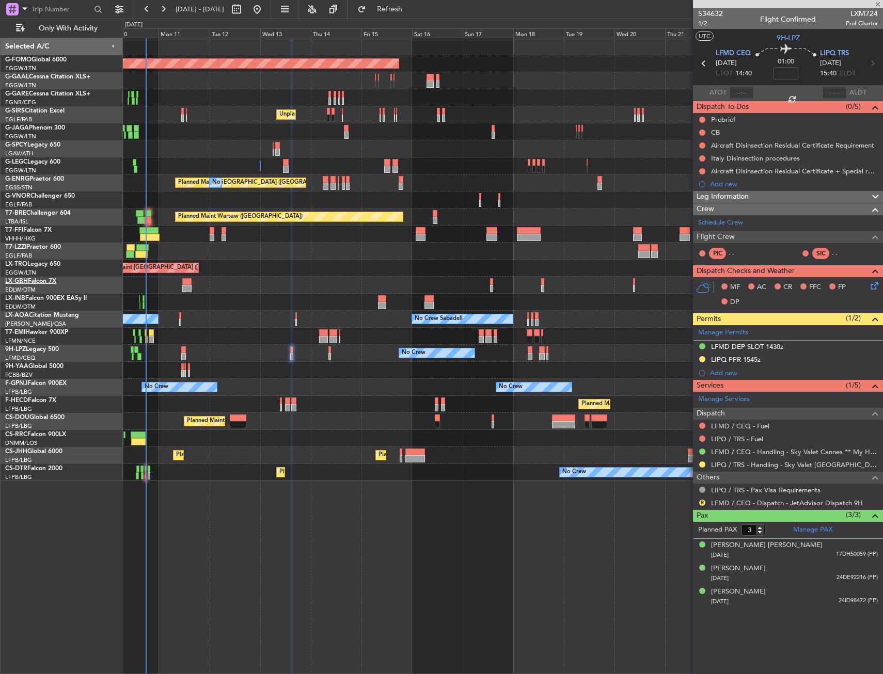
type input "+00:15"
type input "2"
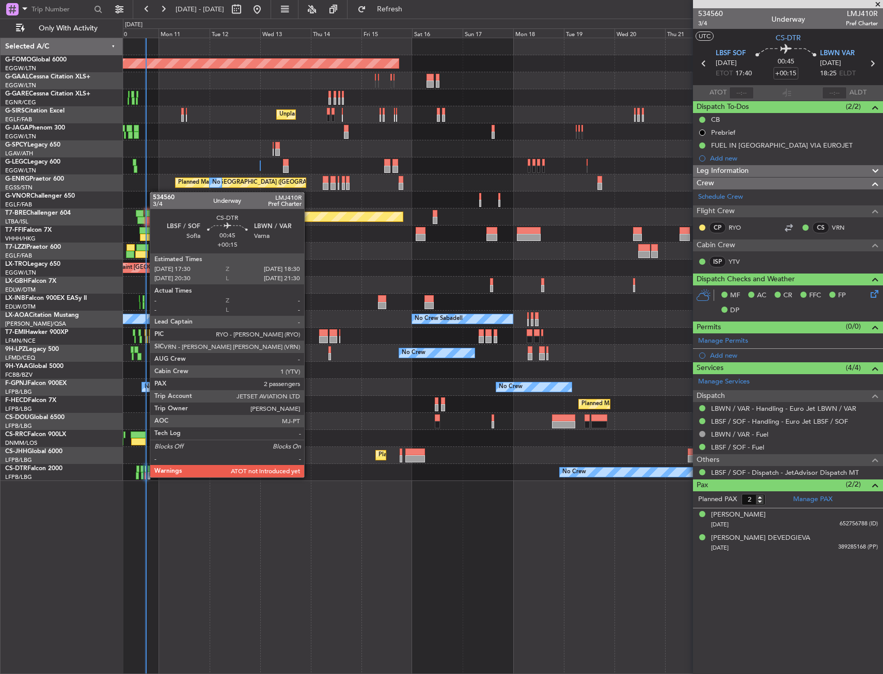
click at [145, 476] on div at bounding box center [146, 475] width 3 height 7
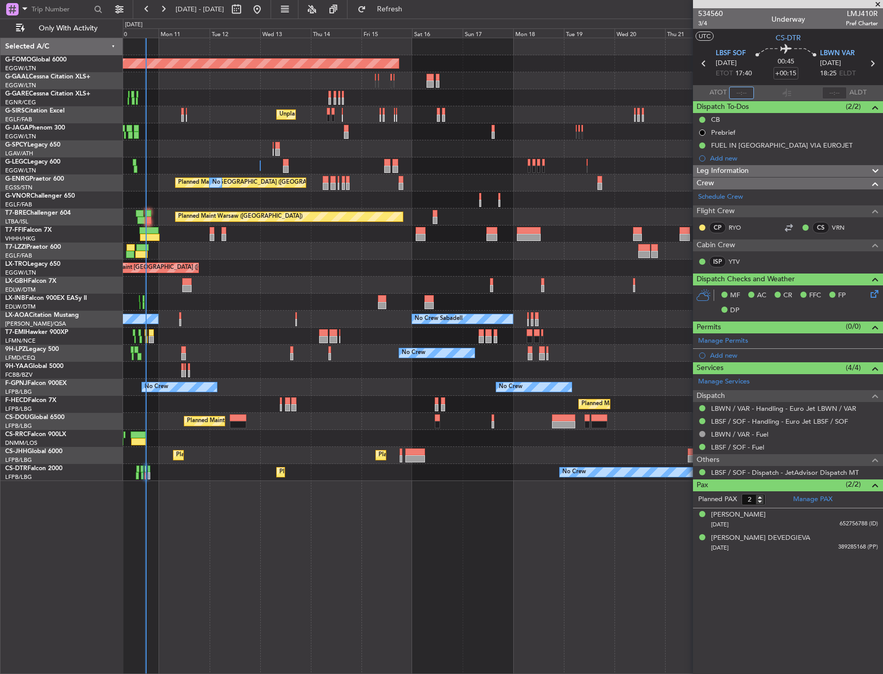
click at [736, 93] on input "text" at bounding box center [741, 93] width 25 height 12
click at [758, 41] on section "UTC CS-DTR" at bounding box center [788, 36] width 190 height 15
type input "17:57"
